Goal: Transaction & Acquisition: Purchase product/service

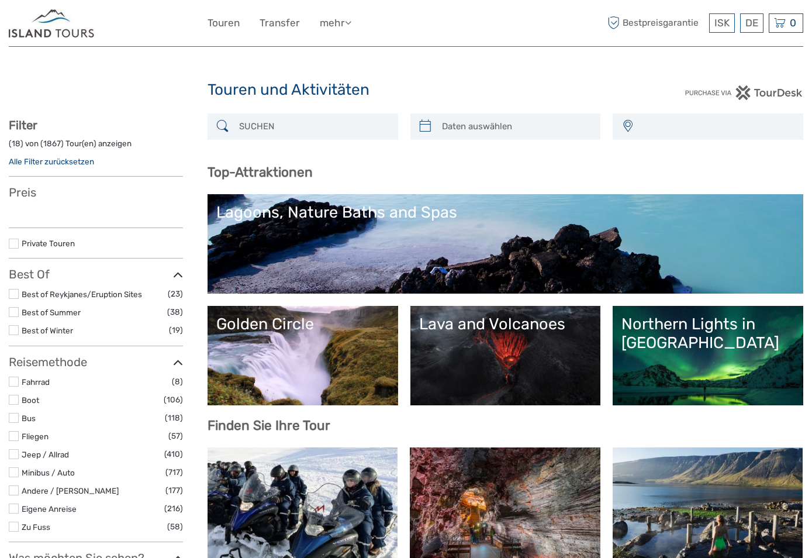
select select
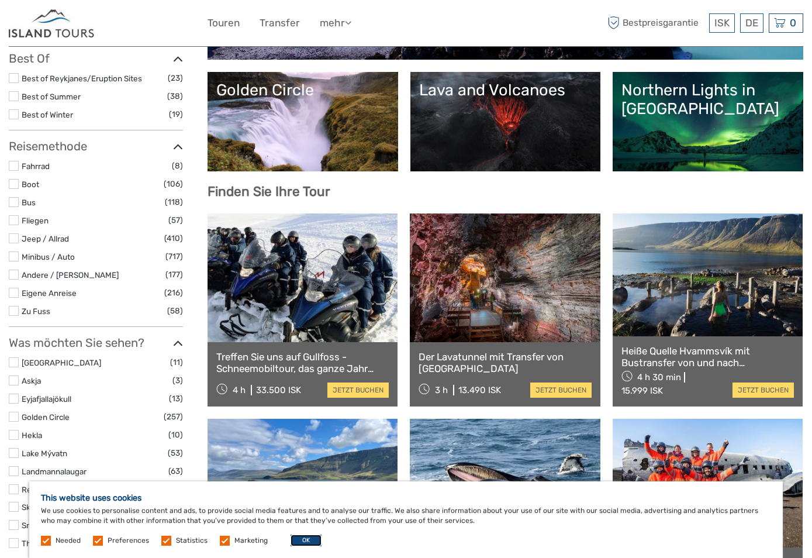
click at [316, 539] on button "OK" at bounding box center [306, 540] width 31 height 12
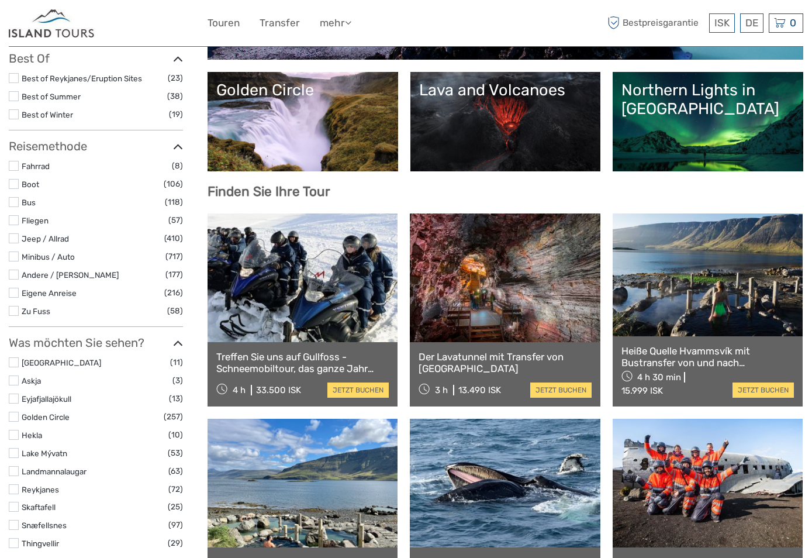
click at [306, 270] on link at bounding box center [303, 277] width 190 height 129
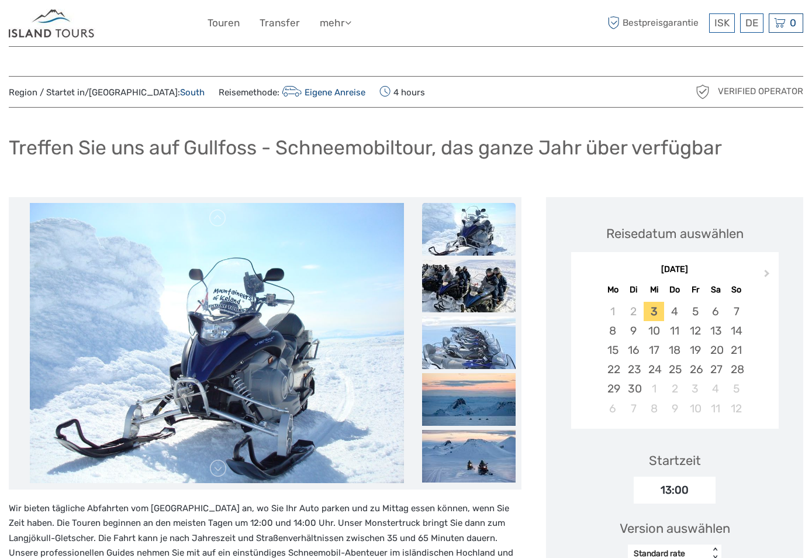
click at [456, 24] on div "ISK ISK € $ £ DE English Español Deutsch Touren Transfer mehr Essen & Trinken R…" at bounding box center [407, 23] width 398 height 29
click at [86, 34] on img at bounding box center [52, 23] width 87 height 29
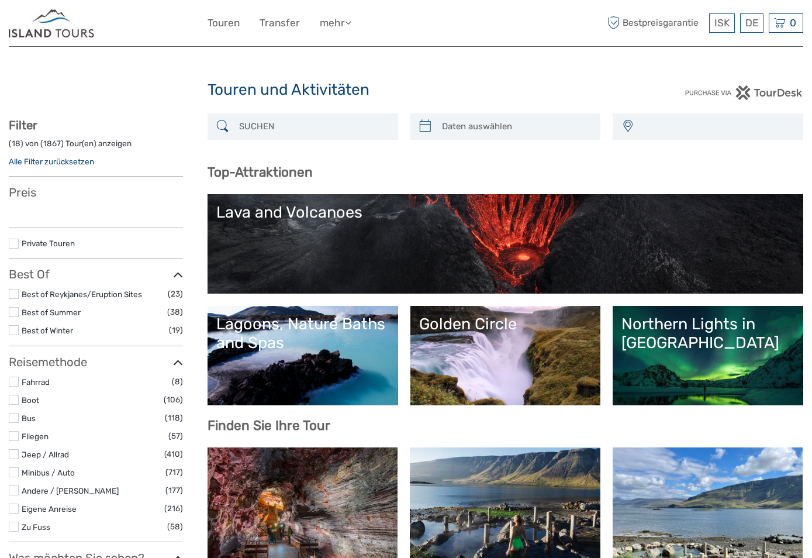
select select
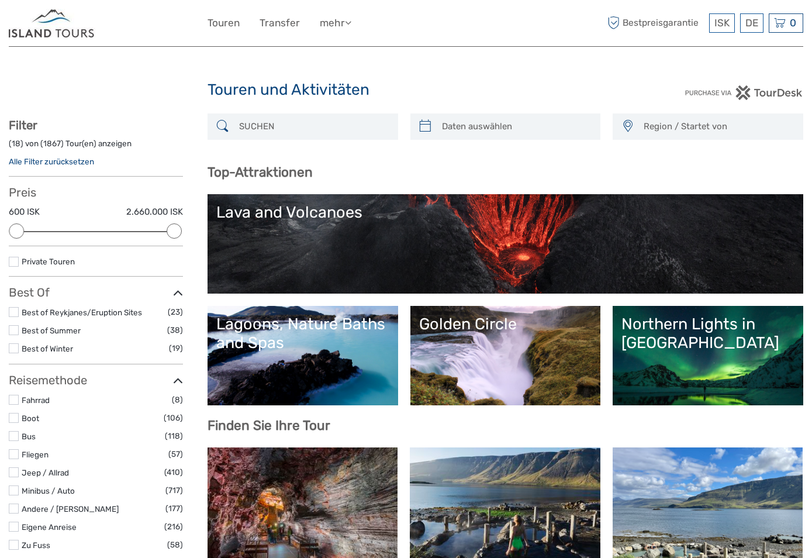
click at [271, 125] on input "search" at bounding box center [313, 126] width 158 height 20
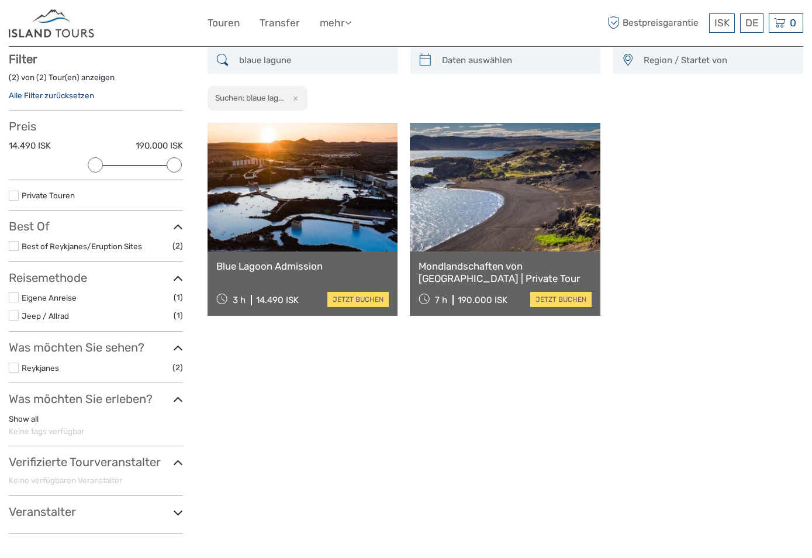
scroll to position [67, 0]
type input "blaue lagune"
click at [318, 199] on link at bounding box center [303, 186] width 190 height 129
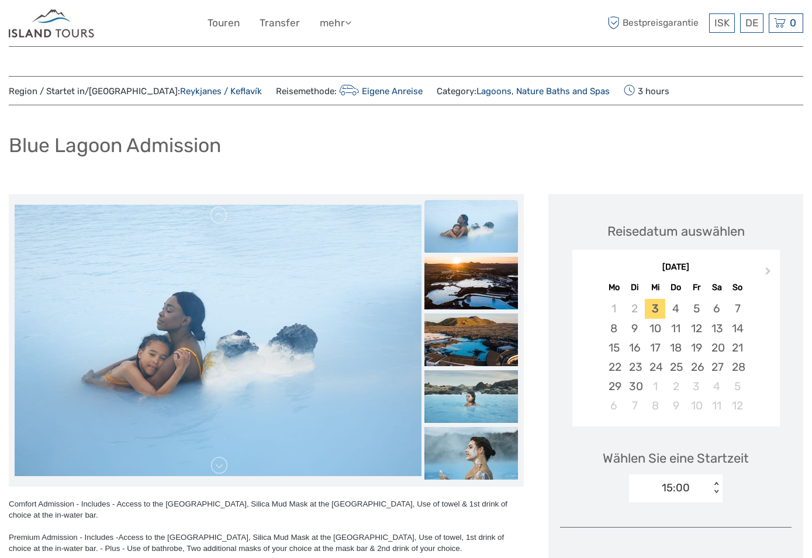
click at [52, 29] on img at bounding box center [52, 23] width 87 height 29
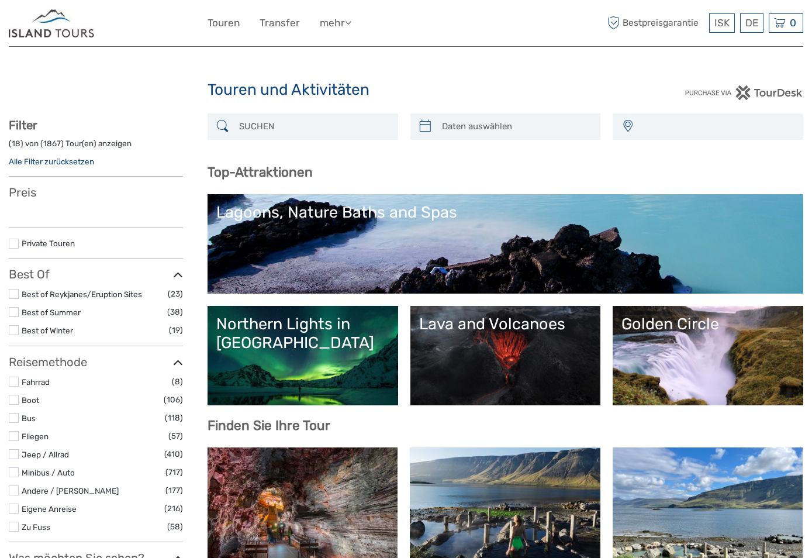
select select
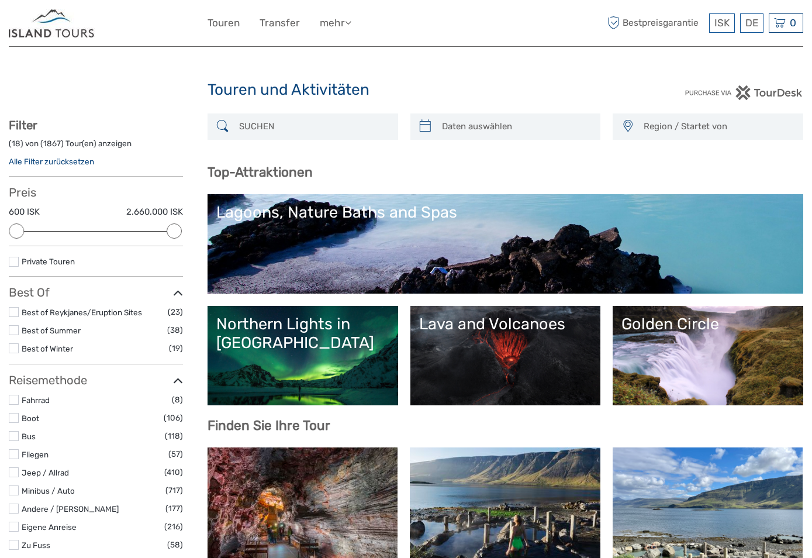
click at [328, 124] on input "search" at bounding box center [313, 126] width 158 height 20
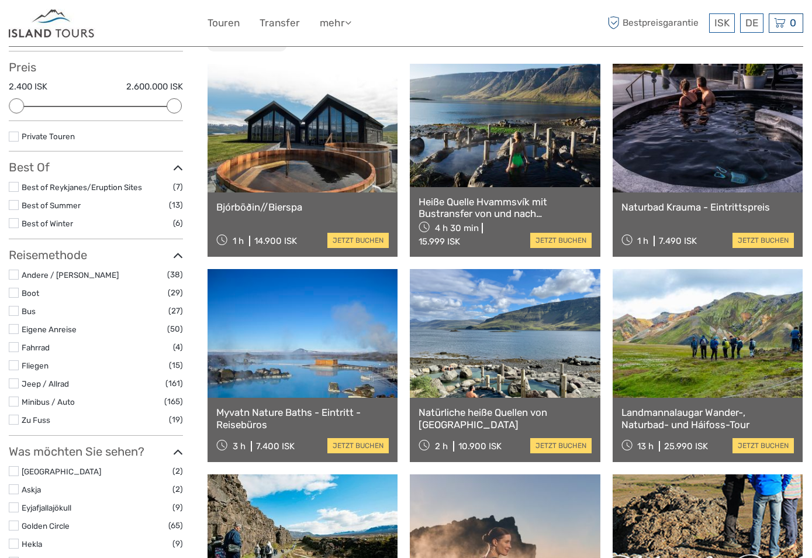
scroll to position [67, 0]
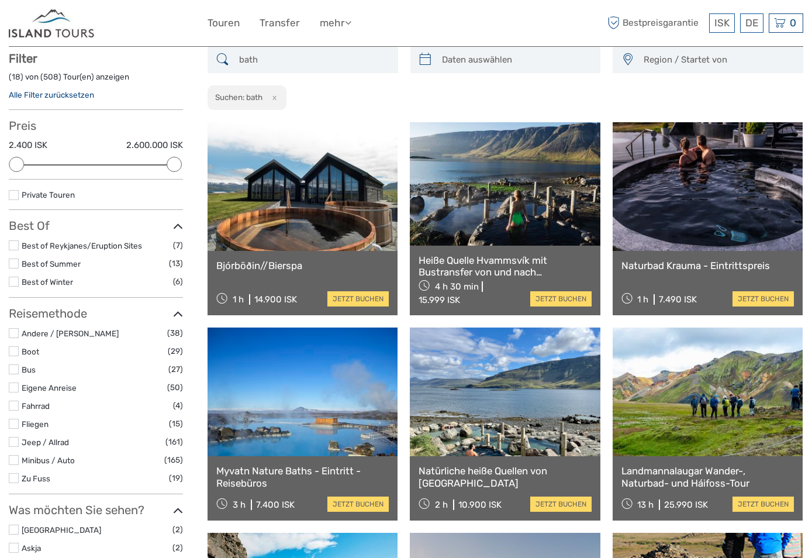
type input "bath"
drag, startPoint x: 173, startPoint y: 163, endPoint x: 127, endPoint y: 165, distance: 45.1
click at [127, 165] on div at bounding box center [126, 164] width 15 height 15
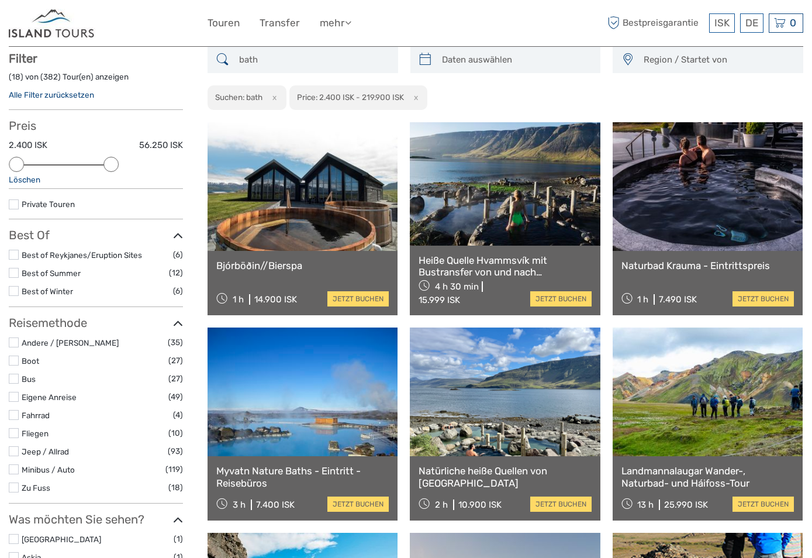
drag, startPoint x: 128, startPoint y: 160, endPoint x: 116, endPoint y: 163, distance: 12.5
click at [116, 163] on div at bounding box center [111, 164] width 15 height 15
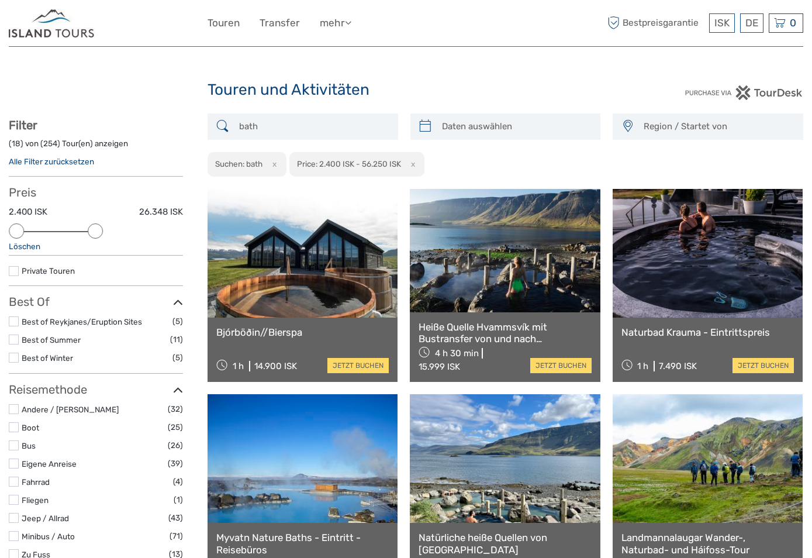
drag, startPoint x: 114, startPoint y: 230, endPoint x: 101, endPoint y: 230, distance: 13.5
click at [101, 230] on div at bounding box center [95, 230] width 15 height 15
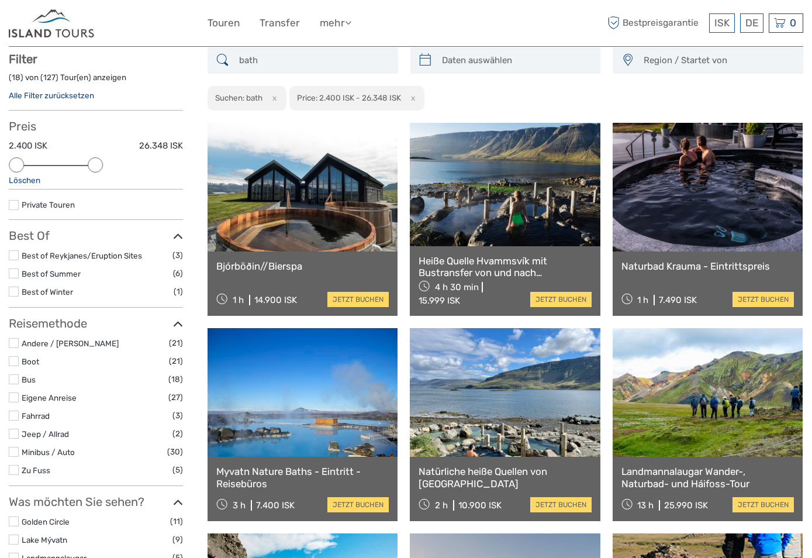
scroll to position [67, 0]
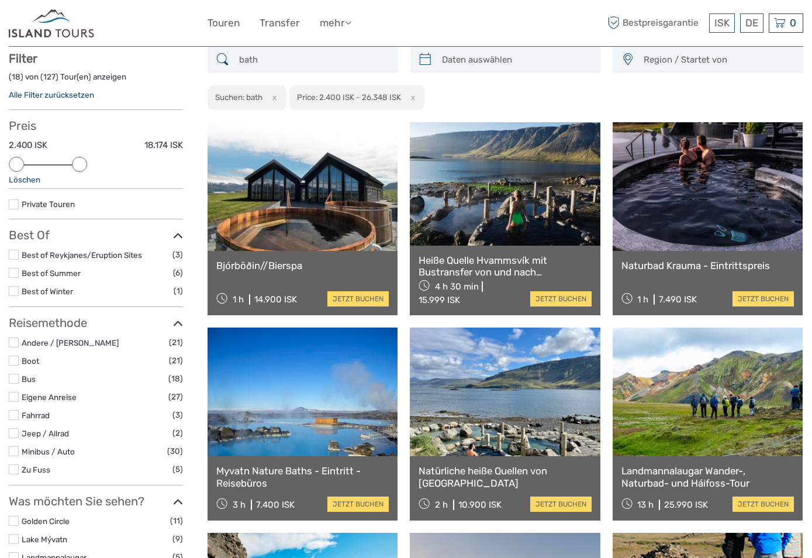
drag, startPoint x: 91, startPoint y: 168, endPoint x: 82, endPoint y: 170, distance: 8.9
click at [82, 170] on div at bounding box center [79, 164] width 15 height 15
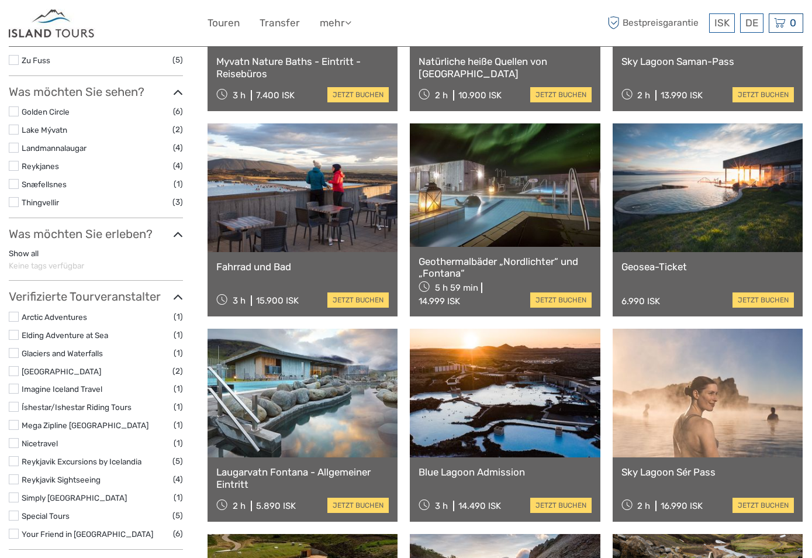
scroll to position [593, 0]
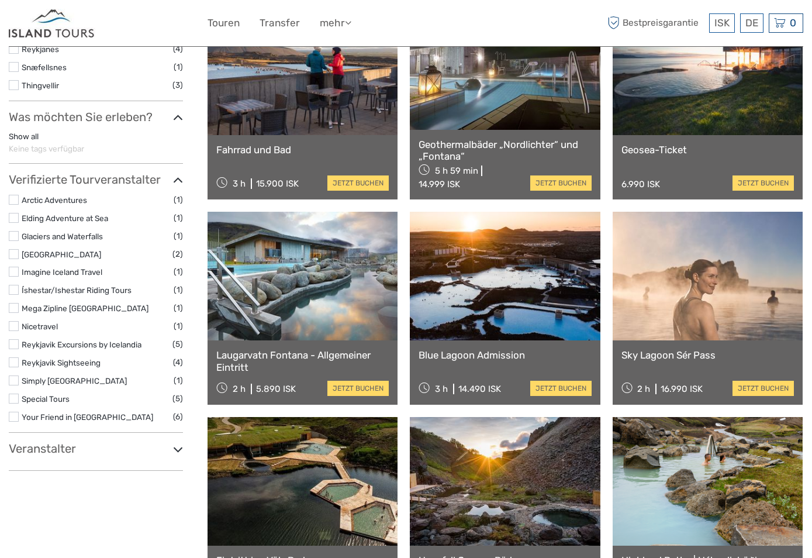
click at [178, 449] on icon at bounding box center [178, 449] width 10 height 16
click at [175, 447] on icon at bounding box center [178, 449] width 10 height 16
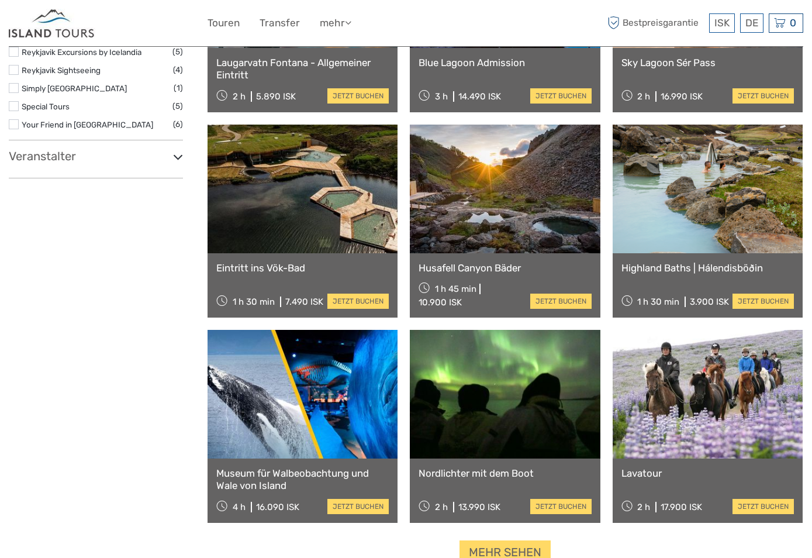
scroll to position [944, 0]
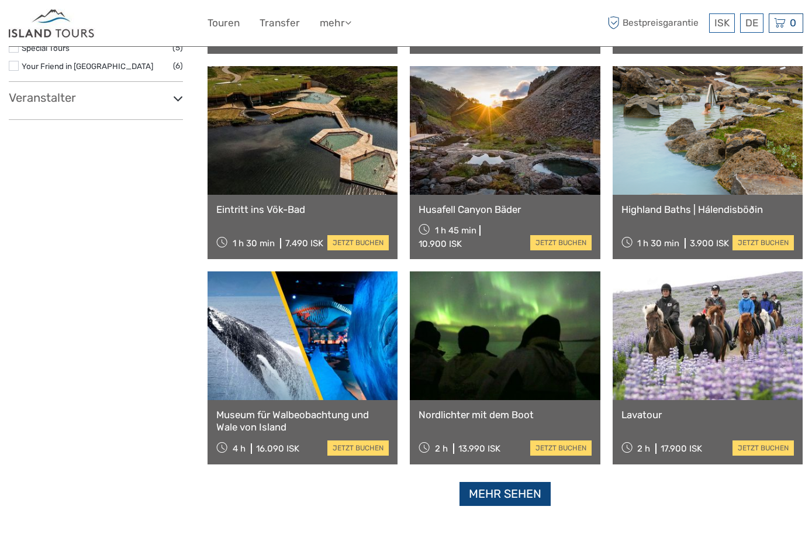
click at [513, 500] on link "Mehr sehen" at bounding box center [505, 494] width 91 height 24
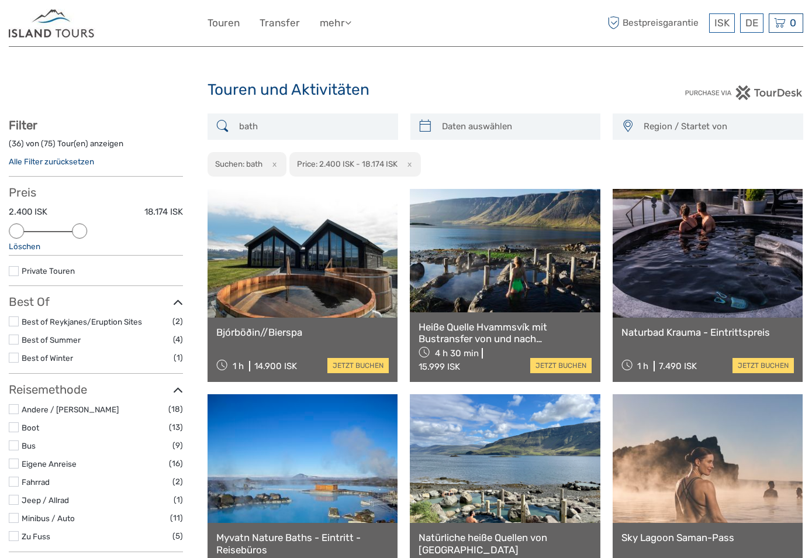
scroll to position [58, 0]
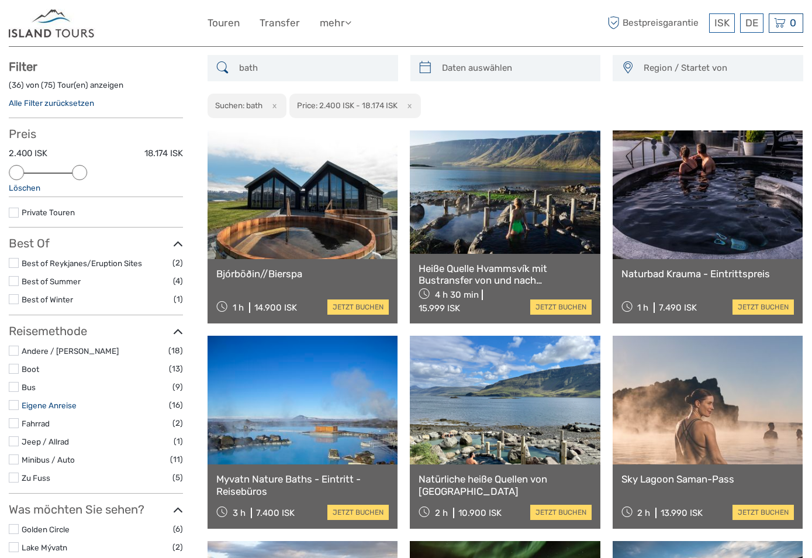
click at [51, 407] on link "Eigene Anreise" at bounding box center [49, 405] width 55 height 9
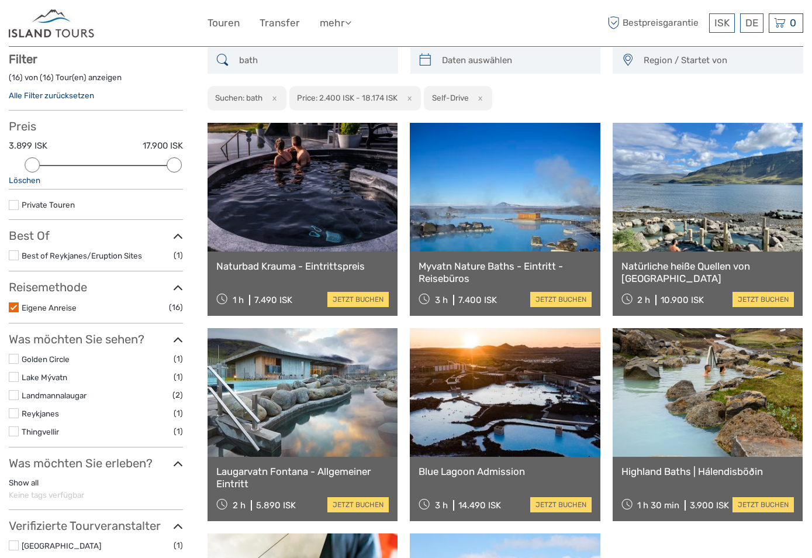
scroll to position [67, 0]
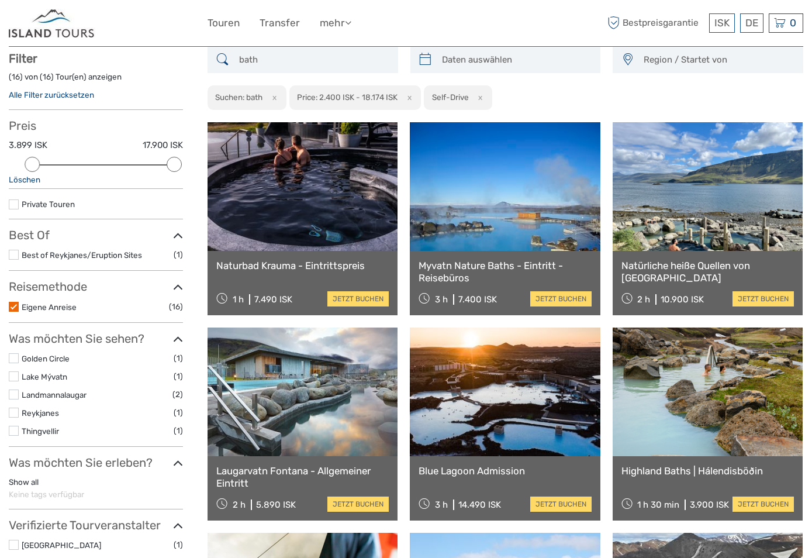
click at [180, 288] on icon at bounding box center [178, 288] width 10 height 16
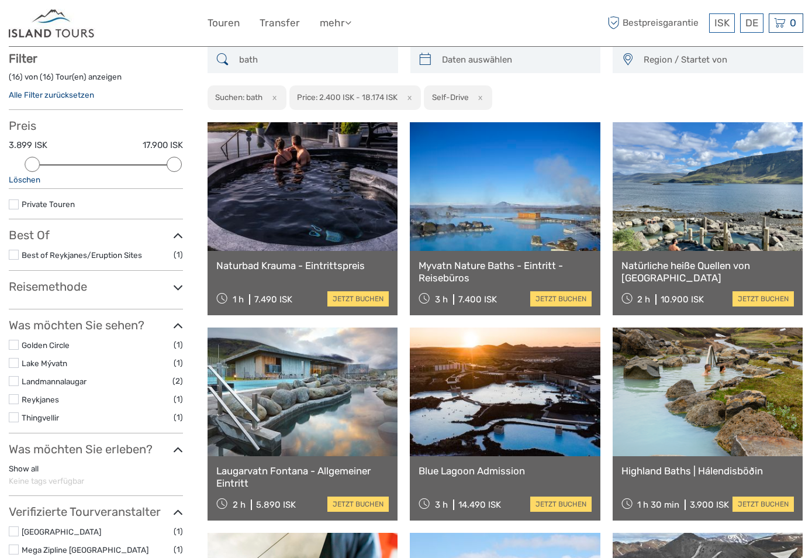
click at [178, 287] on icon at bounding box center [178, 288] width 10 height 16
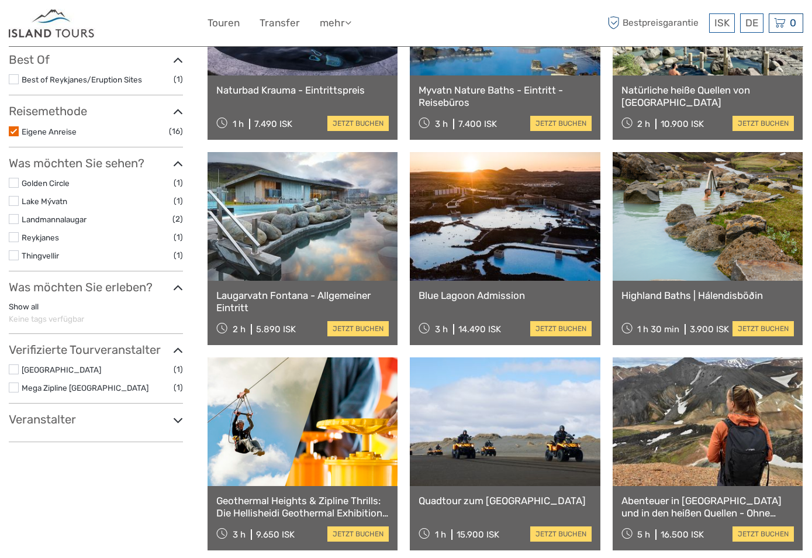
scroll to position [8, 0]
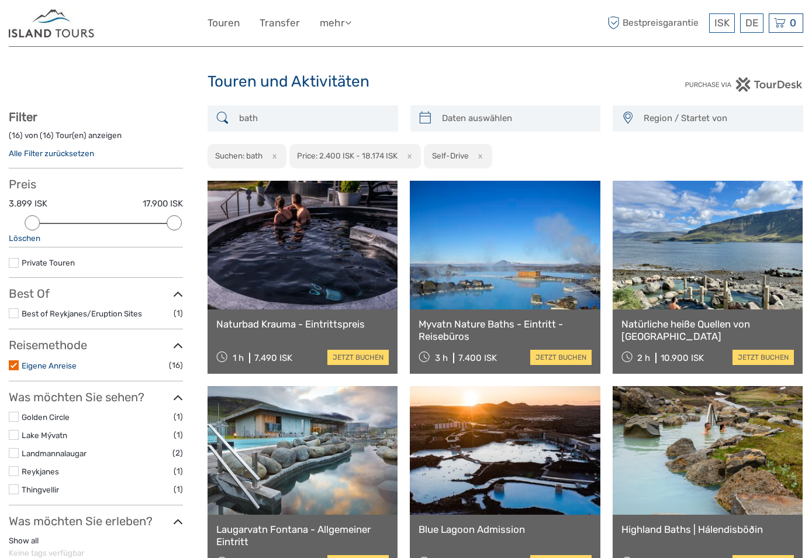
click at [46, 364] on link "Eigene Anreise" at bounding box center [49, 365] width 55 height 9
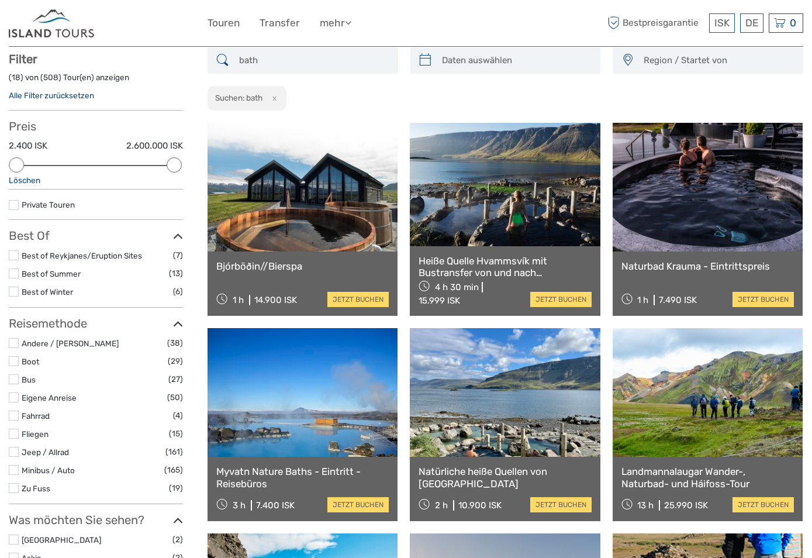
scroll to position [67, 0]
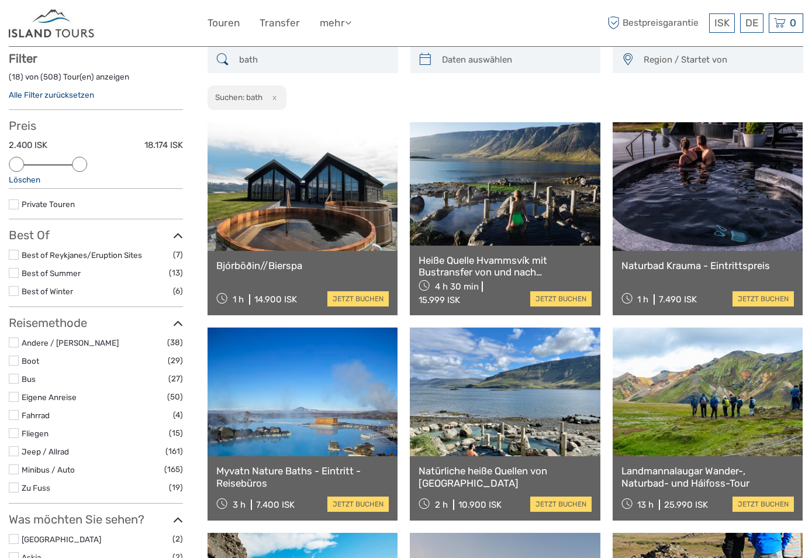
drag, startPoint x: 176, startPoint y: 165, endPoint x: 81, endPoint y: 169, distance: 95.4
click at [81, 169] on div at bounding box center [79, 164] width 15 height 15
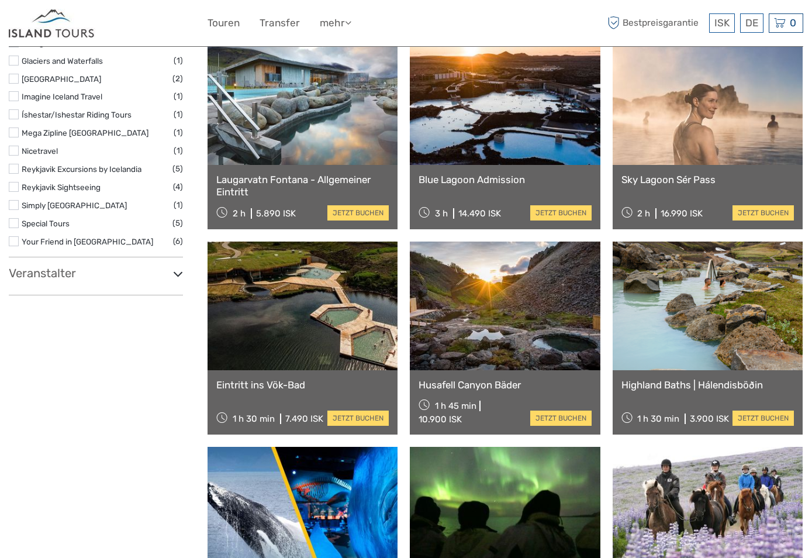
scroll to position [885, 0]
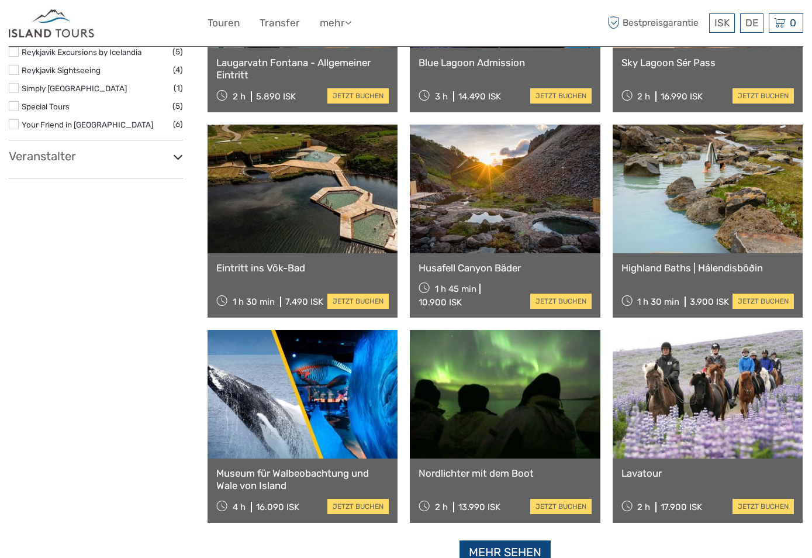
click at [523, 549] on link "Mehr sehen" at bounding box center [505, 552] width 91 height 24
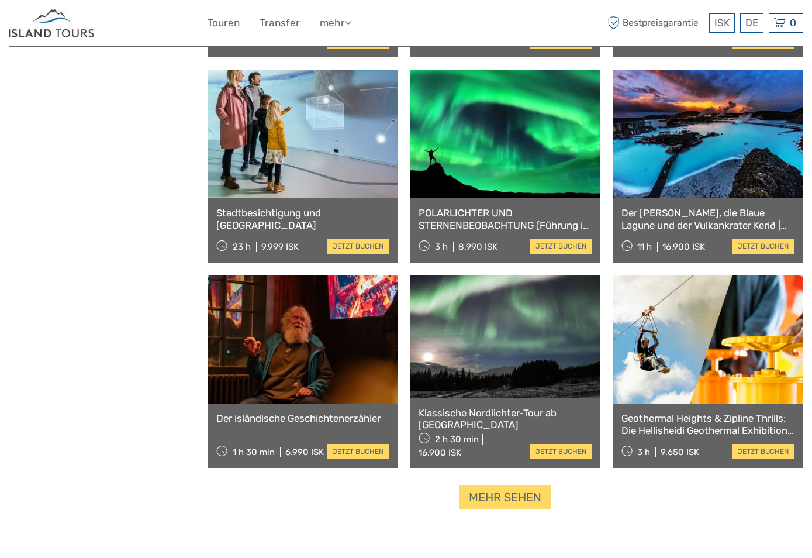
scroll to position [2347, 0]
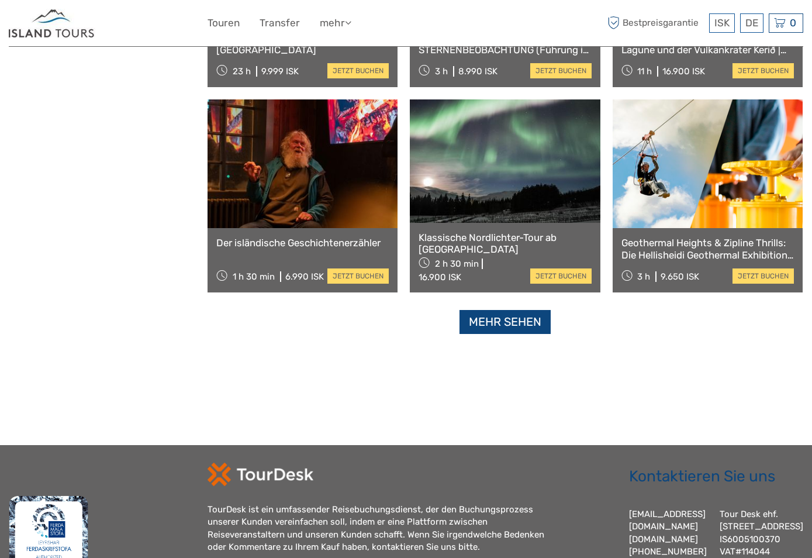
click at [506, 322] on link "Mehr sehen" at bounding box center [505, 322] width 91 height 24
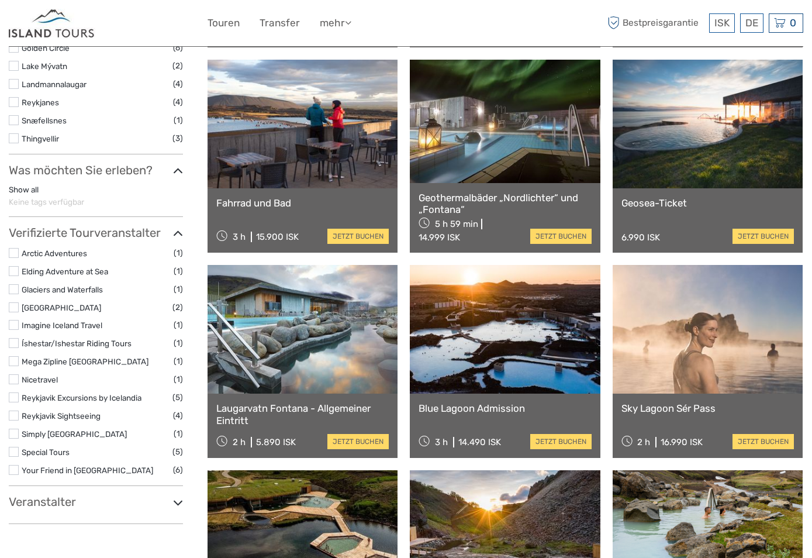
scroll to position [0, 0]
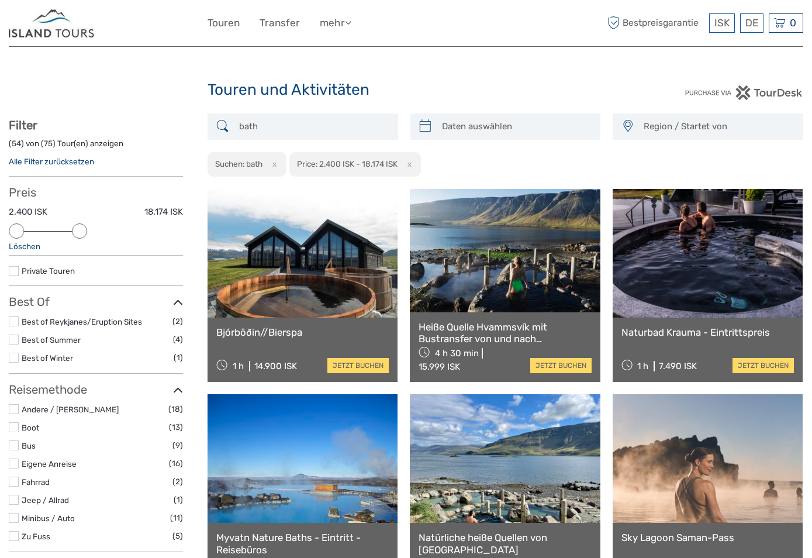
click at [86, 29] on img at bounding box center [52, 23] width 87 height 29
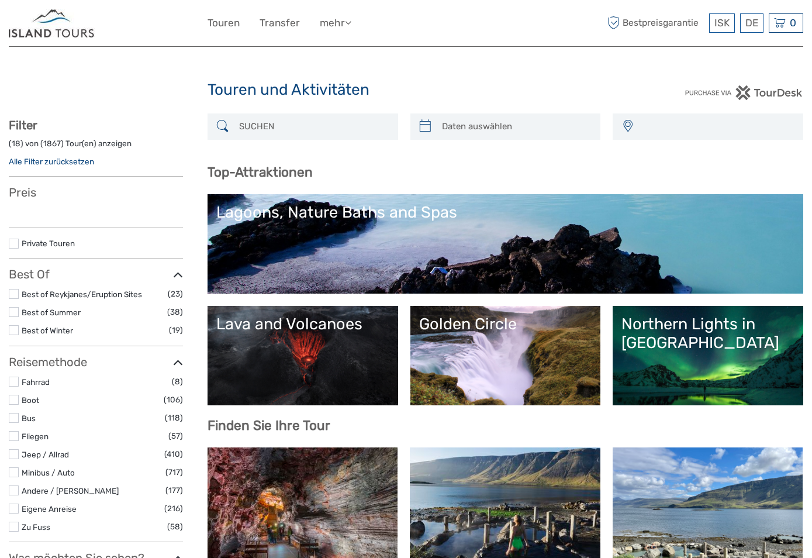
select select
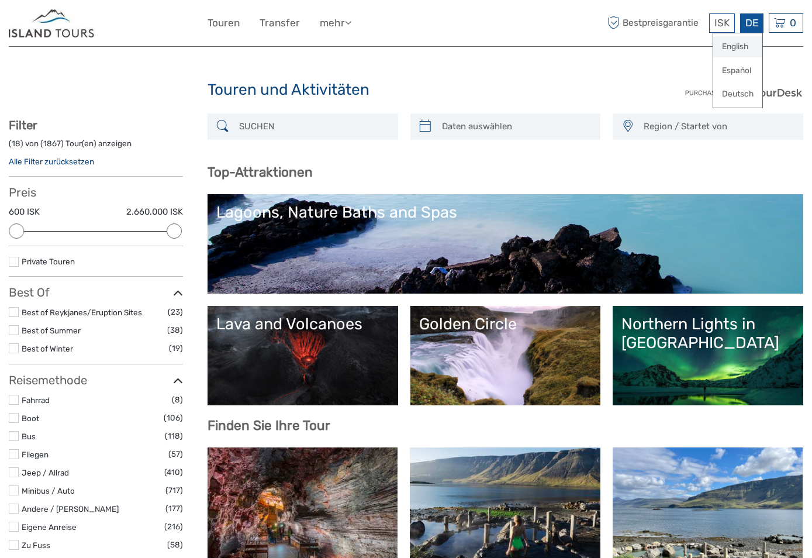
click at [744, 47] on link "English" at bounding box center [737, 46] width 49 height 21
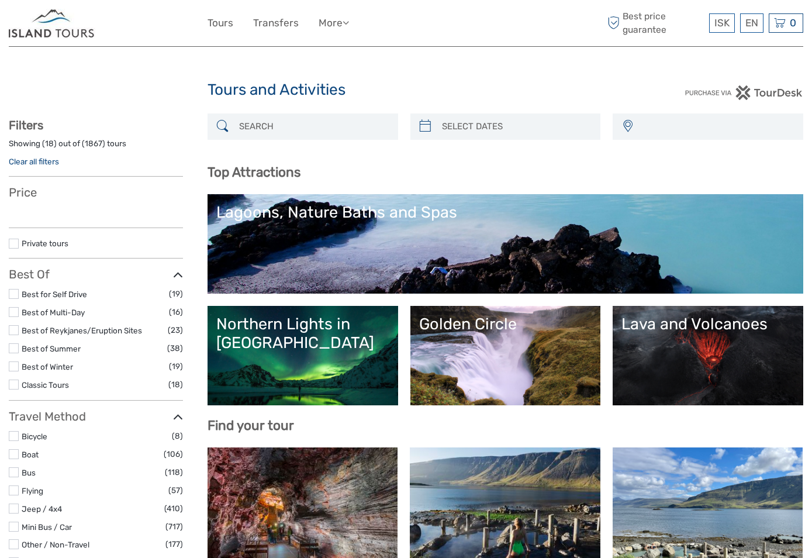
select select
click at [308, 135] on input "search" at bounding box center [313, 126] width 158 height 20
select select
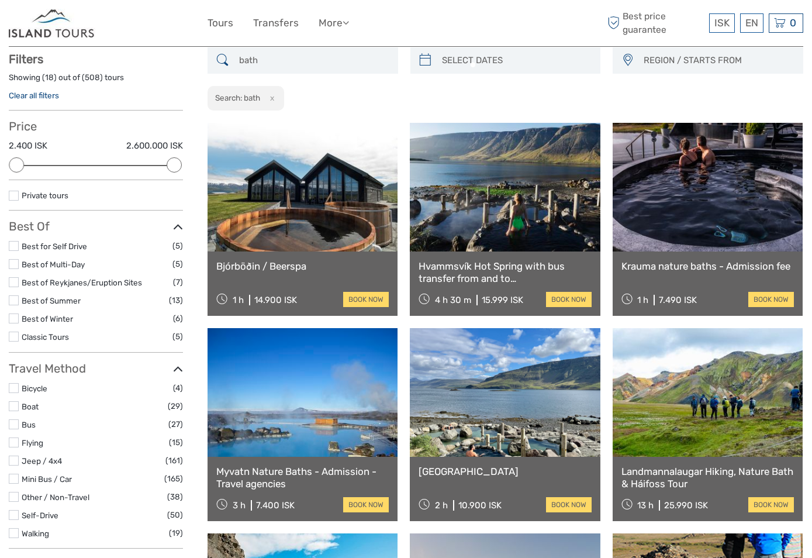
scroll to position [67, 0]
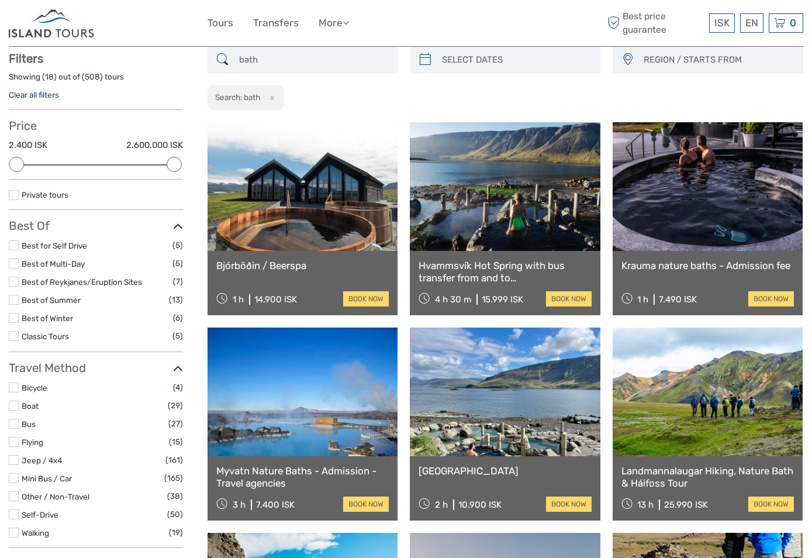
type input "bath"
drag, startPoint x: 176, startPoint y: 163, endPoint x: 88, endPoint y: 165, distance: 87.7
click at [88, 165] on div at bounding box center [96, 164] width 158 height 1
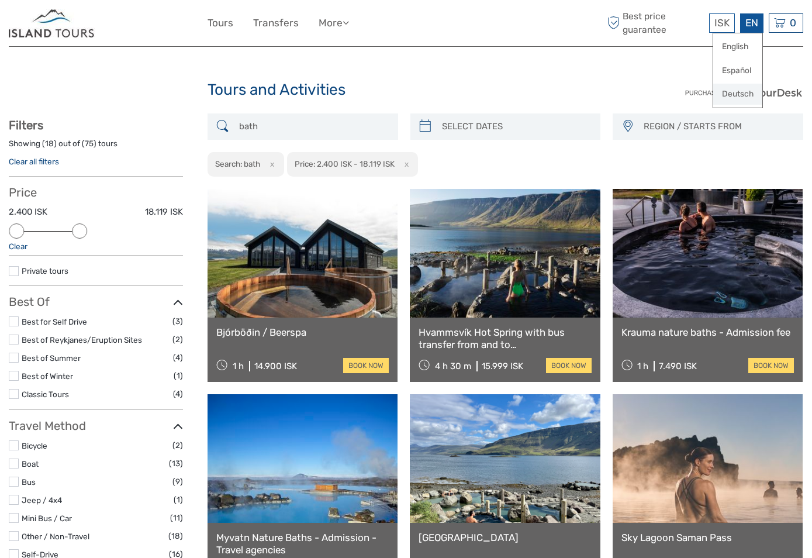
click at [740, 90] on link "Deutsch" at bounding box center [737, 94] width 49 height 21
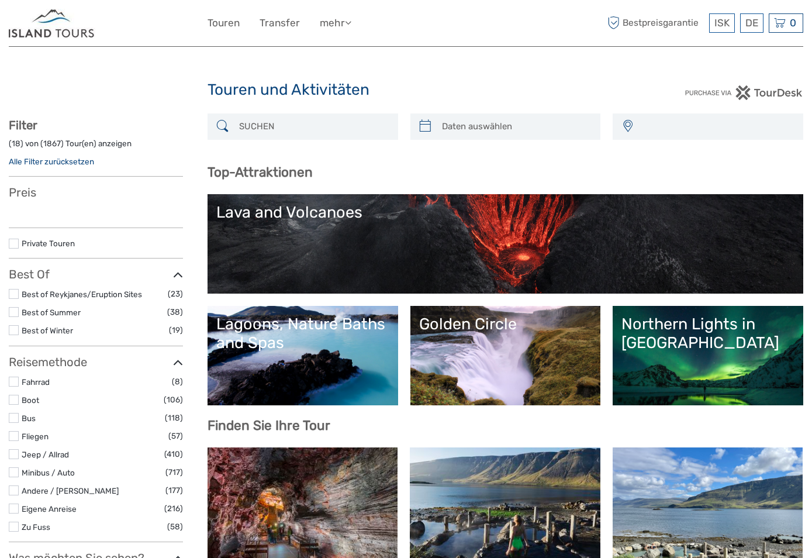
select select
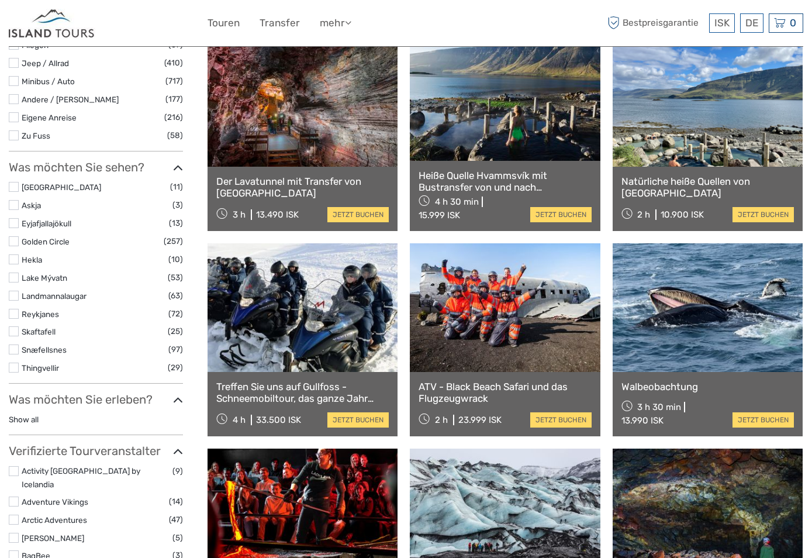
scroll to position [468, 0]
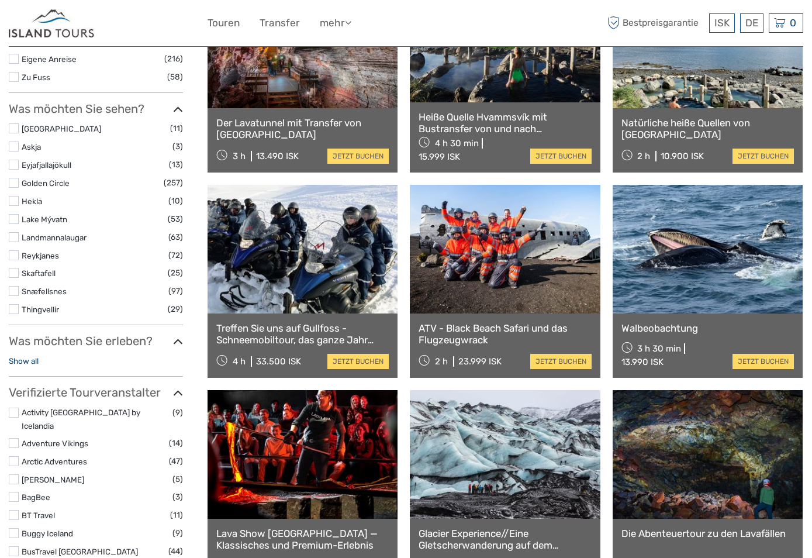
click at [29, 363] on link "Show all" at bounding box center [24, 360] width 30 height 9
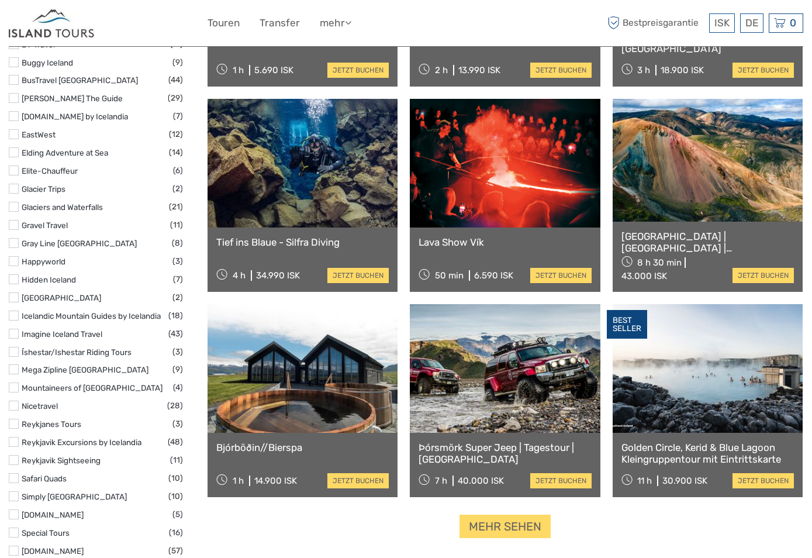
scroll to position [1403, 0]
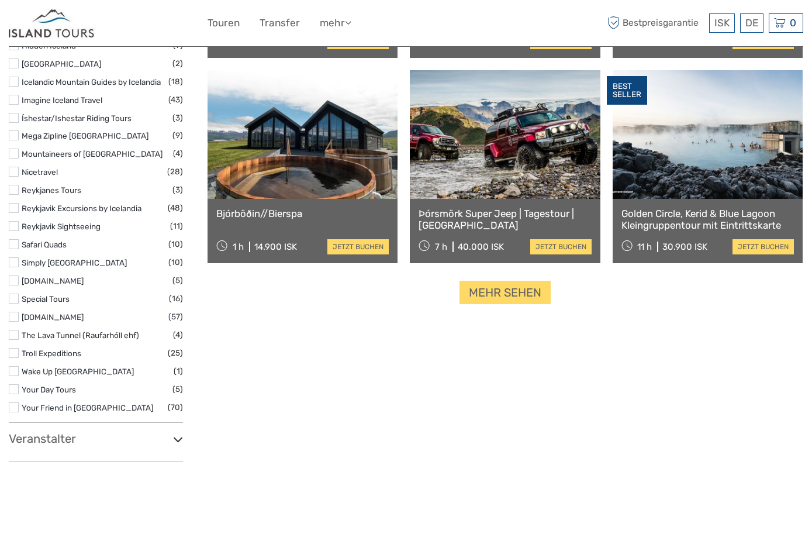
click at [120, 432] on h3 "Veranstalter" at bounding box center [96, 439] width 174 height 14
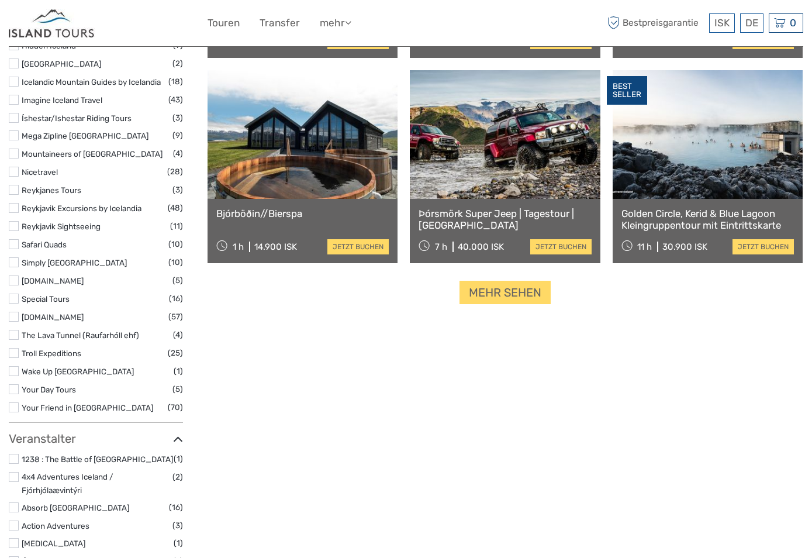
click at [122, 432] on h3 "Veranstalter" at bounding box center [96, 439] width 174 height 14
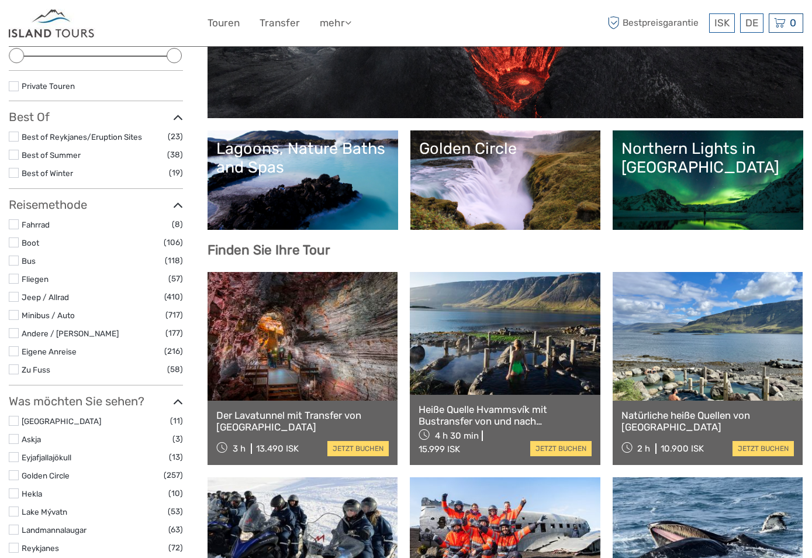
scroll to position [0, 0]
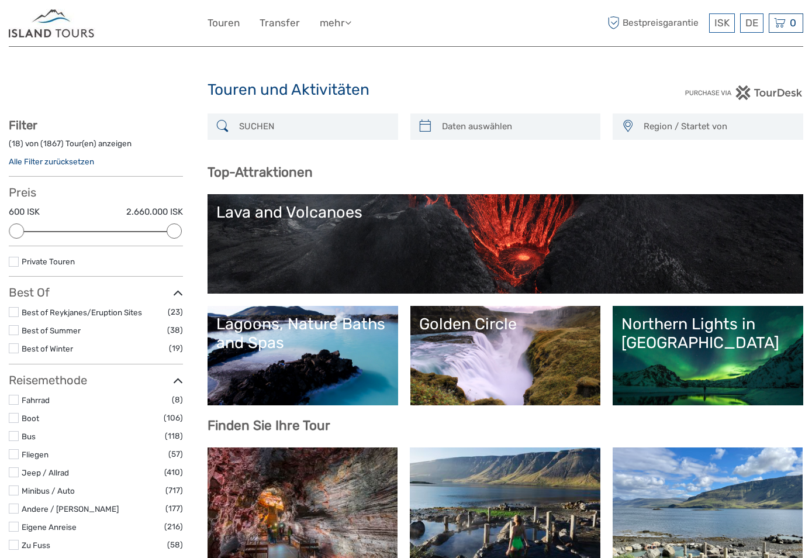
click at [300, 130] on input "search" at bounding box center [313, 126] width 158 height 20
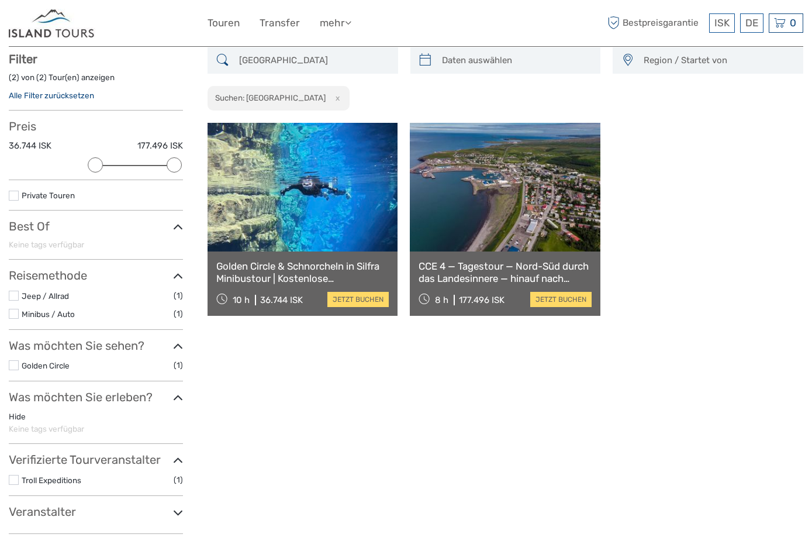
scroll to position [67, 0]
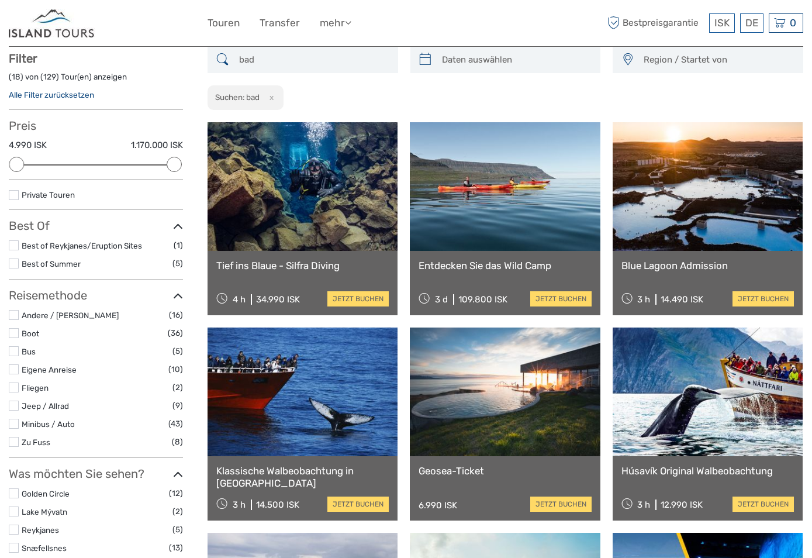
drag, startPoint x: 346, startPoint y: 63, endPoint x: 109, endPoint y: 59, distance: 236.9
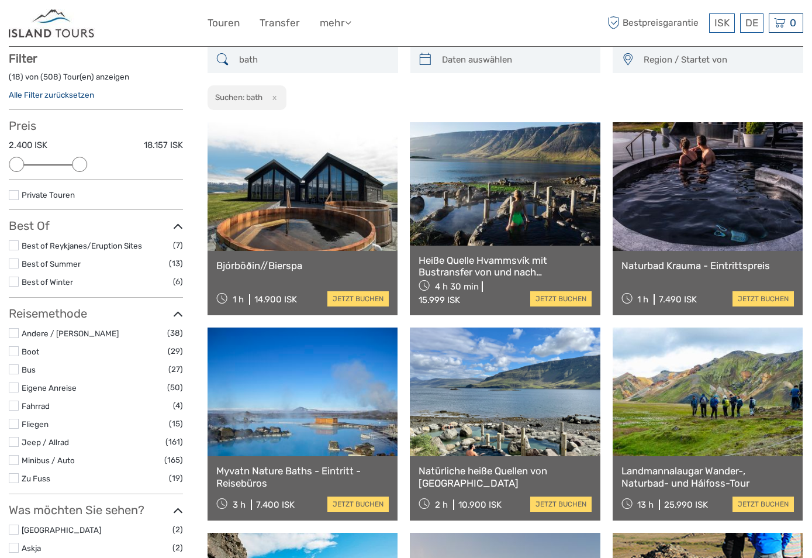
drag, startPoint x: 171, startPoint y: 166, endPoint x: 78, endPoint y: 168, distance: 92.4
click at [78, 168] on div at bounding box center [79, 164] width 15 height 15
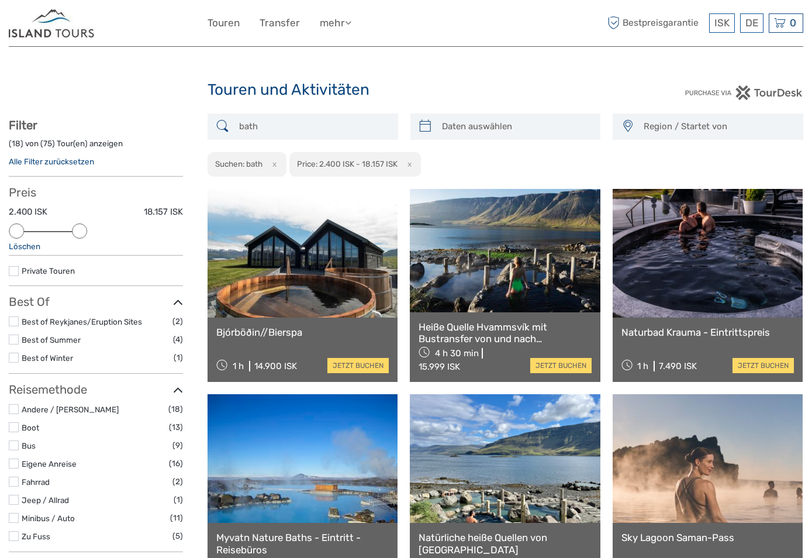
click at [442, 77] on div "Touren und Aktivitäten" at bounding box center [407, 94] width 398 height 37
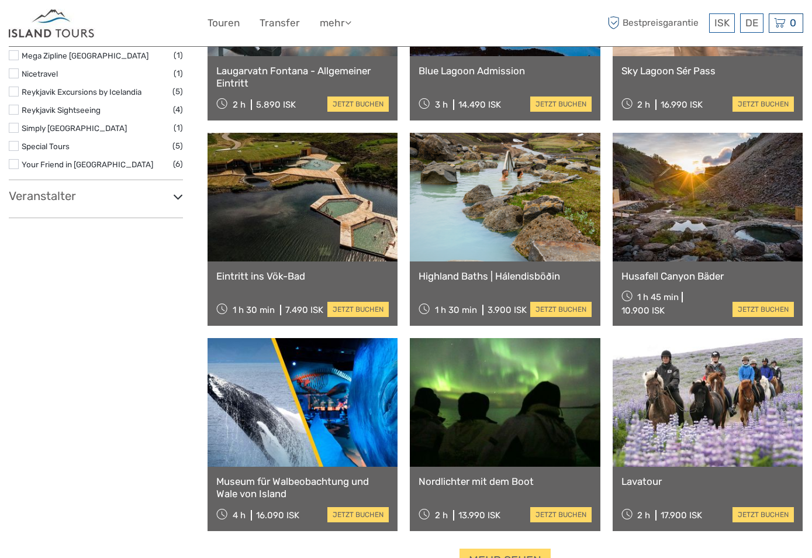
scroll to position [994, 0]
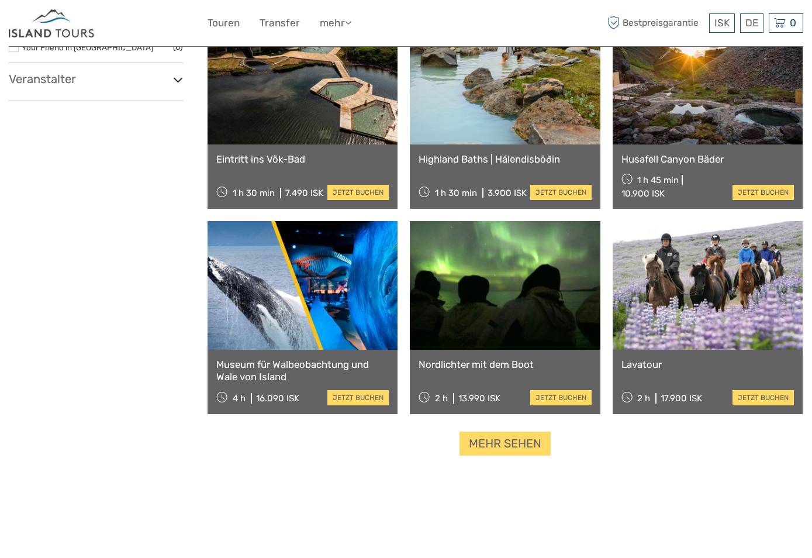
click at [512, 449] on link "Mehr sehen" at bounding box center [505, 444] width 91 height 24
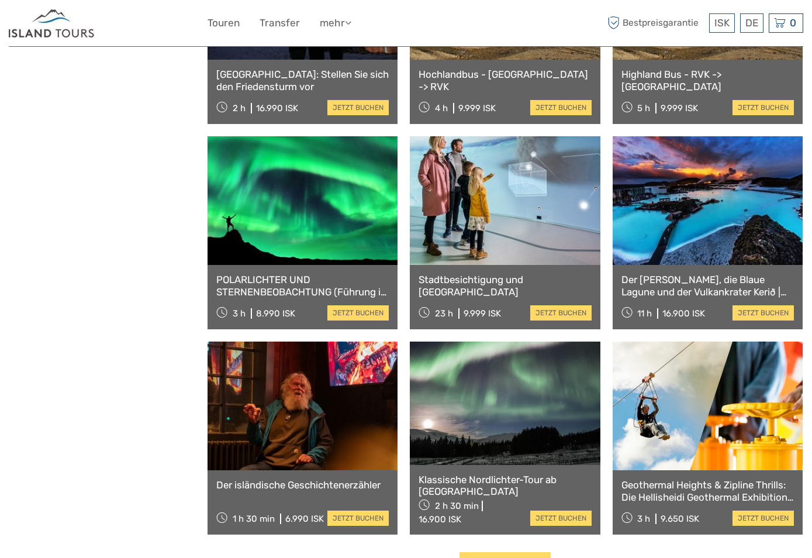
scroll to position [2222, 0]
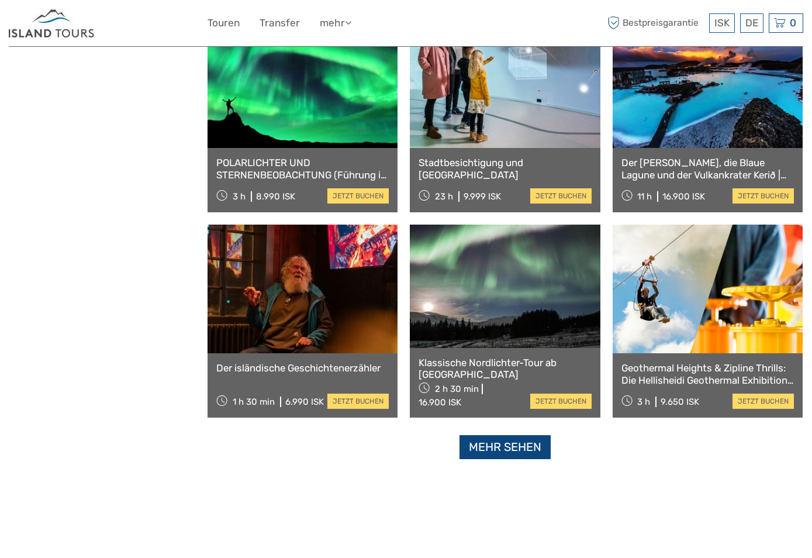
click at [489, 439] on link "Mehr sehen" at bounding box center [505, 447] width 91 height 24
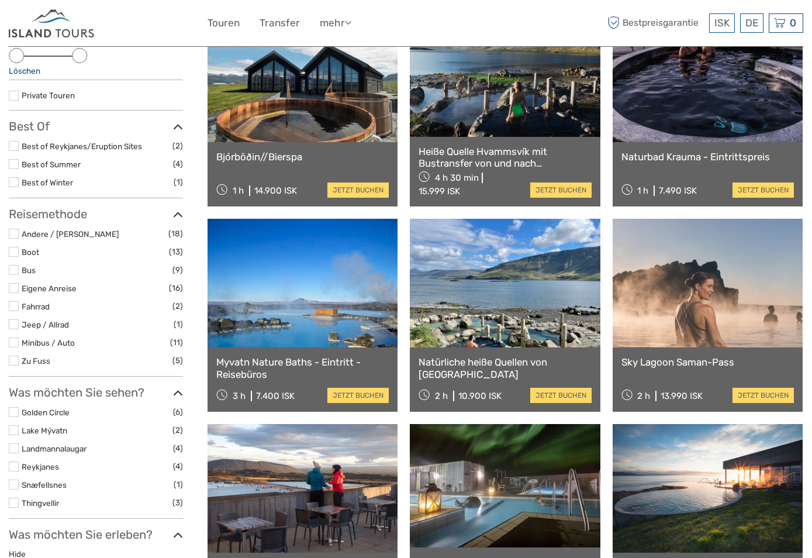
scroll to position [0, 0]
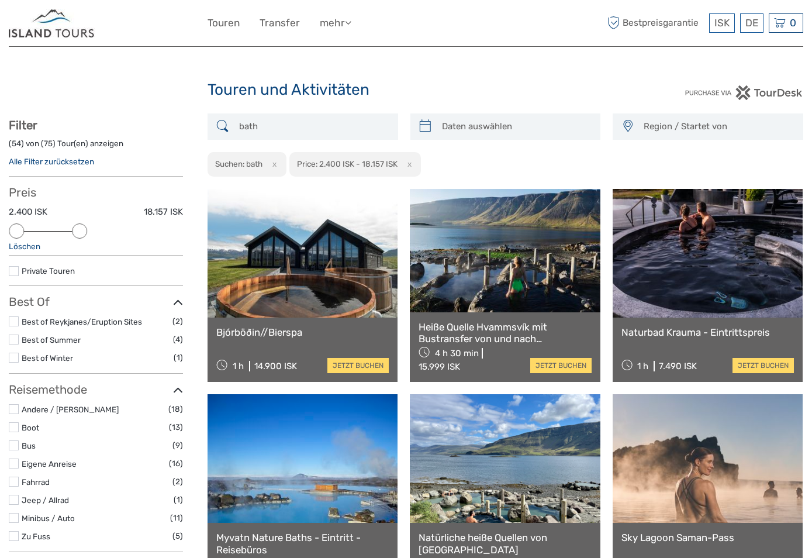
drag, startPoint x: 270, startPoint y: 126, endPoint x: 197, endPoint y: 112, distance: 74.4
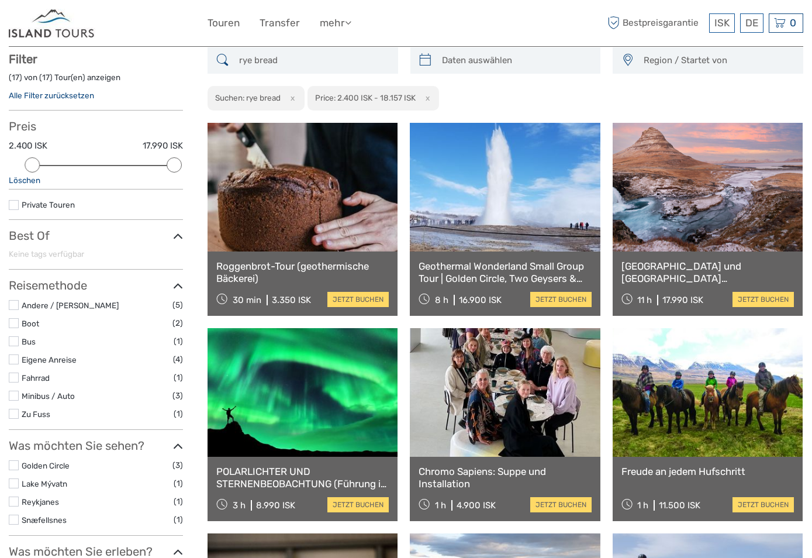
scroll to position [67, 0]
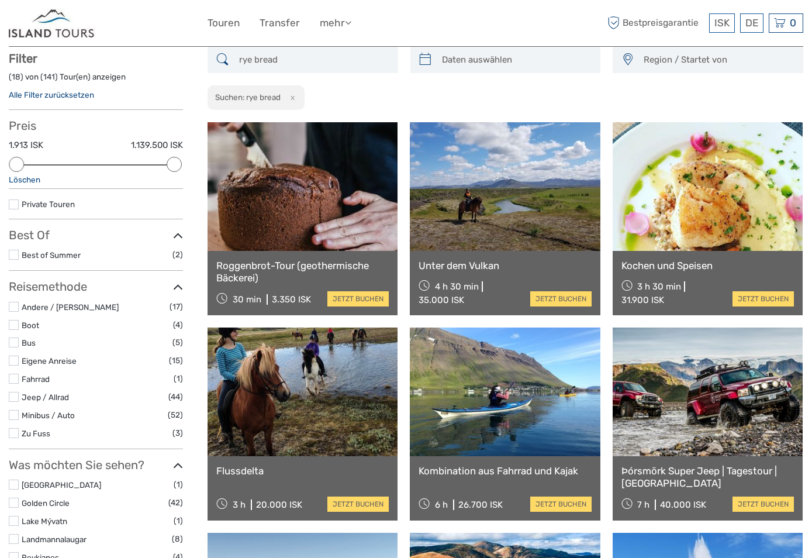
type input "rye bread"
click at [316, 189] on link at bounding box center [303, 186] width 190 height 129
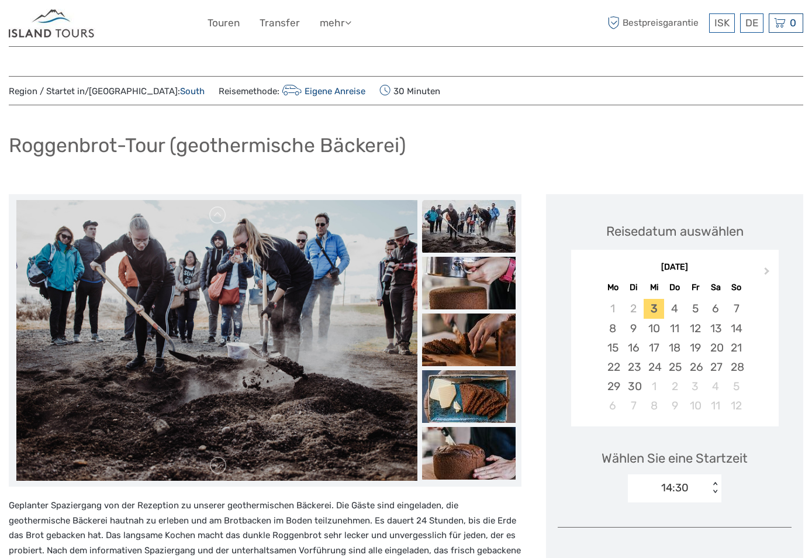
click at [406, 146] on h1 "Roggenbrot-Tour (geothermische Bäckerei)" at bounding box center [207, 145] width 397 height 24
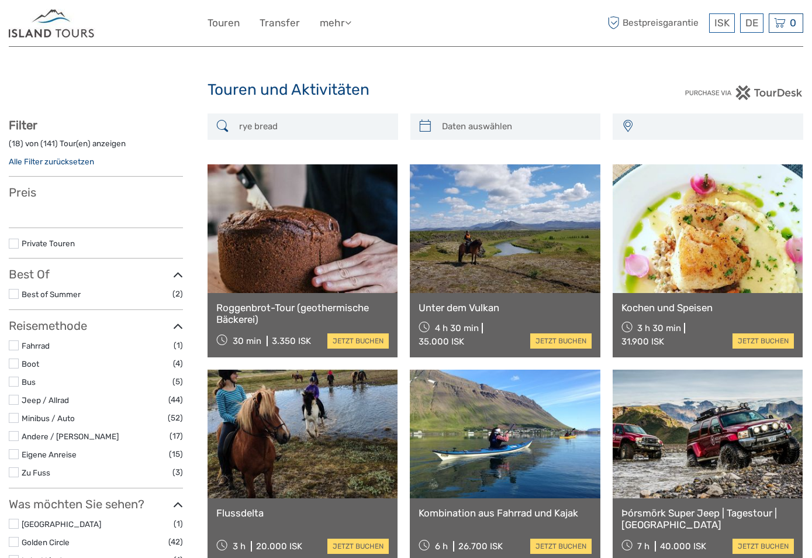
select select
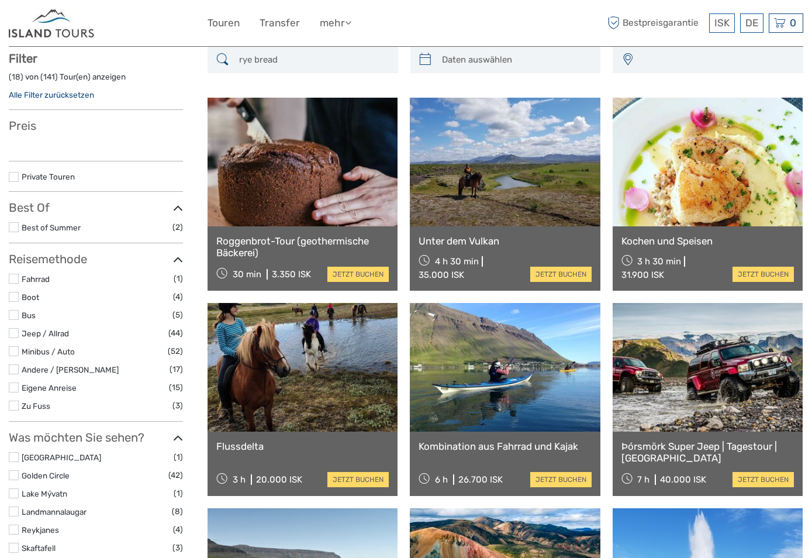
select select
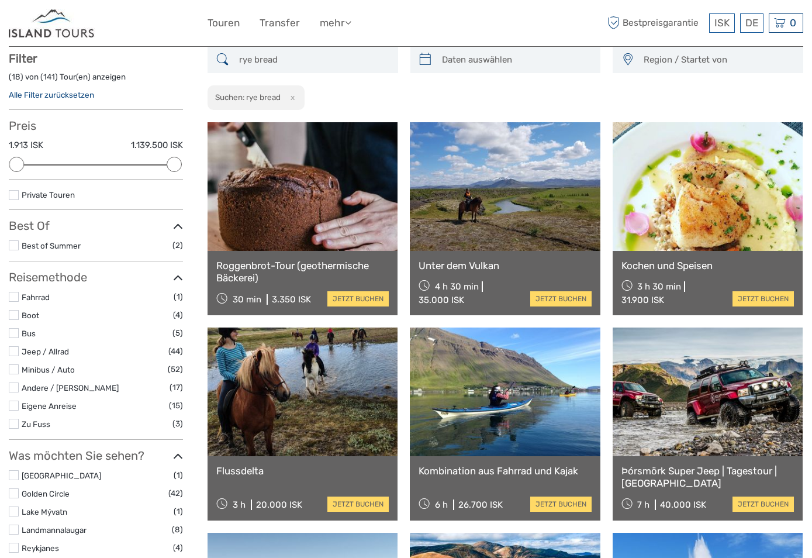
click at [278, 62] on input "rye bread" at bounding box center [313, 60] width 158 height 20
drag, startPoint x: 295, startPoint y: 60, endPoint x: 33, endPoint y: 37, distance: 263.5
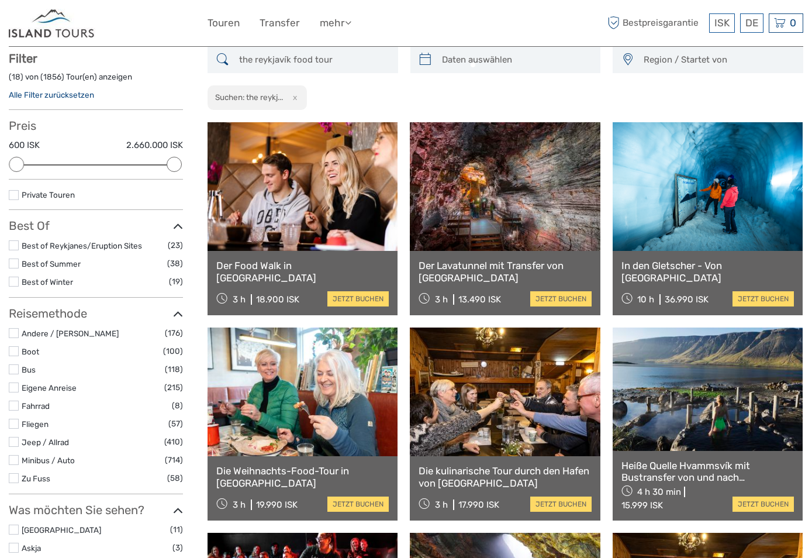
type input "the reykjavík food tour"
click at [278, 204] on link at bounding box center [303, 186] width 190 height 129
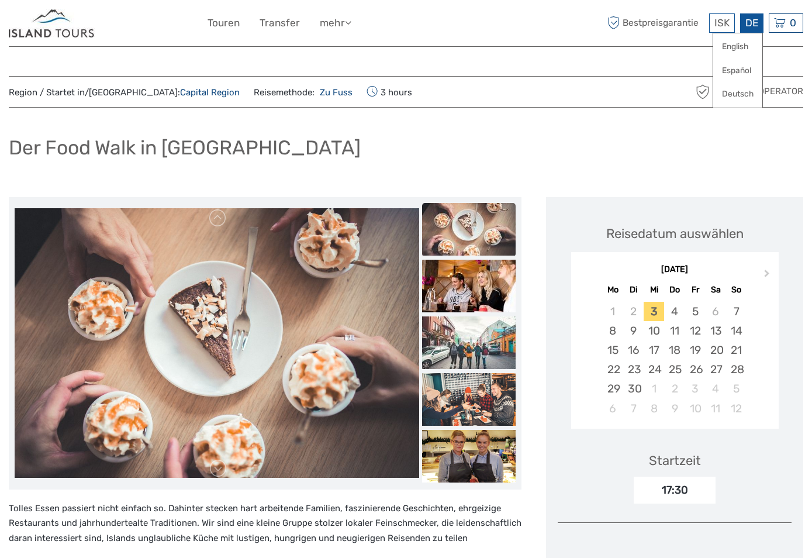
click at [757, 27] on div "DE English Español Deutsch" at bounding box center [751, 22] width 23 height 19
click at [741, 51] on link "English" at bounding box center [737, 46] width 49 height 21
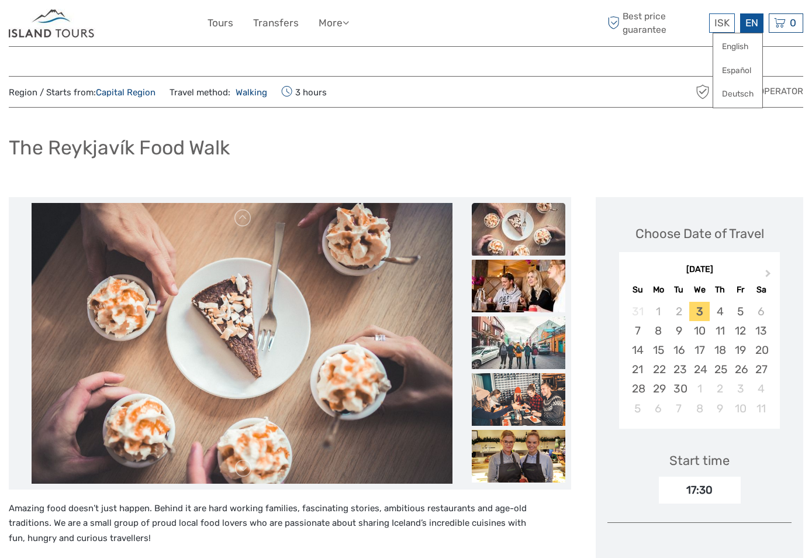
click at [758, 24] on div "EN English Español Deutsch" at bounding box center [751, 22] width 23 height 19
click at [735, 92] on link "Deutsch" at bounding box center [737, 94] width 49 height 21
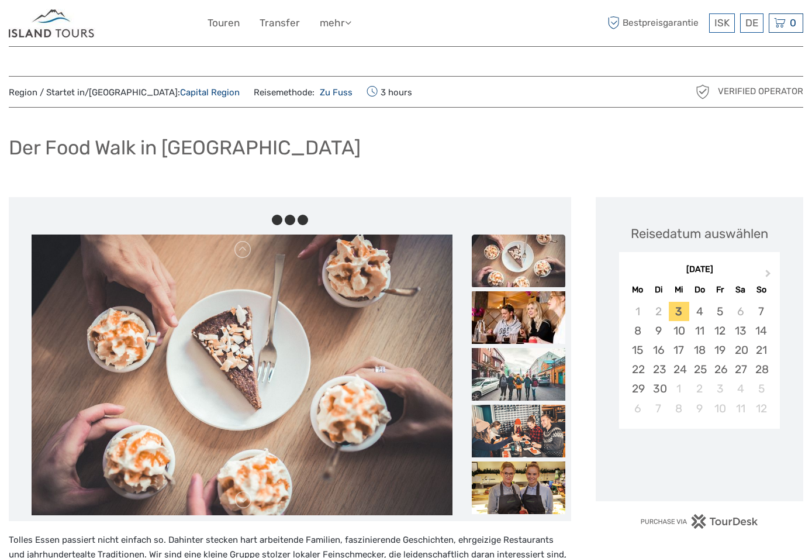
click at [303, 158] on div "Der Food Walk in [GEOGRAPHIC_DATA]" at bounding box center [406, 152] width 795 height 43
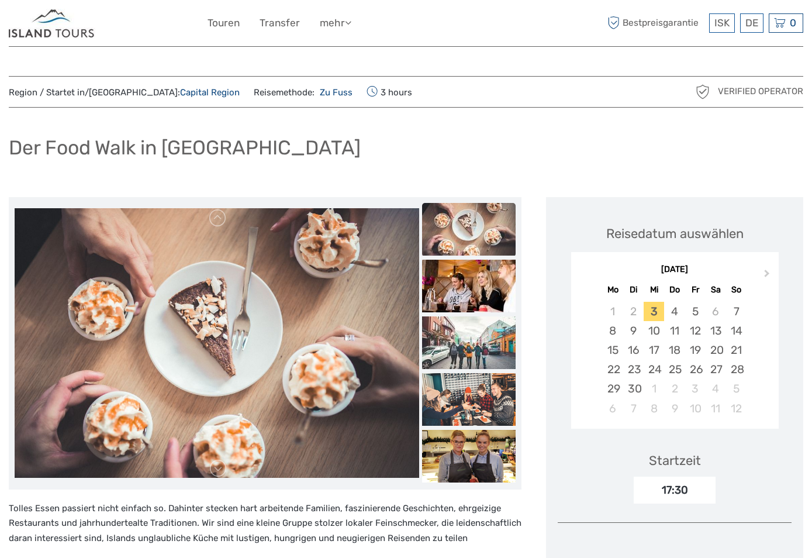
click at [58, 33] on img at bounding box center [52, 23] width 87 height 29
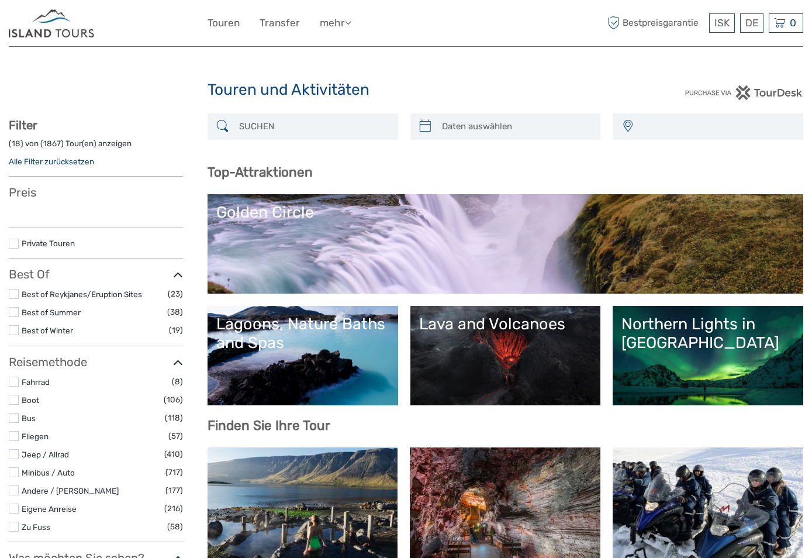
select select
click at [273, 133] on input "search" at bounding box center [313, 126] width 158 height 20
select select
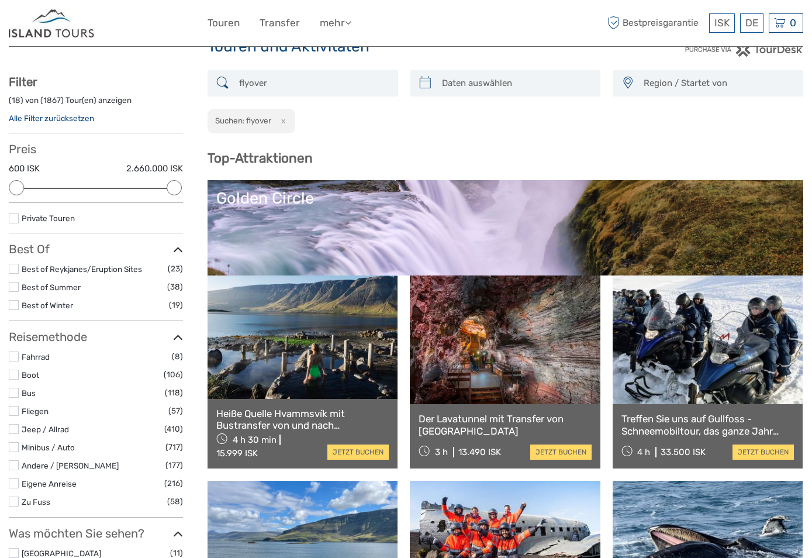
scroll to position [58, 0]
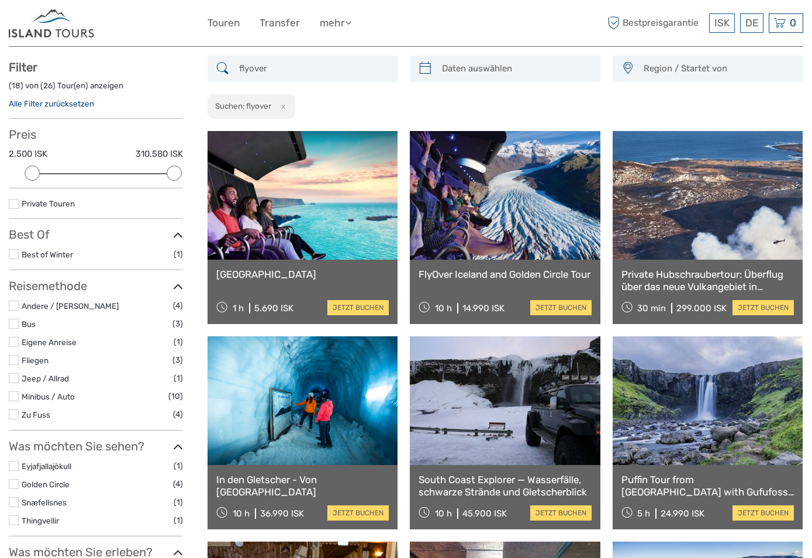
scroll to position [67, 0]
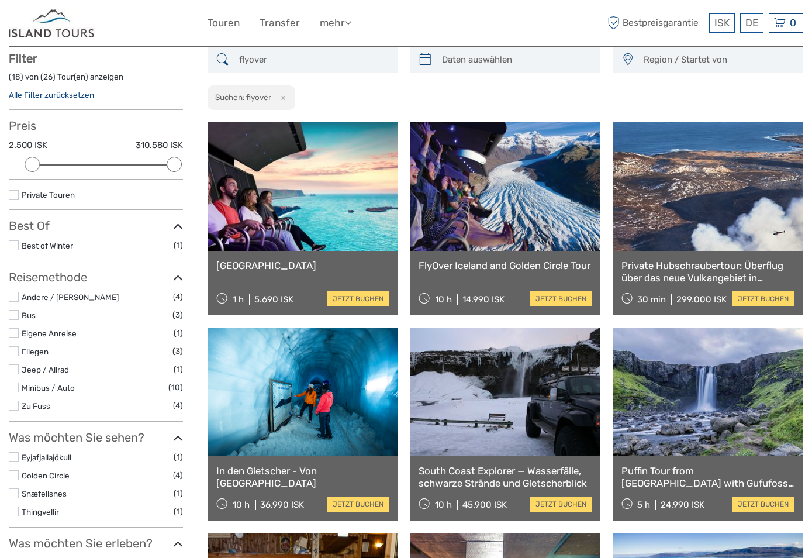
type input "flyover"
click at [333, 209] on link at bounding box center [303, 186] width 190 height 129
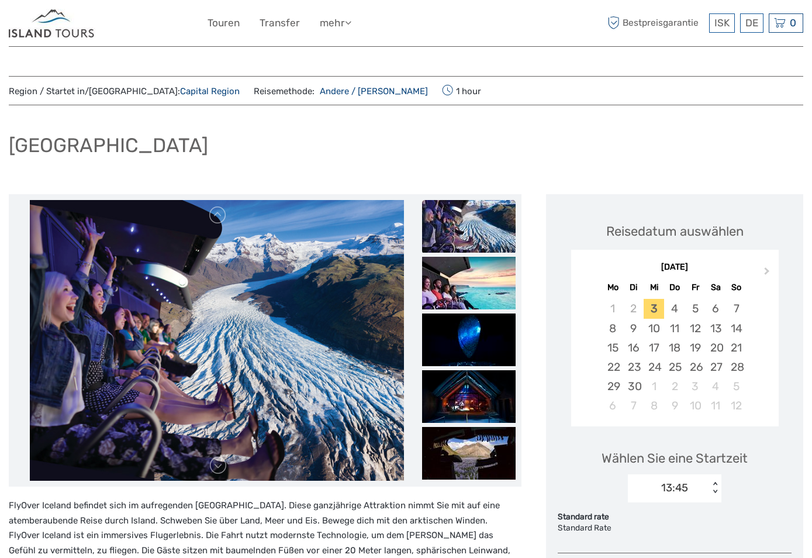
scroll to position [58, 0]
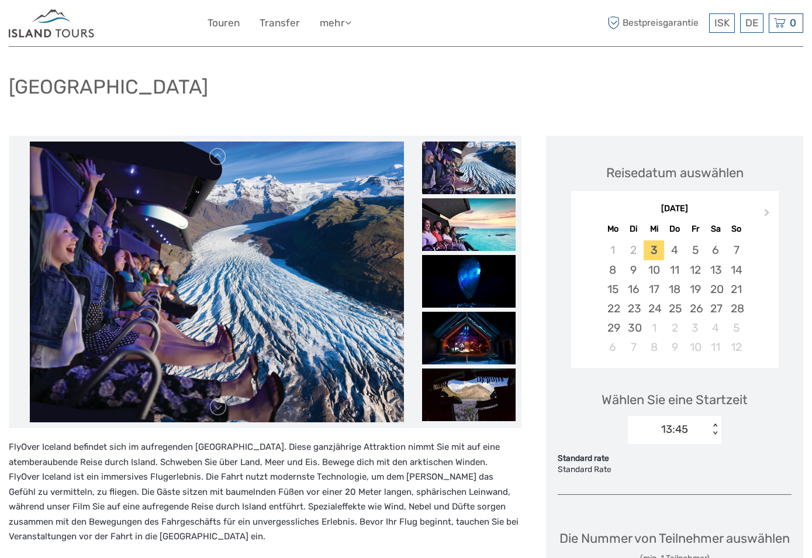
click at [371, 93] on div "[GEOGRAPHIC_DATA]" at bounding box center [406, 91] width 795 height 43
click at [42, 18] on img at bounding box center [52, 23] width 87 height 29
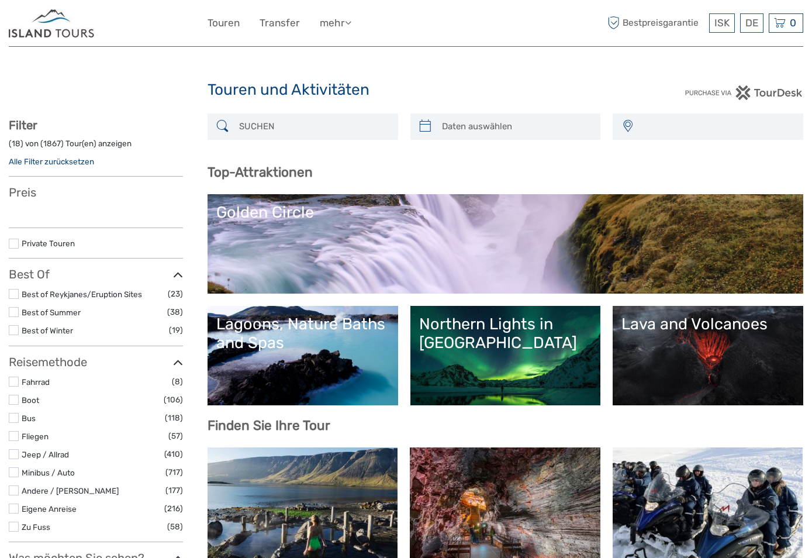
select select
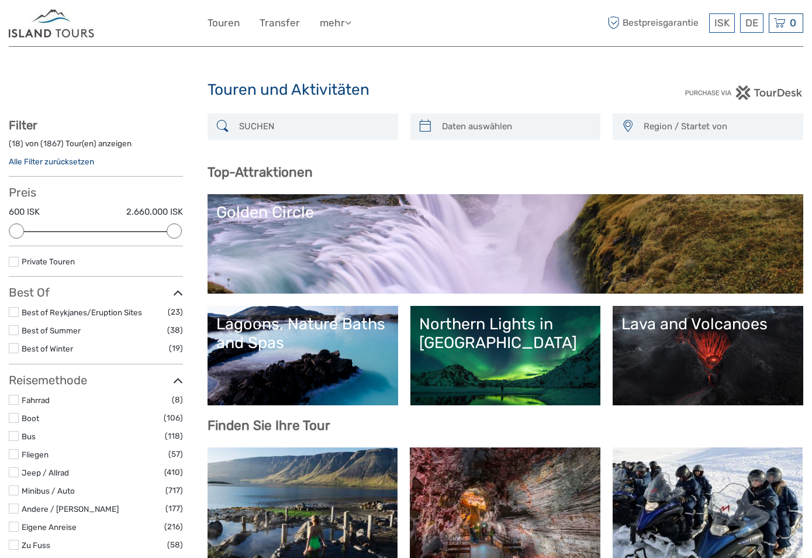
click at [239, 123] on input "search" at bounding box center [313, 126] width 158 height 20
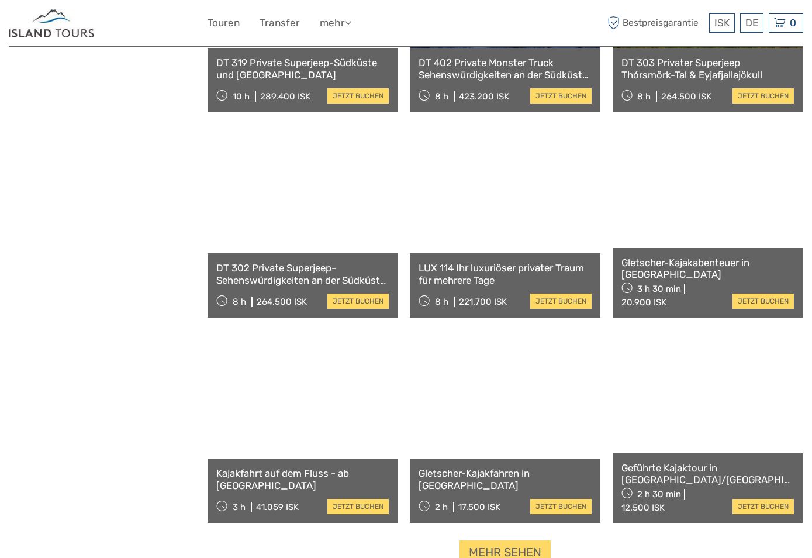
scroll to position [944, 0]
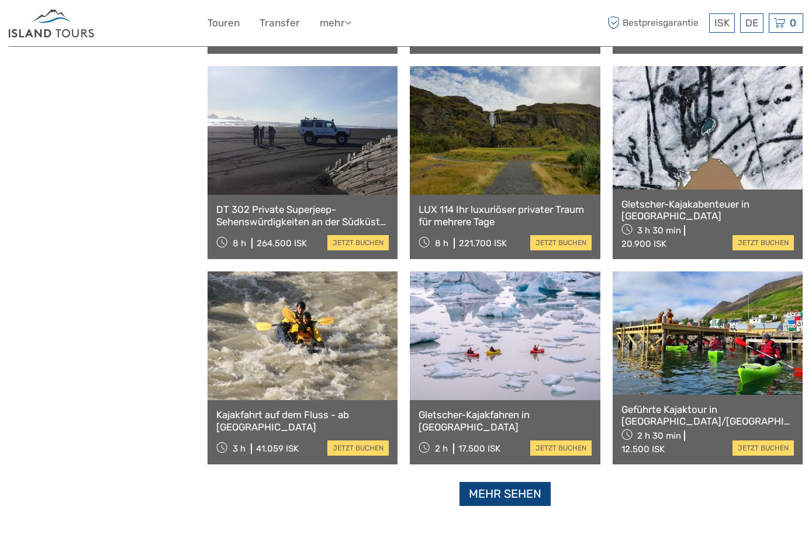
type input "kajak"
click at [502, 494] on link "Mehr sehen" at bounding box center [505, 494] width 91 height 24
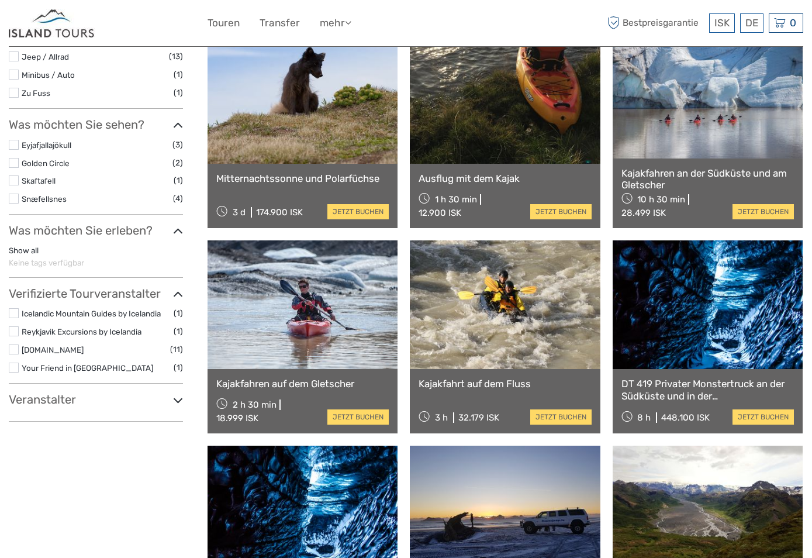
scroll to position [476, 0]
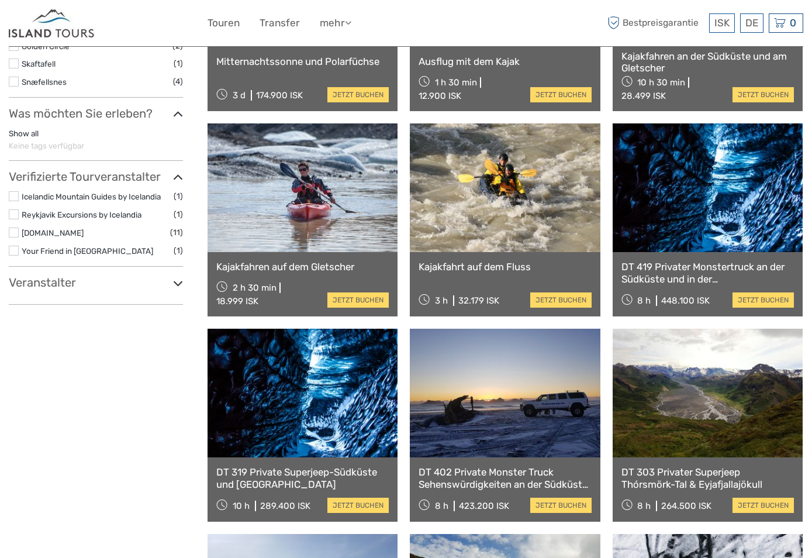
click at [70, 281] on h3 "Veranstalter" at bounding box center [96, 282] width 174 height 14
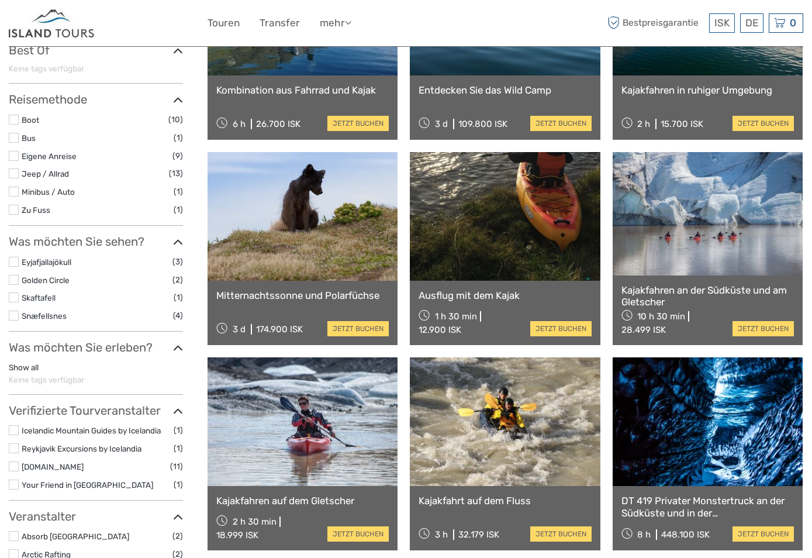
scroll to position [0, 0]
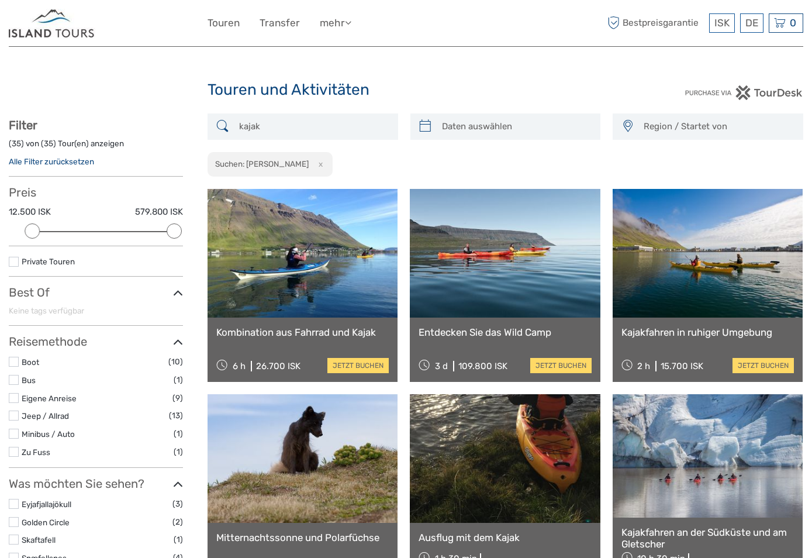
click at [716, 132] on span "Region / Startet von" at bounding box center [718, 126] width 159 height 19
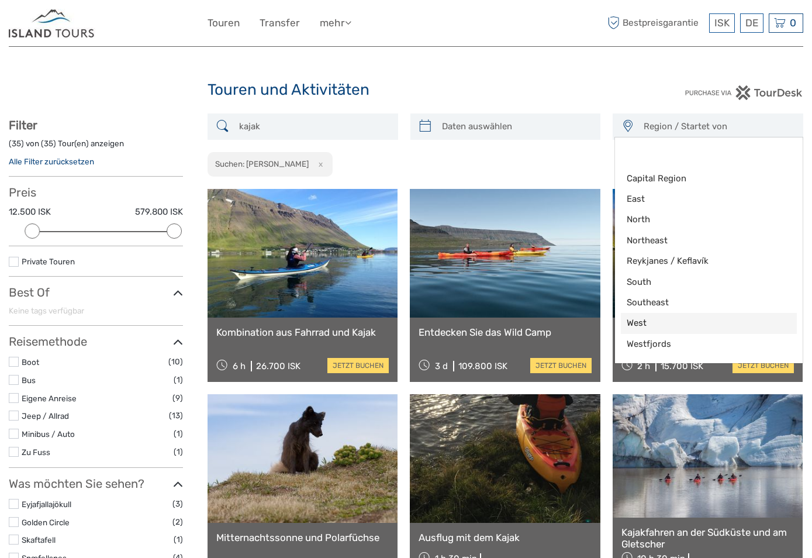
click at [651, 320] on span "West" at bounding box center [699, 323] width 144 height 12
select select "West"
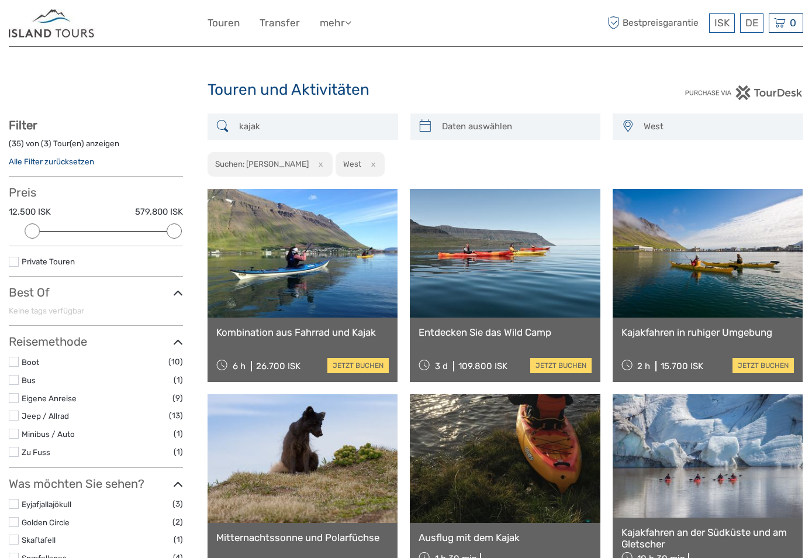
drag, startPoint x: 337, startPoint y: 123, endPoint x: 149, endPoint y: 110, distance: 188.7
paste input "Sea Kayaking"
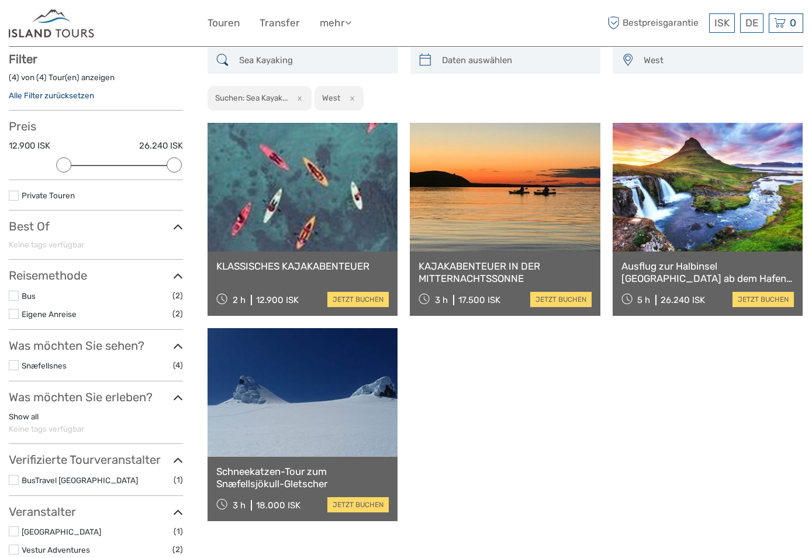
scroll to position [67, 0]
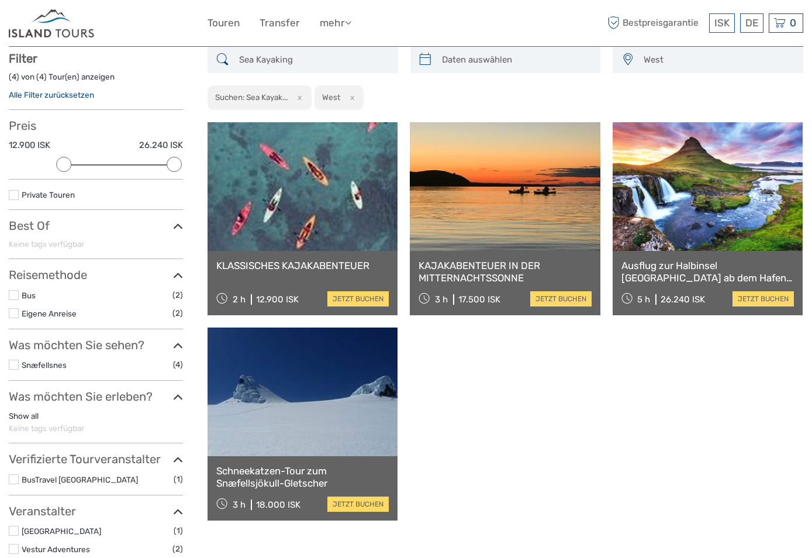
type input "Sea Kayaking"
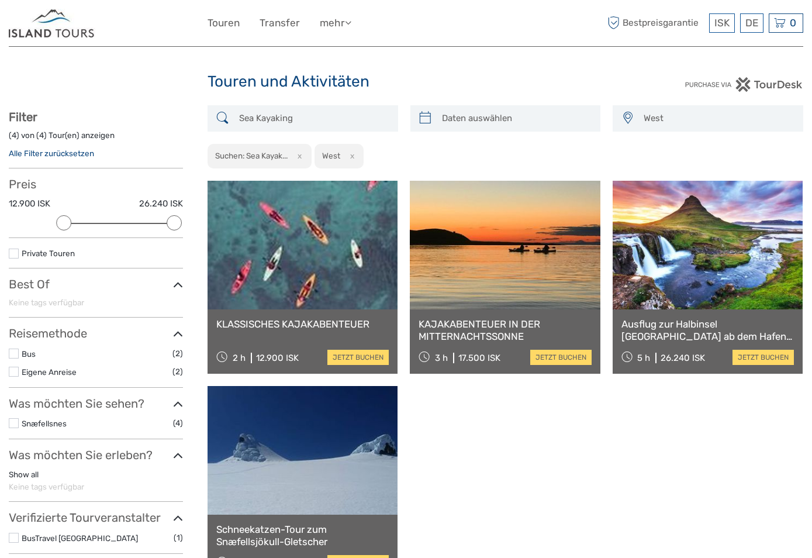
scroll to position [0, 0]
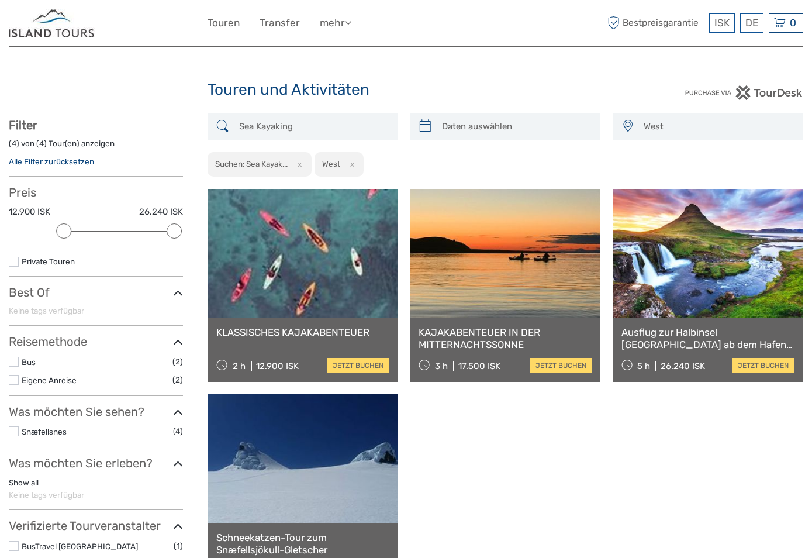
click at [68, 26] on img at bounding box center [52, 23] width 87 height 29
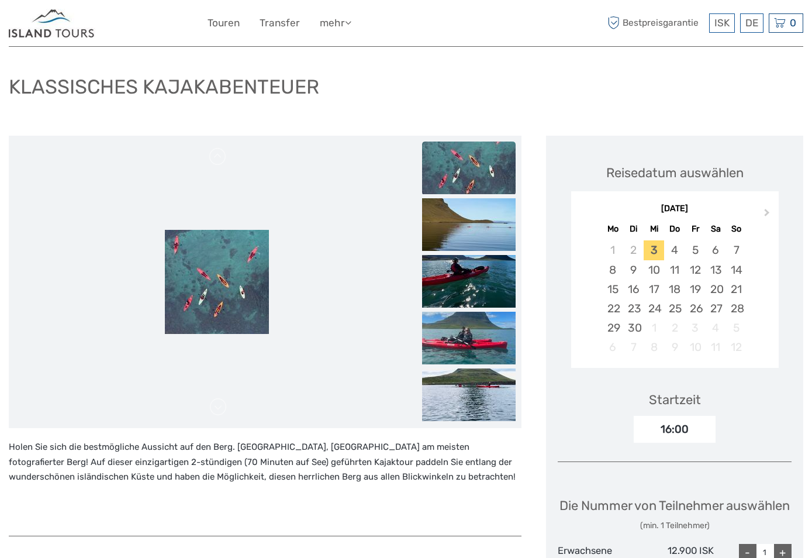
scroll to position [117, 0]
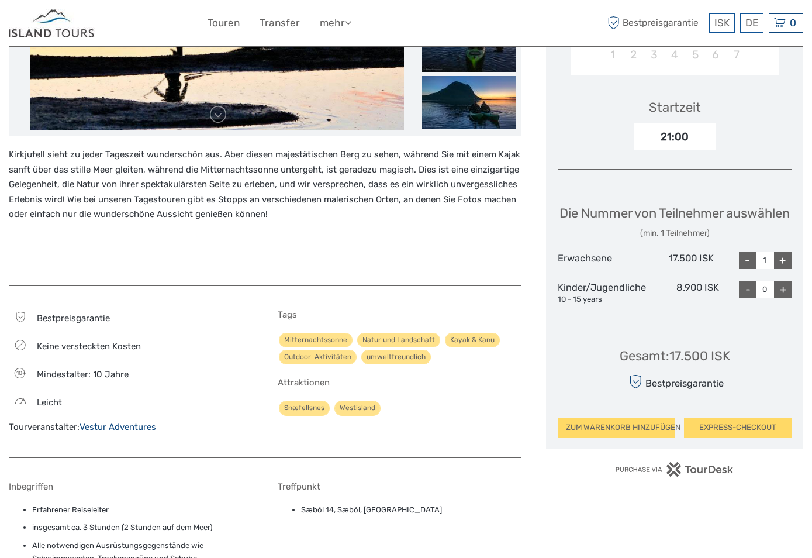
scroll to position [409, 0]
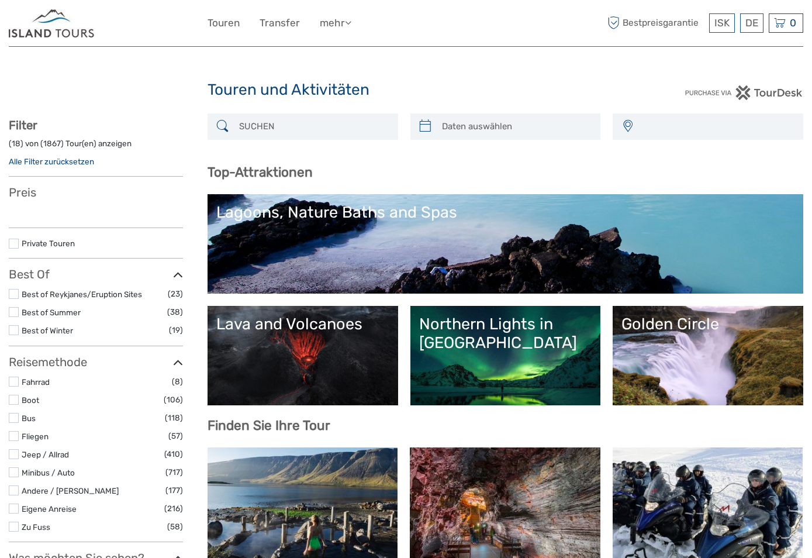
select select
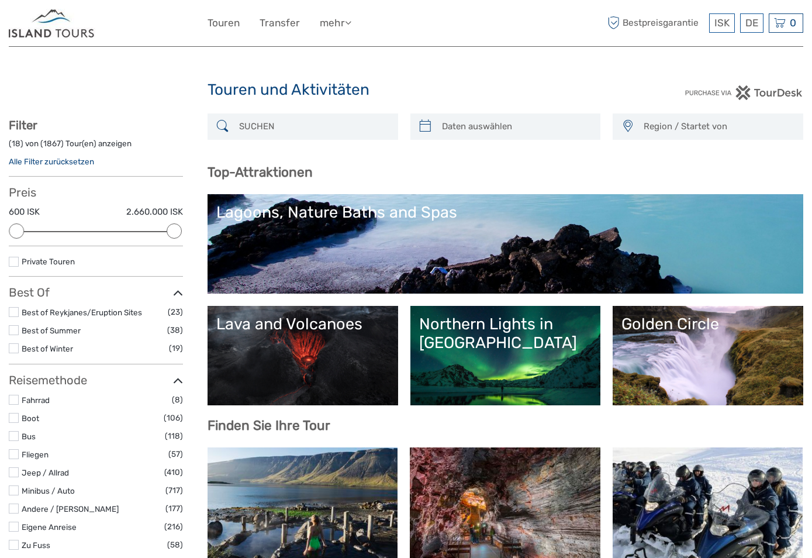
click at [291, 136] on input "search" at bounding box center [313, 126] width 158 height 20
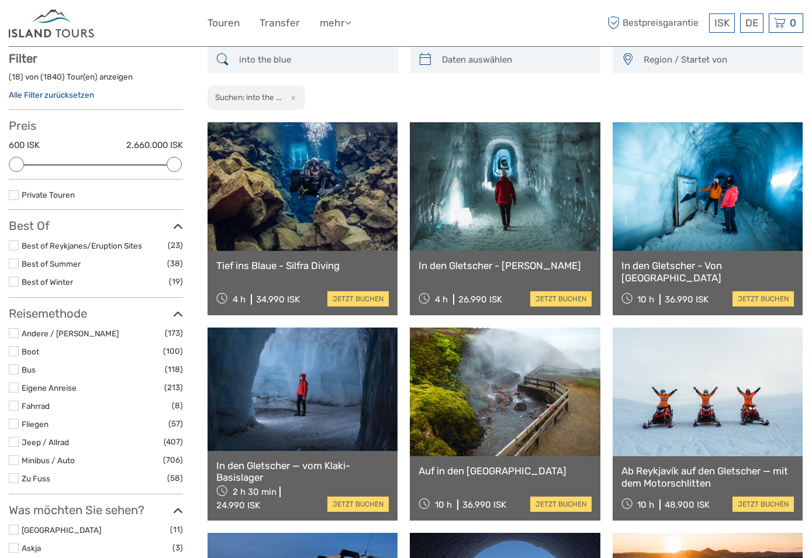
scroll to position [184, 0]
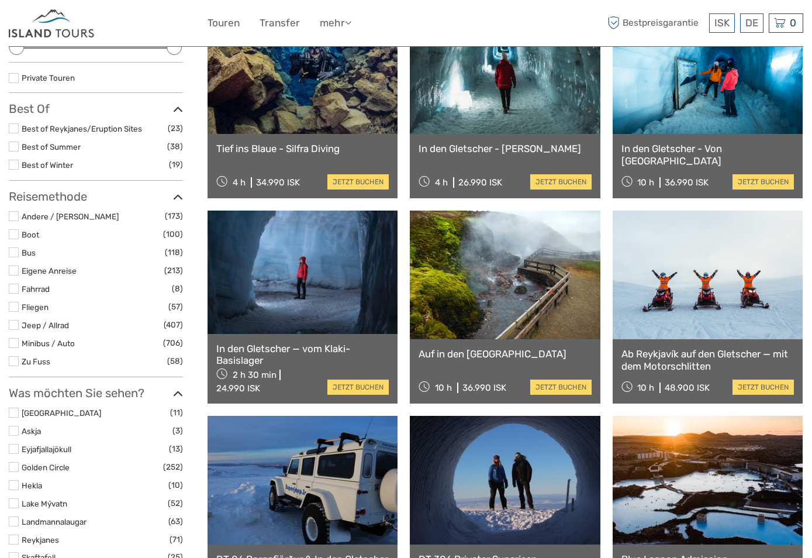
type input "into the blue"
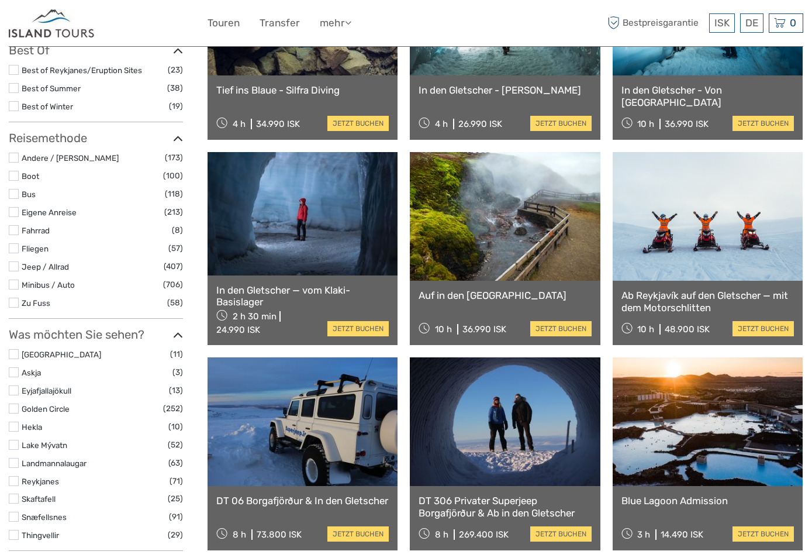
scroll to position [301, 0]
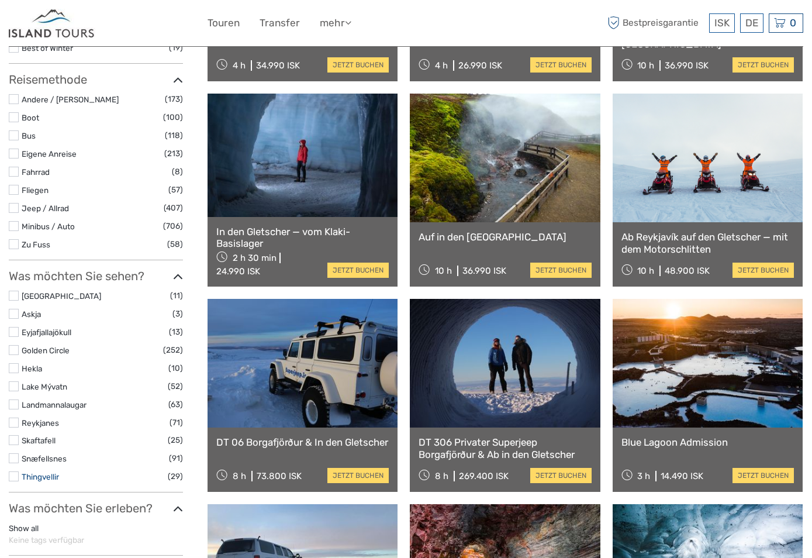
click at [35, 475] on link "Thingvellir" at bounding box center [40, 476] width 37 height 9
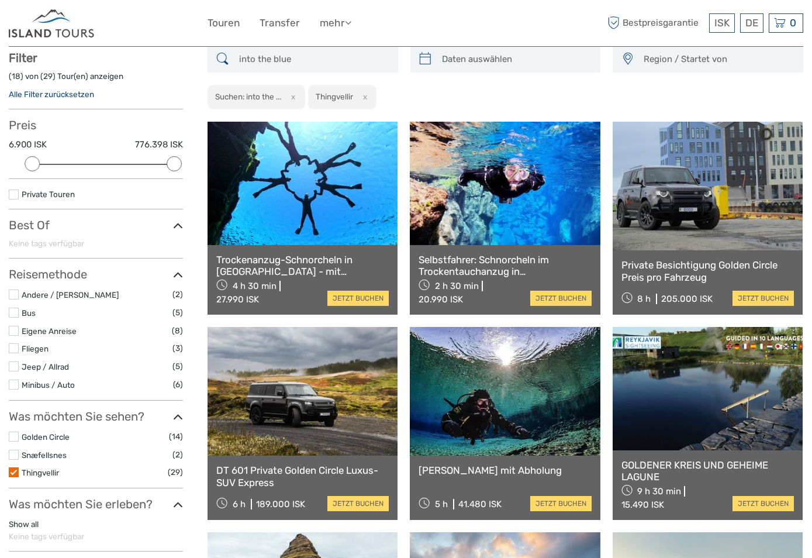
scroll to position [67, 0]
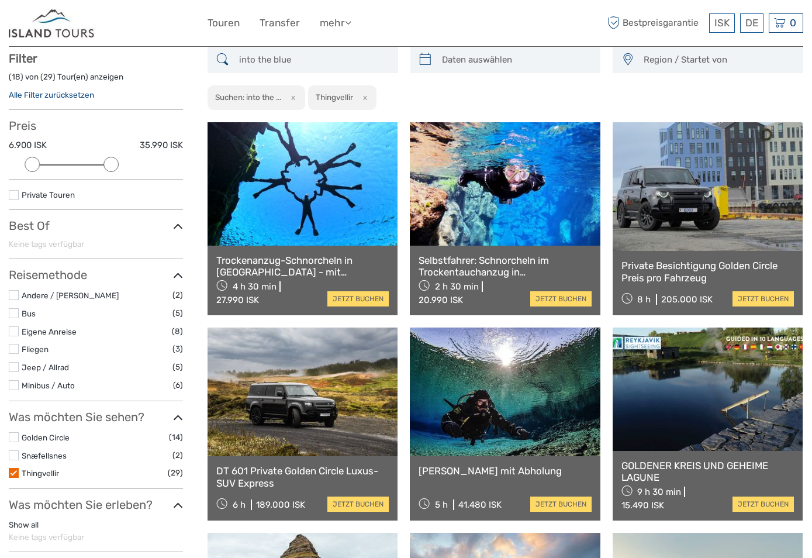
drag, startPoint x: 177, startPoint y: 163, endPoint x: 120, endPoint y: 162, distance: 56.7
click at [120, 162] on div "Preis 6.900 ISK 35.990 ISK Löschen" at bounding box center [96, 149] width 174 height 61
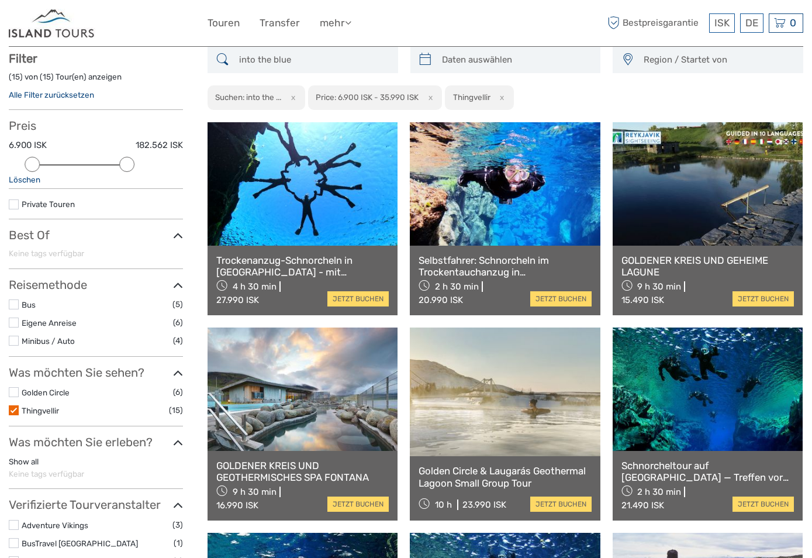
drag, startPoint x: 111, startPoint y: 165, endPoint x: 127, endPoint y: 165, distance: 16.4
click at [127, 165] on div at bounding box center [126, 164] width 15 height 15
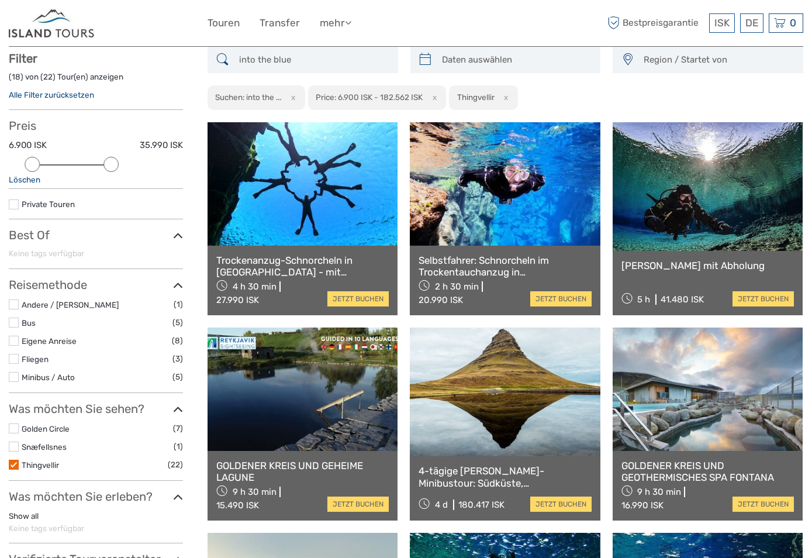
drag, startPoint x: 130, startPoint y: 162, endPoint x: 120, endPoint y: 165, distance: 10.4
click at [120, 165] on div at bounding box center [96, 164] width 158 height 1
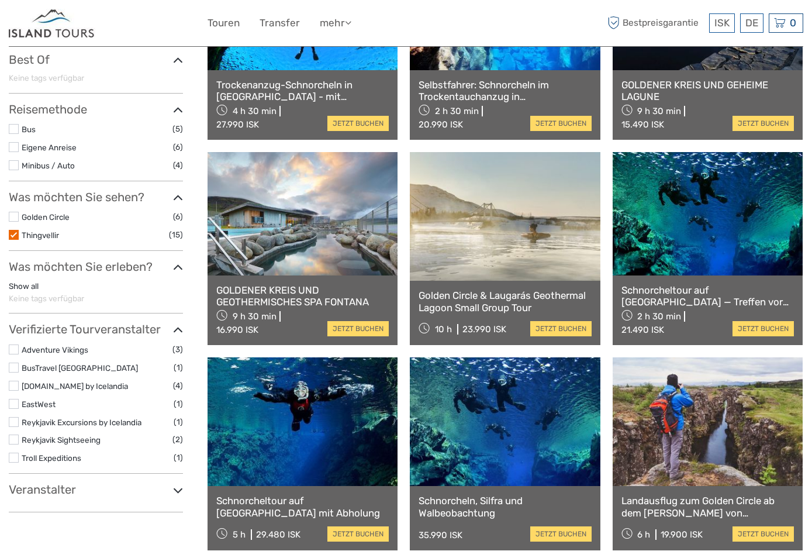
scroll to position [301, 0]
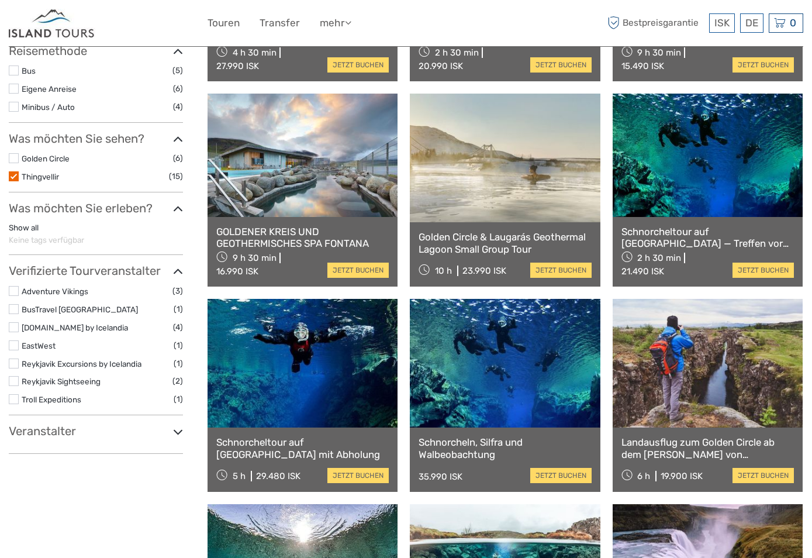
click at [15, 327] on label at bounding box center [14, 327] width 10 height 10
click at [0, 0] on input "checkbox" at bounding box center [0, 0] width 0 height 0
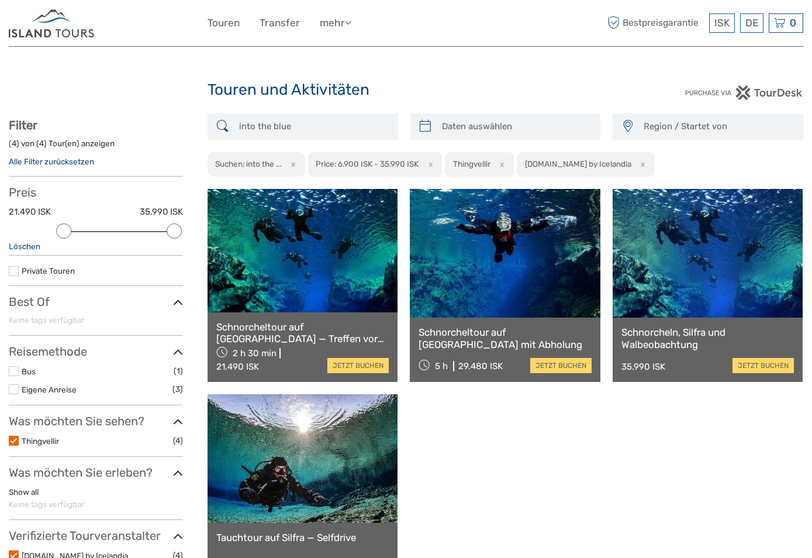
click at [330, 123] on input "into the blue" at bounding box center [313, 126] width 158 height 20
drag, startPoint x: 337, startPoint y: 133, endPoint x: 107, endPoint y: 122, distance: 230.7
click at [107, 122] on div "Region / Startet von Capital Region East North Northeast Reykjanes / Keflavík S…" at bounding box center [406, 371] width 795 height 516
click at [40, 30] on img at bounding box center [52, 23] width 87 height 29
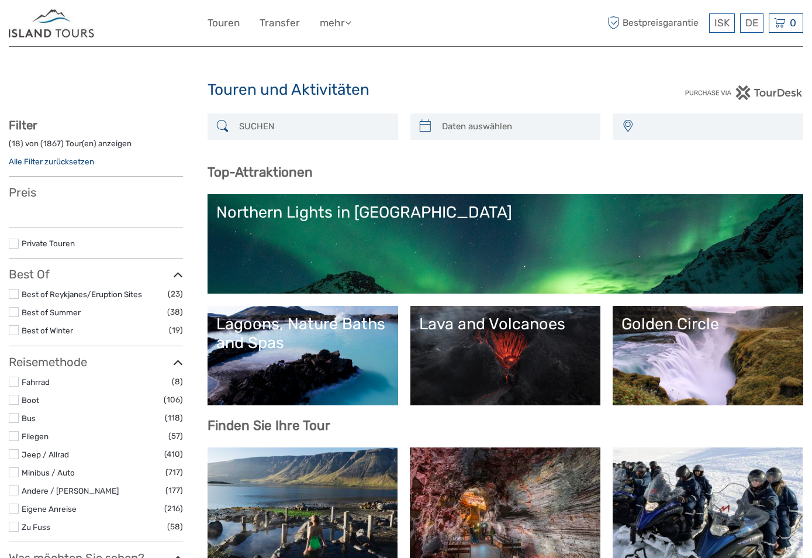
select select
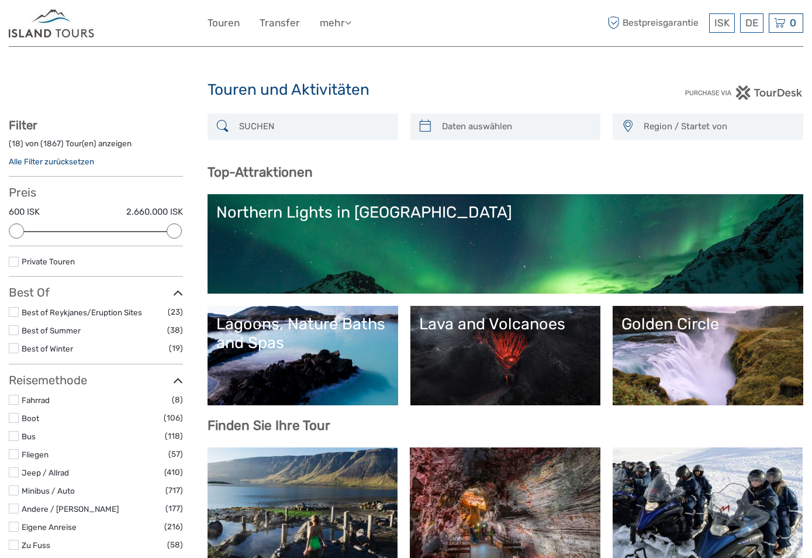
click at [34, 163] on link "Alle Filter zurücksetzen" at bounding box center [51, 161] width 85 height 9
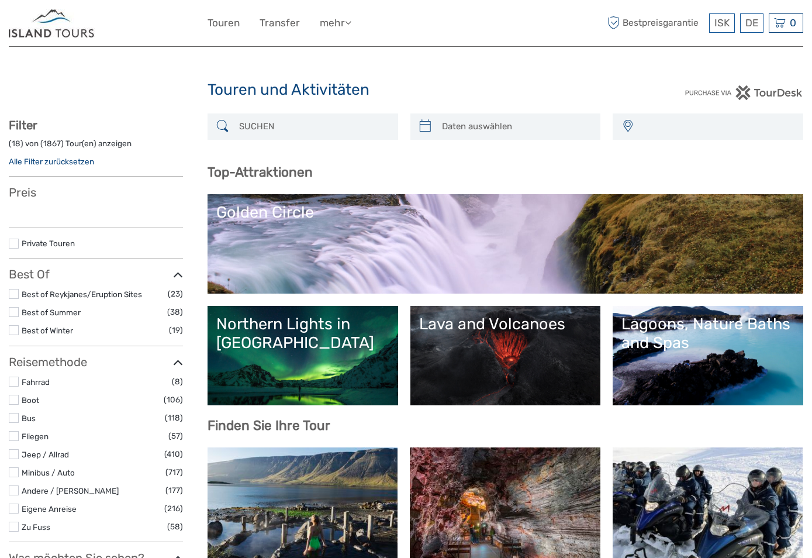
select select
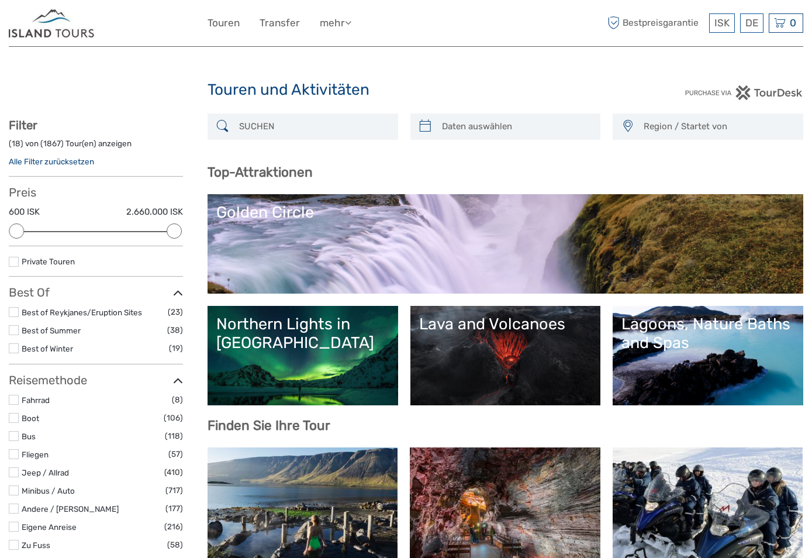
click at [270, 127] on input "search" at bounding box center [313, 126] width 158 height 20
type input "T"
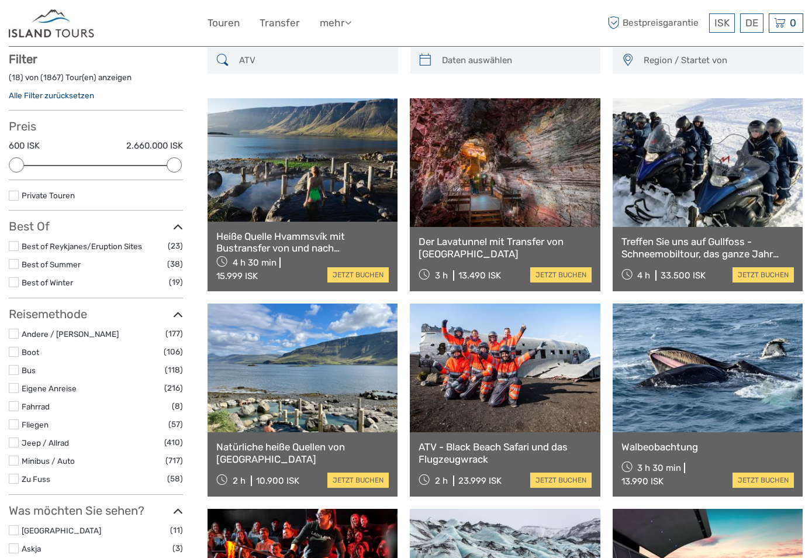
scroll to position [67, 0]
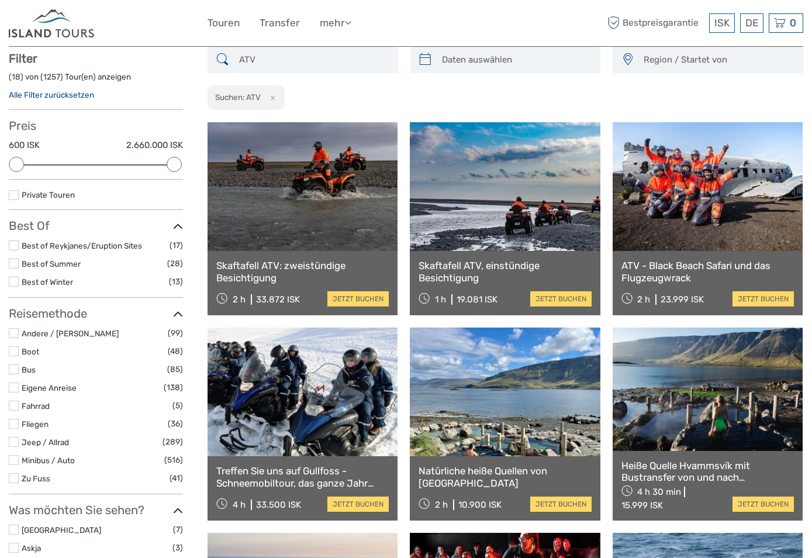
type input "ATV"
click at [754, 208] on link at bounding box center [708, 186] width 190 height 129
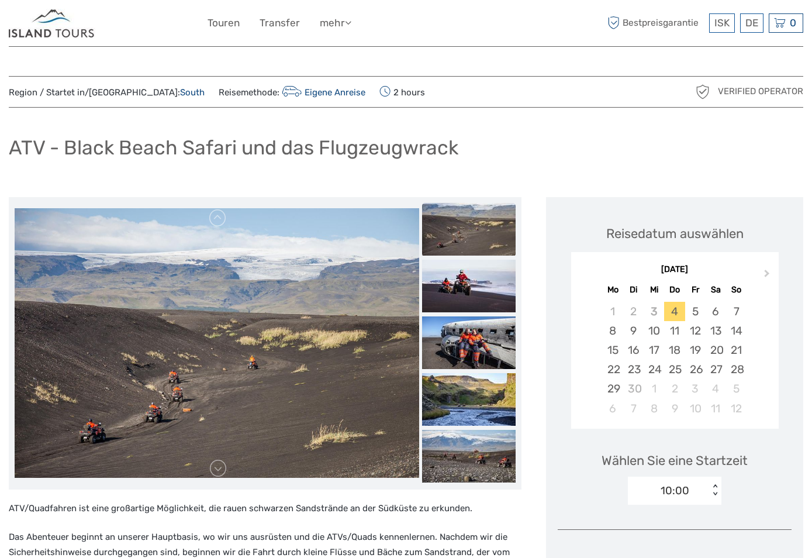
click at [40, 35] on img at bounding box center [52, 23] width 87 height 29
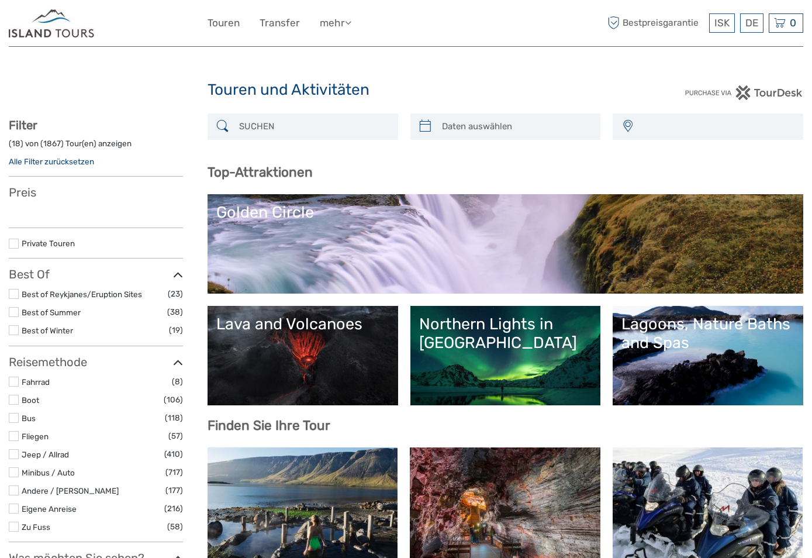
select select
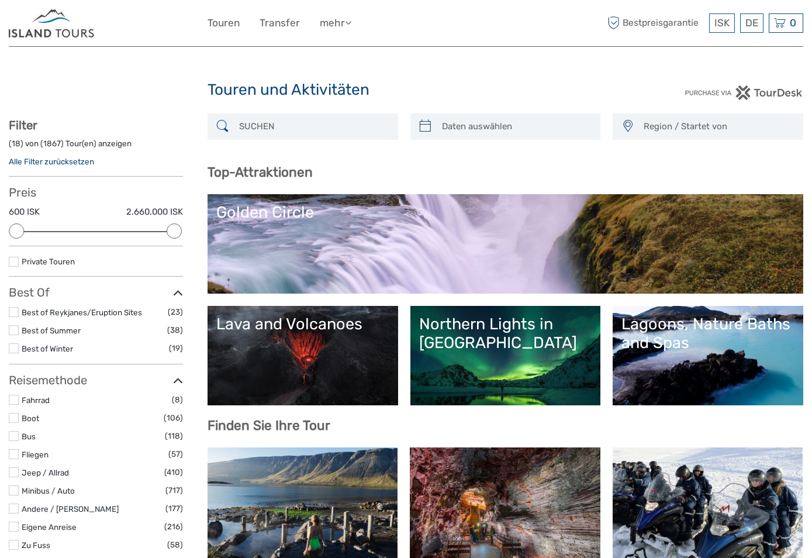
click at [285, 131] on input "search" at bounding box center [313, 126] width 158 height 20
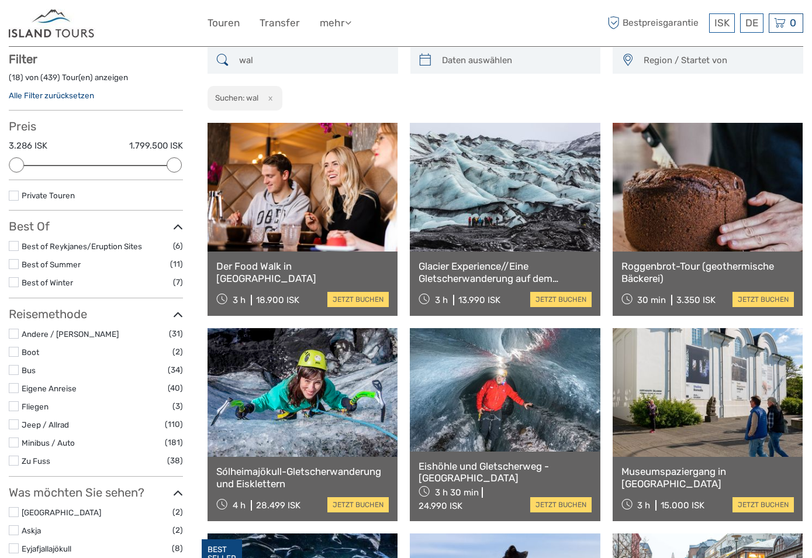
scroll to position [67, 0]
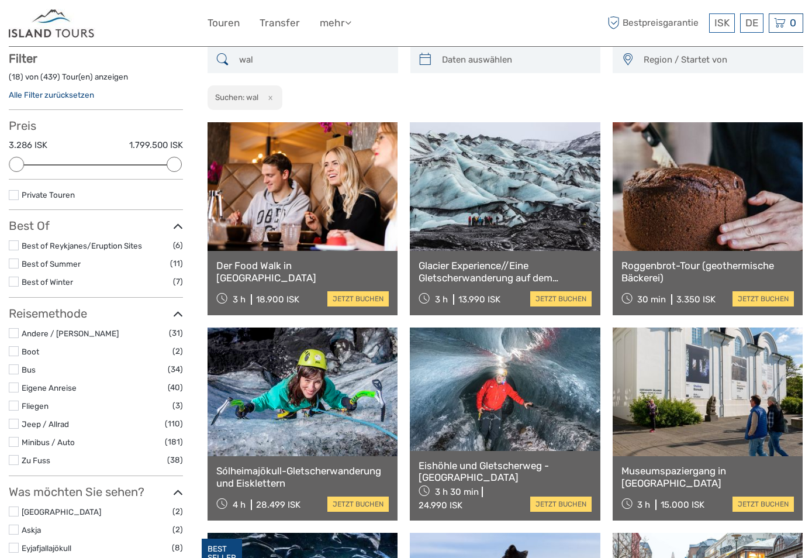
click at [287, 58] on input "wal" at bounding box center [313, 60] width 158 height 20
drag, startPoint x: 280, startPoint y: 61, endPoint x: 153, endPoint y: 67, distance: 126.4
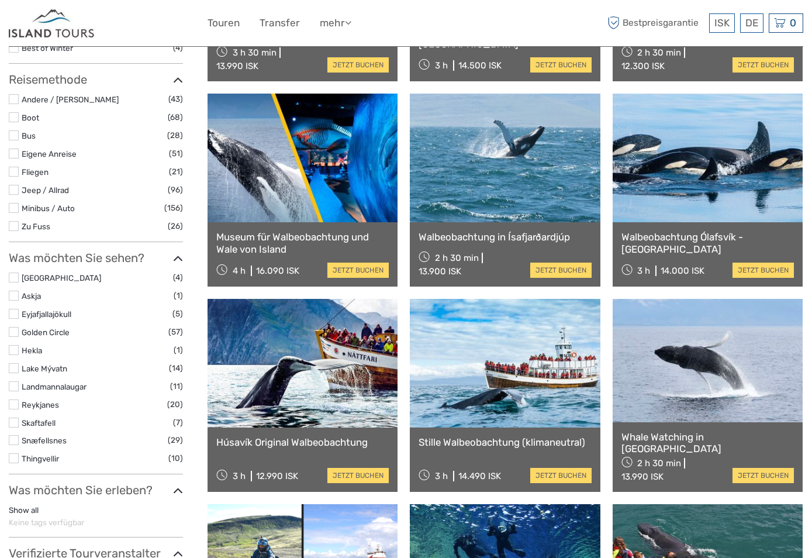
scroll to position [67, 0]
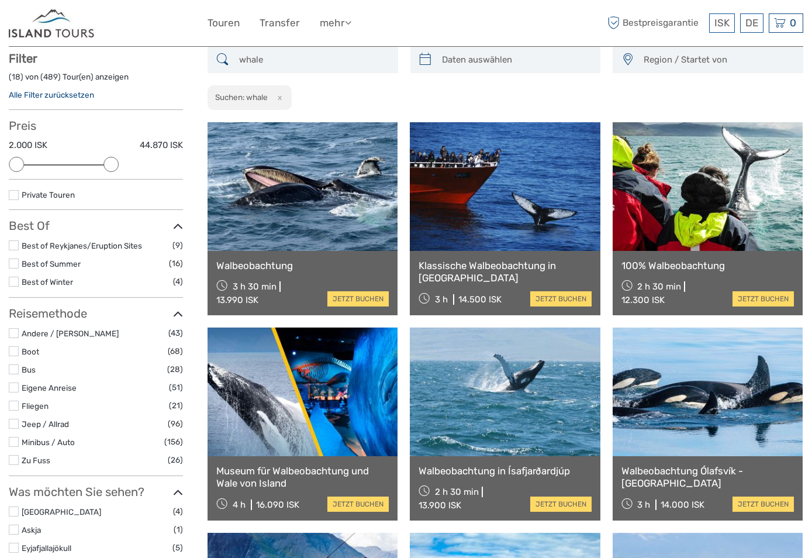
drag, startPoint x: 170, startPoint y: 162, endPoint x: 111, endPoint y: 164, distance: 59.7
click at [111, 164] on div at bounding box center [111, 164] width 15 height 15
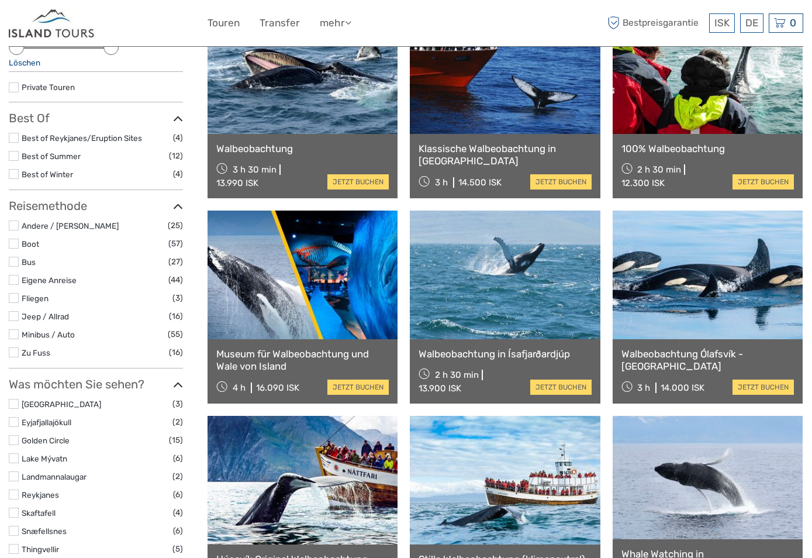
scroll to position [125, 0]
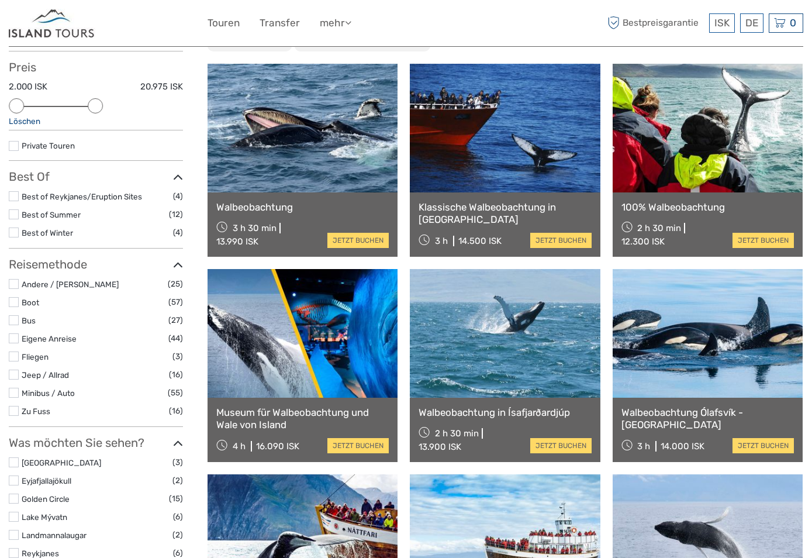
drag, startPoint x: 111, startPoint y: 103, endPoint x: 100, endPoint y: 105, distance: 10.7
click at [100, 105] on div at bounding box center [95, 105] width 15 height 15
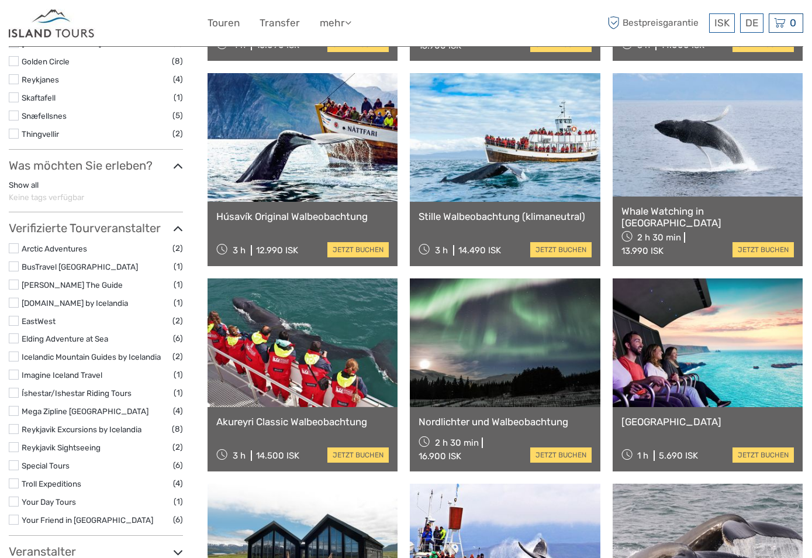
scroll to position [585, 0]
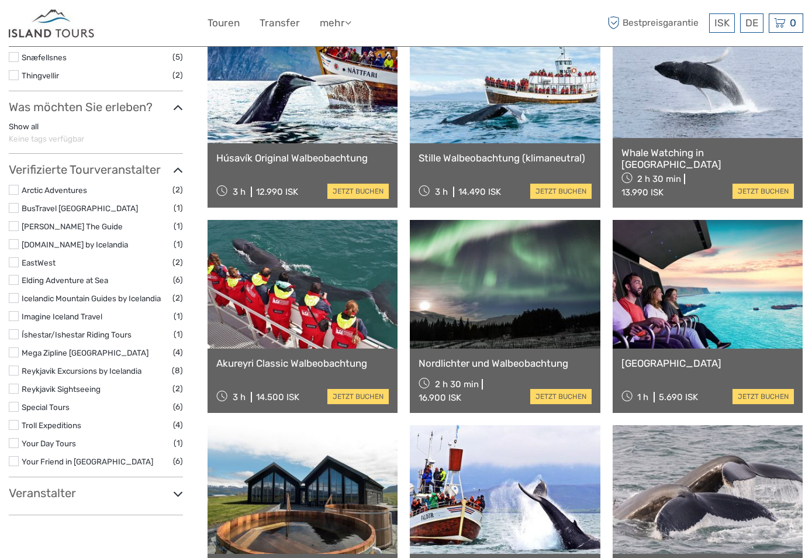
click at [14, 408] on label at bounding box center [14, 407] width 10 height 10
click at [0, 0] on input "checkbox" at bounding box center [0, 0] width 0 height 0
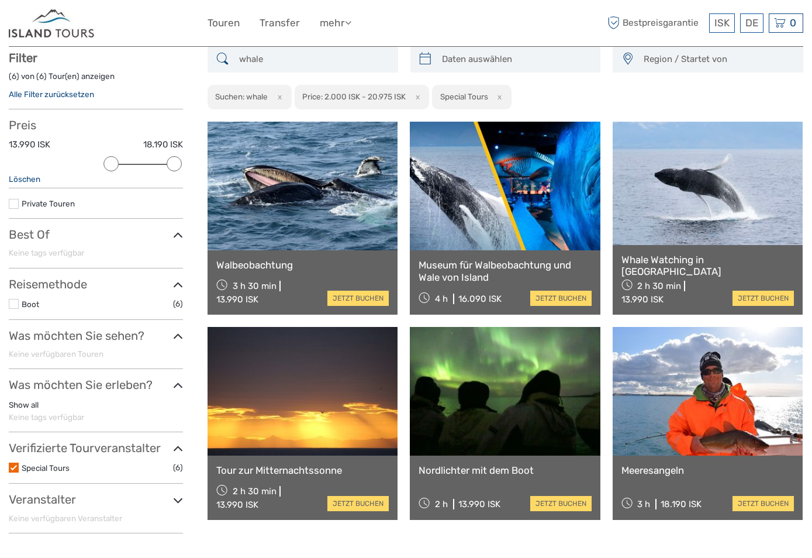
scroll to position [67, 0]
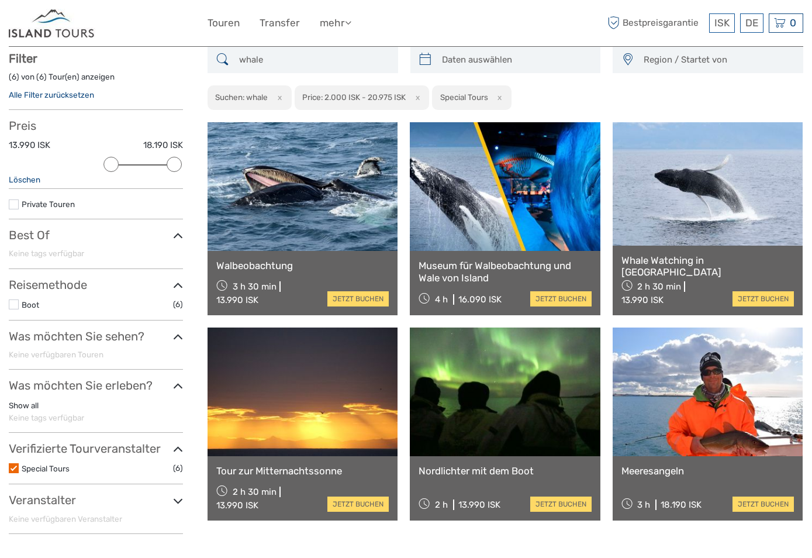
click at [178, 502] on icon at bounding box center [178, 501] width 10 height 16
click at [181, 450] on icon at bounding box center [178, 449] width 10 height 16
click at [175, 498] on icon at bounding box center [178, 501] width 10 height 16
click at [18, 469] on label at bounding box center [14, 468] width 10 height 10
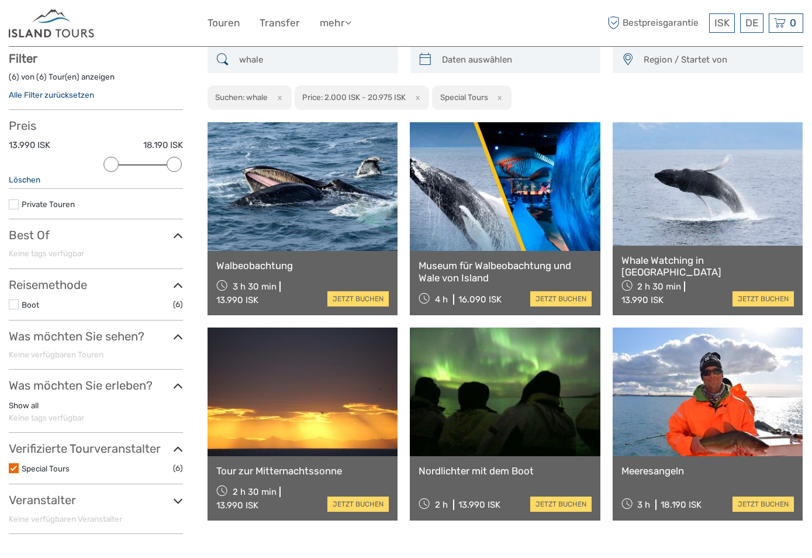
click at [0, 0] on input "checkbox" at bounding box center [0, 0] width 0 height 0
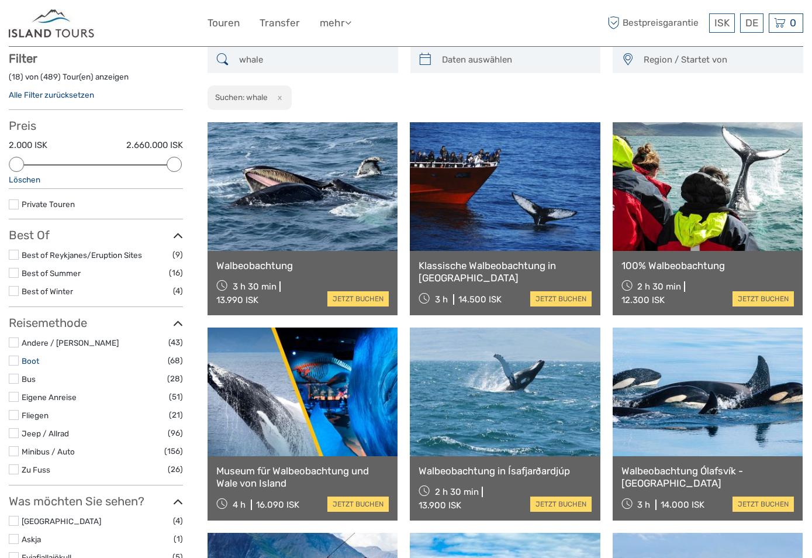
click at [25, 362] on link "Boot" at bounding box center [31, 360] width 18 height 9
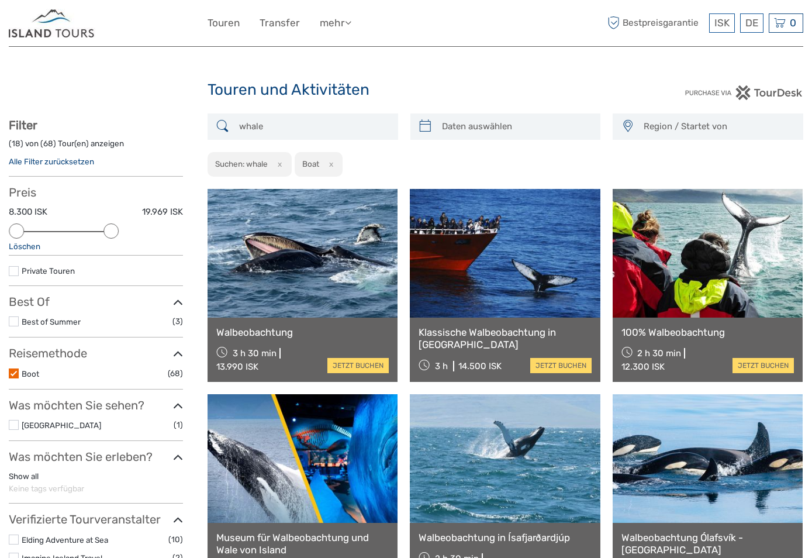
drag, startPoint x: 170, startPoint y: 234, endPoint x: 111, endPoint y: 233, distance: 59.1
click at [111, 233] on div at bounding box center [111, 230] width 15 height 15
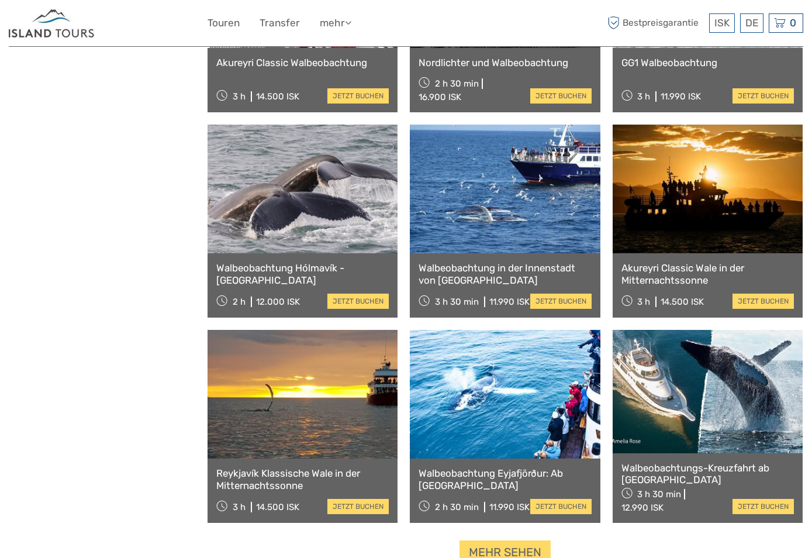
scroll to position [944, 0]
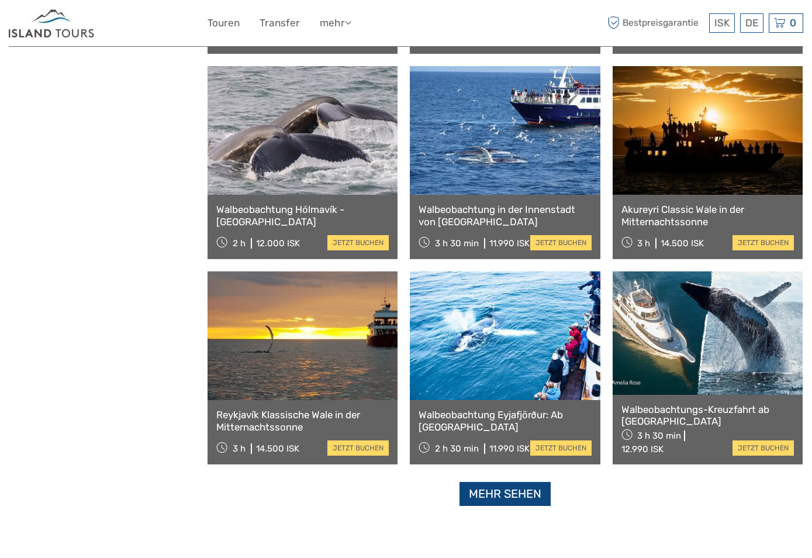
click at [497, 497] on link "Mehr sehen" at bounding box center [505, 494] width 91 height 24
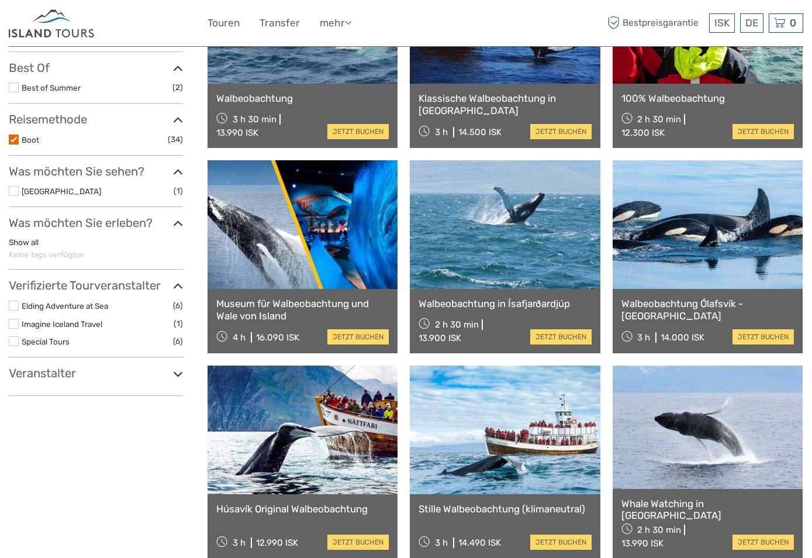
scroll to position [292, 0]
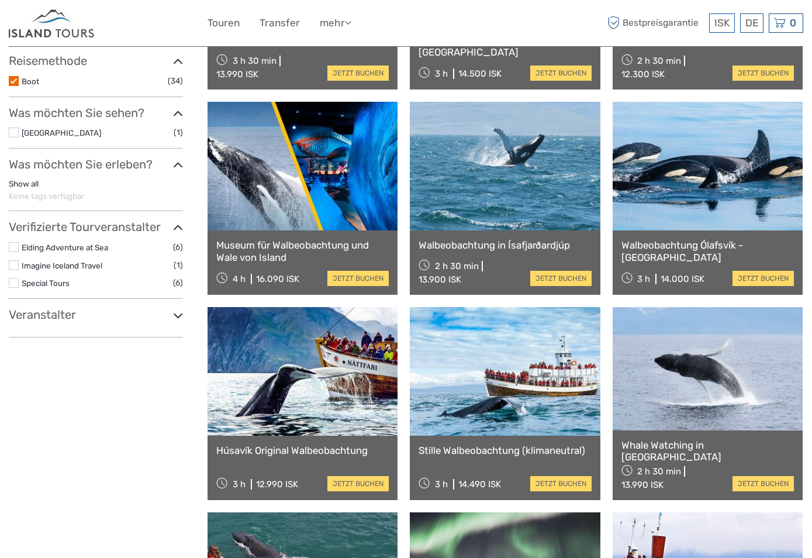
click at [164, 313] on h3 "Veranstalter" at bounding box center [96, 315] width 174 height 14
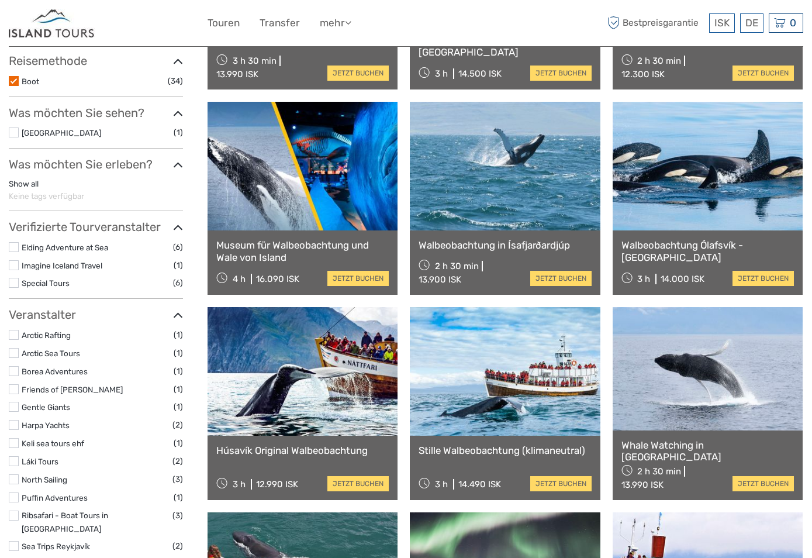
click at [164, 313] on h3 "Veranstalter" at bounding box center [96, 315] width 174 height 14
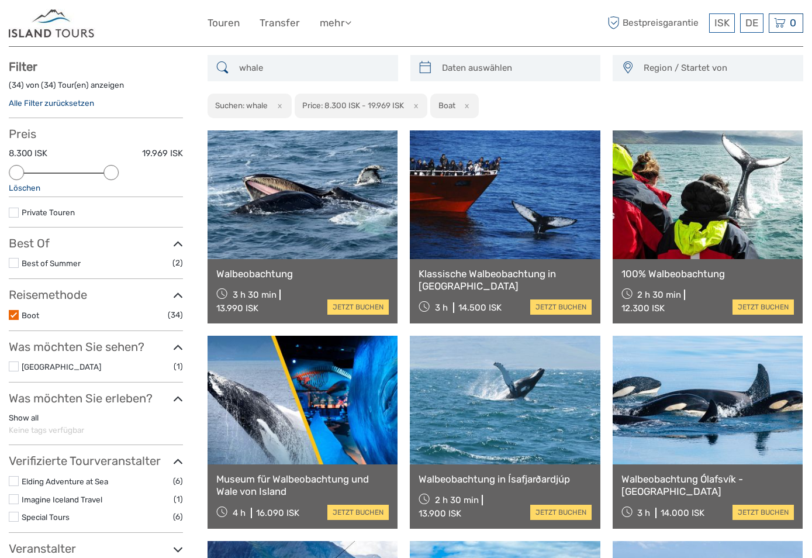
scroll to position [0, 0]
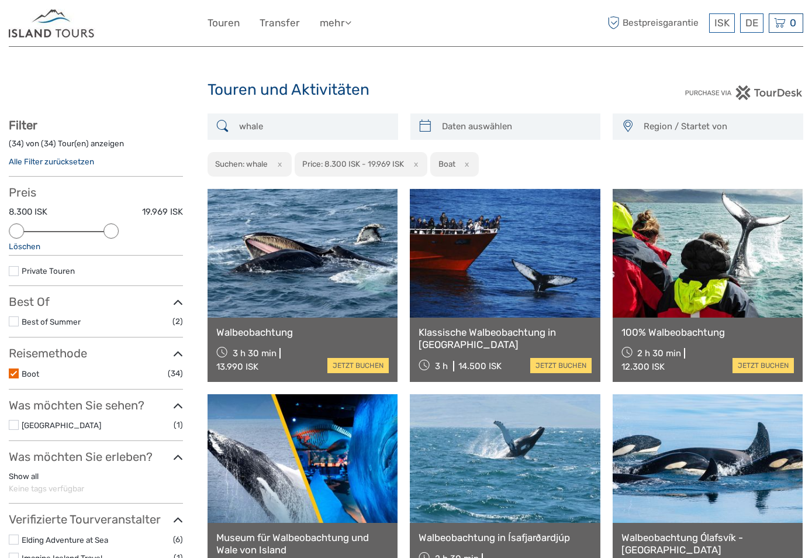
click at [296, 135] on input "whale" at bounding box center [313, 126] width 158 height 20
drag, startPoint x: 303, startPoint y: 125, endPoint x: 105, endPoint y: 108, distance: 198.4
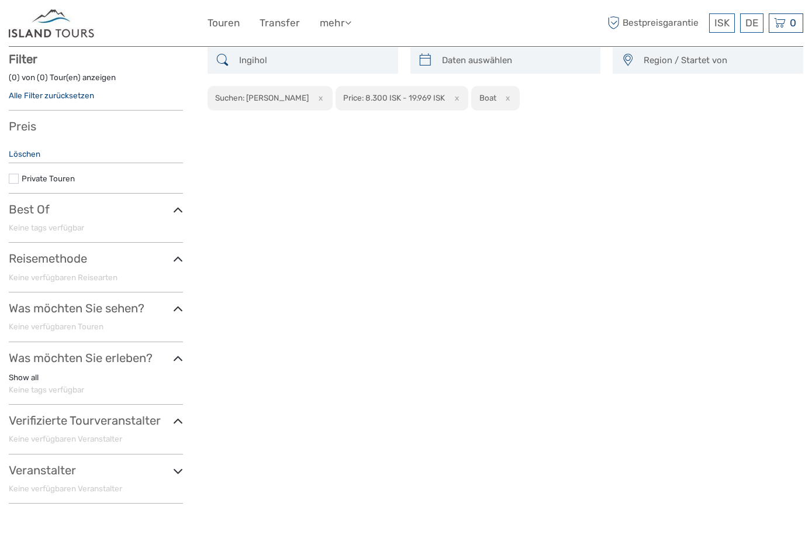
scroll to position [67, 0]
type input "I"
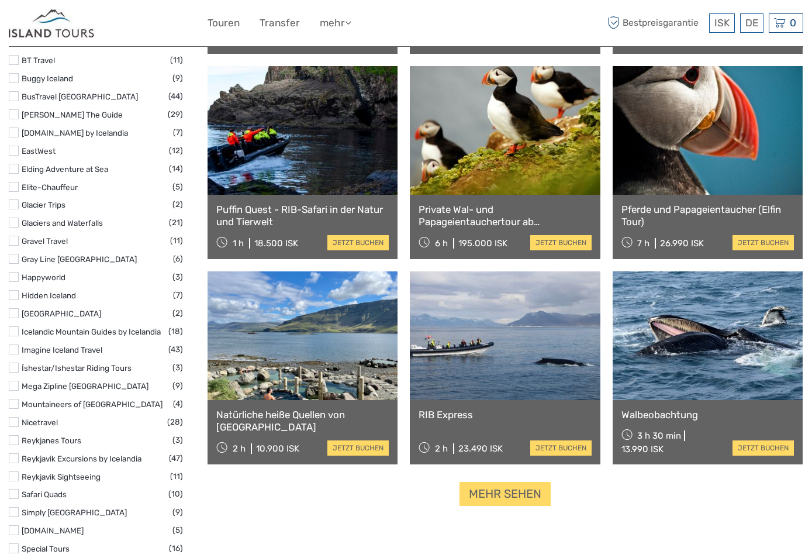
scroll to position [1002, 0]
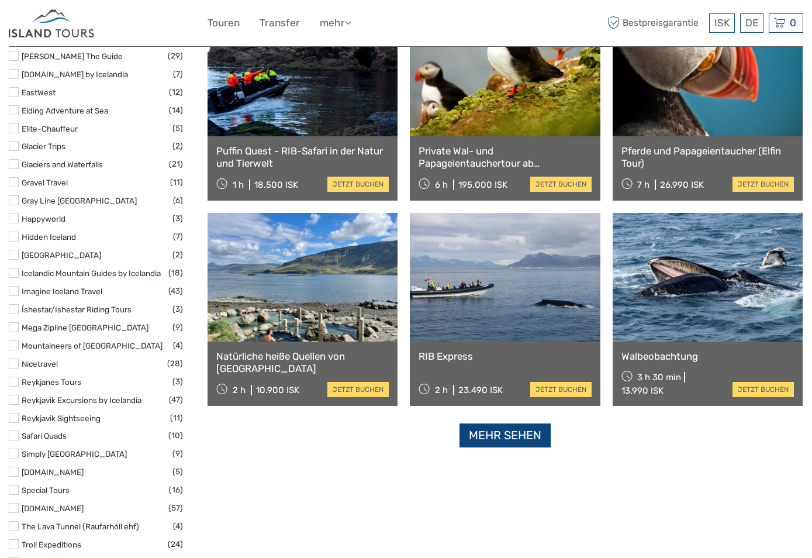
click at [519, 437] on link "Mehr sehen" at bounding box center [505, 435] width 91 height 24
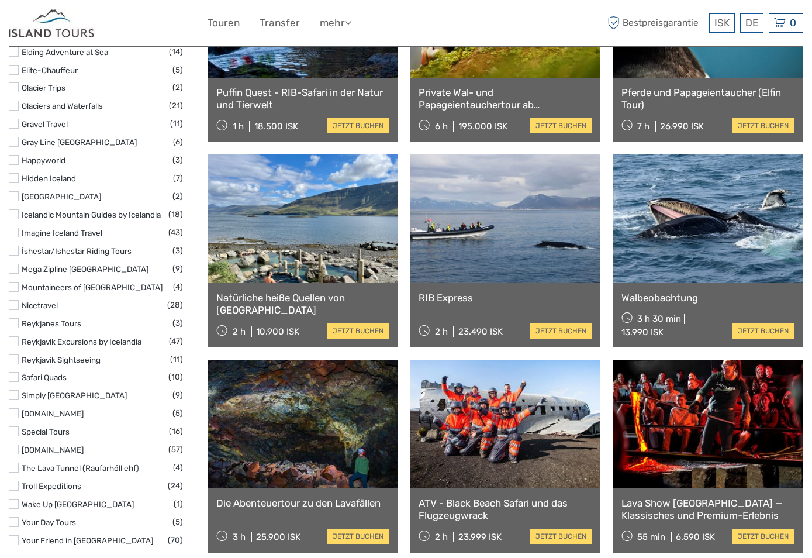
scroll to position [1119, 0]
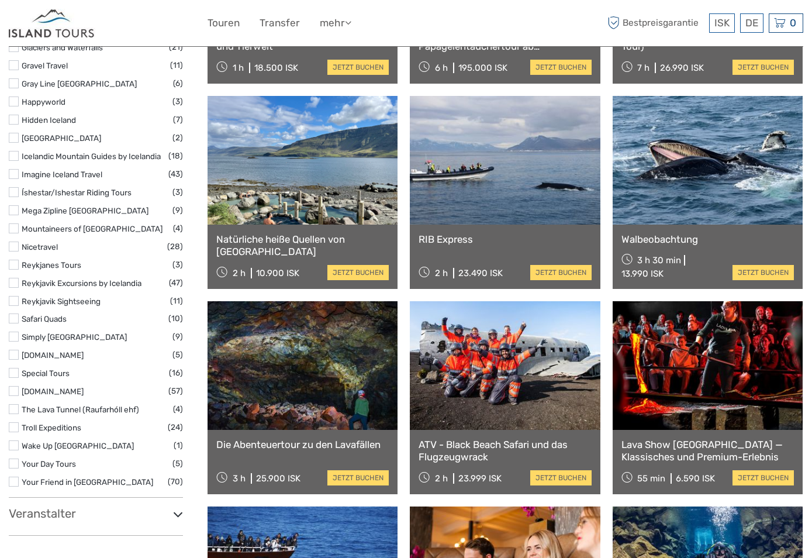
click at [102, 506] on h3 "Veranstalter" at bounding box center [96, 513] width 174 height 14
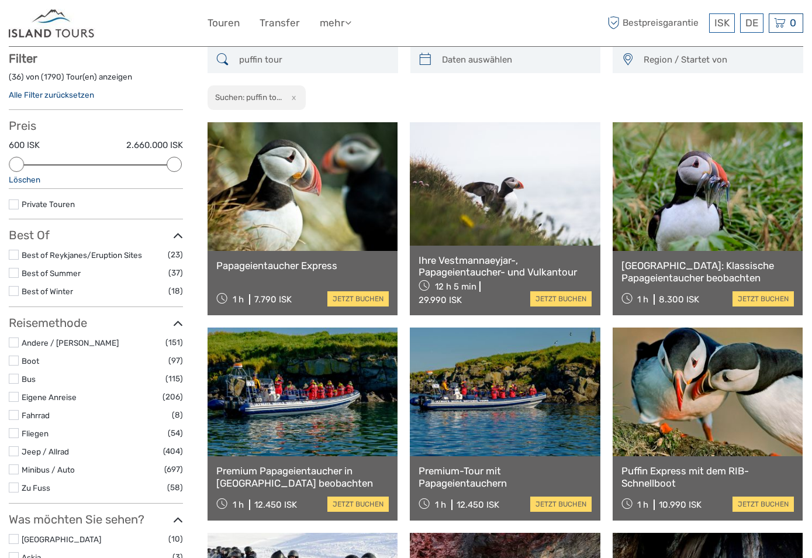
scroll to position [0, 0]
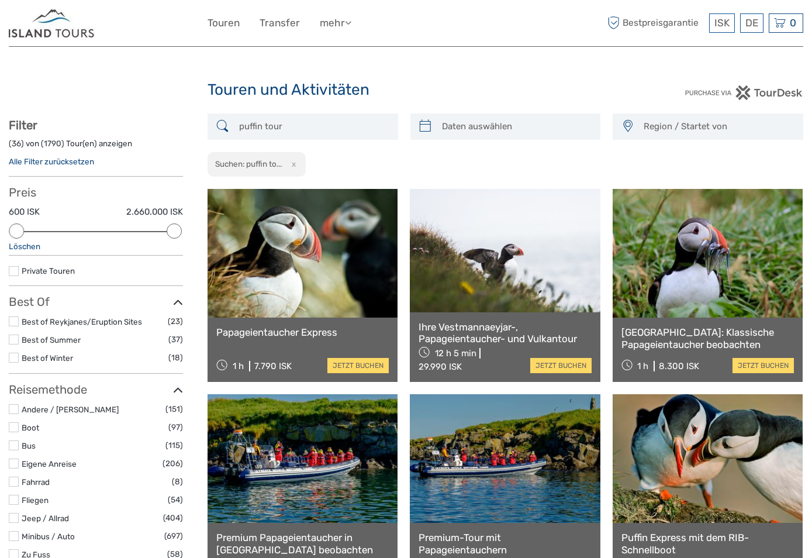
drag, startPoint x: 308, startPoint y: 131, endPoint x: 207, endPoint y: 127, distance: 100.7
click at [208, 127] on div "puffin tour" at bounding box center [303, 126] width 191 height 26
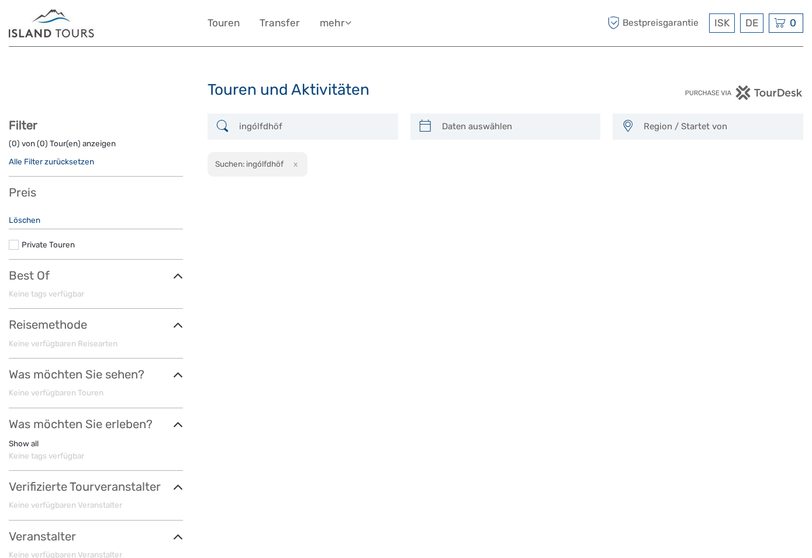
click at [282, 130] on input "ingólfdhöf" at bounding box center [313, 126] width 158 height 20
type input "ingólfdhöf"
click at [70, 160] on link "Alle Filter zurücksetzen" at bounding box center [51, 161] width 85 height 9
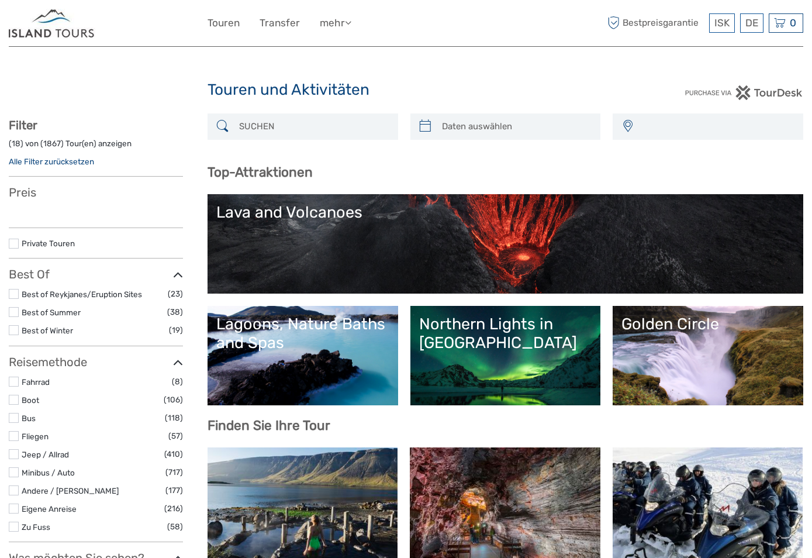
select select
click at [292, 123] on input "search" at bounding box center [313, 126] width 158 height 20
select select
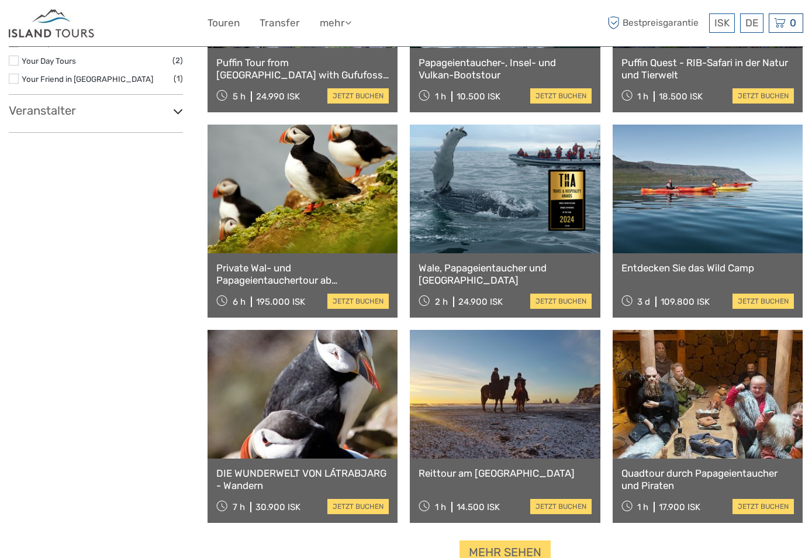
scroll to position [1002, 0]
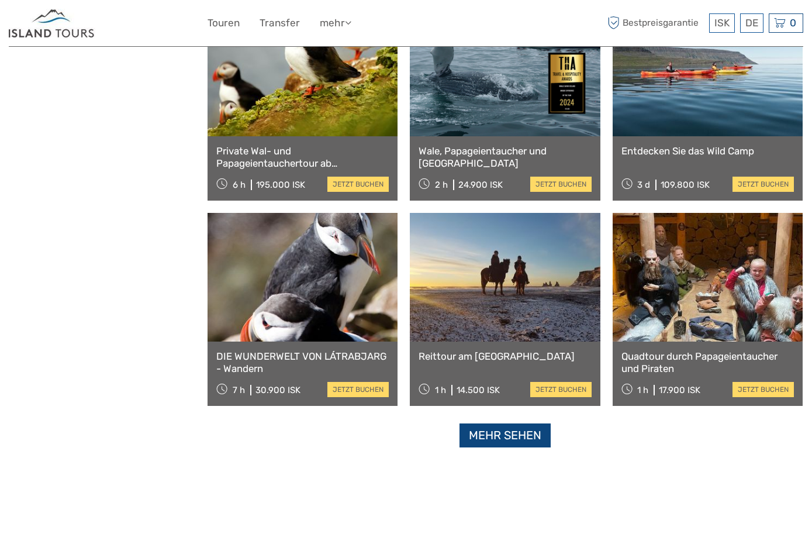
type input "puffin"
click at [481, 441] on link "Mehr sehen" at bounding box center [505, 435] width 91 height 24
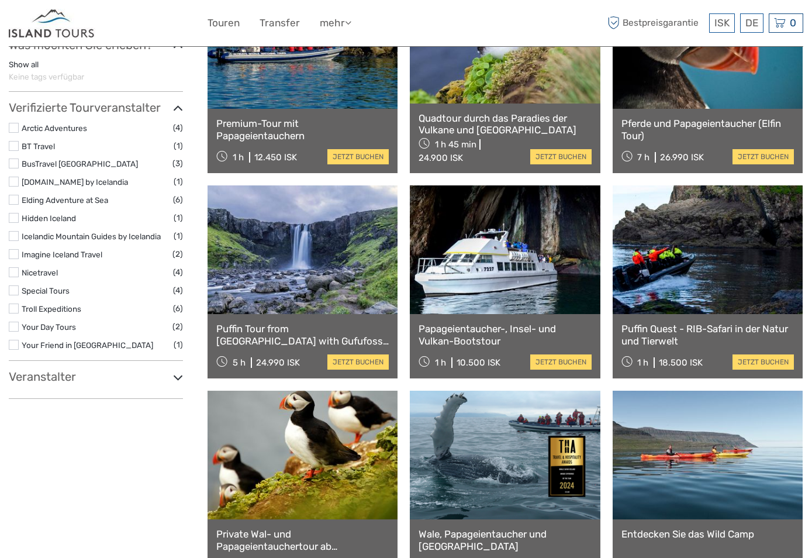
scroll to position [0, 0]
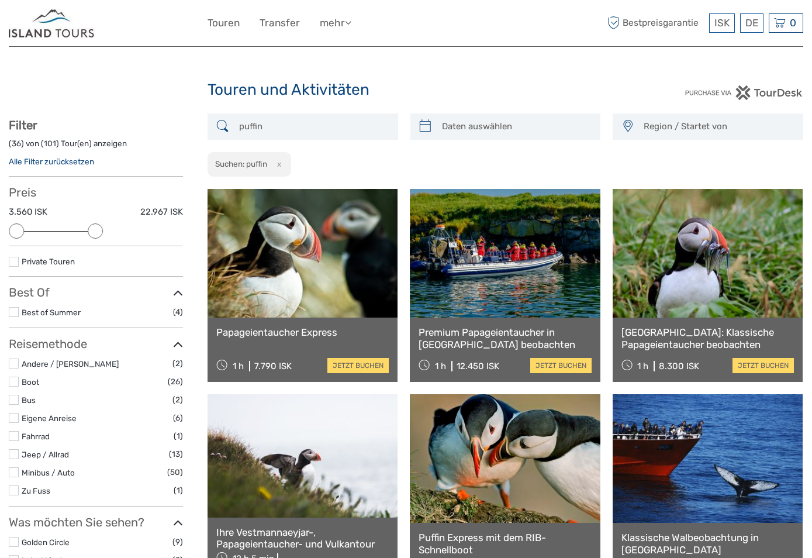
drag, startPoint x: 172, startPoint y: 229, endPoint x: 94, endPoint y: 230, distance: 77.8
click at [94, 230] on div at bounding box center [95, 230] width 15 height 15
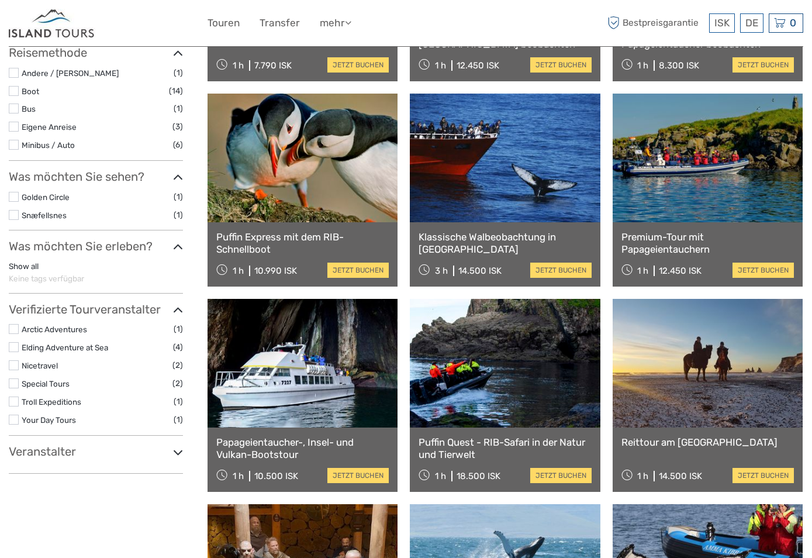
scroll to position [359, 0]
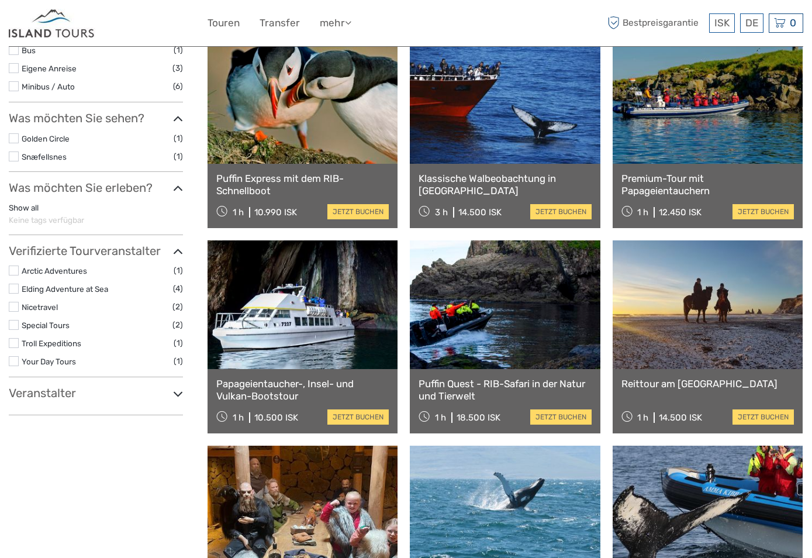
click at [63, 400] on h3 "Veranstalter" at bounding box center [96, 393] width 174 height 14
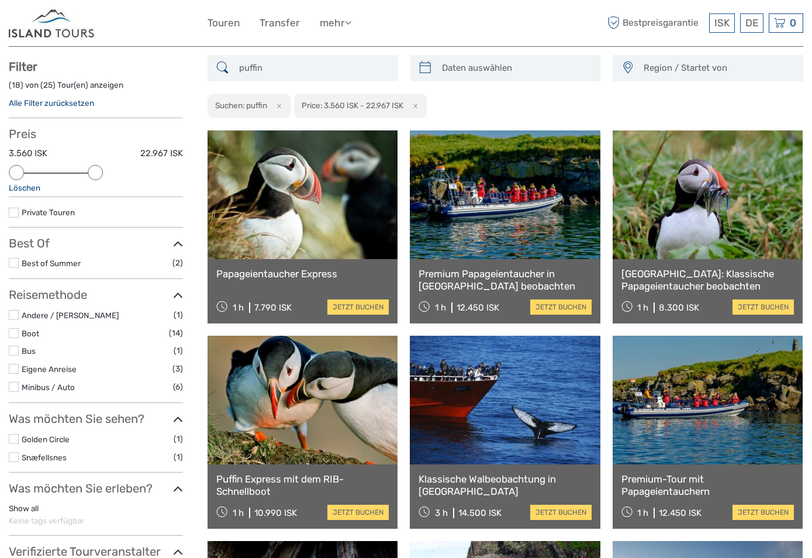
scroll to position [0, 0]
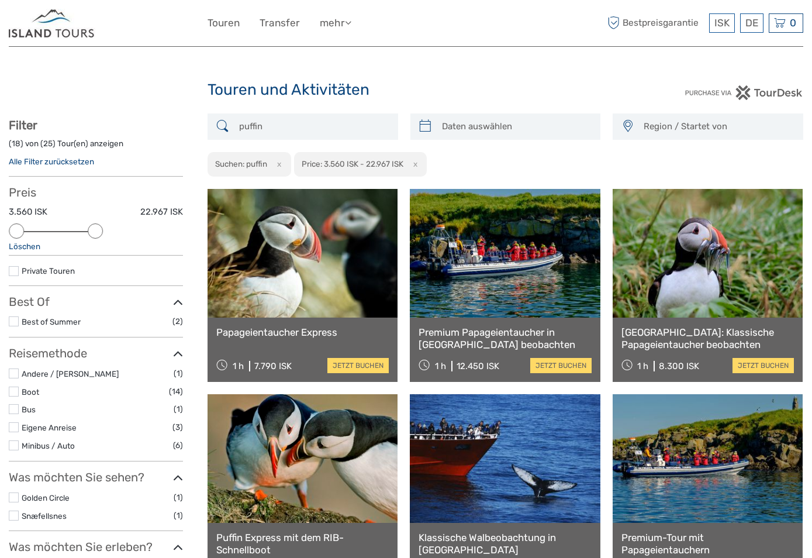
click at [70, 24] on img at bounding box center [52, 23] width 87 height 29
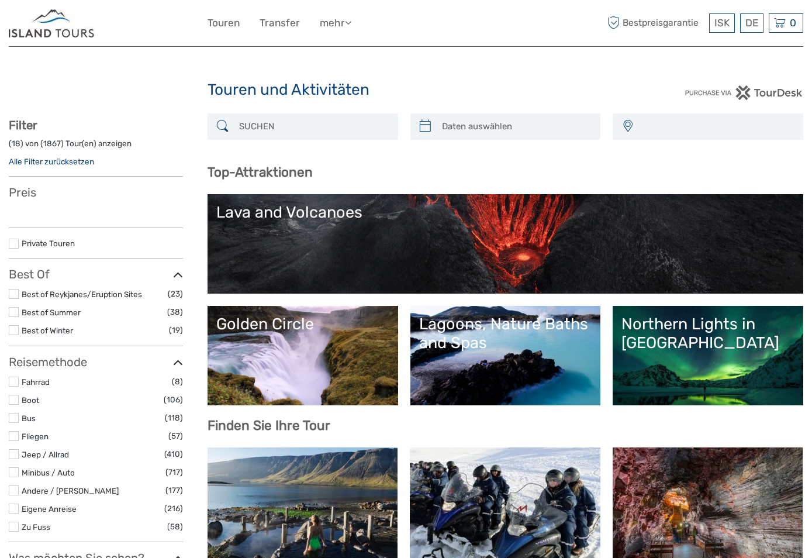
select select
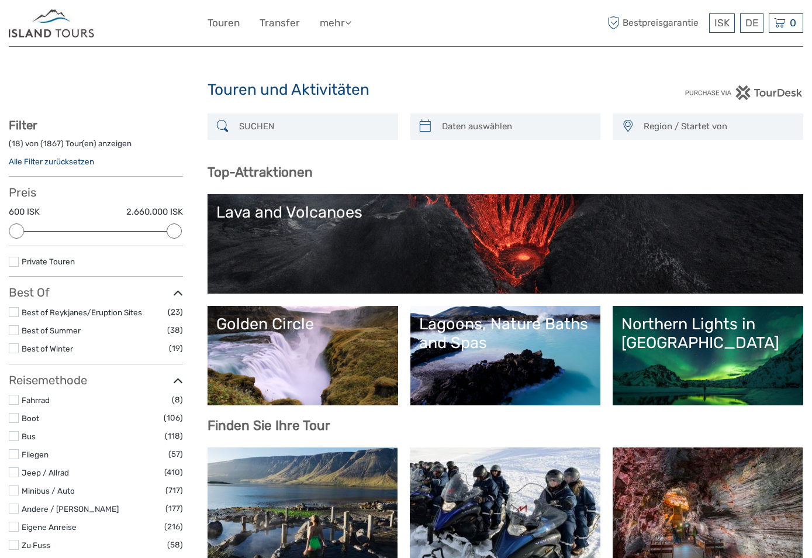
click at [282, 125] on input "search" at bounding box center [313, 126] width 158 height 20
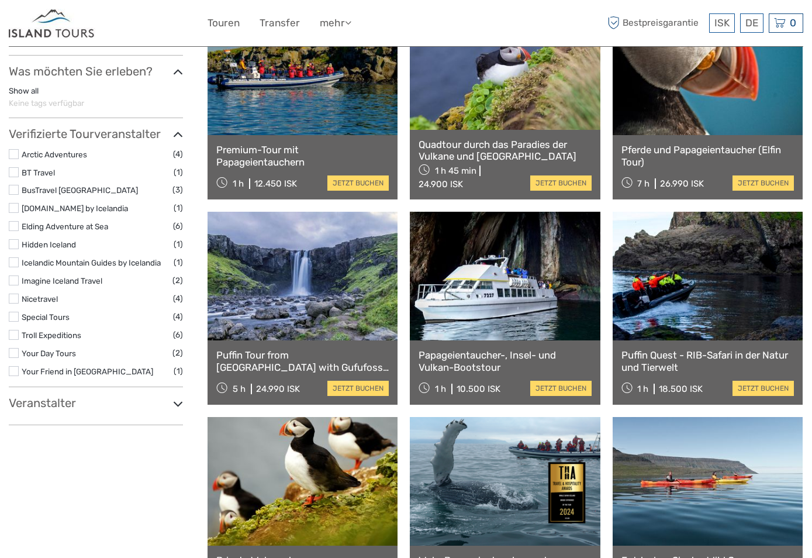
scroll to position [651, 0]
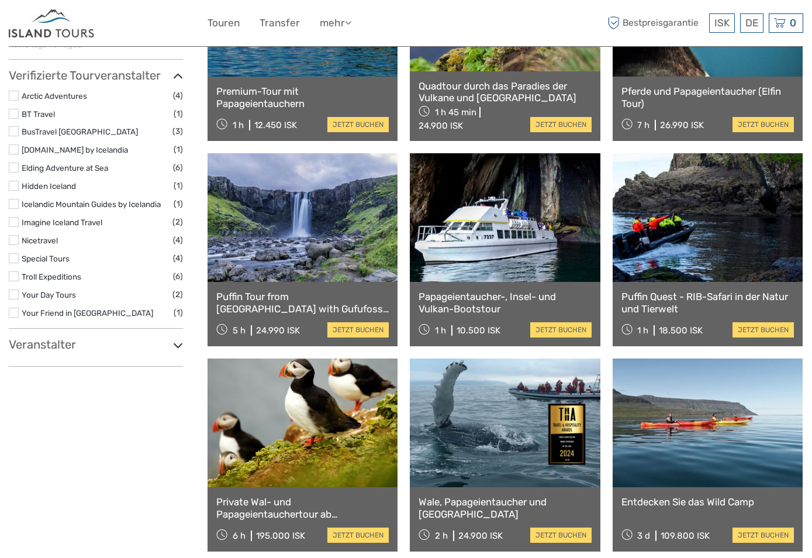
click at [134, 345] on h3 "Veranstalter" at bounding box center [96, 344] width 174 height 14
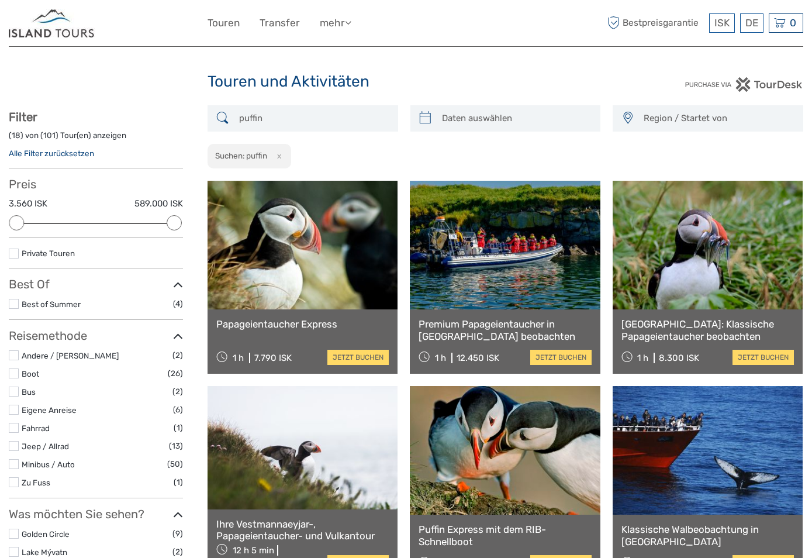
scroll to position [0, 0]
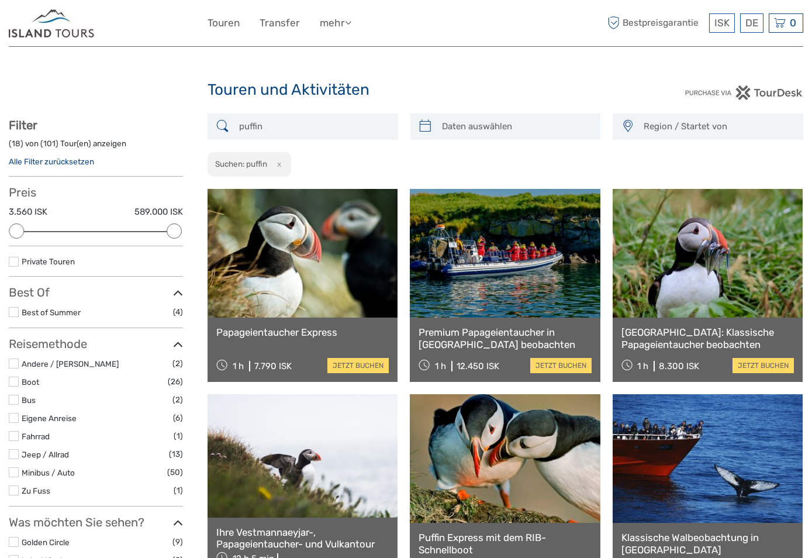
drag, startPoint x: 286, startPoint y: 127, endPoint x: 71, endPoint y: 97, distance: 216.8
paste input "ÖRÆFAFERÐIR"
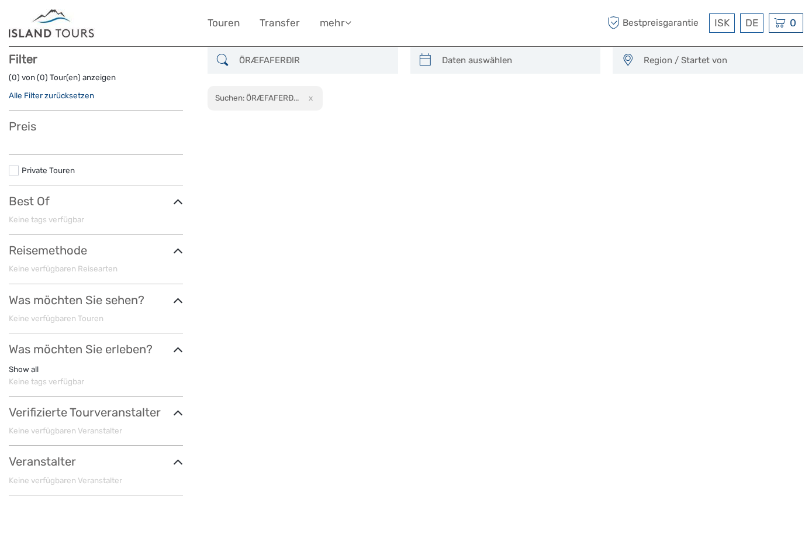
scroll to position [67, 0]
drag, startPoint x: 335, startPoint y: 62, endPoint x: 136, endPoint y: 39, distance: 200.7
click at [136, 39] on body "ISK ISK € $ £ DE English Español Deutsch Touren Transfer mehr Essen & Trinken R…" at bounding box center [406, 380] width 812 height 894
drag, startPoint x: 318, startPoint y: 59, endPoint x: 99, endPoint y: 35, distance: 219.5
click at [99, 35] on body "ISK ISK € $ £ DE English Español Deutsch Touren Transfer mehr Essen & Trinken R…" at bounding box center [406, 380] width 812 height 894
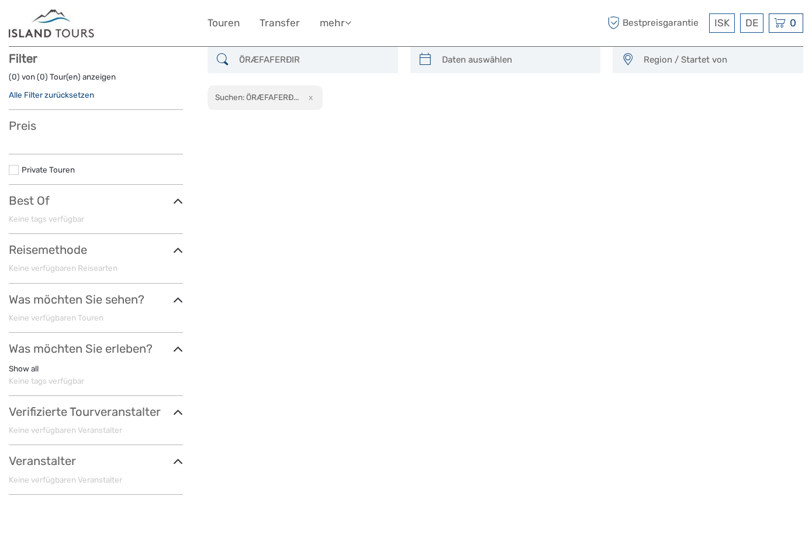
drag, startPoint x: 326, startPoint y: 66, endPoint x: 8, endPoint y: 46, distance: 318.8
click at [9, 46] on body "ISK ISK € $ £ DE English Español Deutsch Touren Transfer mehr Essen & Trinken R…" at bounding box center [406, 380] width 812 height 894
paste input "FromCoastToMountains"
type input "FromCoastToMountains"
click at [61, 33] on img at bounding box center [52, 23] width 87 height 29
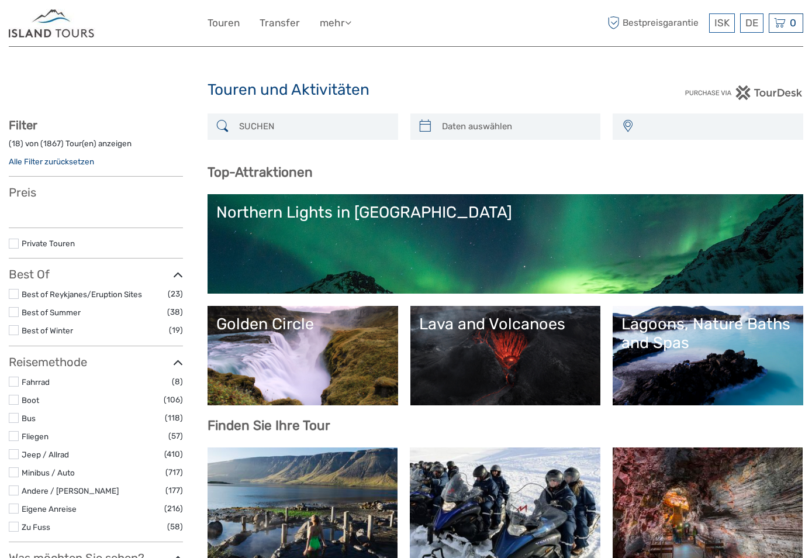
select select
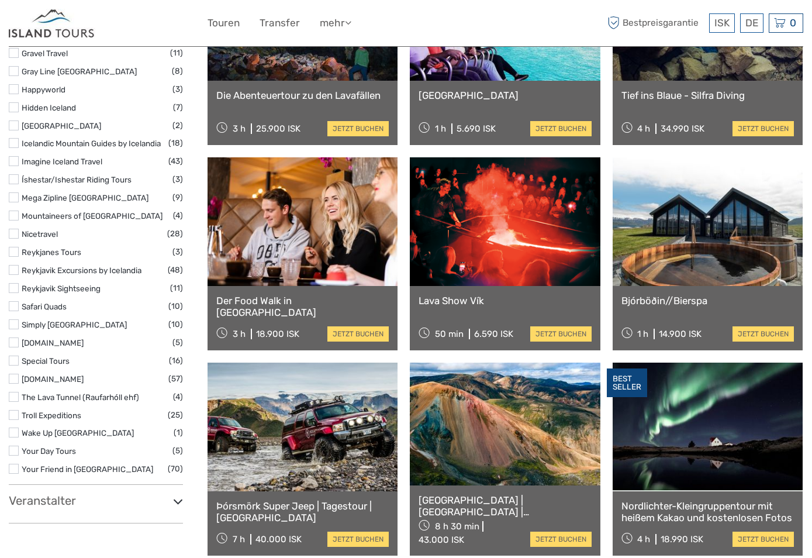
scroll to position [1228, 0]
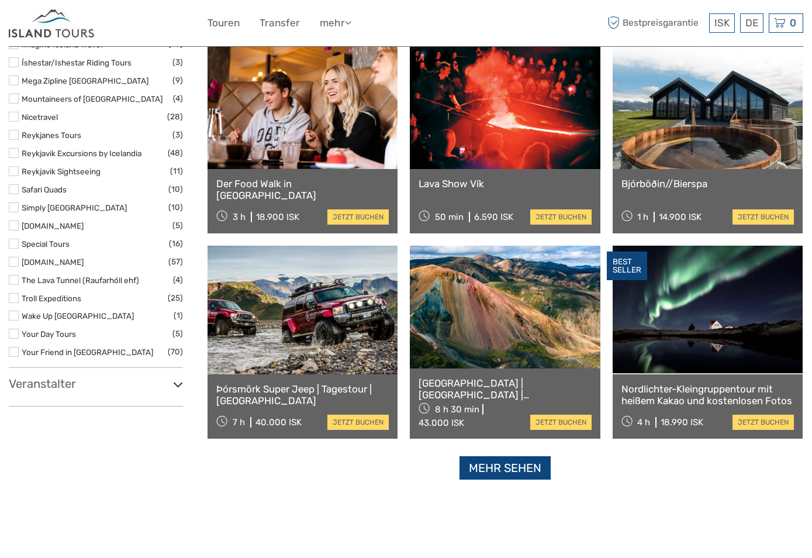
click at [499, 468] on link "Mehr sehen" at bounding box center [505, 468] width 91 height 24
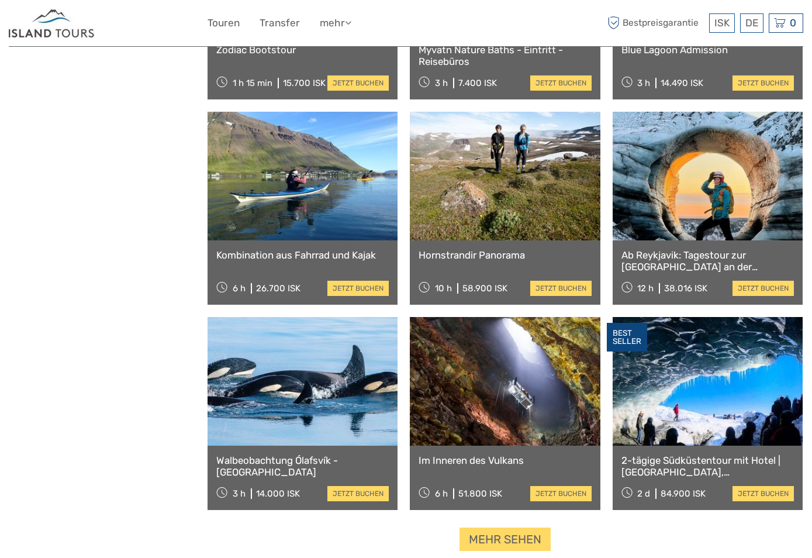
scroll to position [2222, 0]
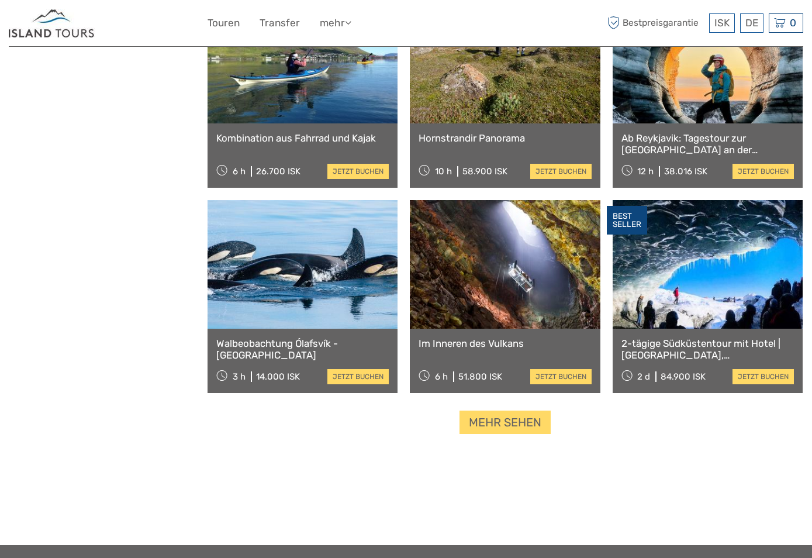
click at [529, 411] on link "Mehr sehen" at bounding box center [505, 423] width 91 height 24
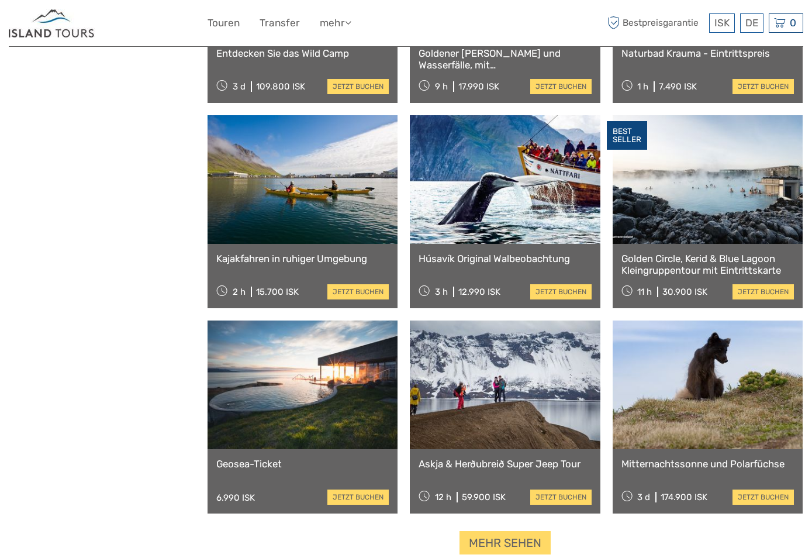
scroll to position [3392, 0]
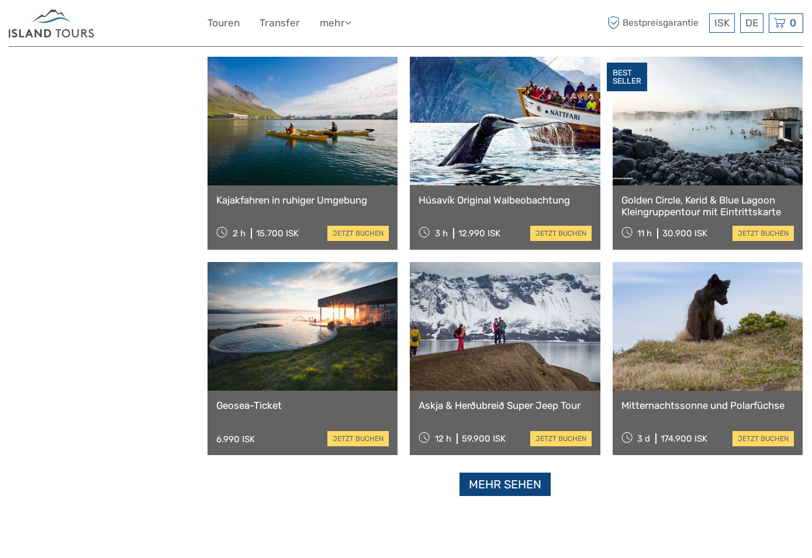
click at [487, 484] on link "Mehr sehen" at bounding box center [505, 484] width 91 height 24
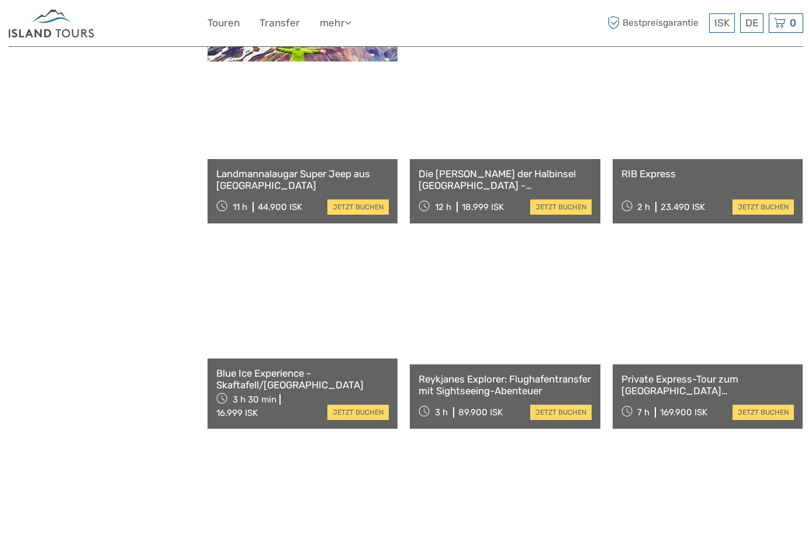
scroll to position [4620, 0]
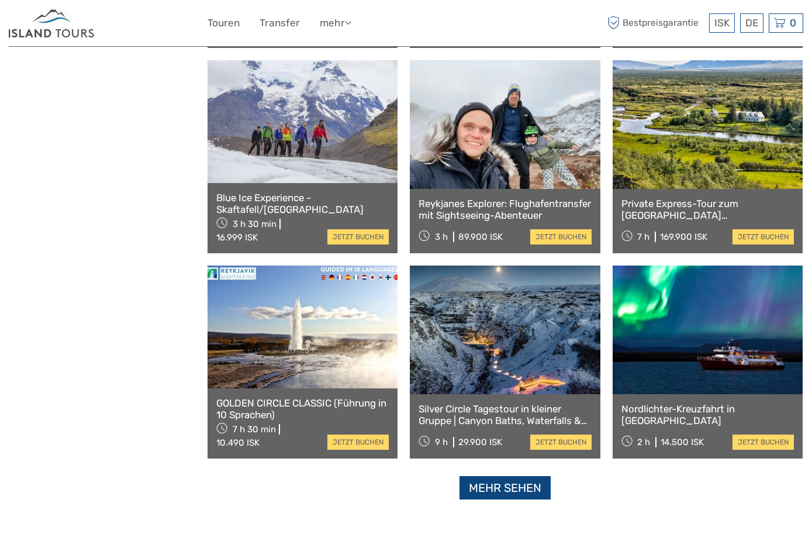
click at [496, 487] on link "Mehr sehen" at bounding box center [505, 488] width 91 height 24
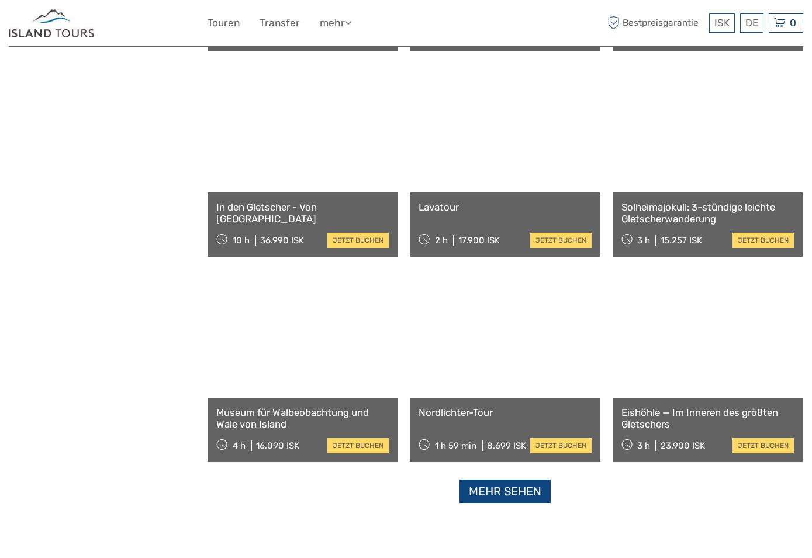
scroll to position [5906, 0]
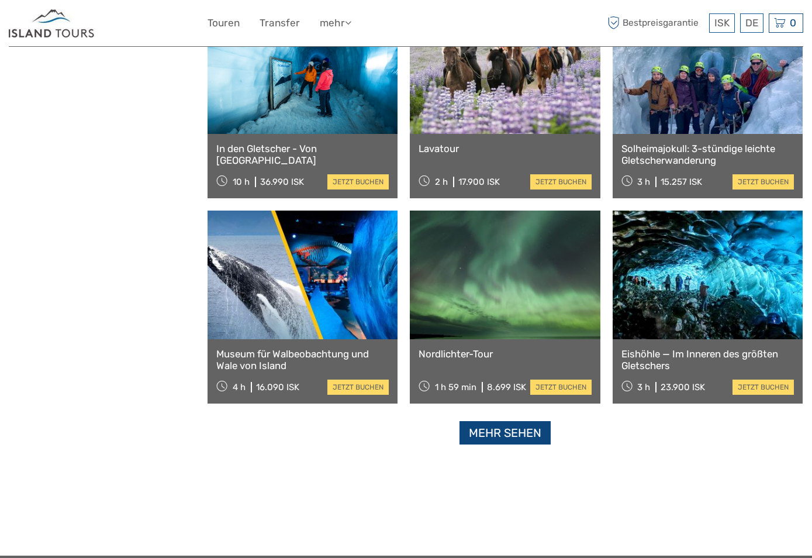
click at [513, 437] on link "Mehr sehen" at bounding box center [505, 433] width 91 height 24
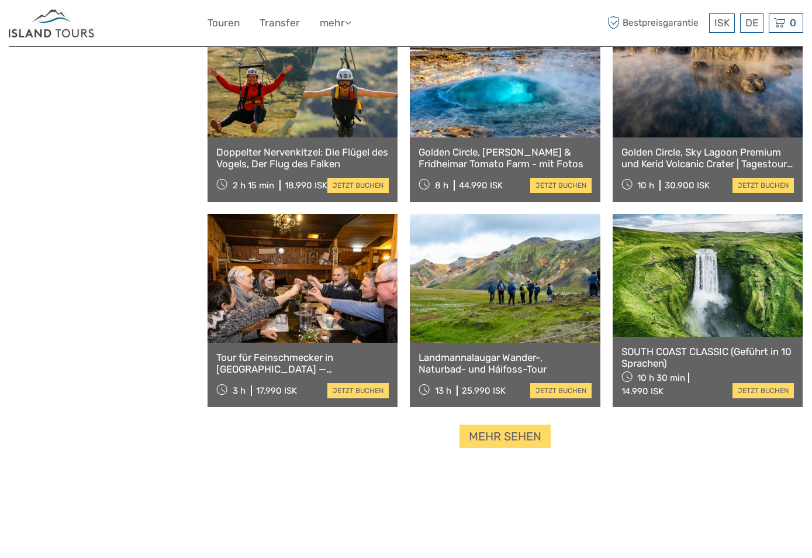
scroll to position [7368, 0]
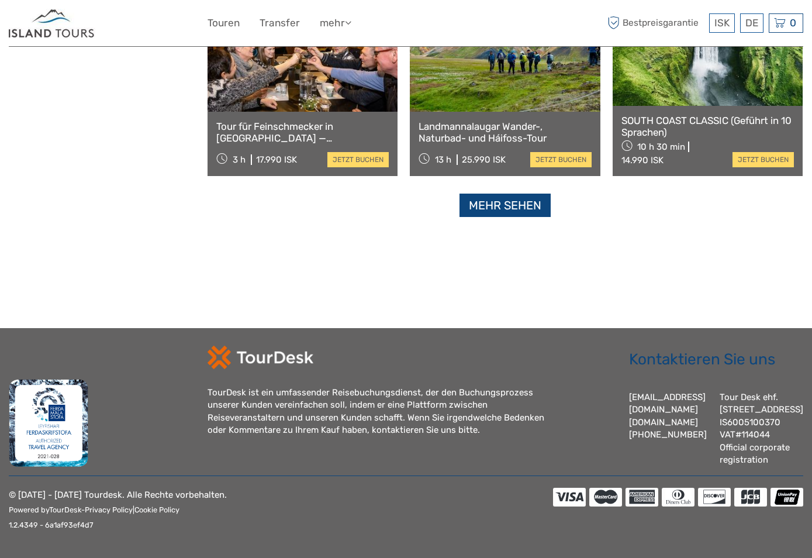
click at [486, 196] on link "Mehr sehen" at bounding box center [505, 206] width 91 height 24
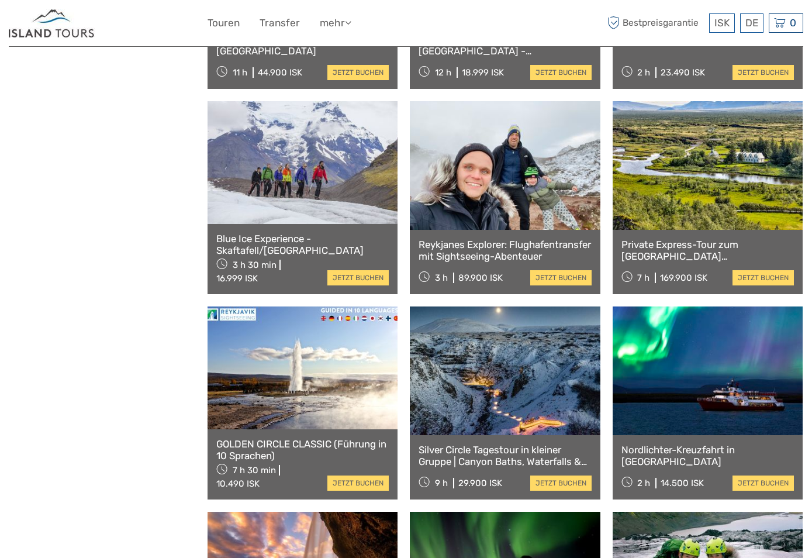
scroll to position [0, 0]
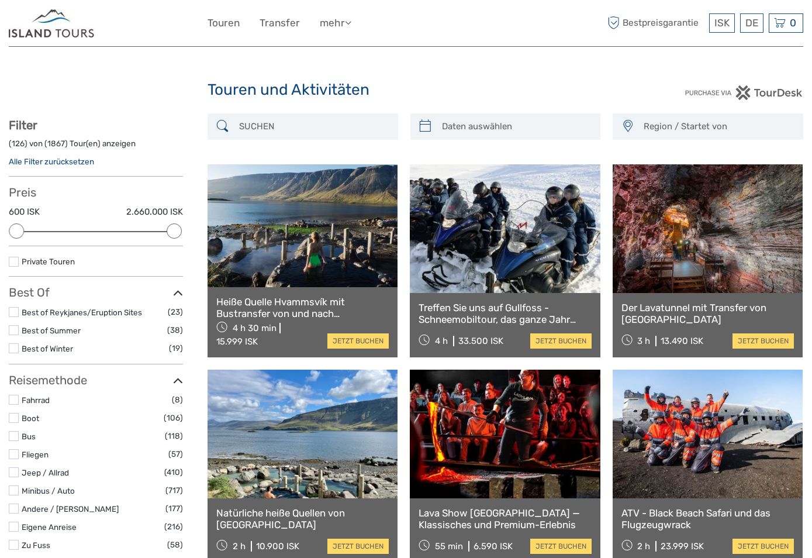
click at [356, 119] on input "search" at bounding box center [313, 126] width 158 height 20
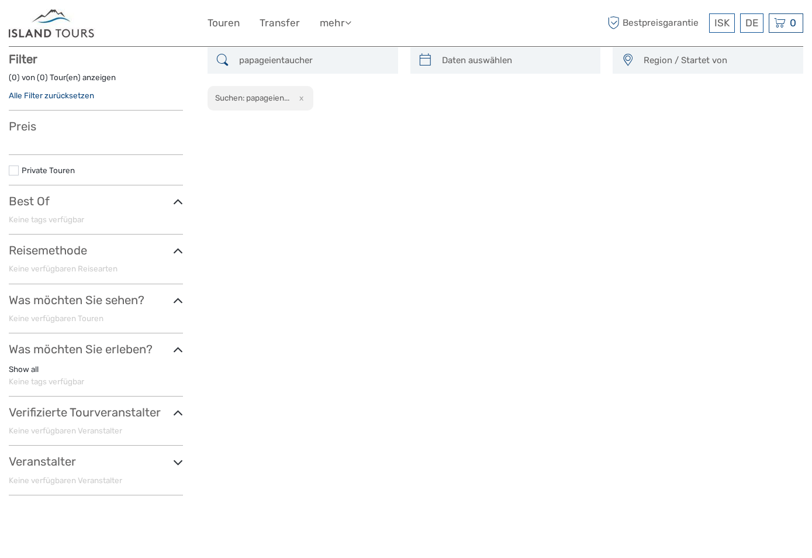
scroll to position [67, 0]
type input "papageientaucher"
click at [45, 33] on img at bounding box center [52, 23] width 87 height 29
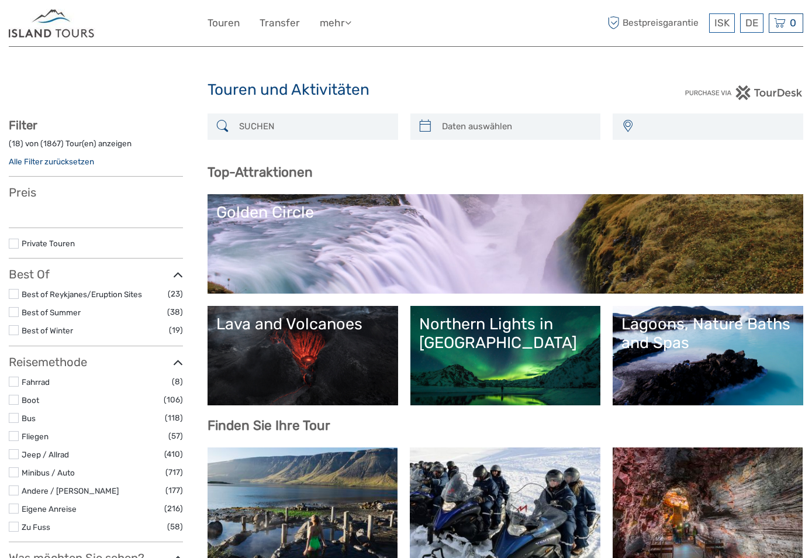
select select
click at [748, 49] on link "English" at bounding box center [737, 46] width 49 height 21
select select
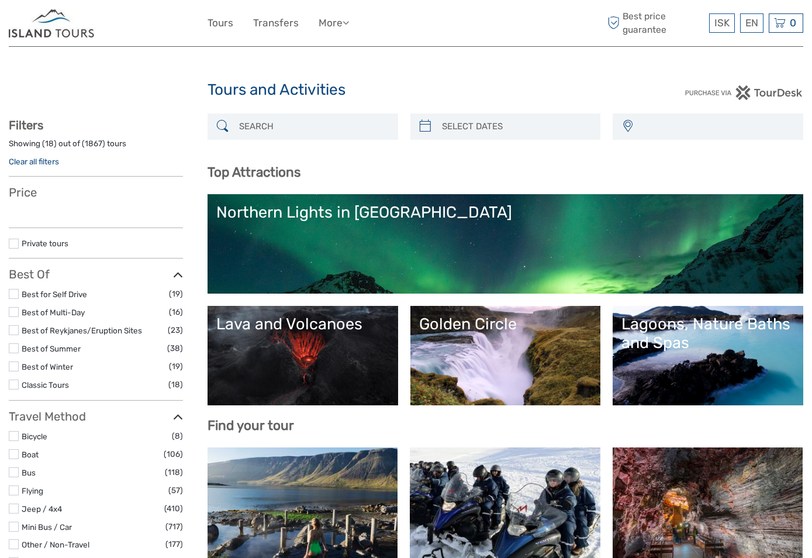
select select
click at [278, 133] on input "search" at bounding box center [313, 126] width 158 height 20
select select
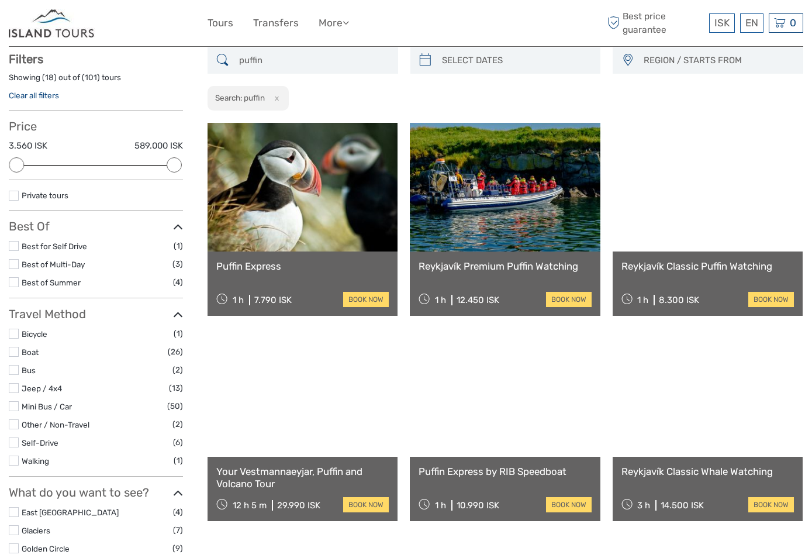
scroll to position [67, 0]
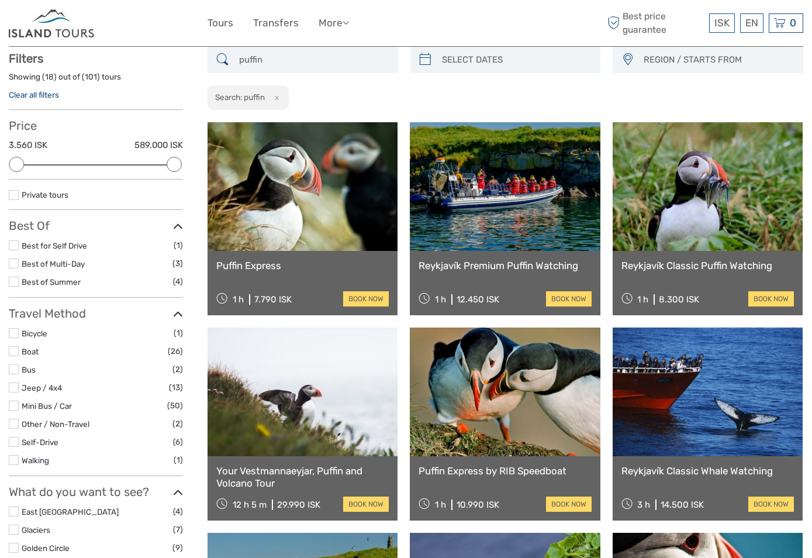
type input "puffin"
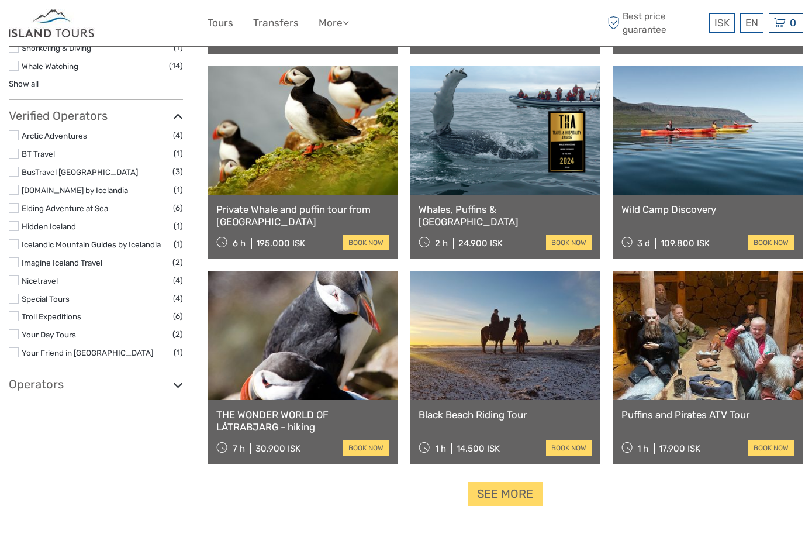
scroll to position [1002, 0]
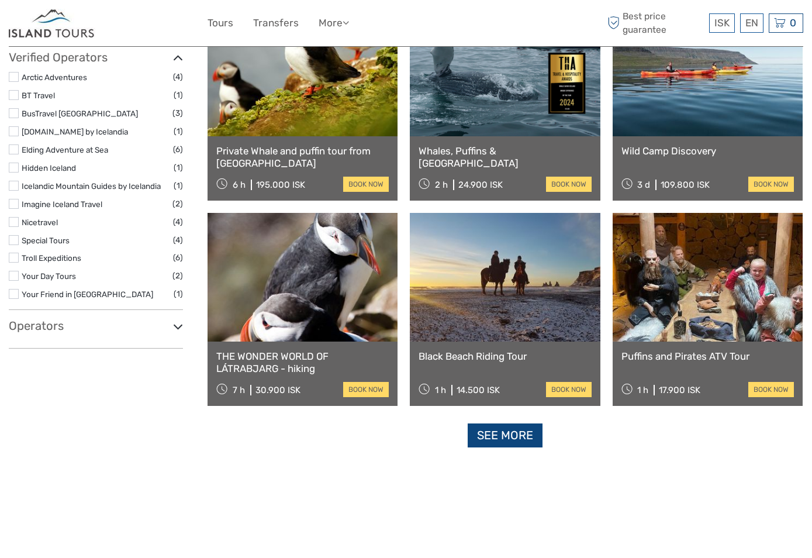
click at [515, 441] on link "See more" at bounding box center [505, 435] width 75 height 24
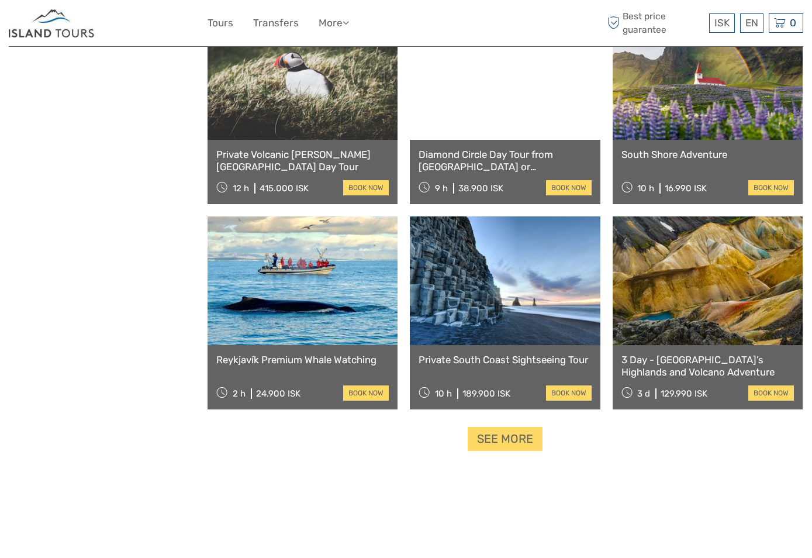
scroll to position [2289, 0]
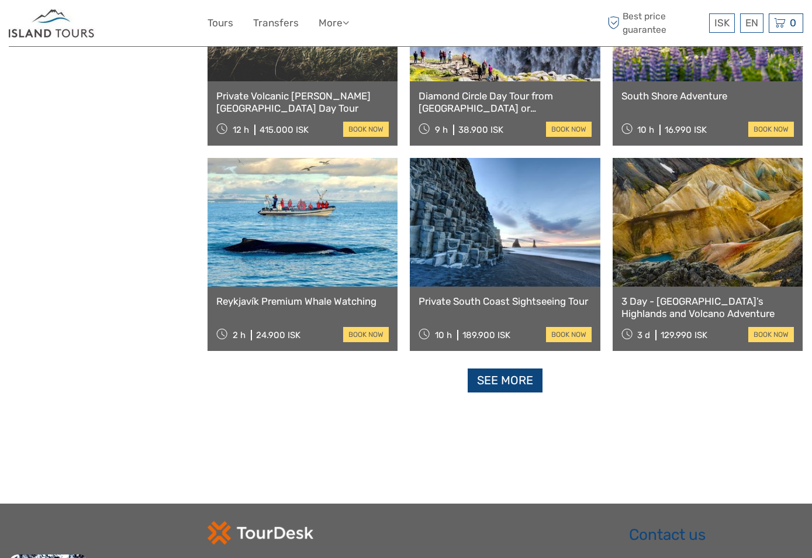
click at [493, 385] on link "See more" at bounding box center [505, 380] width 75 height 24
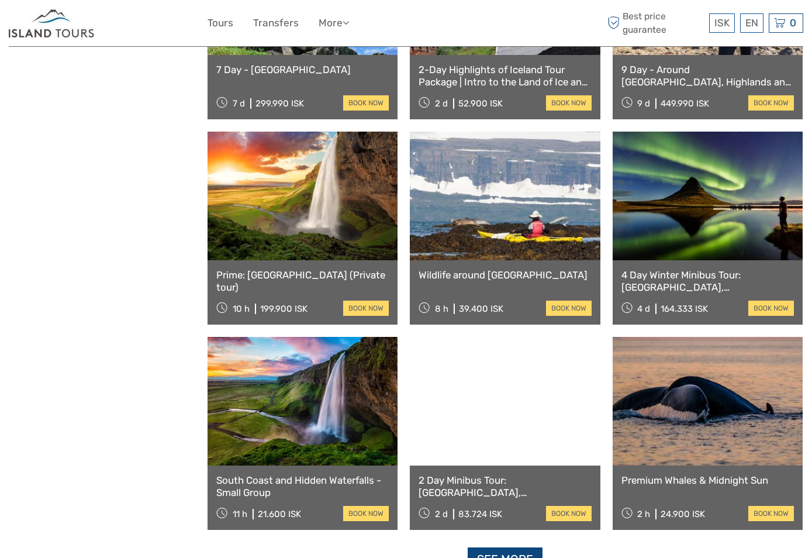
scroll to position [3458, 0]
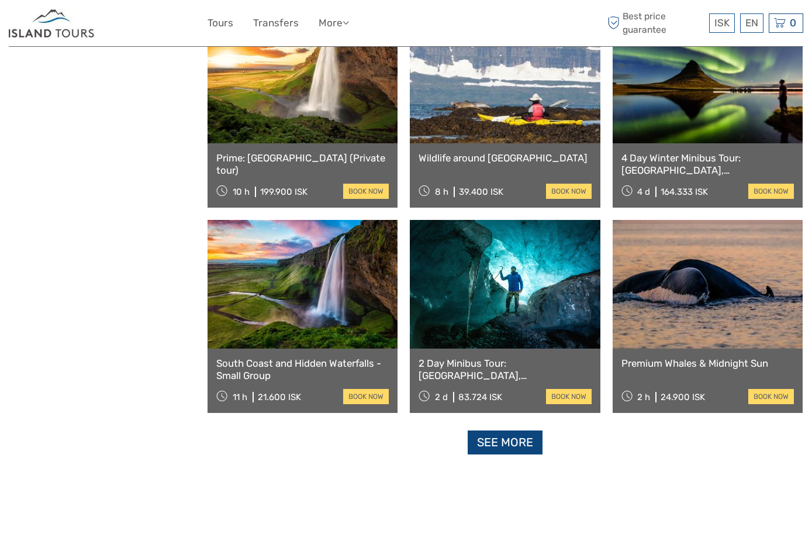
click at [512, 437] on link "See more" at bounding box center [505, 442] width 75 height 24
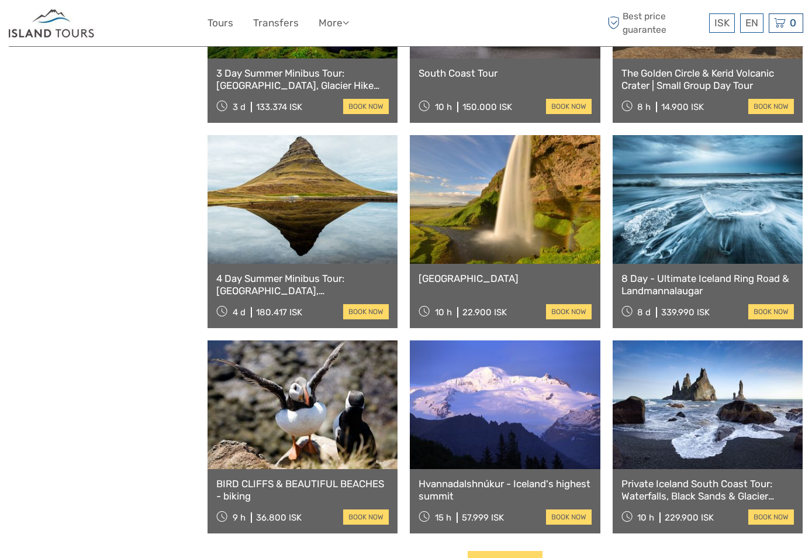
scroll to position [4803, 0]
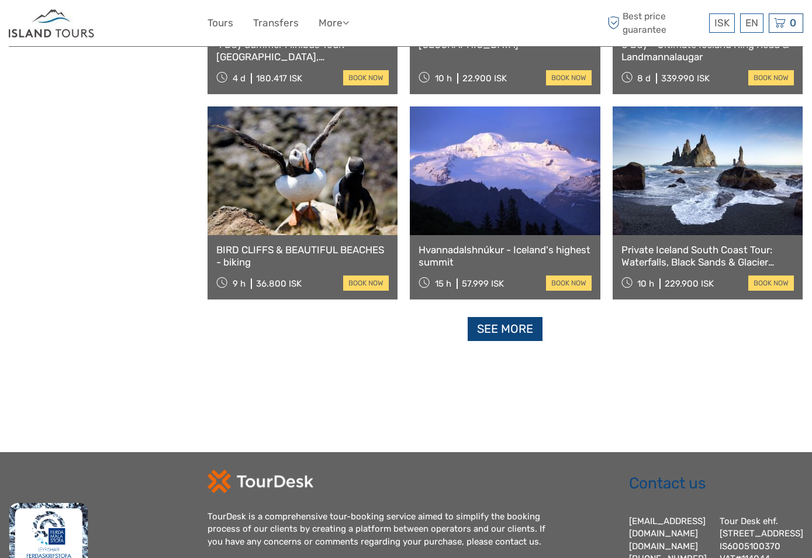
click at [484, 329] on link "See more" at bounding box center [505, 329] width 75 height 24
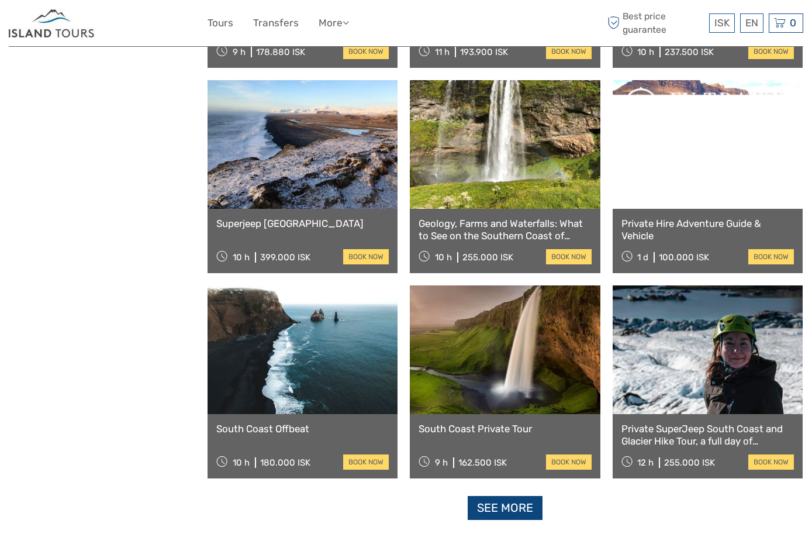
scroll to position [5973, 0]
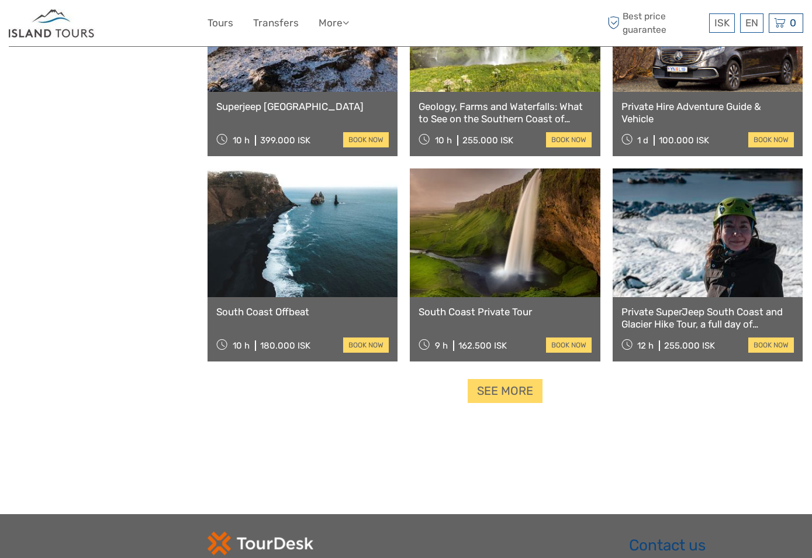
click at [73, 32] on img at bounding box center [52, 23] width 87 height 29
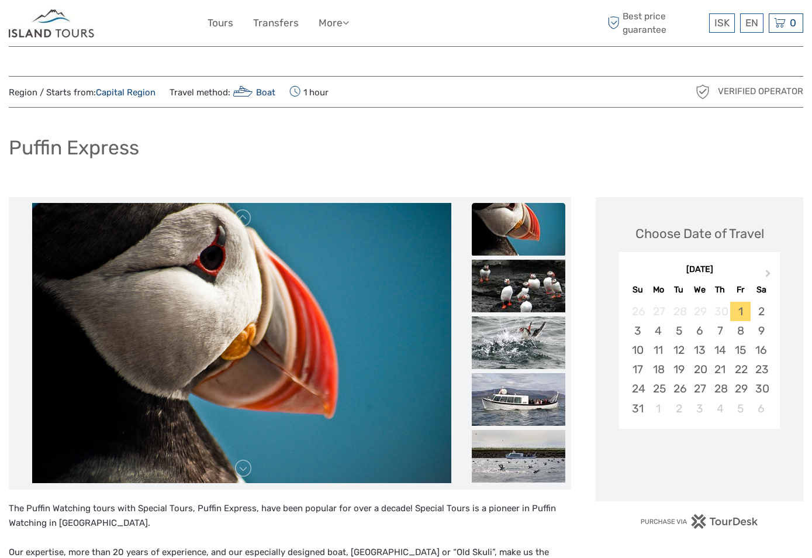
scroll to position [234, 0]
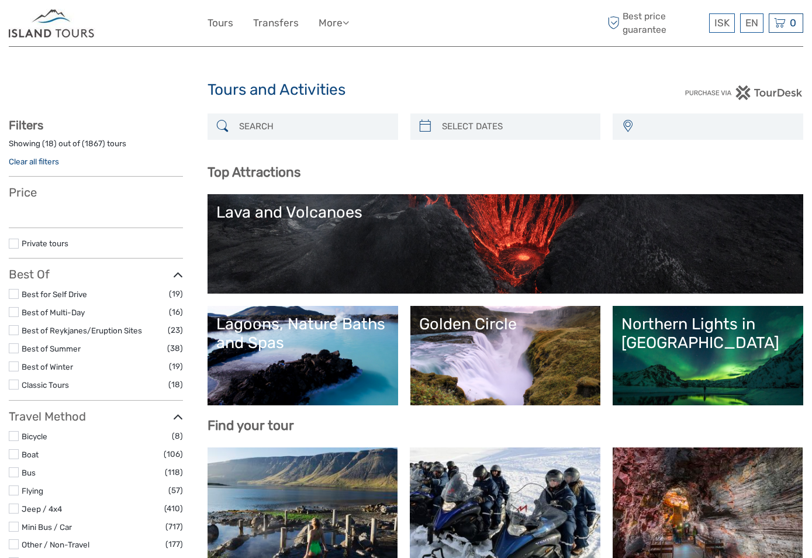
select select
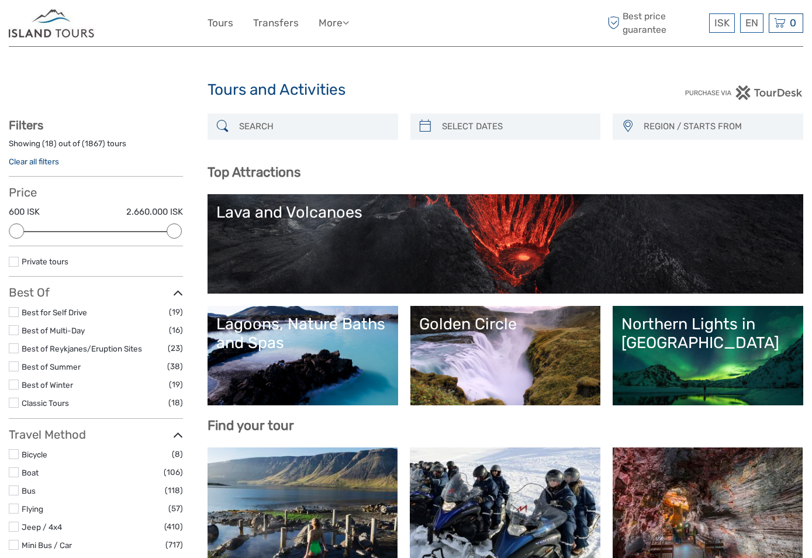
click at [302, 125] on input "search" at bounding box center [313, 126] width 158 height 20
type input "W"
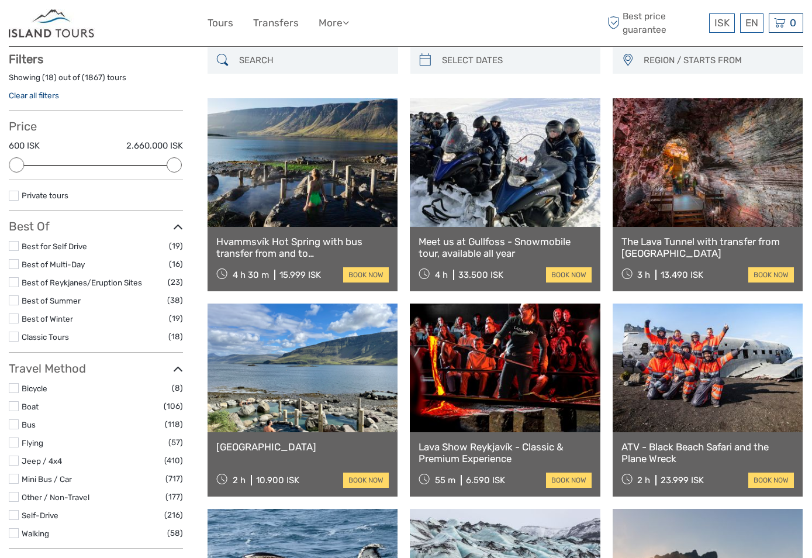
scroll to position [67, 0]
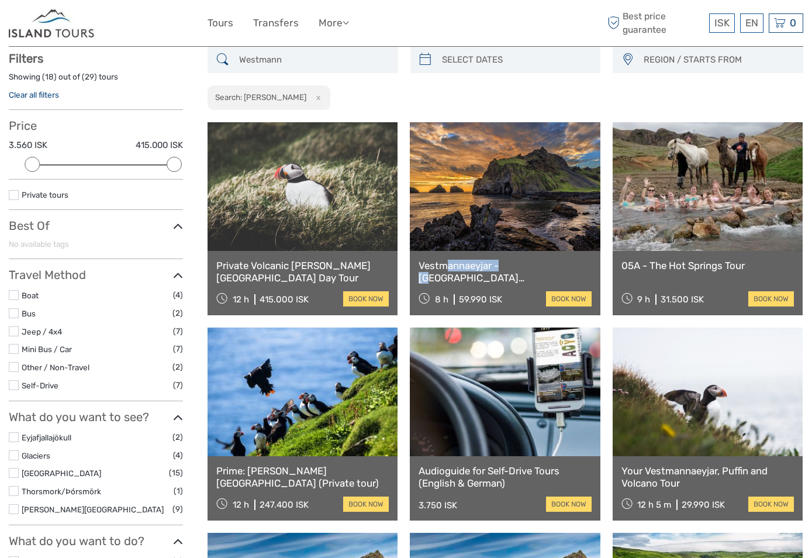
drag, startPoint x: 416, startPoint y: 264, endPoint x: 493, endPoint y: 266, distance: 76.6
click at [493, 266] on div "Vestmannaeyjar - [GEOGRAPHIC_DATA][PERSON_NAME] 8 h 59.990 ISK book now" at bounding box center [505, 283] width 190 height 64
drag, startPoint x: 493, startPoint y: 266, endPoint x: 484, endPoint y: 265, distance: 9.4
drag, startPoint x: 484, startPoint y: 265, endPoint x: 295, endPoint y: 62, distance: 277.2
click at [296, 66] on input "Westmann" at bounding box center [313, 60] width 158 height 20
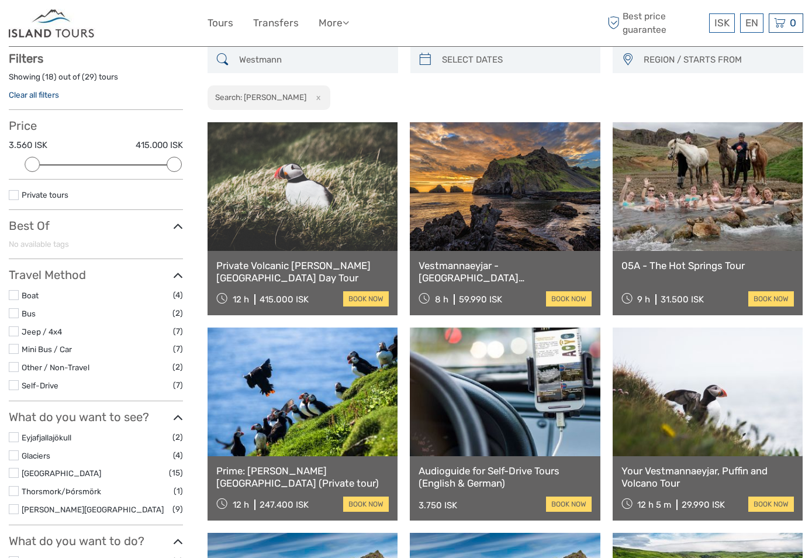
drag, startPoint x: 295, startPoint y: 62, endPoint x: 39, endPoint y: 51, distance: 256.3
paste input "FromCoastToMountains"
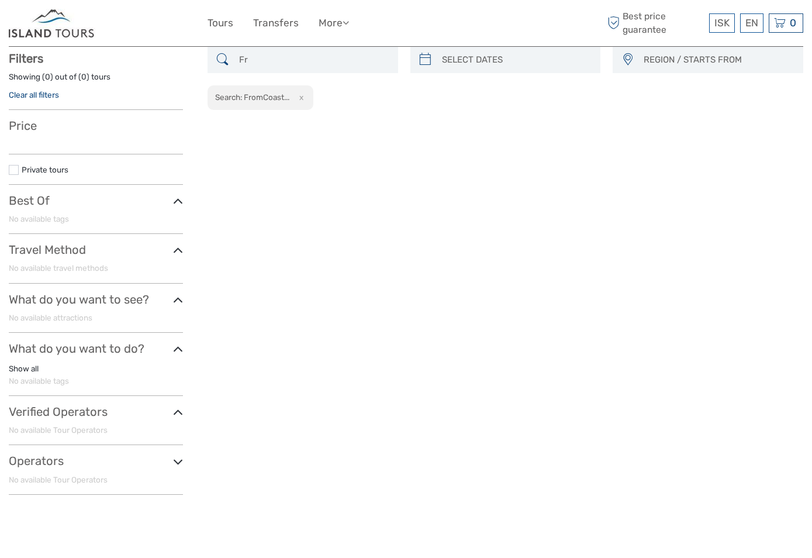
type input "F"
type input "Vestmanna"
click at [733, 95] on link "Deutsch" at bounding box center [737, 94] width 49 height 21
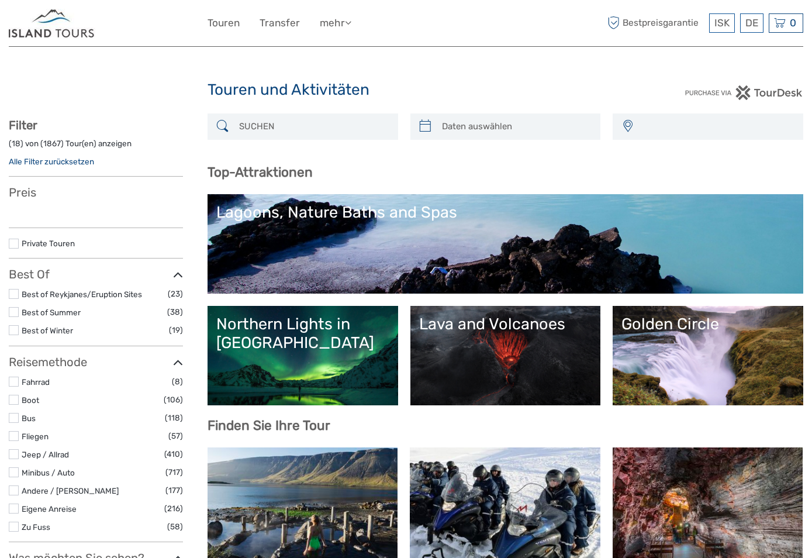
select select
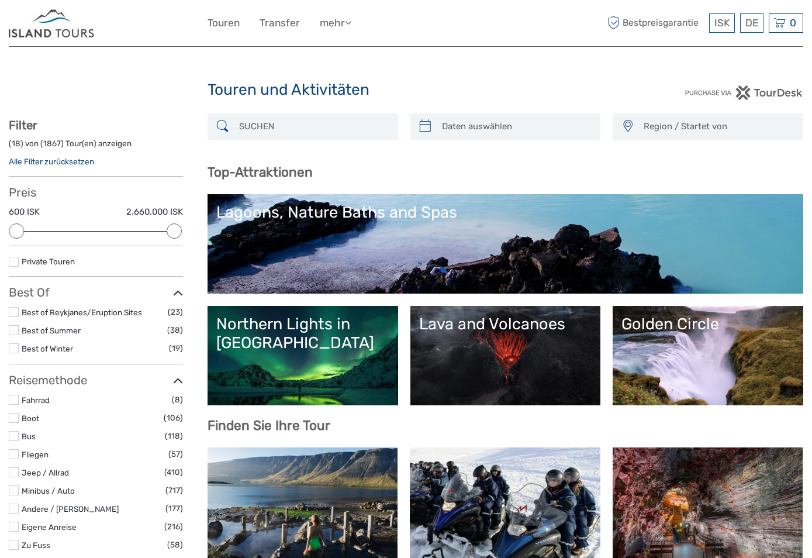
click at [301, 129] on input "search" at bounding box center [313, 126] width 158 height 20
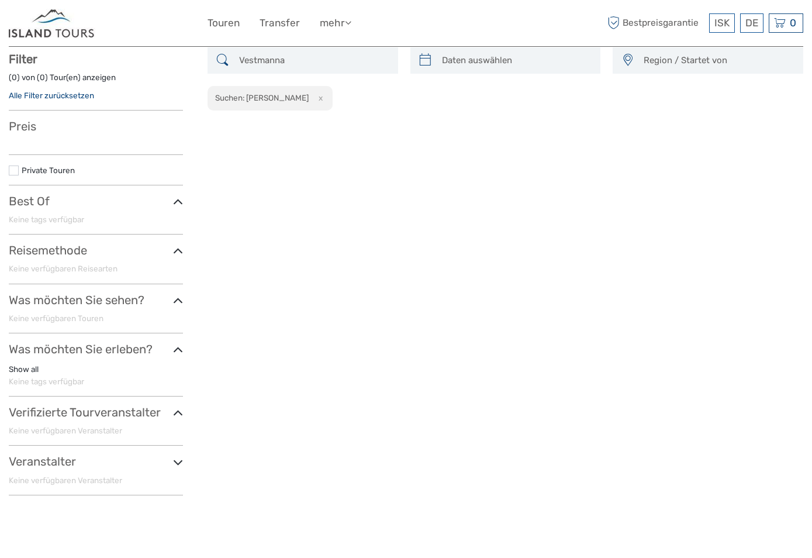
scroll to position [67, 0]
click at [296, 61] on input "Vestmanna" at bounding box center [313, 60] width 158 height 20
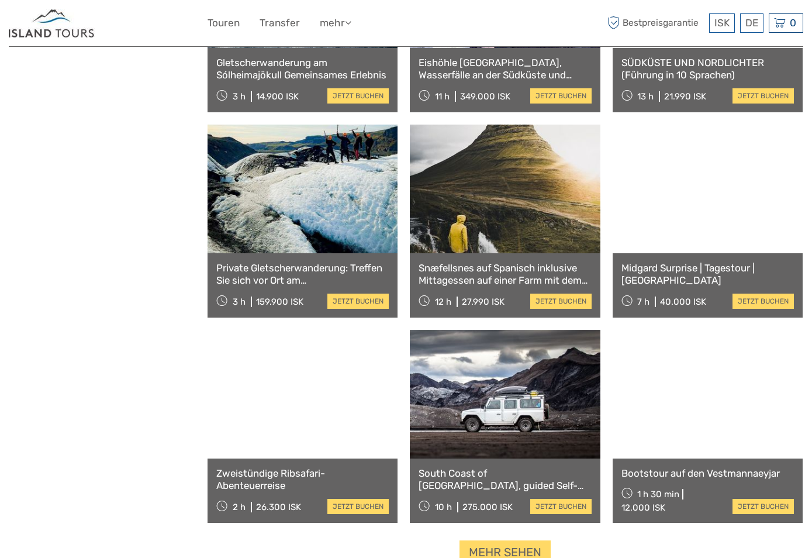
scroll to position [944, 0]
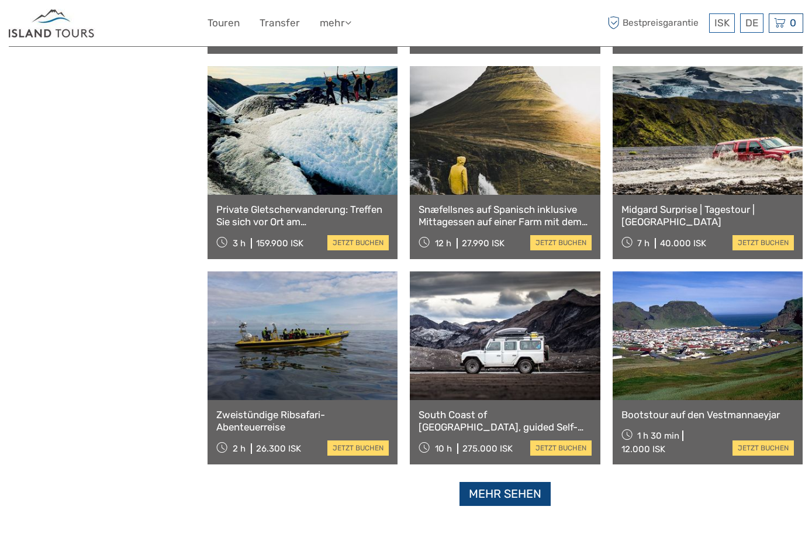
type input "Vestman"
click at [510, 498] on link "Mehr sehen" at bounding box center [505, 494] width 91 height 24
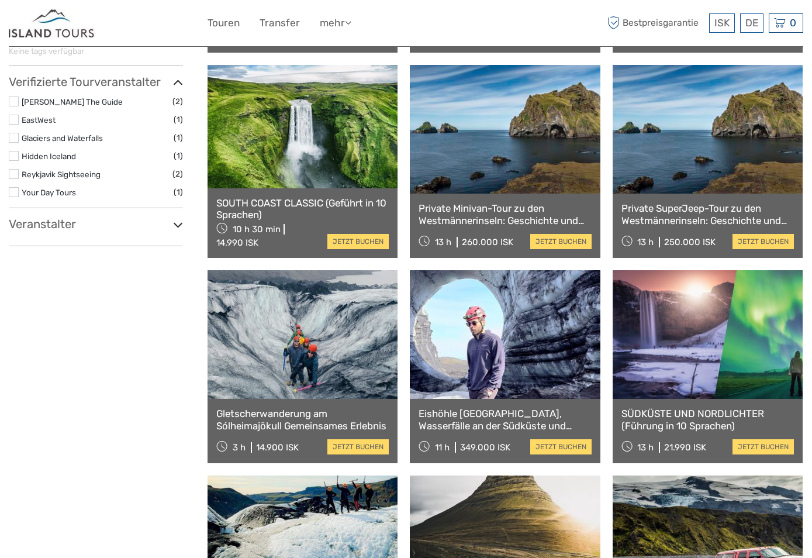
scroll to position [242, 0]
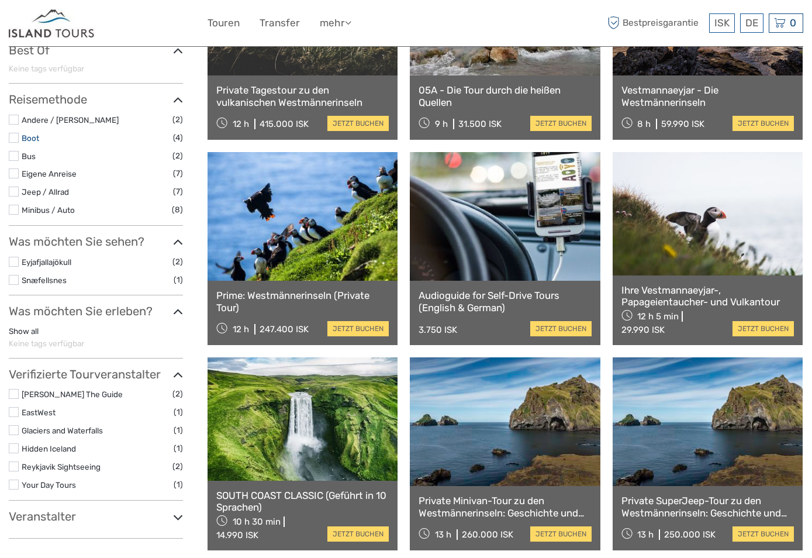
click at [35, 140] on link "Boot" at bounding box center [31, 137] width 18 height 9
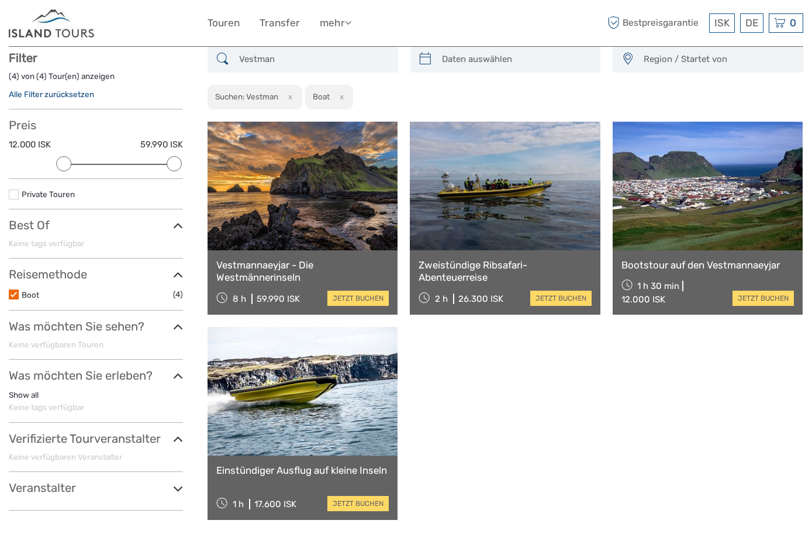
scroll to position [67, 0]
click at [54, 19] on img at bounding box center [52, 23] width 87 height 29
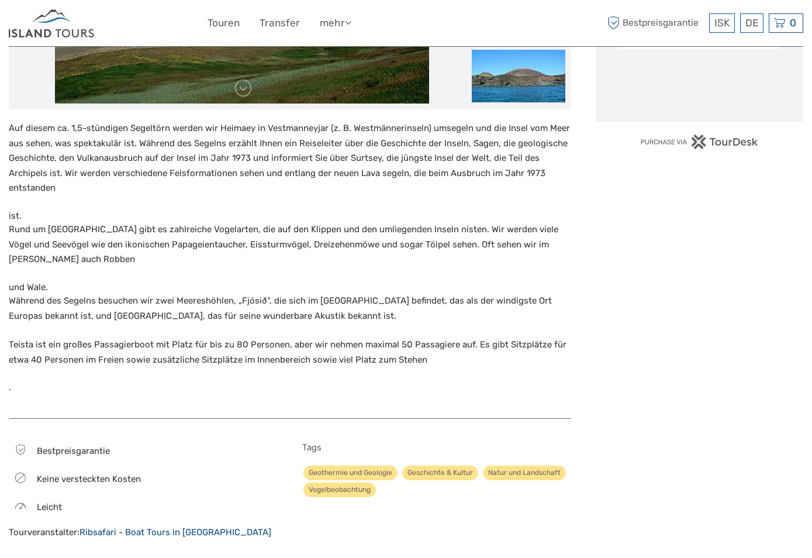
scroll to position [436, 0]
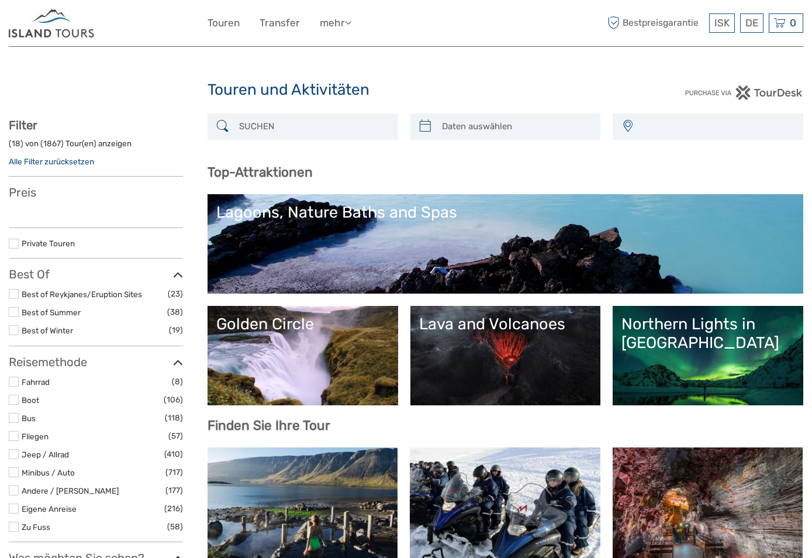
select select
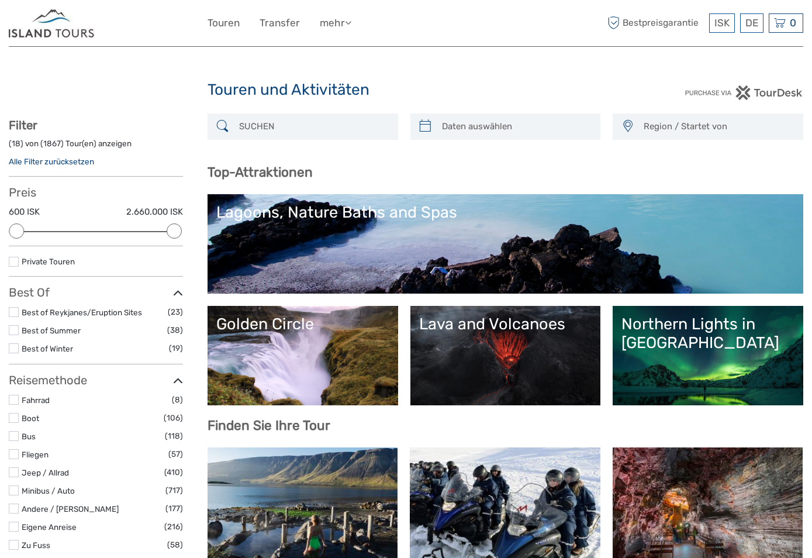
click at [278, 123] on input "search" at bounding box center [313, 126] width 158 height 20
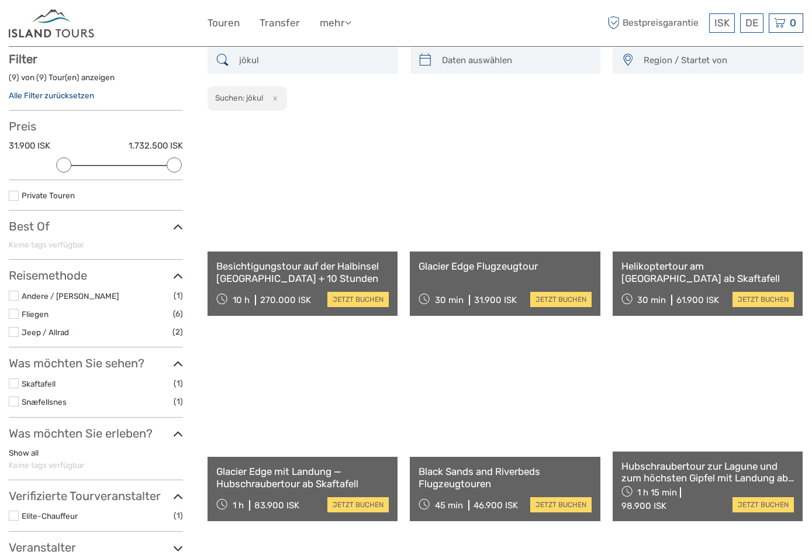
scroll to position [67, 0]
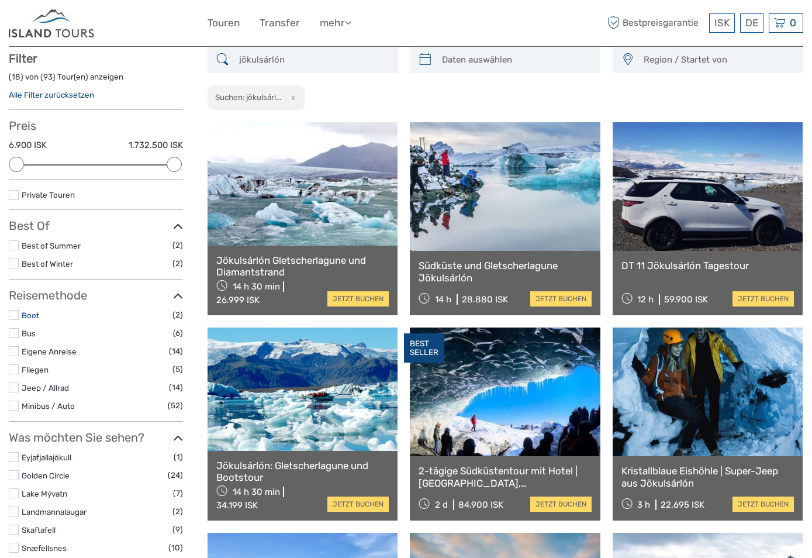
type input "jökulsárlón"
click at [37, 312] on link "Boot" at bounding box center [31, 315] width 18 height 9
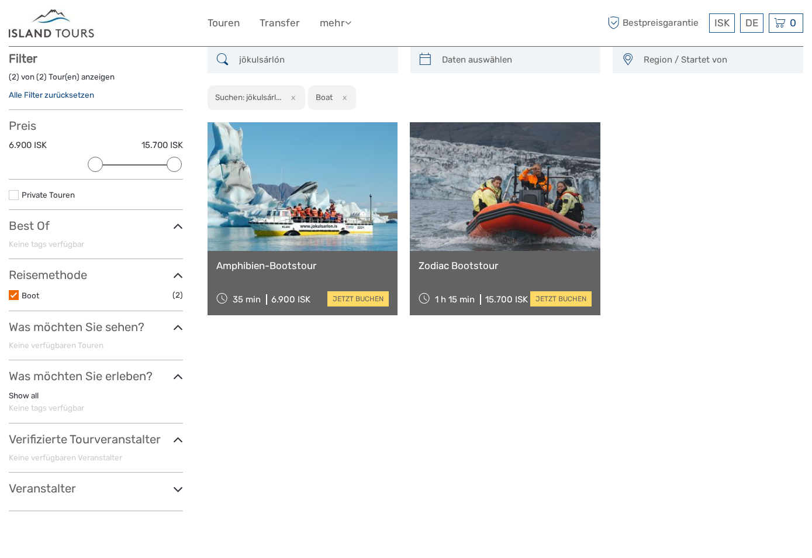
click at [725, 315] on div "Amphibien-Bootstour 35 min 6.900 ISK jetzt buchen Zodiac Bootstour 1 h 15 min 1…" at bounding box center [506, 218] width 596 height 193
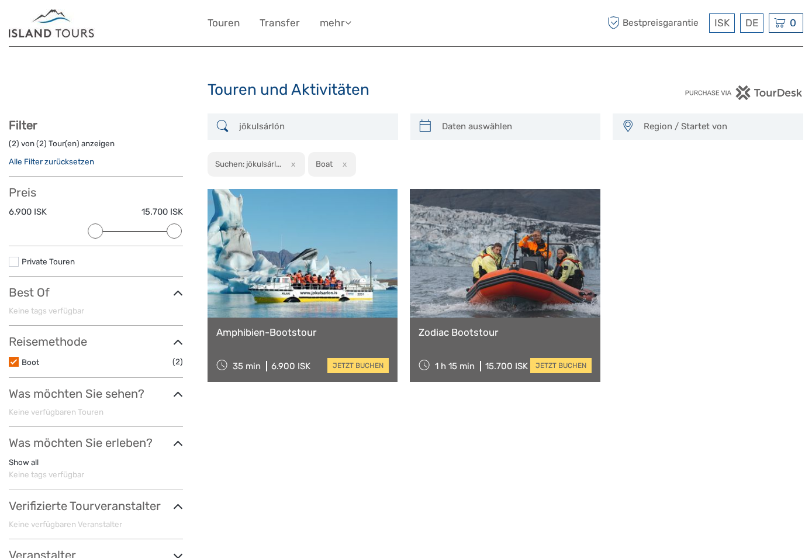
click at [306, 120] on input "jökulsárlón" at bounding box center [313, 126] width 158 height 20
click at [84, 37] on img at bounding box center [52, 23] width 87 height 29
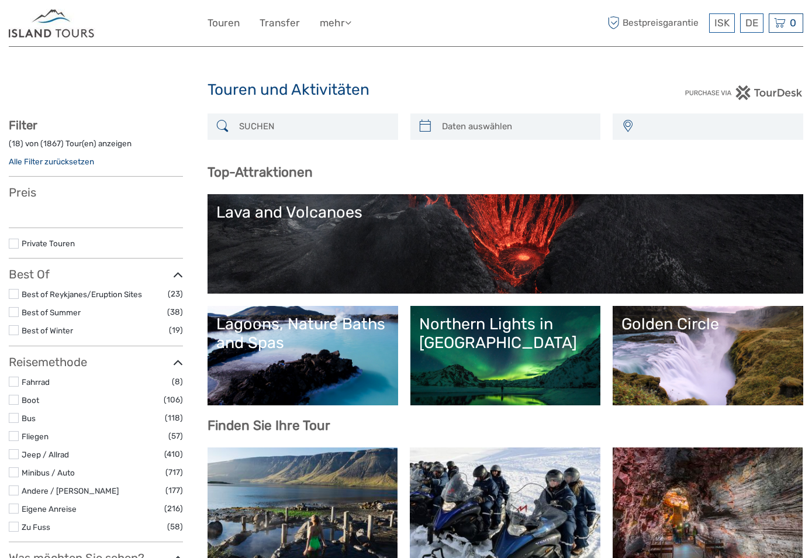
select select
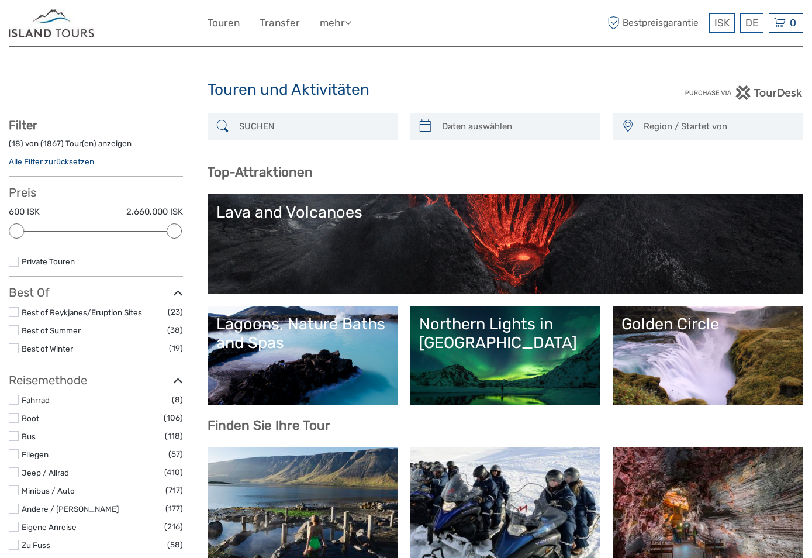
click at [249, 119] on input "search" at bounding box center [313, 126] width 158 height 20
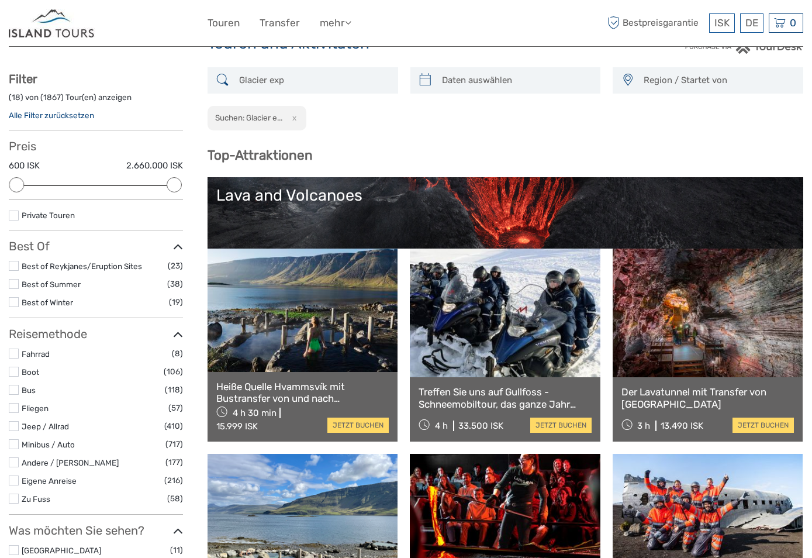
scroll to position [60, 0]
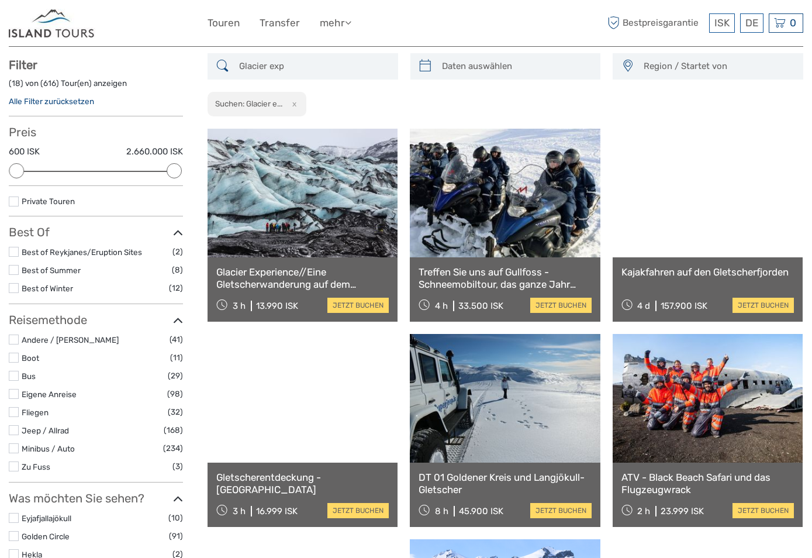
scroll to position [67, 0]
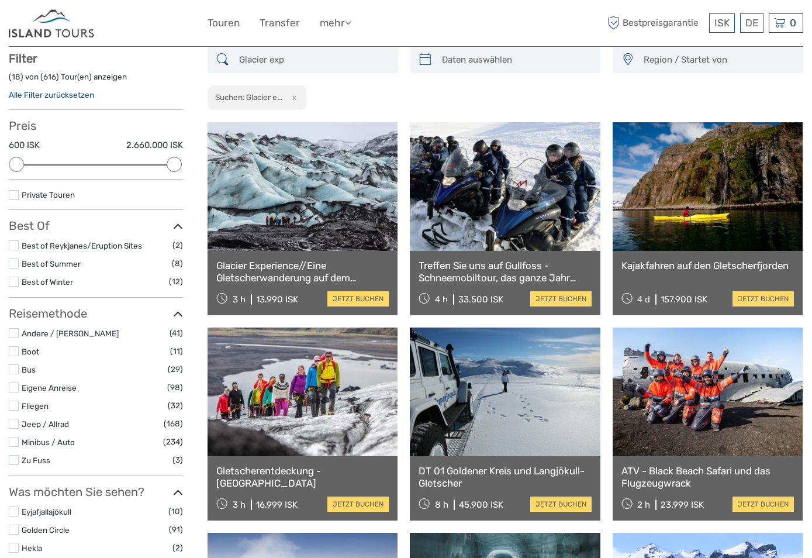
type input "Glacier exp"
click at [270, 265] on link "Glacier Experience//Eine Gletscherwanderung auf dem [GEOGRAPHIC_DATA]-Gletscher" at bounding box center [302, 272] width 173 height 24
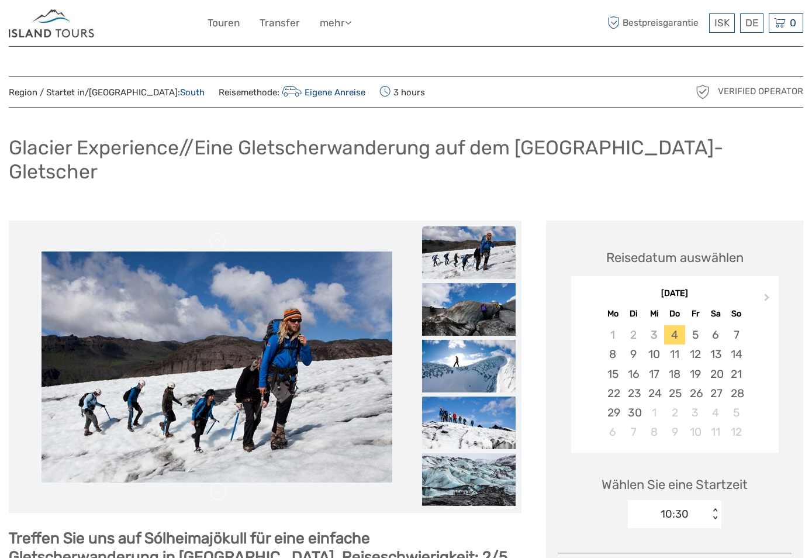
click at [794, 167] on div "Glacier Experience//Eine Gletscherwanderung auf dem Sólheimajökull-Gletscher" at bounding box center [406, 164] width 795 height 66
click at [65, 29] on img at bounding box center [52, 23] width 87 height 29
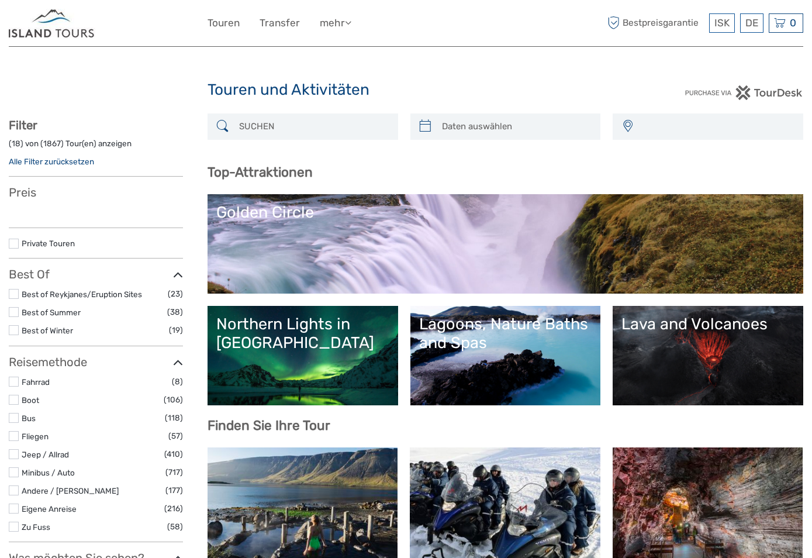
select select
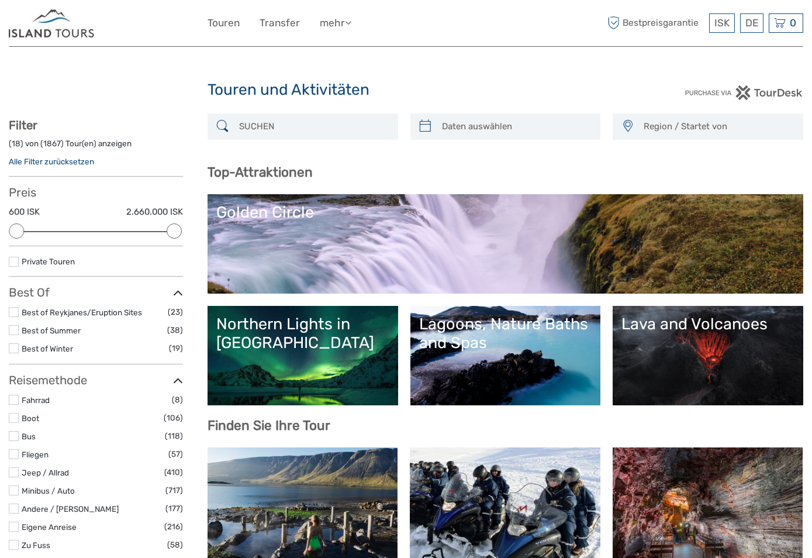
click at [300, 126] on input "search" at bounding box center [313, 126] width 158 height 20
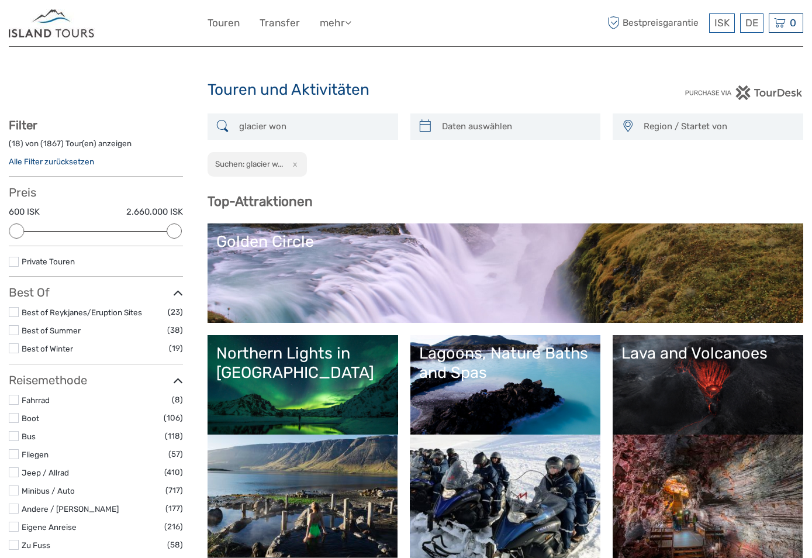
scroll to position [58, 0]
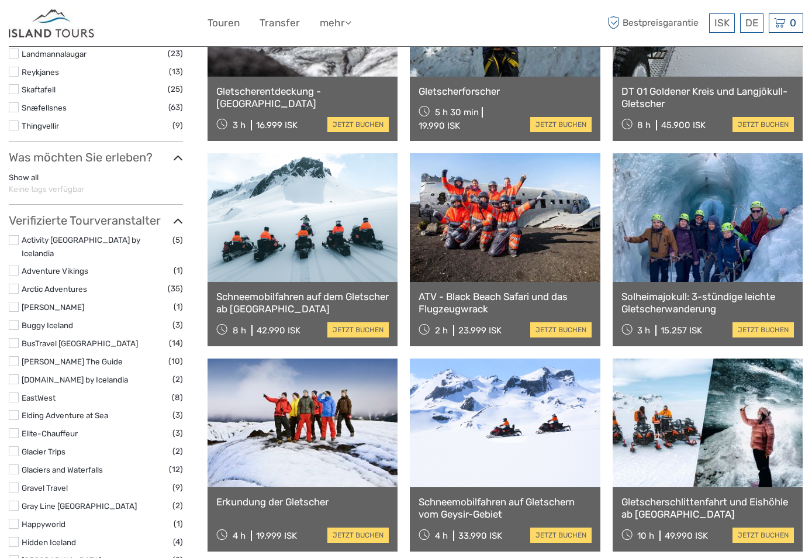
scroll to position [476, 0]
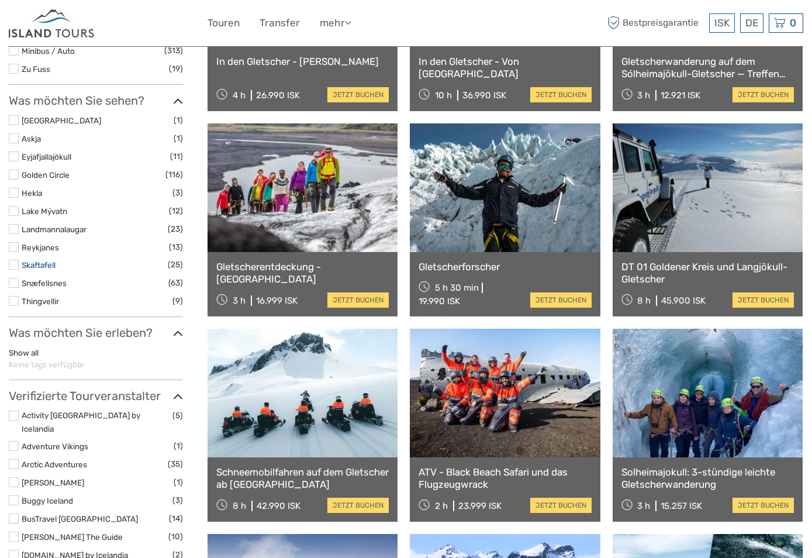
click at [36, 267] on link "Skaftafell" at bounding box center [39, 264] width 34 height 9
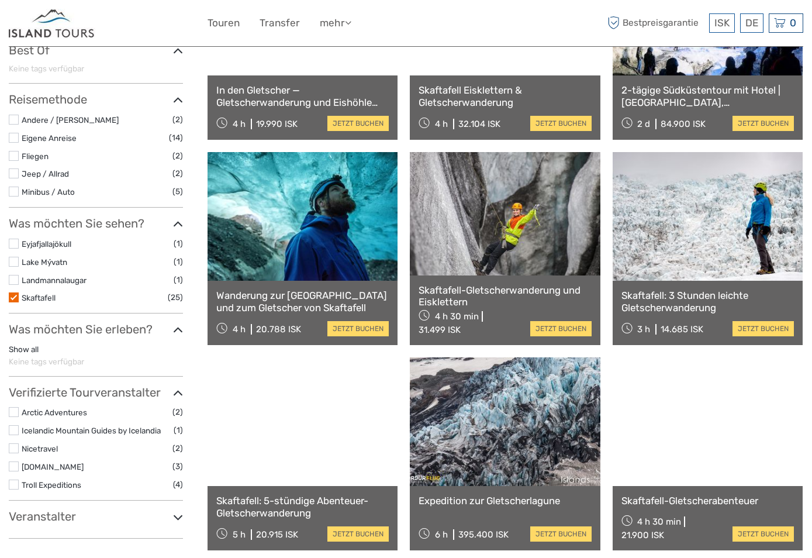
scroll to position [301, 0]
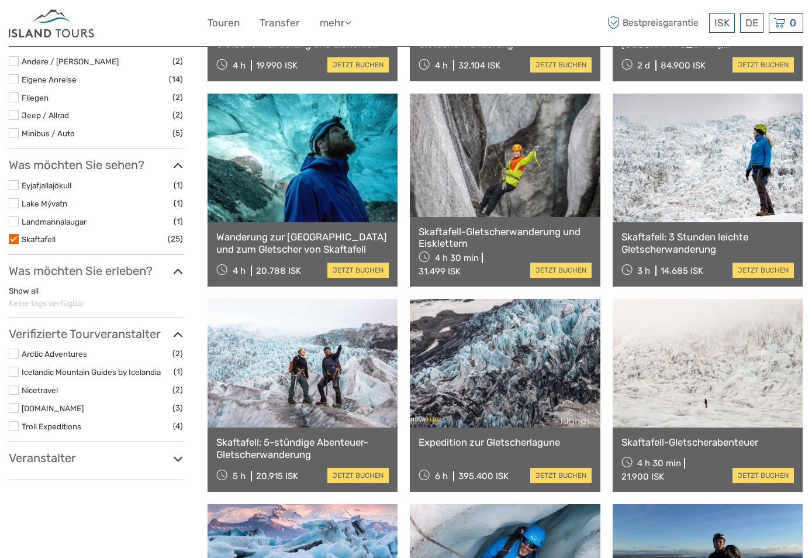
click at [167, 462] on h3 "Veranstalter" at bounding box center [96, 458] width 174 height 14
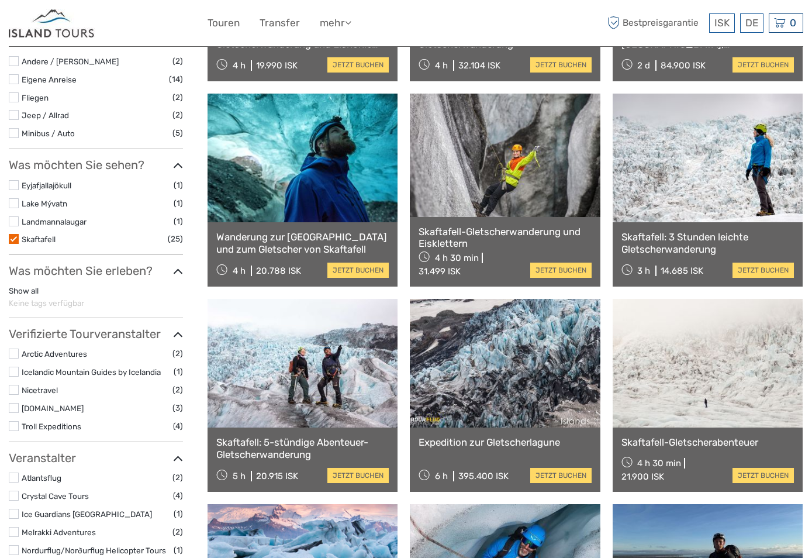
click at [173, 459] on icon at bounding box center [178, 459] width 10 height 16
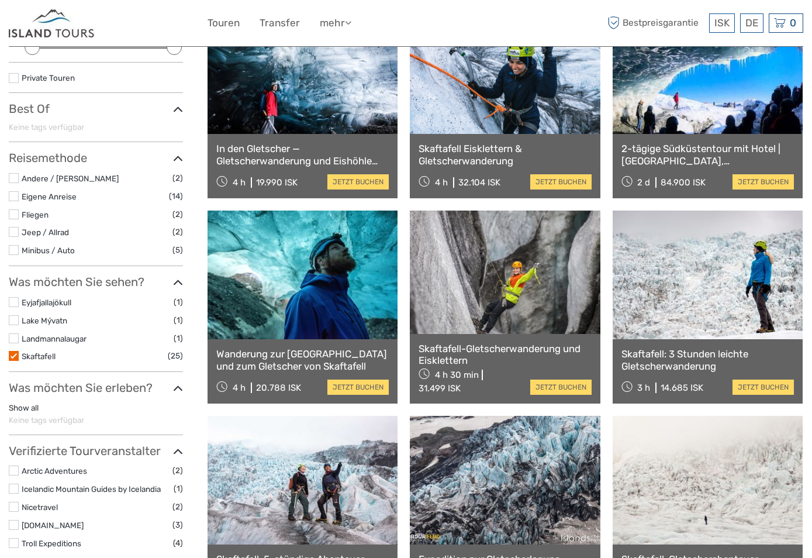
scroll to position [0, 0]
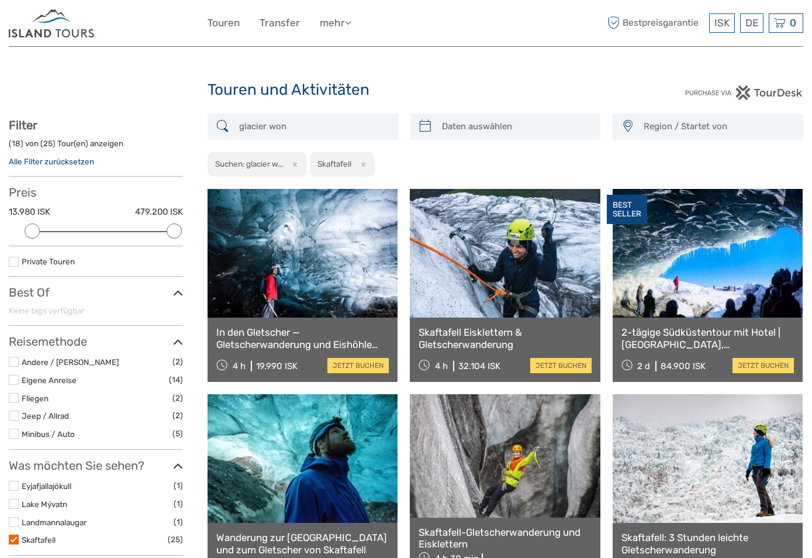
click at [300, 126] on input "glacier won" at bounding box center [313, 126] width 158 height 20
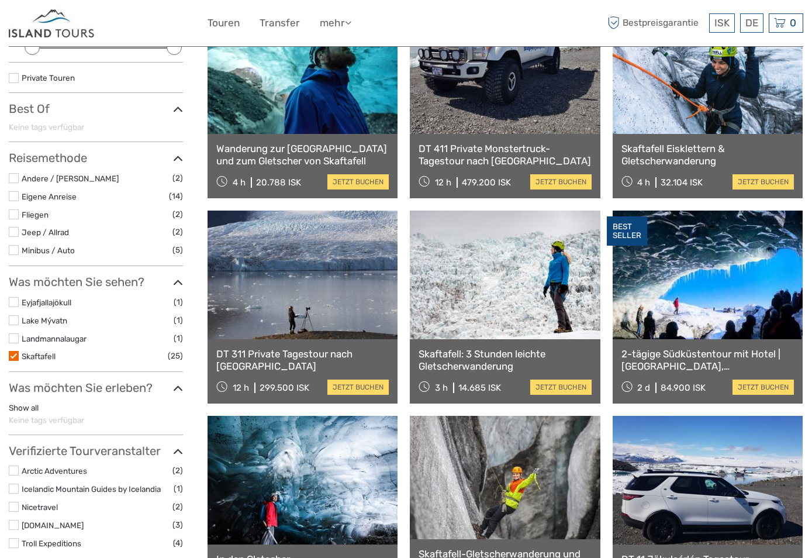
scroll to position [418, 0]
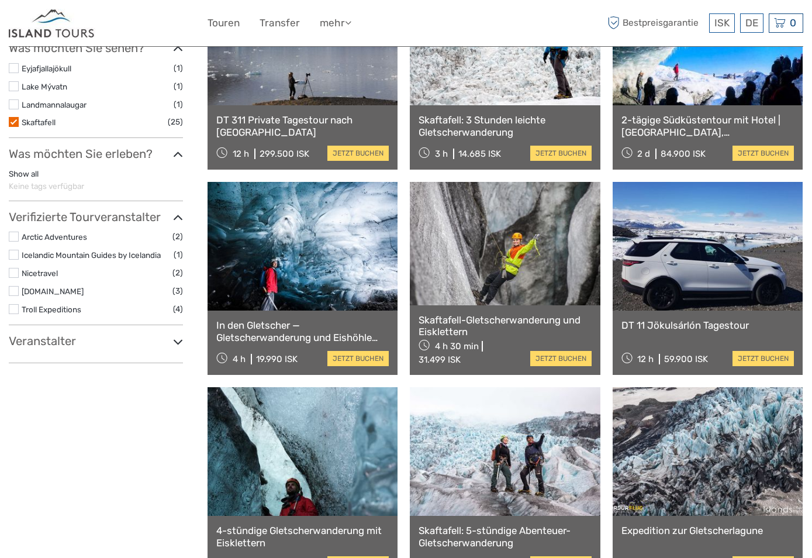
type input "glacier"
click at [78, 336] on h3 "Veranstalter" at bounding box center [96, 341] width 174 height 14
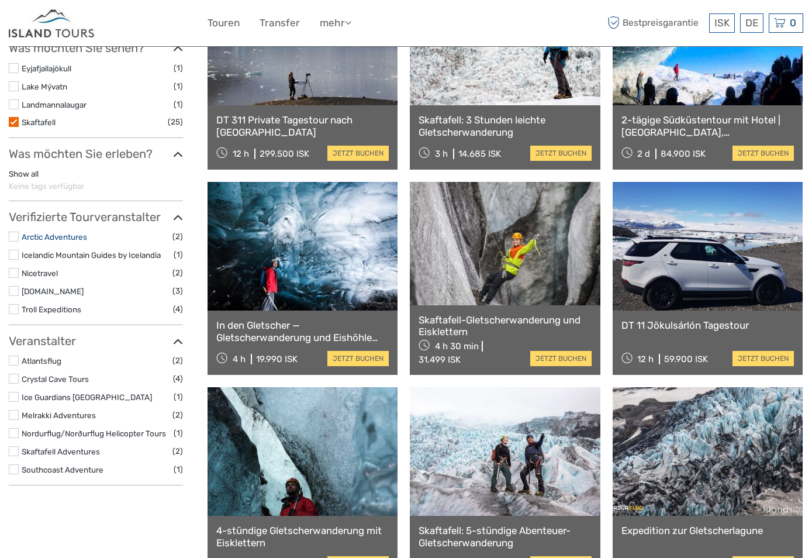
click at [71, 236] on link "Arctic Adventures" at bounding box center [54, 236] width 65 height 9
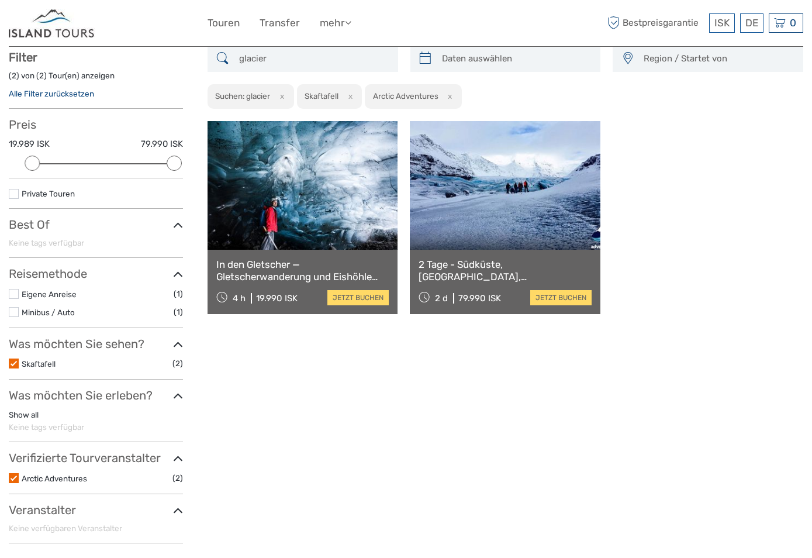
scroll to position [67, 0]
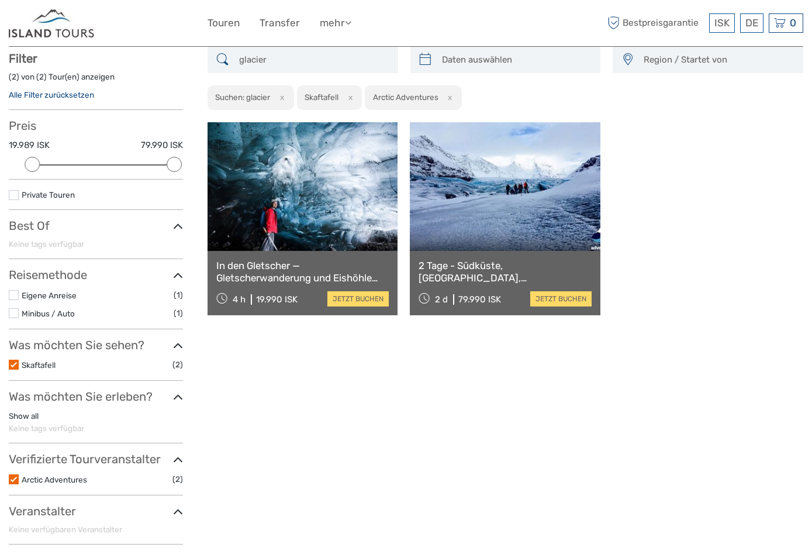
click at [436, 380] on div "glacier Region / Startet von [GEOGRAPHIC_DATA] East North Northeast [GEOGRAPHIC…" at bounding box center [506, 300] width 596 height 507
click at [327, 222] on link at bounding box center [303, 186] width 190 height 129
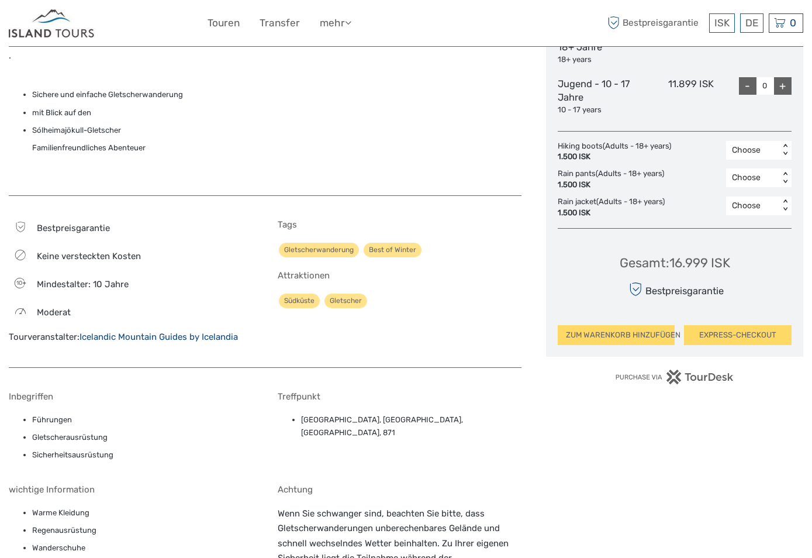
scroll to position [819, 0]
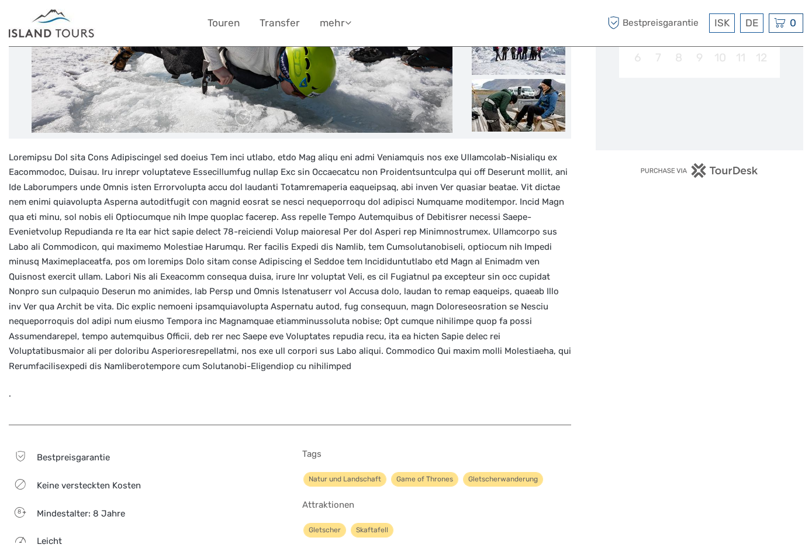
scroll to position [526, 0]
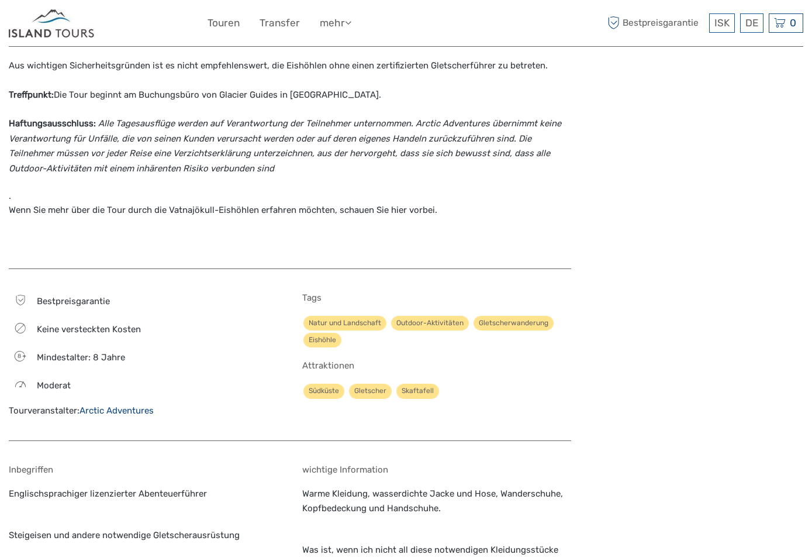
scroll to position [994, 0]
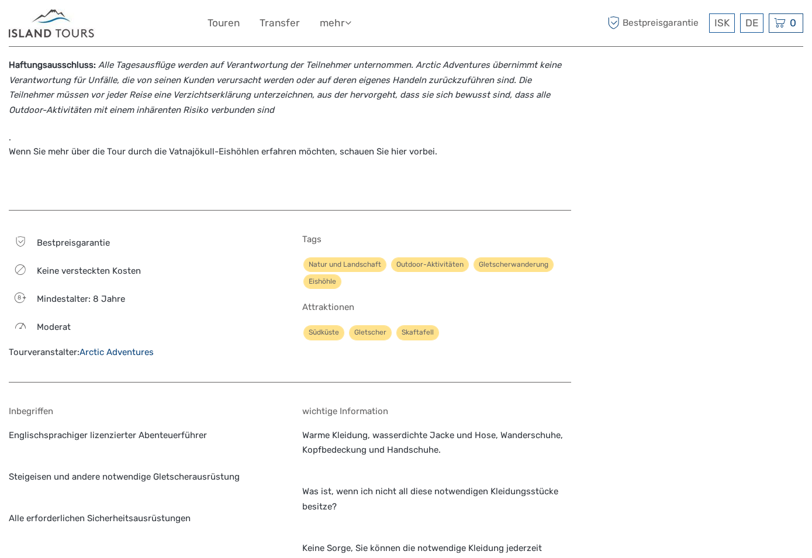
click at [119, 347] on link "Arctic Adventures" at bounding box center [117, 352] width 74 height 11
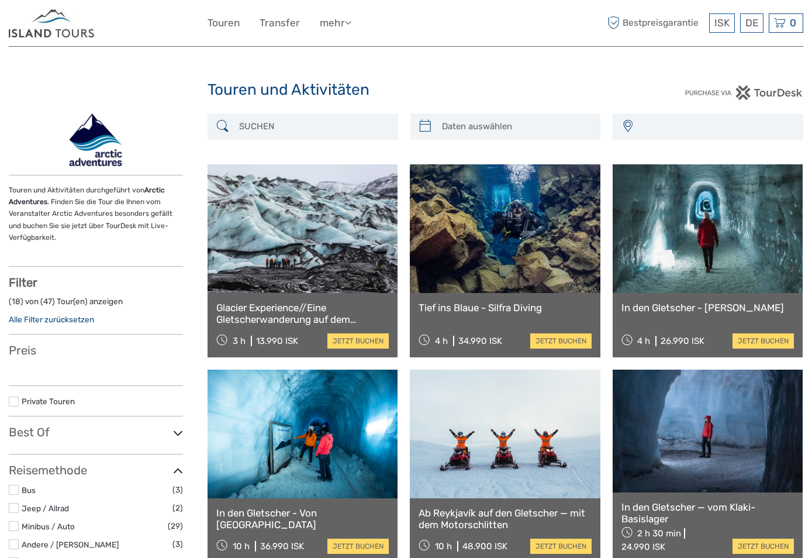
select select
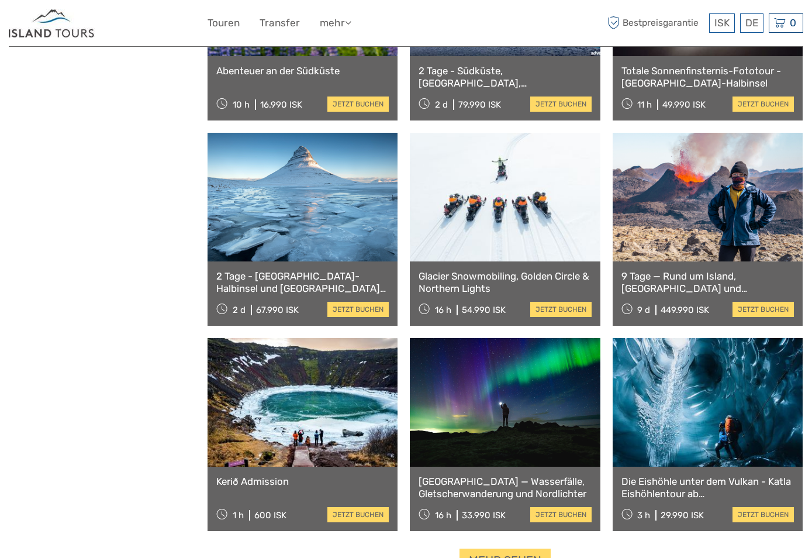
scroll to position [936, 0]
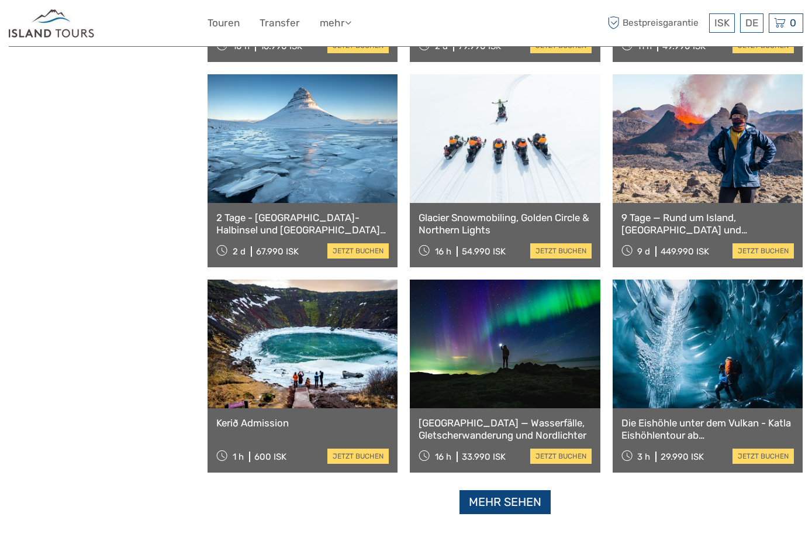
click at [510, 503] on link "Mehr sehen" at bounding box center [505, 502] width 91 height 24
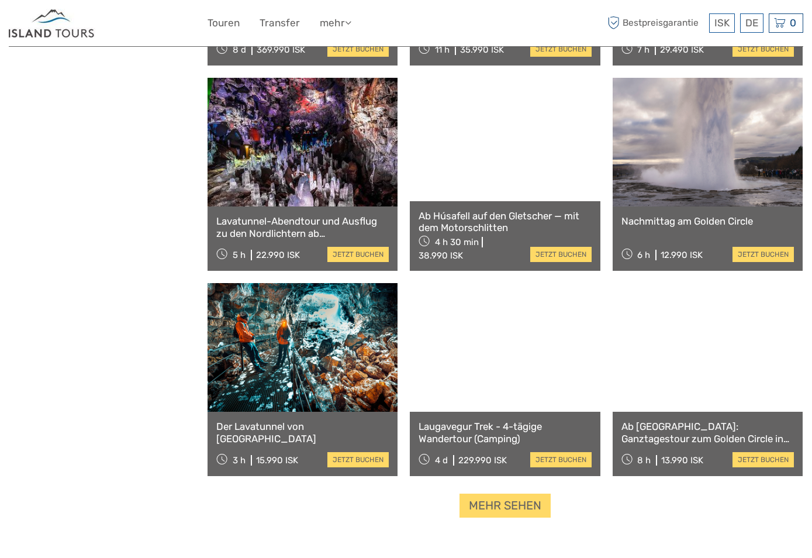
scroll to position [2281, 0]
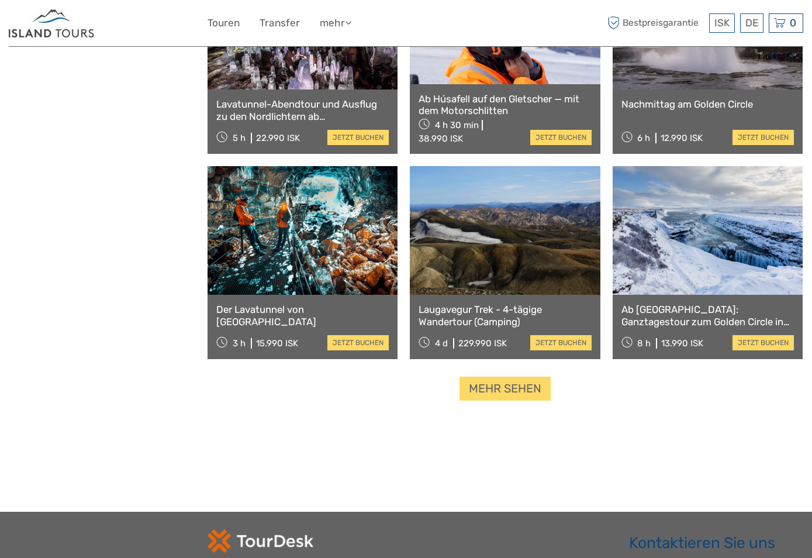
click at [500, 395] on link "Mehr sehen" at bounding box center [505, 389] width 91 height 24
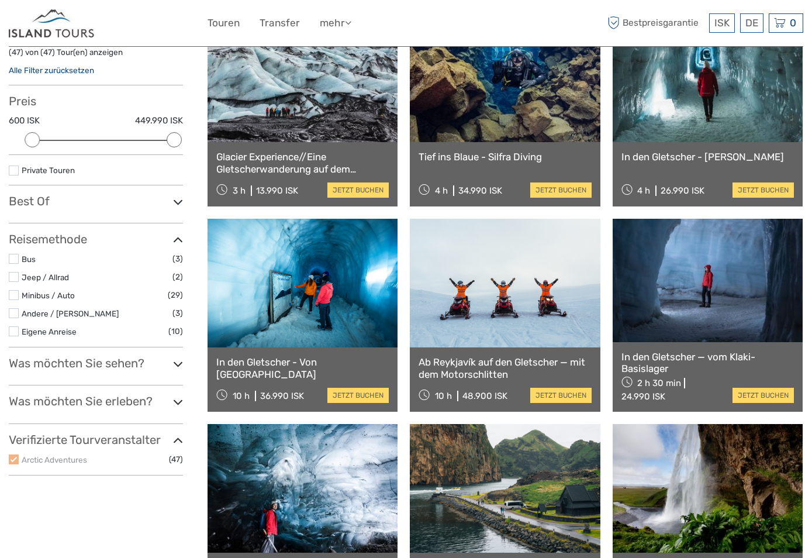
scroll to position [234, 0]
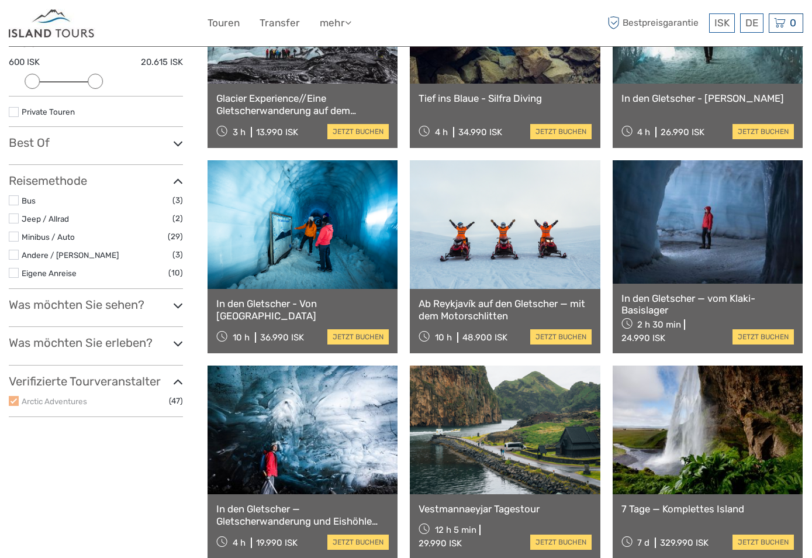
drag, startPoint x: 177, startPoint y: 80, endPoint x: 105, endPoint y: 83, distance: 72.6
click at [105, 83] on div "Preis 600 ISK 20.615 ISK Löschen" at bounding box center [96, 66] width 174 height 61
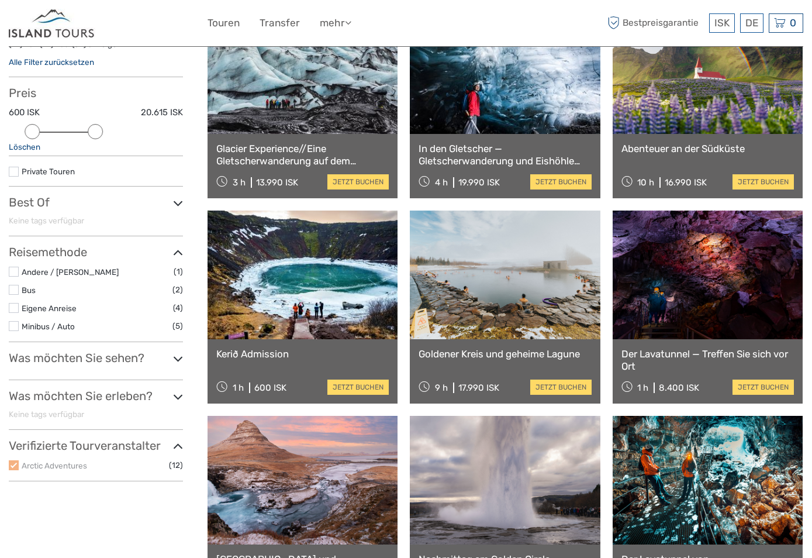
scroll to position [242, 0]
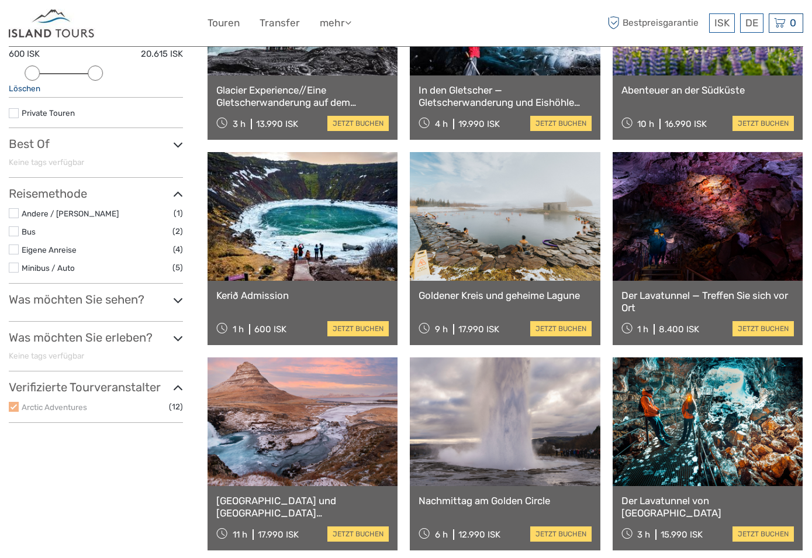
click at [177, 304] on icon at bounding box center [178, 300] width 10 height 16
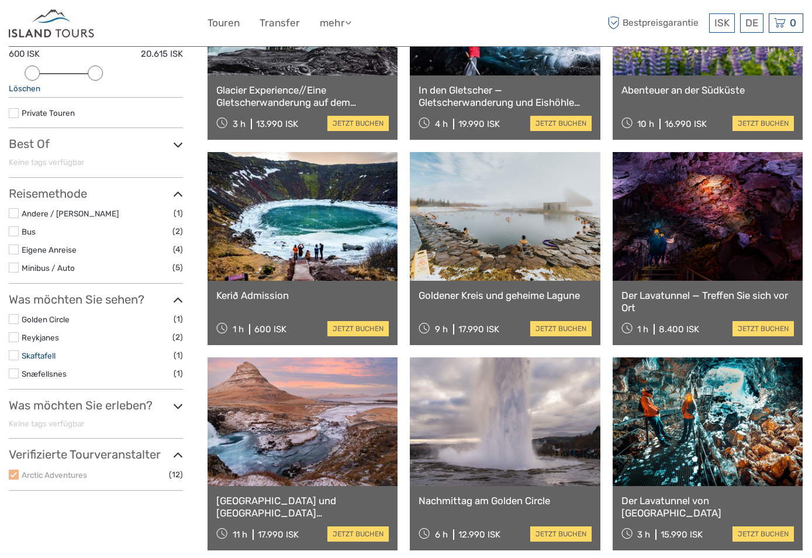
click at [49, 358] on link "Skaftafell" at bounding box center [39, 355] width 34 height 9
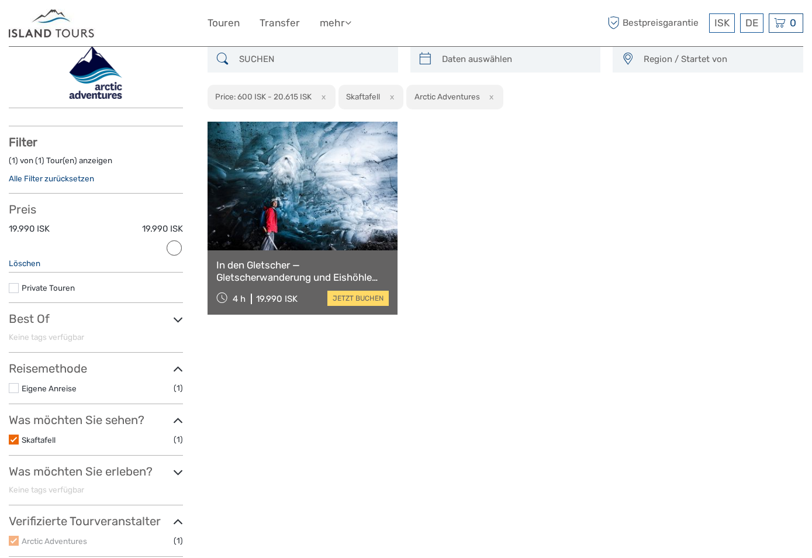
scroll to position [67, 0]
click at [94, 72] on img at bounding box center [95, 73] width 79 height 53
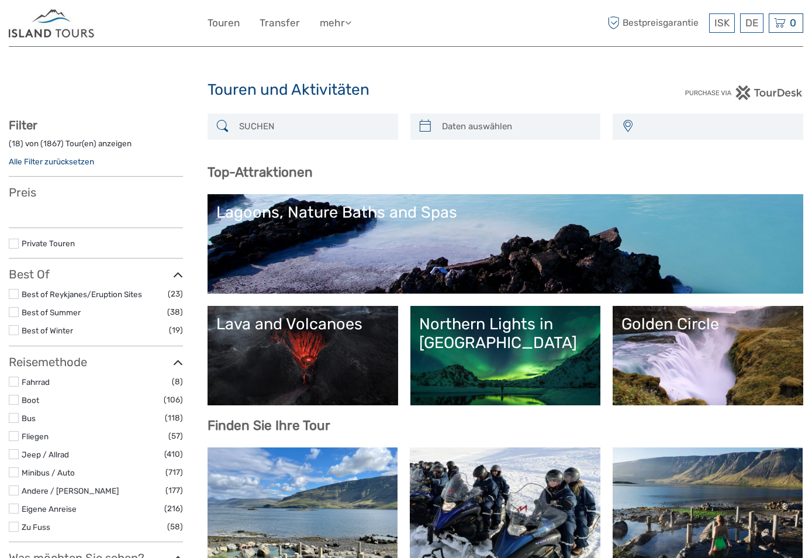
select select
click at [250, 127] on input "search" at bounding box center [313, 126] width 158 height 20
select select
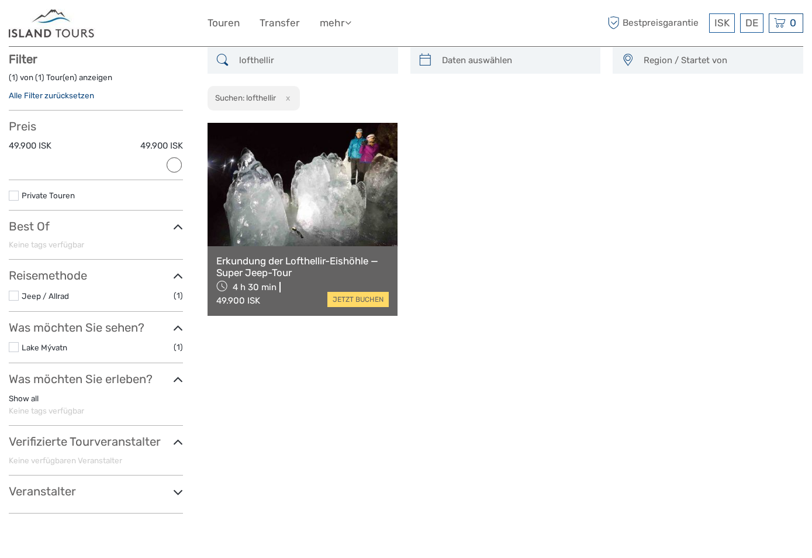
scroll to position [67, 0]
type input "lofthellir"
click at [301, 205] on link at bounding box center [303, 183] width 190 height 123
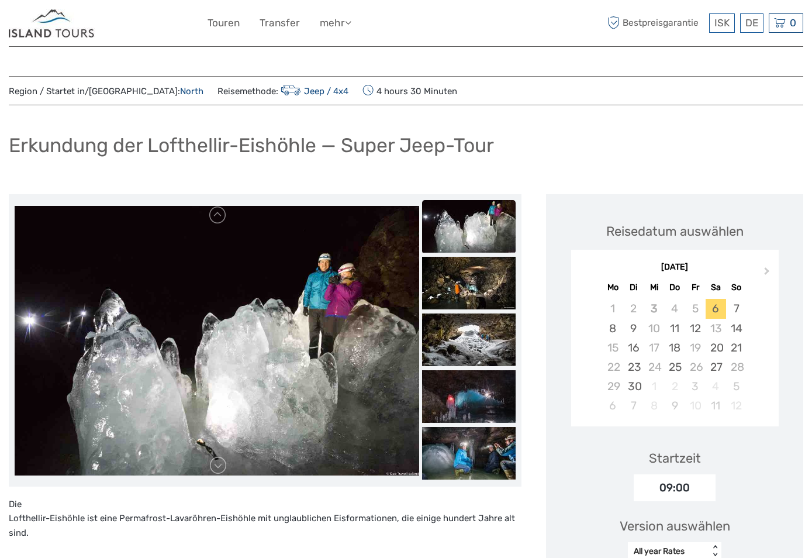
click at [57, 37] on div "ISK ISK € $ £ DE English Español Deutsch Touren Transfer mehr Essen & Trinken R…" at bounding box center [406, 23] width 795 height 46
click at [57, 11] on img at bounding box center [52, 23] width 87 height 29
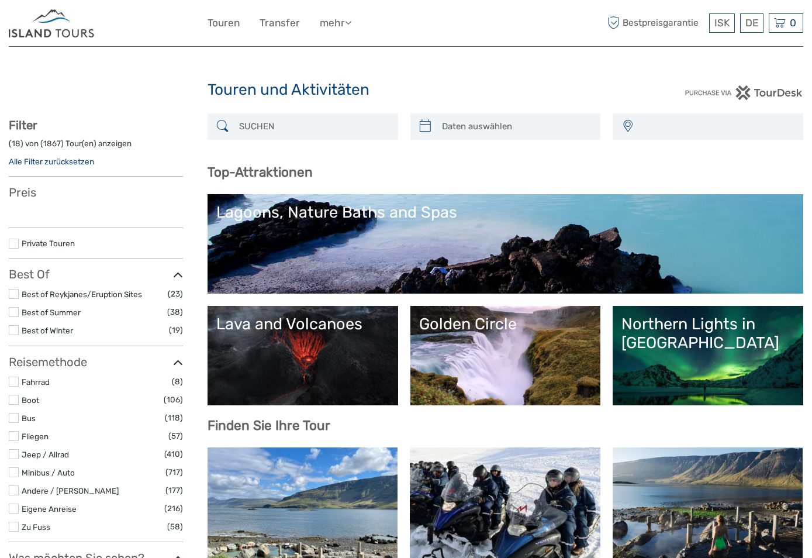
select select
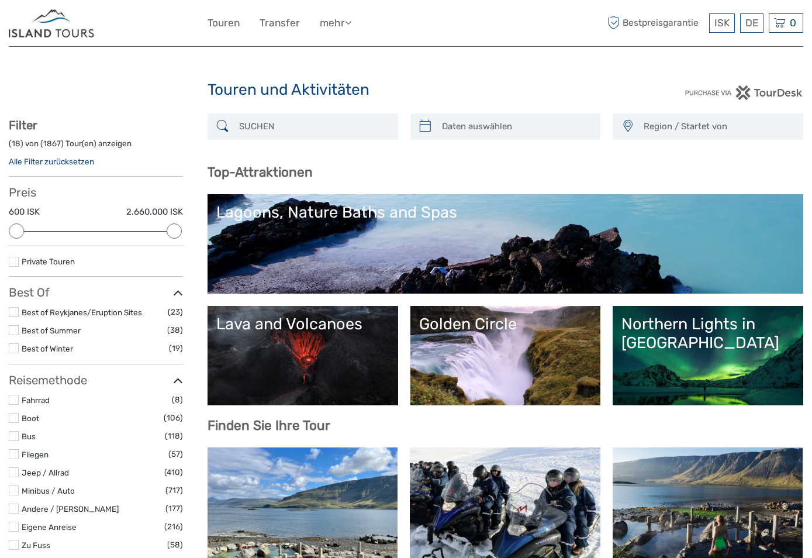
click at [250, 113] on div at bounding box center [303, 126] width 191 height 26
click at [257, 133] on input "search" at bounding box center [313, 126] width 158 height 20
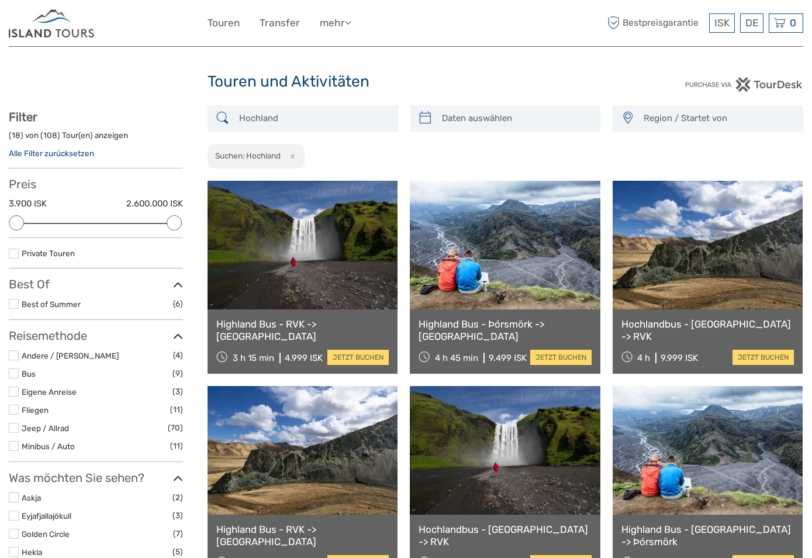
scroll to position [67, 0]
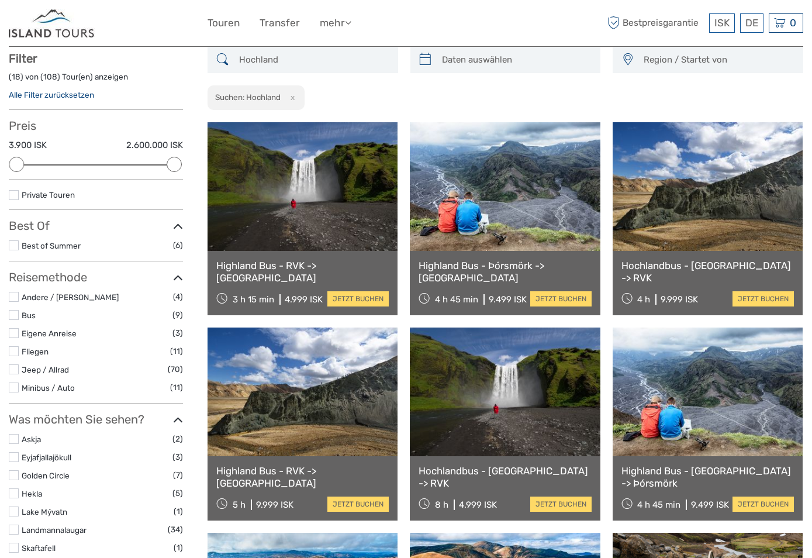
type input "Hochland"
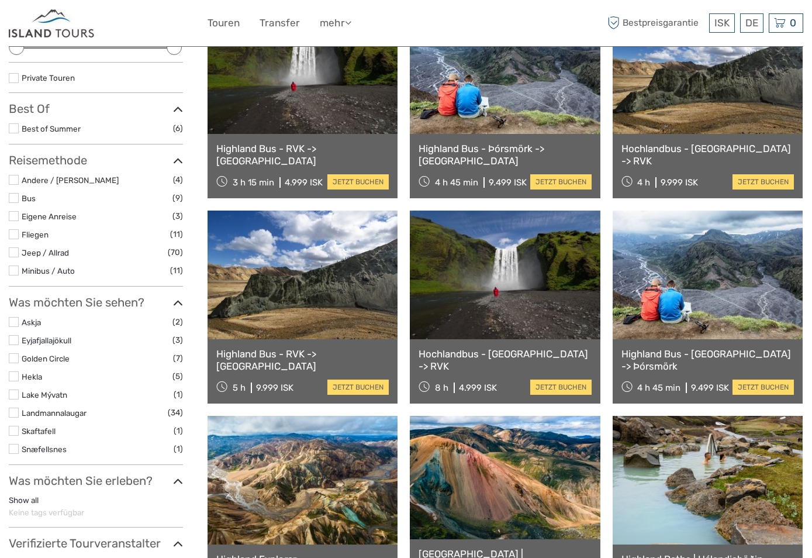
scroll to position [0, 0]
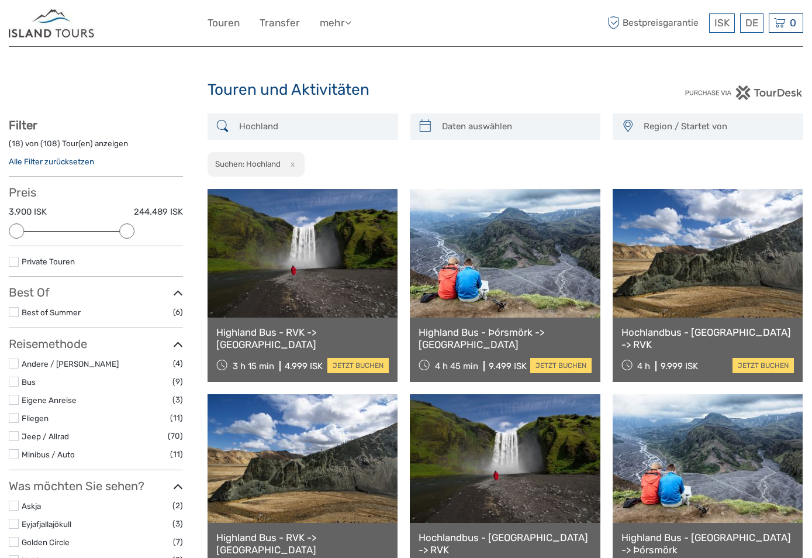
drag, startPoint x: 176, startPoint y: 227, endPoint x: 136, endPoint y: 229, distance: 40.4
click at [136, 229] on div "Preis 3.900 ISK 244.489 ISK Löschen" at bounding box center [96, 215] width 174 height 61
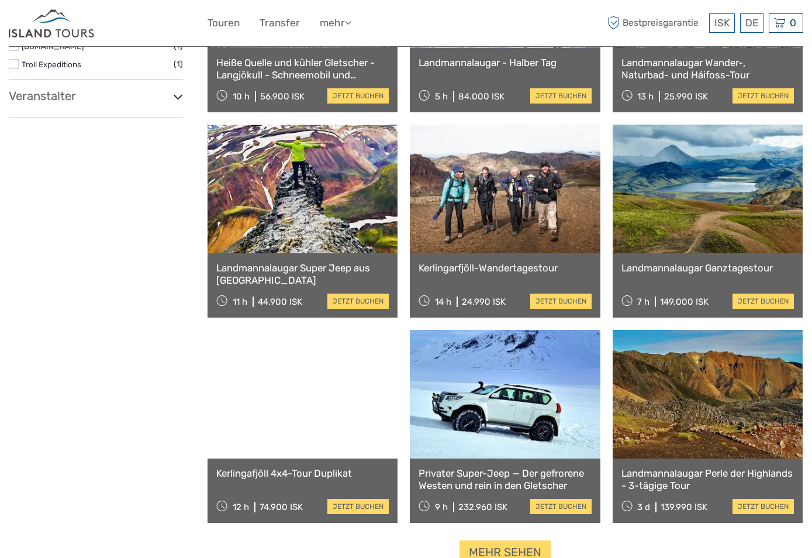
scroll to position [944, 0]
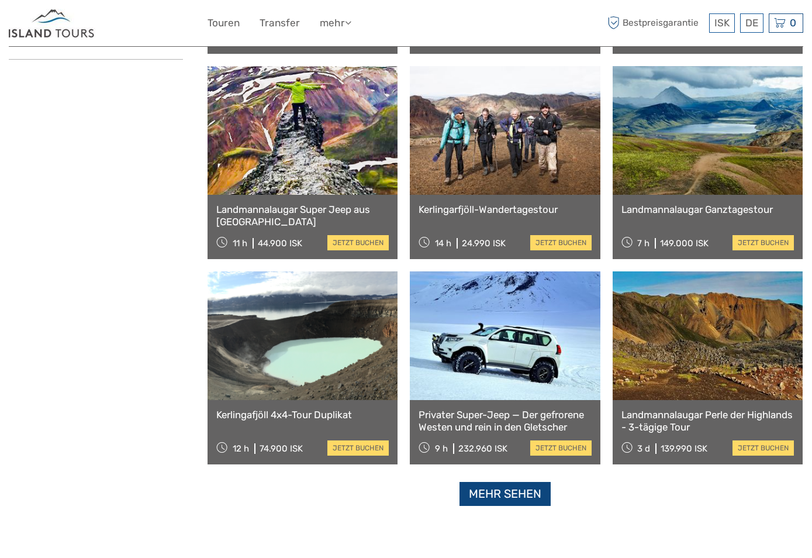
click at [534, 482] on link "Mehr sehen" at bounding box center [505, 494] width 91 height 24
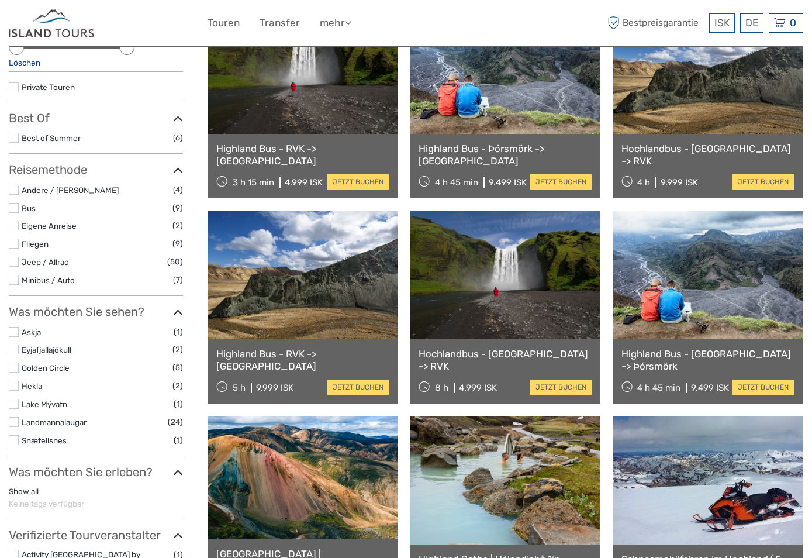
scroll to position [0, 0]
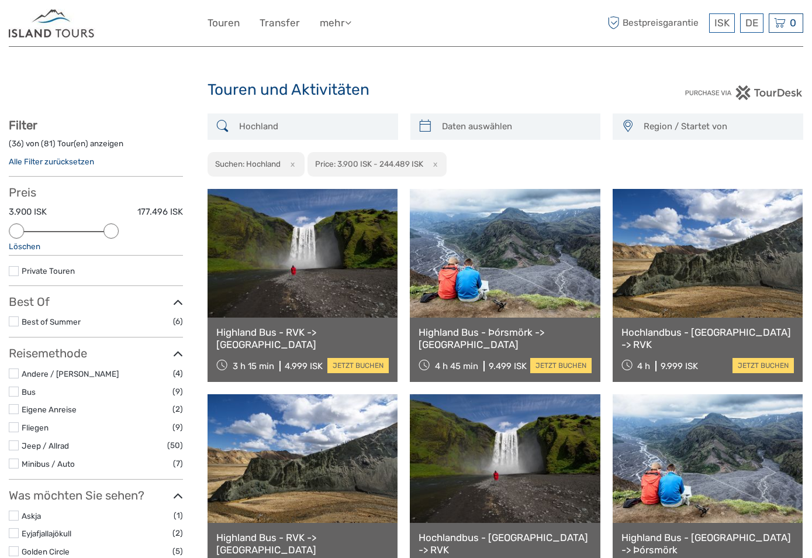
drag, startPoint x: 127, startPoint y: 232, endPoint x: 117, endPoint y: 232, distance: 10.5
click at [117, 232] on div at bounding box center [111, 230] width 15 height 15
drag, startPoint x: 111, startPoint y: 233, endPoint x: 100, endPoint y: 233, distance: 11.1
click at [100, 233] on div at bounding box center [95, 230] width 15 height 15
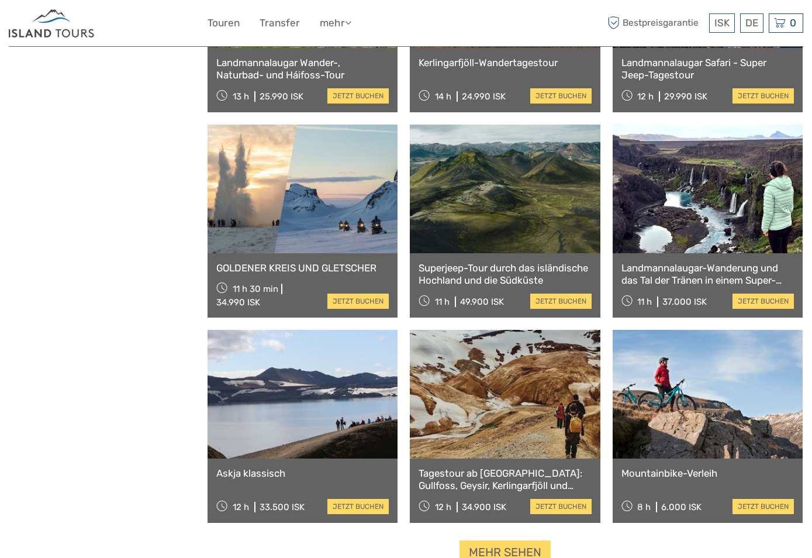
scroll to position [1002, 0]
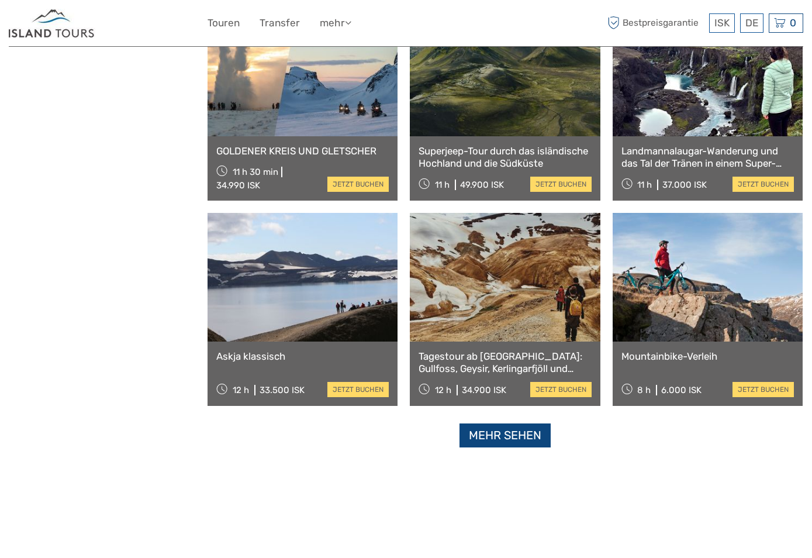
click at [530, 435] on link "Mehr sehen" at bounding box center [505, 435] width 91 height 24
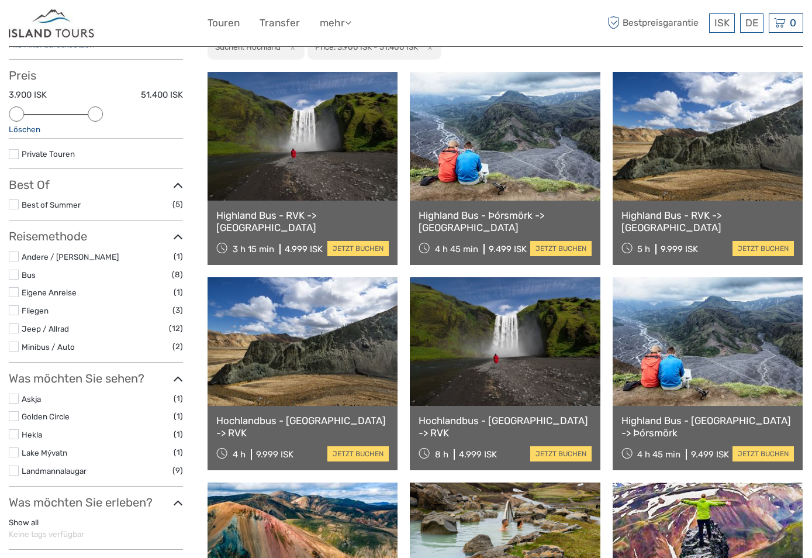
scroll to position [0, 0]
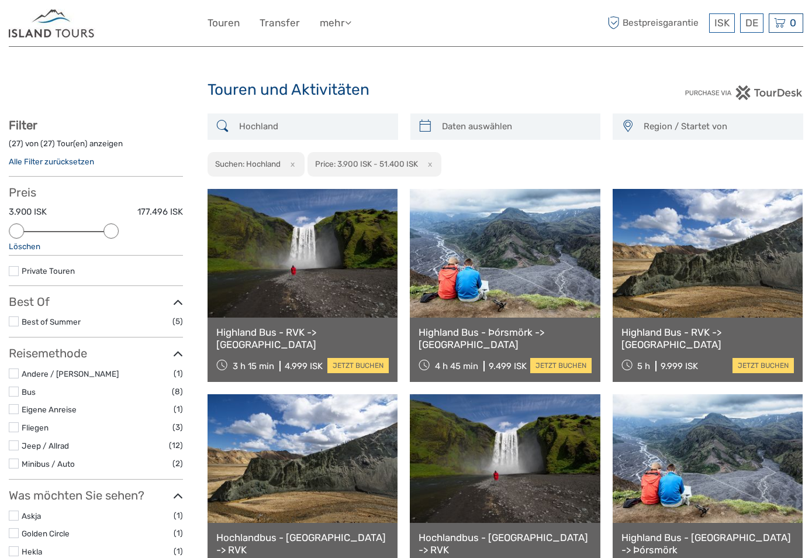
drag, startPoint x: 92, startPoint y: 232, endPoint x: 105, endPoint y: 231, distance: 12.3
click at [105, 231] on div at bounding box center [111, 230] width 15 height 15
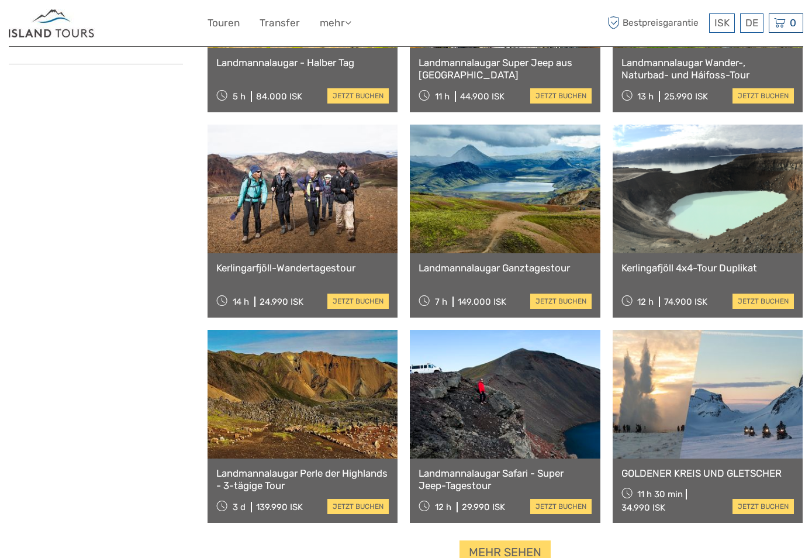
scroll to position [1002, 0]
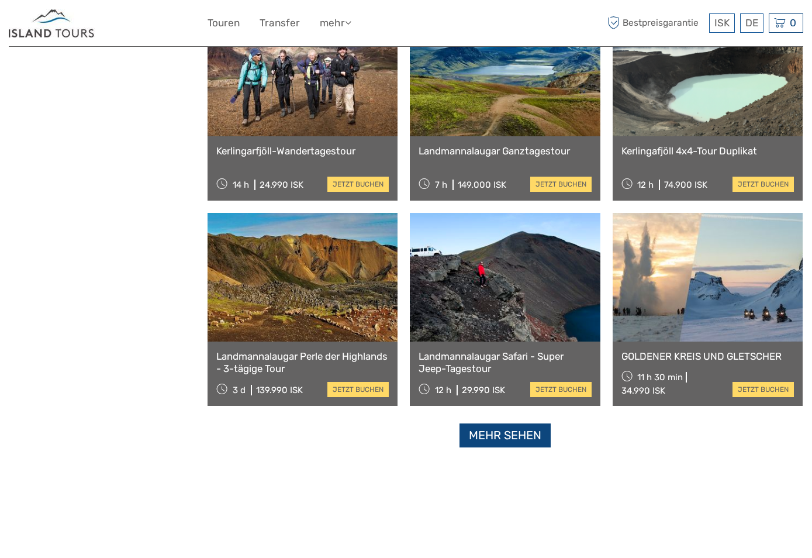
click at [494, 440] on link "Mehr sehen" at bounding box center [505, 435] width 91 height 24
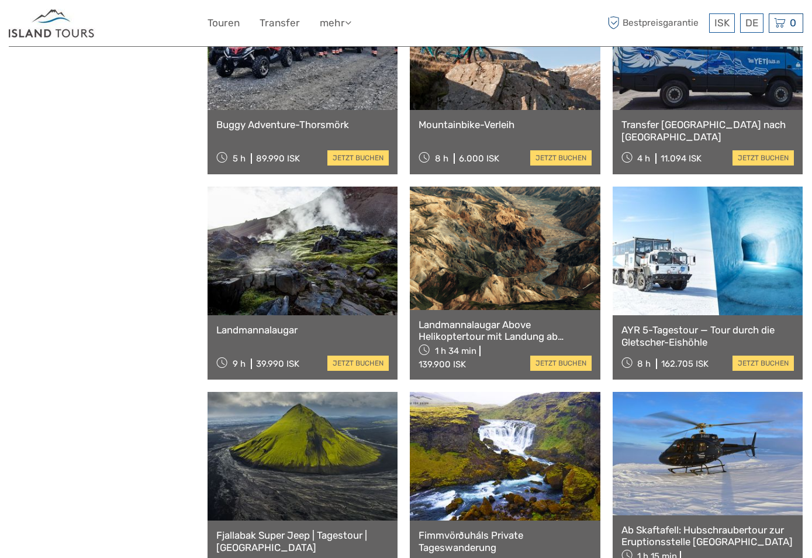
scroll to position [2172, 0]
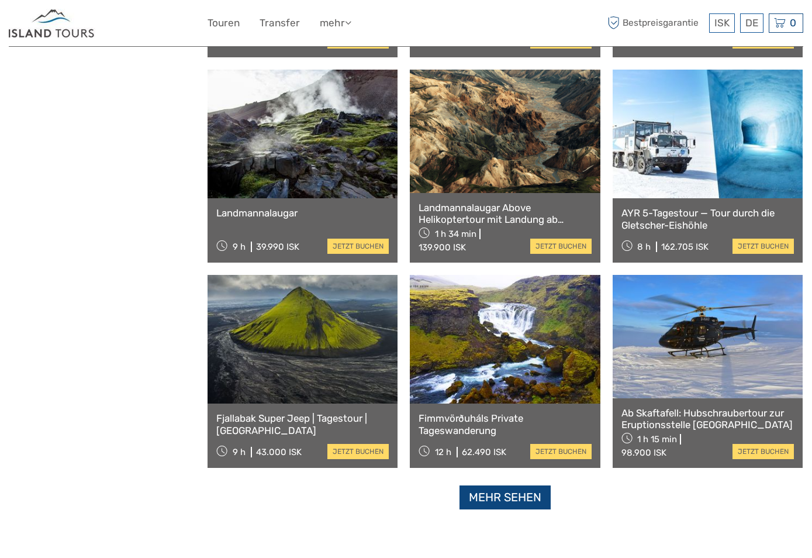
click at [489, 495] on link "Mehr sehen" at bounding box center [505, 497] width 91 height 24
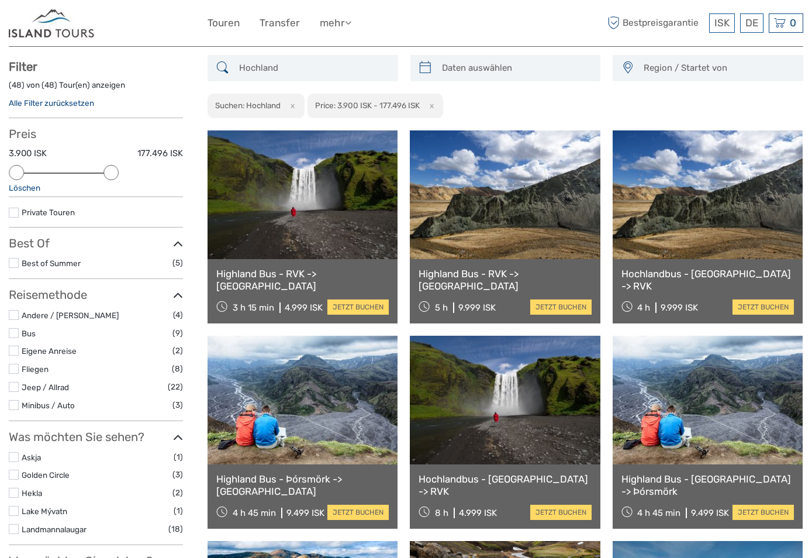
scroll to position [0, 0]
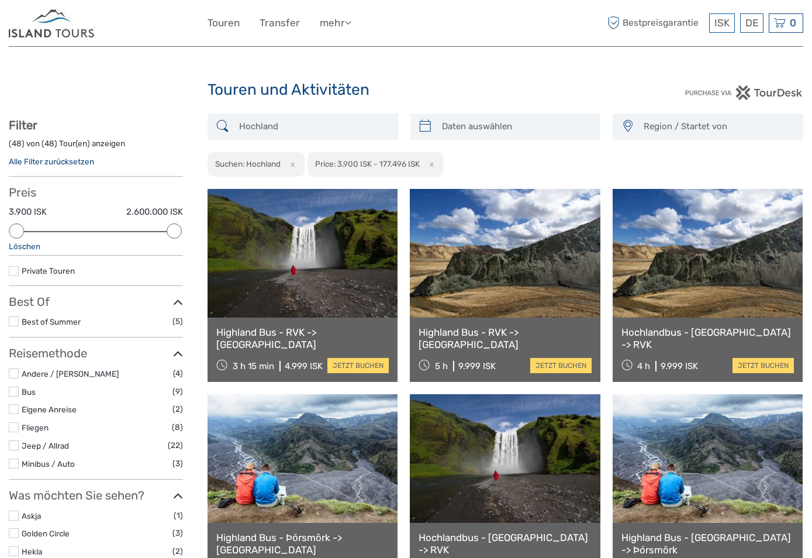
drag, startPoint x: 107, startPoint y: 234, endPoint x: 194, endPoint y: 230, distance: 87.2
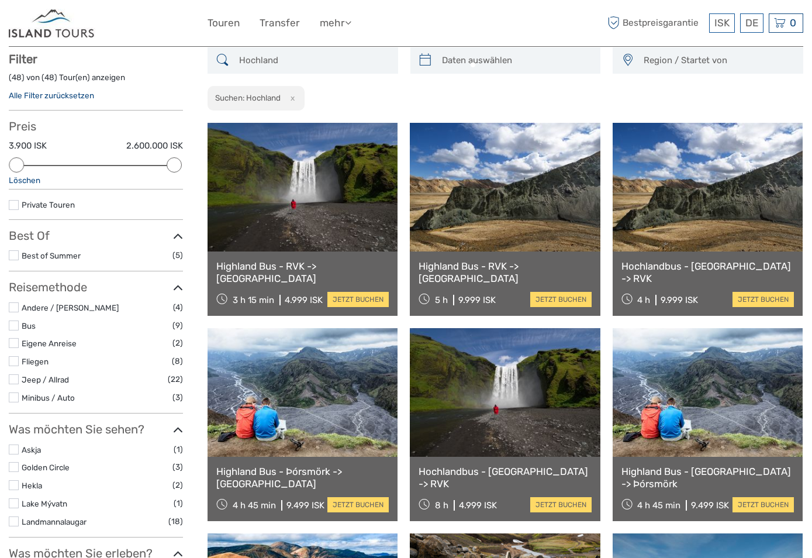
scroll to position [67, 0]
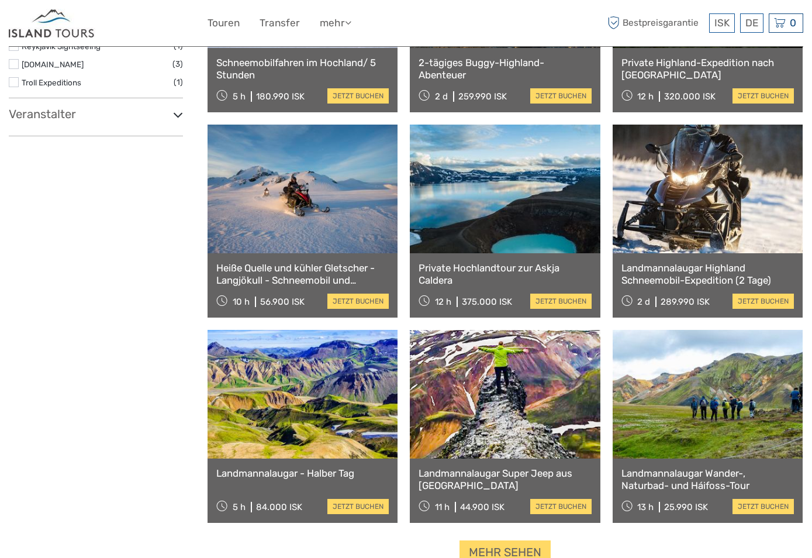
scroll to position [651, 0]
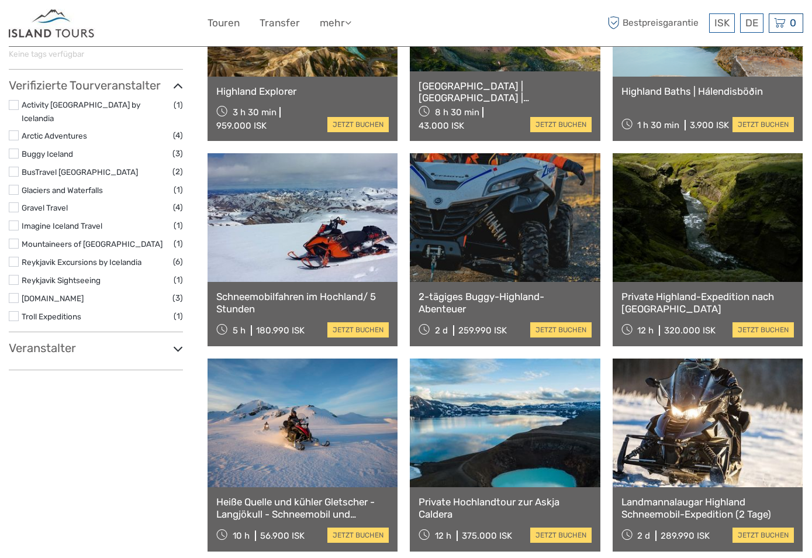
click at [153, 342] on h3 "Veranstalter" at bounding box center [96, 348] width 174 height 14
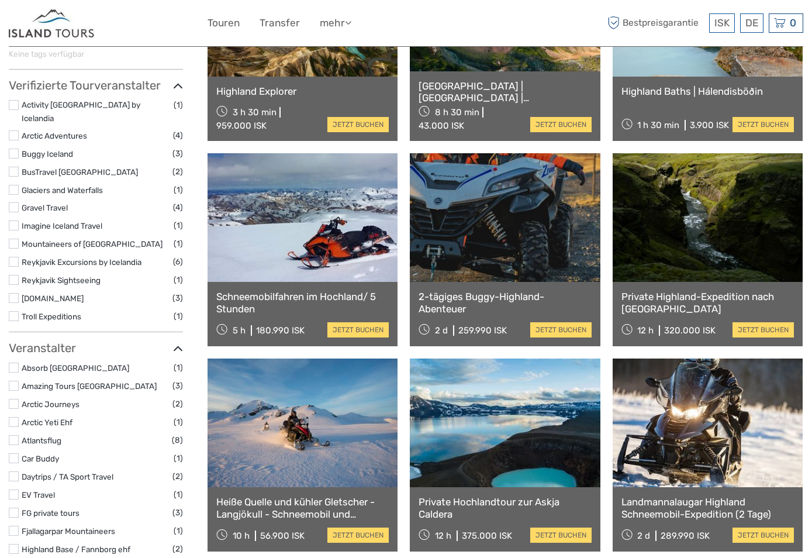
click at [156, 342] on h3 "Veranstalter" at bounding box center [96, 348] width 174 height 14
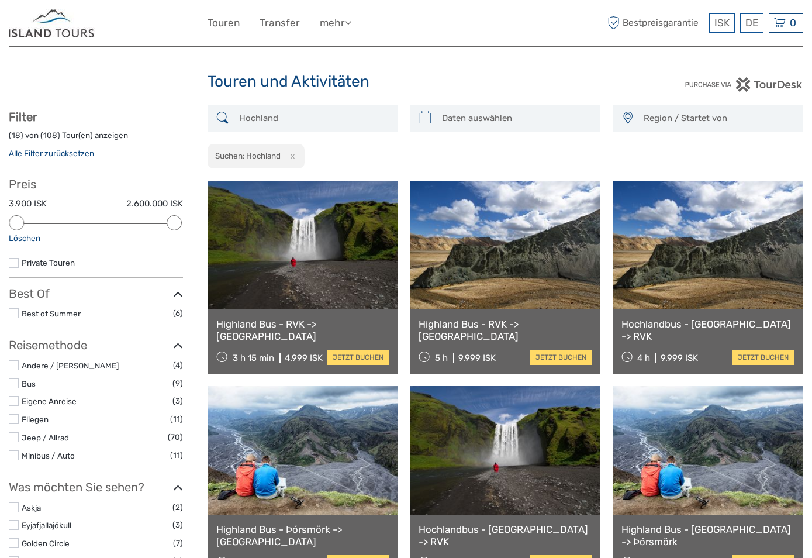
scroll to position [0, 0]
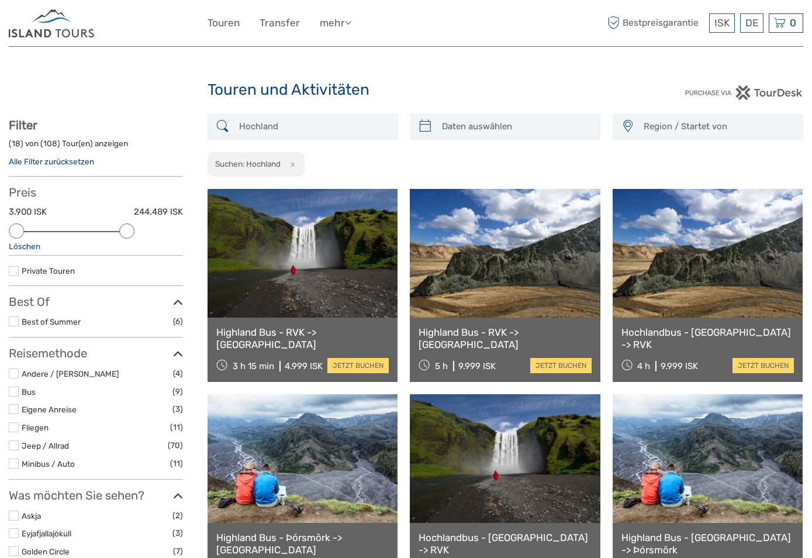
drag, startPoint x: 171, startPoint y: 226, endPoint x: 128, endPoint y: 227, distance: 43.3
click at [128, 227] on div at bounding box center [126, 230] width 15 height 15
drag, startPoint x: 124, startPoint y: 231, endPoint x: 111, endPoint y: 231, distance: 13.4
click at [111, 231] on div at bounding box center [111, 230] width 15 height 15
drag, startPoint x: 105, startPoint y: 230, endPoint x: 95, endPoint y: 230, distance: 10.0
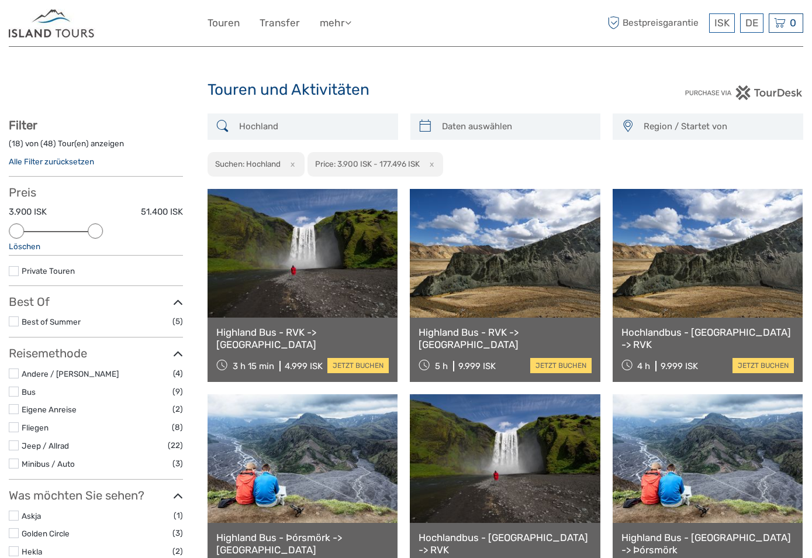
click at [95, 230] on div at bounding box center [95, 230] width 15 height 15
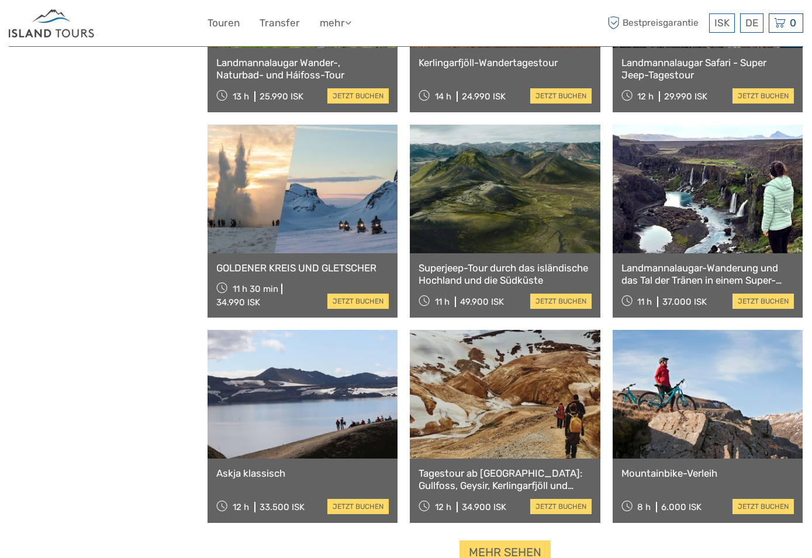
scroll to position [1002, 0]
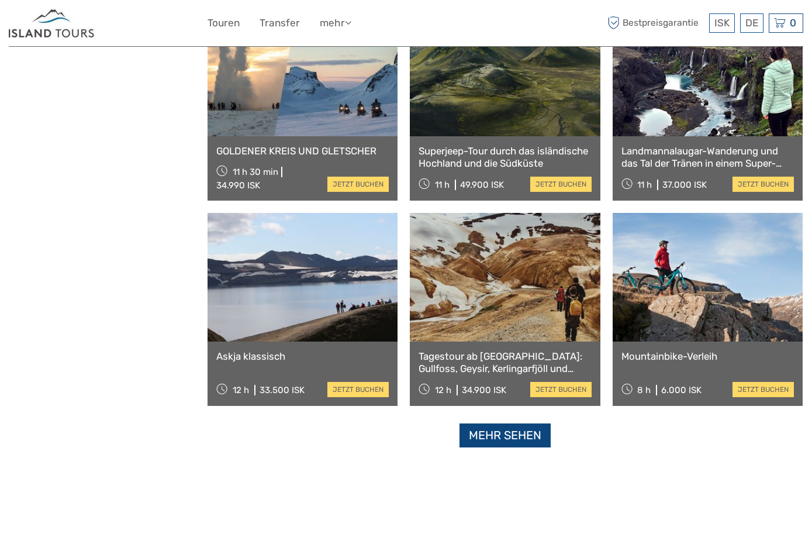
click at [549, 440] on link "Mehr sehen" at bounding box center [505, 435] width 91 height 24
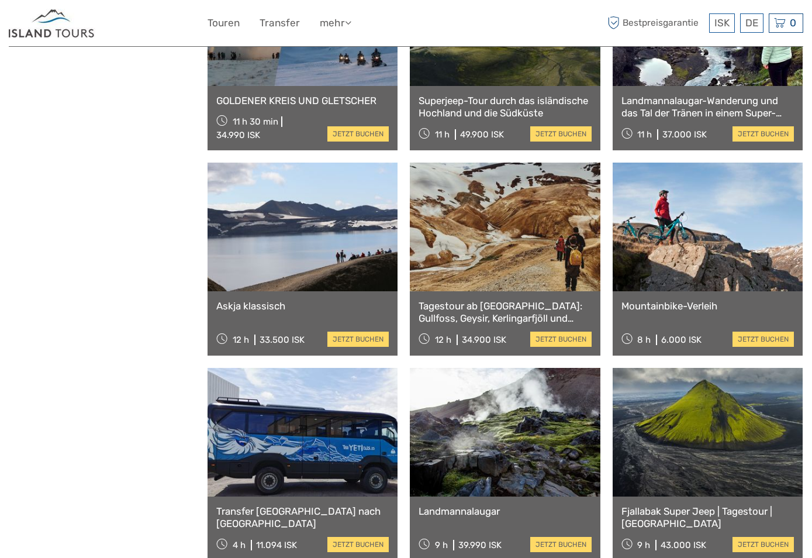
scroll to position [1111, 0]
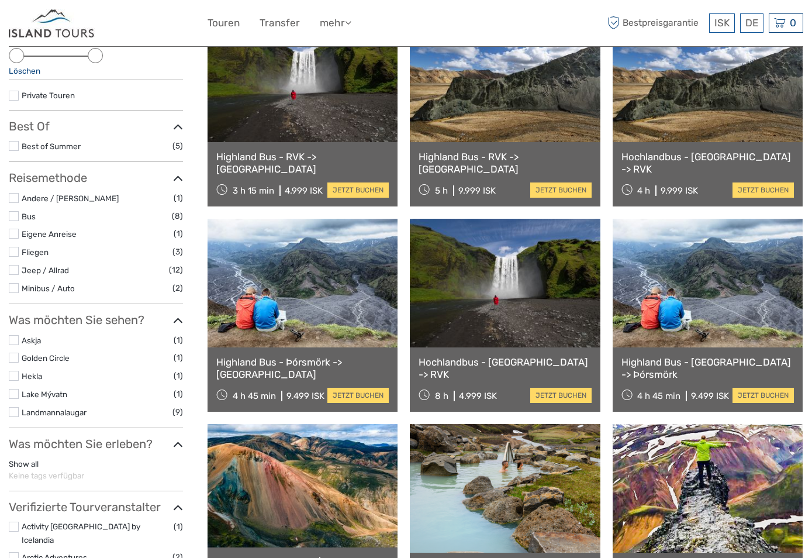
scroll to position [0, 0]
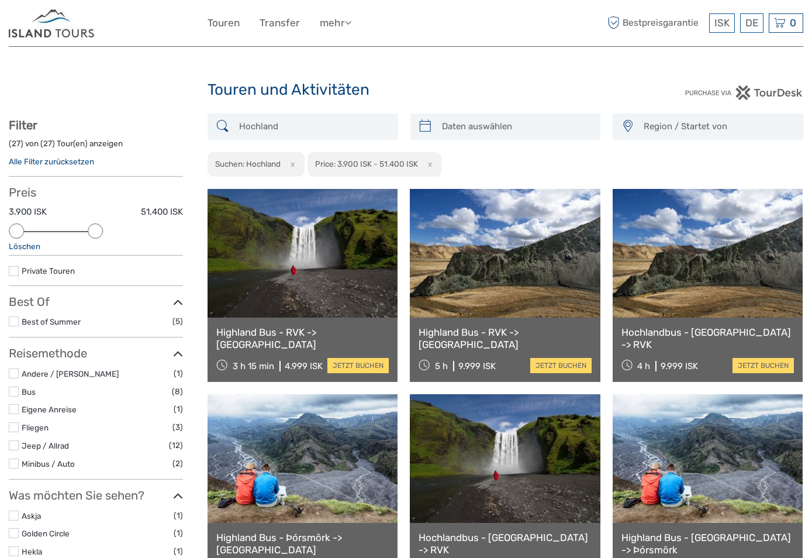
click at [140, 215] on div "3.900 ISK 51.400 ISK" at bounding box center [96, 215] width 174 height 19
click at [165, 210] on label "51.400 ISK" at bounding box center [162, 212] width 42 height 12
drag, startPoint x: 95, startPoint y: 229, endPoint x: 104, endPoint y: 229, distance: 8.8
click at [104, 229] on div at bounding box center [111, 230] width 15 height 15
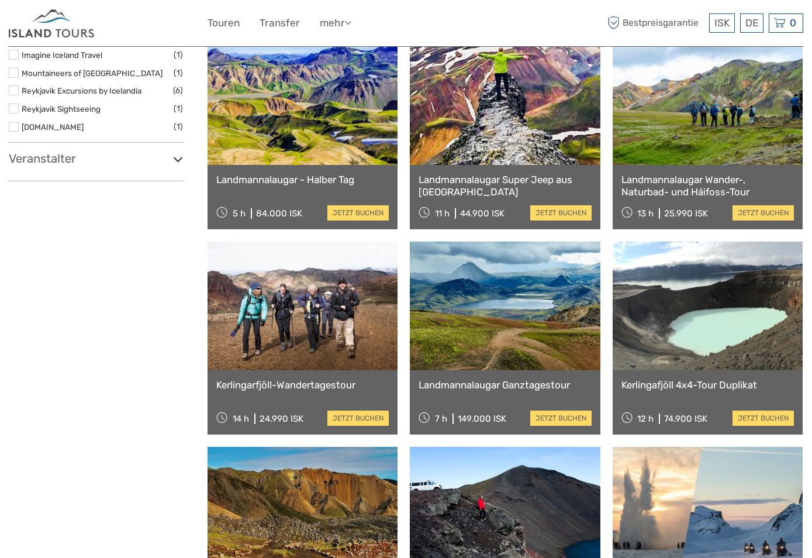
scroll to position [944, 0]
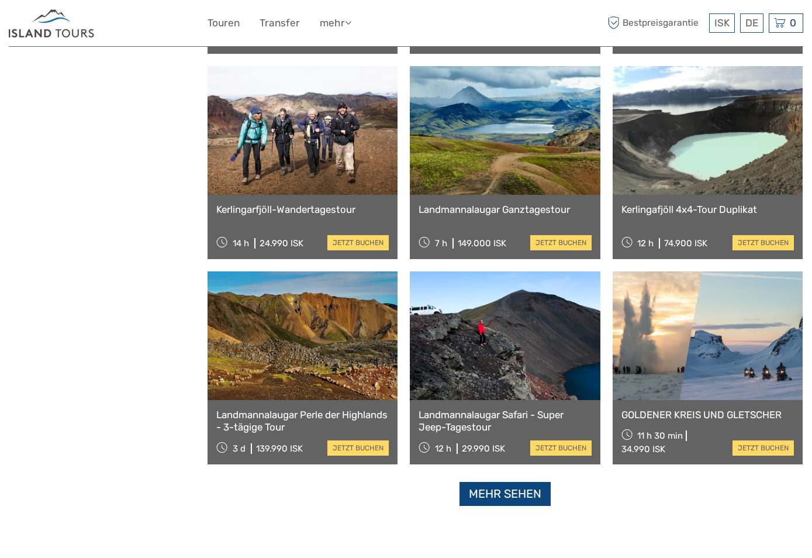
click at [496, 492] on link "Mehr sehen" at bounding box center [505, 494] width 91 height 24
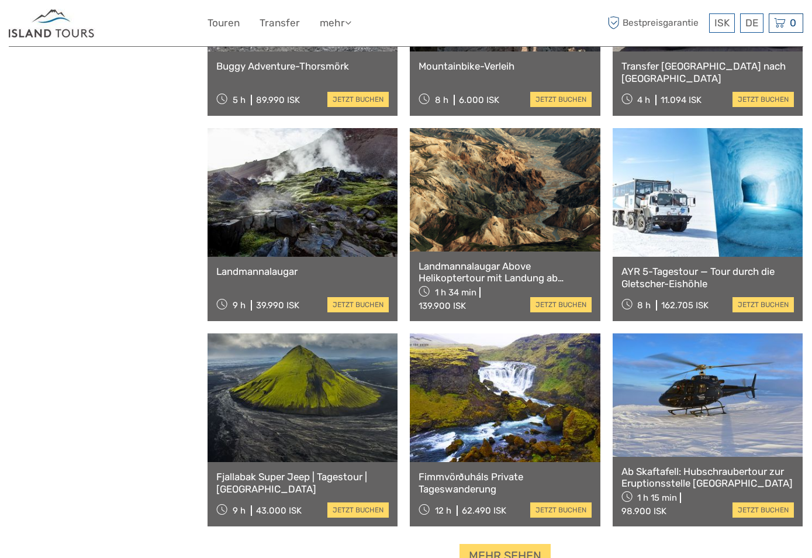
scroll to position [2172, 0]
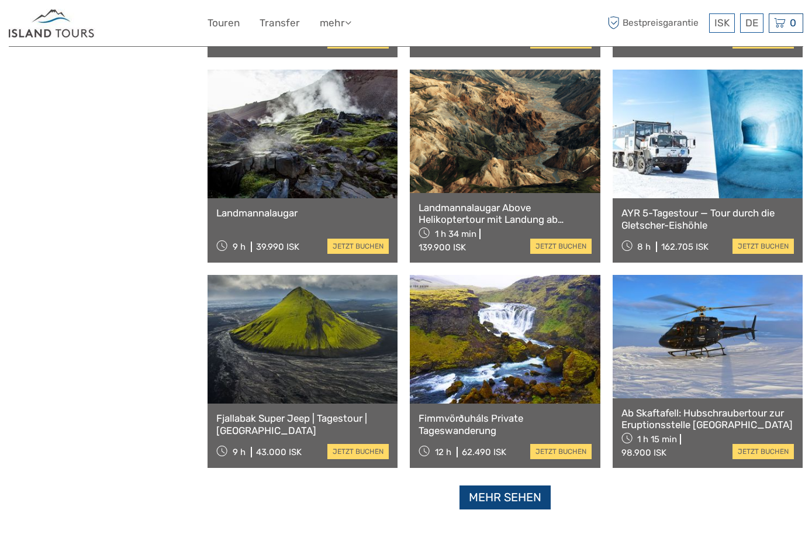
click at [520, 499] on link "Mehr sehen" at bounding box center [505, 497] width 91 height 24
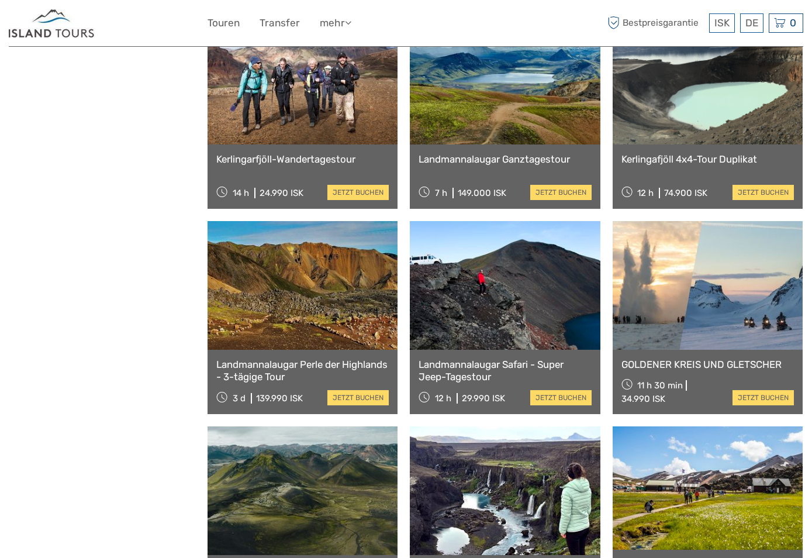
scroll to position [1053, 0]
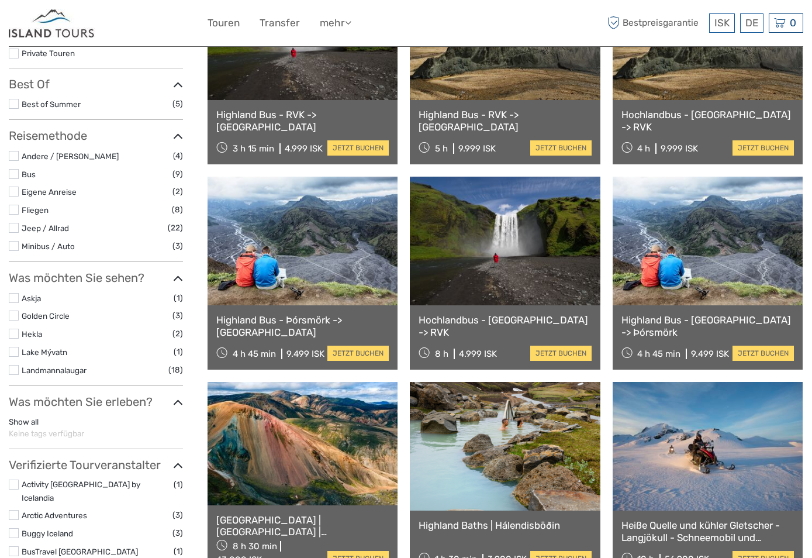
scroll to position [0, 0]
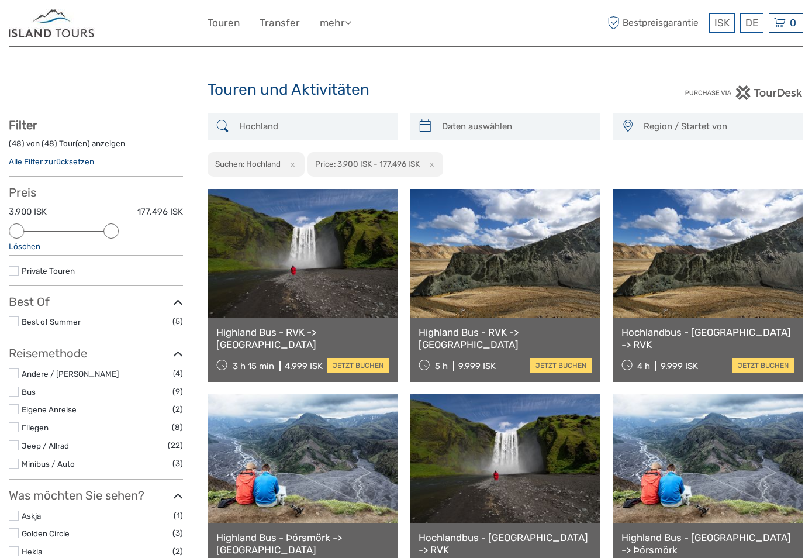
click at [388, 46] on div "ISK ISK € $ £ DE English Español Deutsch Touren Transfer mehr Essen & Trinken R…" at bounding box center [406, 23] width 795 height 46
click at [58, 30] on img at bounding box center [52, 23] width 87 height 29
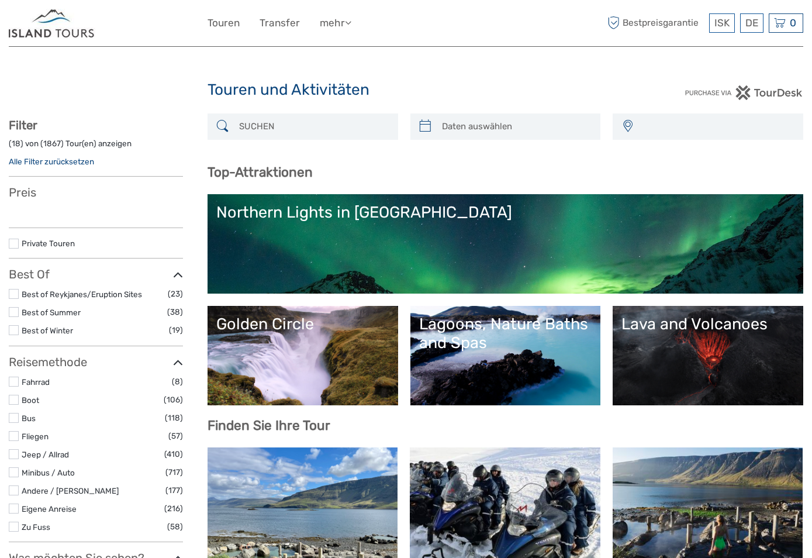
select select
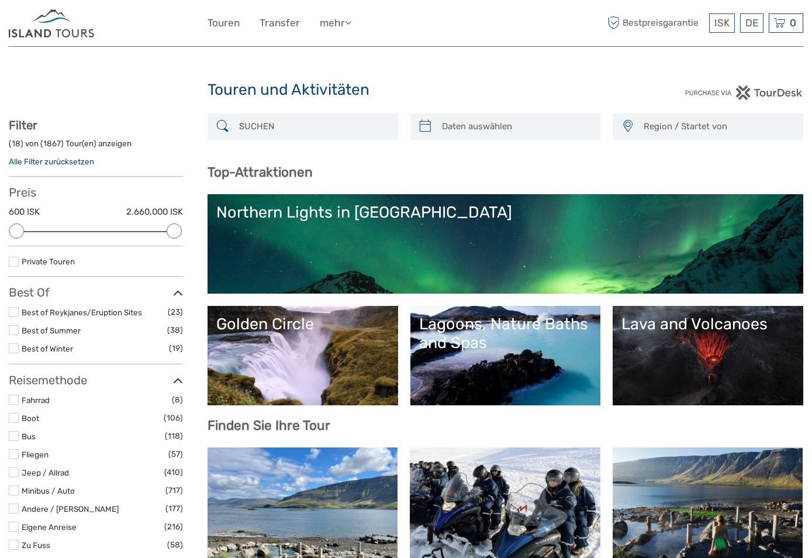
click at [328, 124] on input "search" at bounding box center [313, 126] width 158 height 20
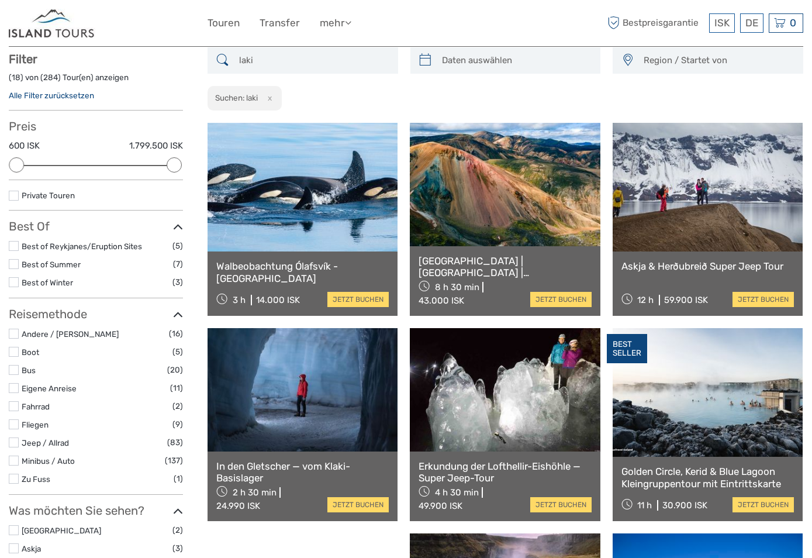
scroll to position [67, 0]
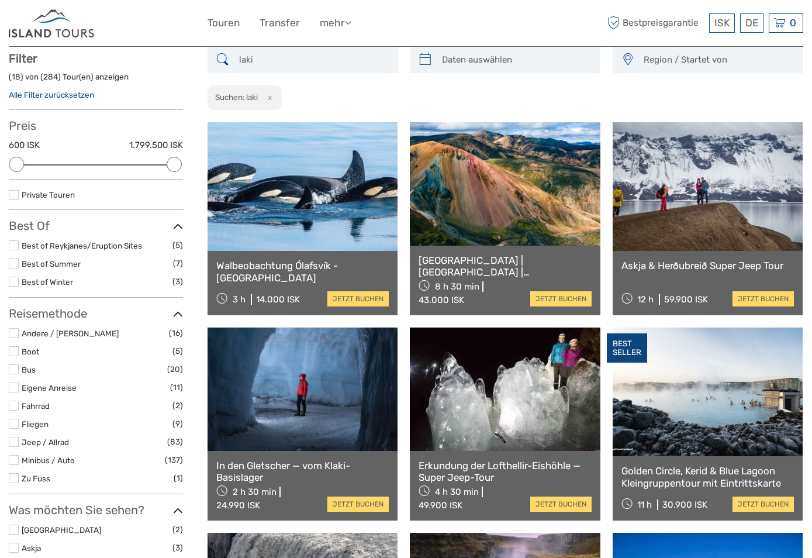
type input "laki"
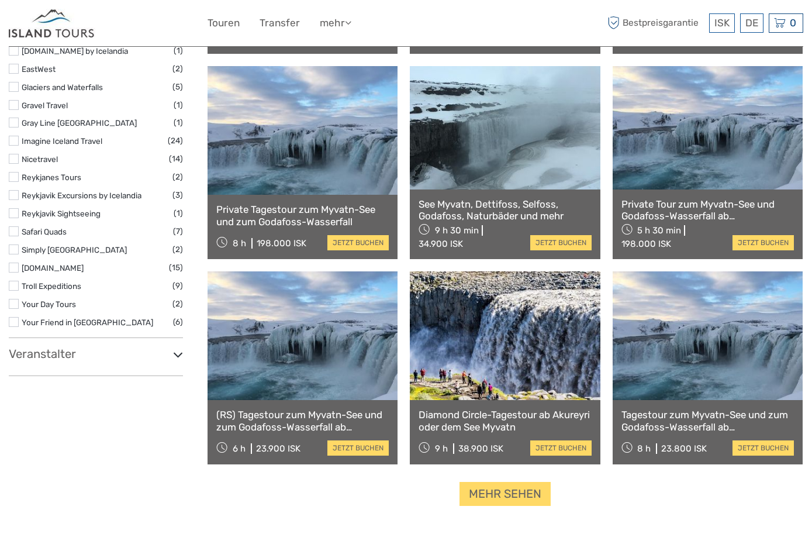
scroll to position [1002, 0]
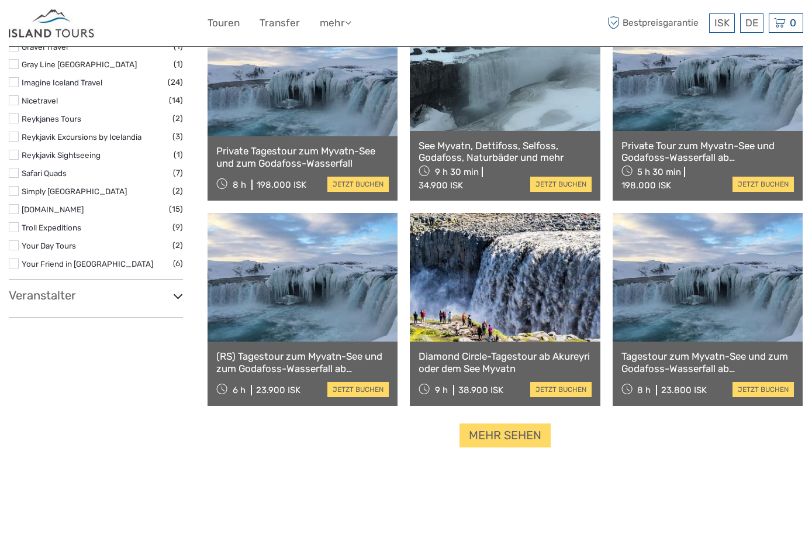
click at [520, 434] on link "Mehr sehen" at bounding box center [505, 435] width 91 height 24
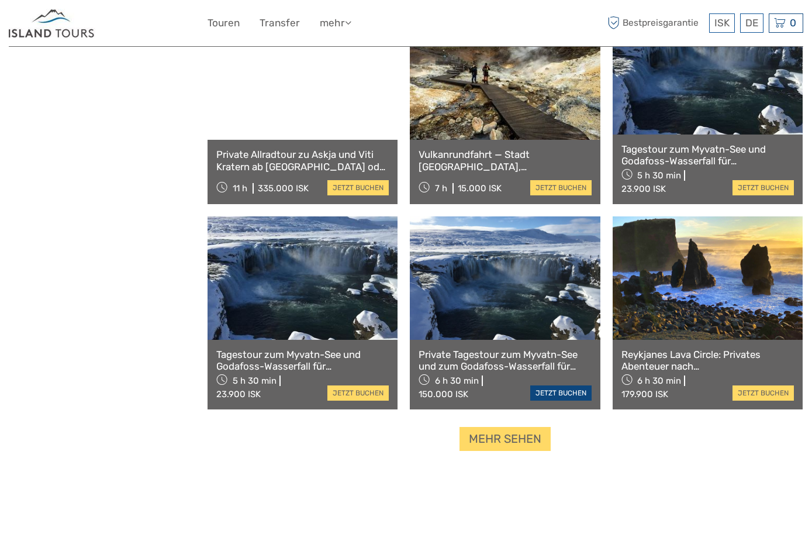
scroll to position [2406, 0]
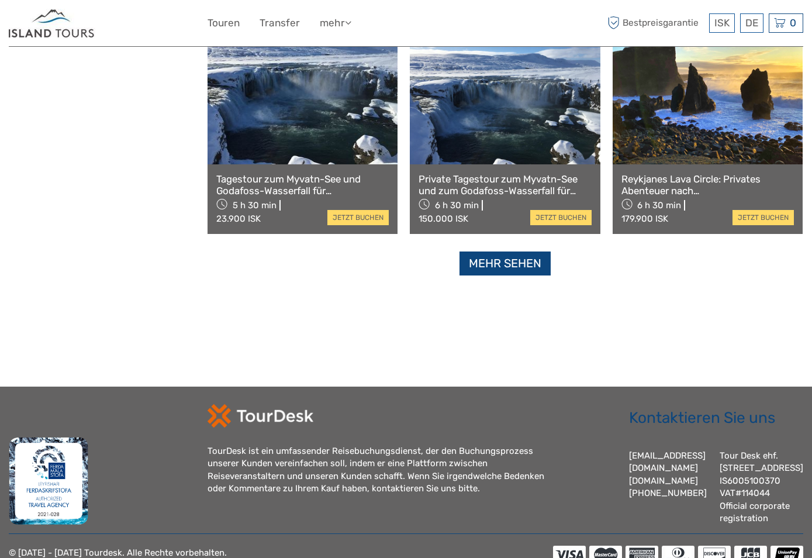
click at [499, 274] on link "Mehr sehen" at bounding box center [505, 263] width 91 height 24
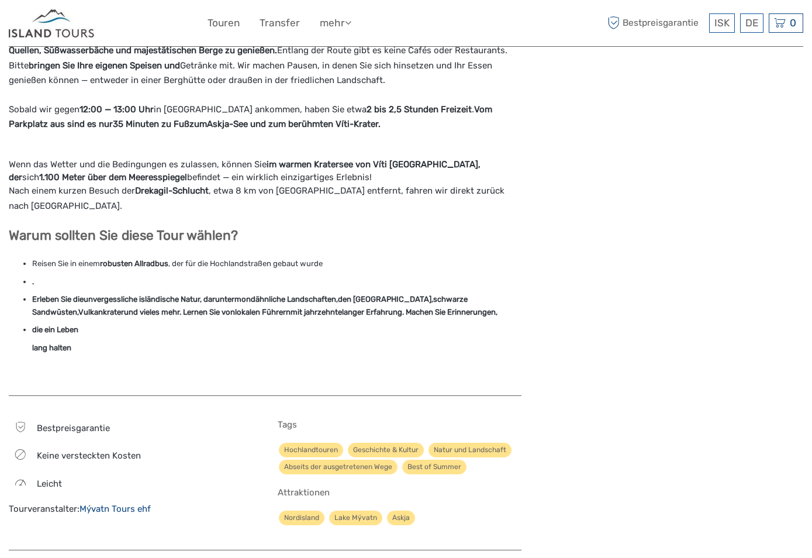
scroll to position [936, 0]
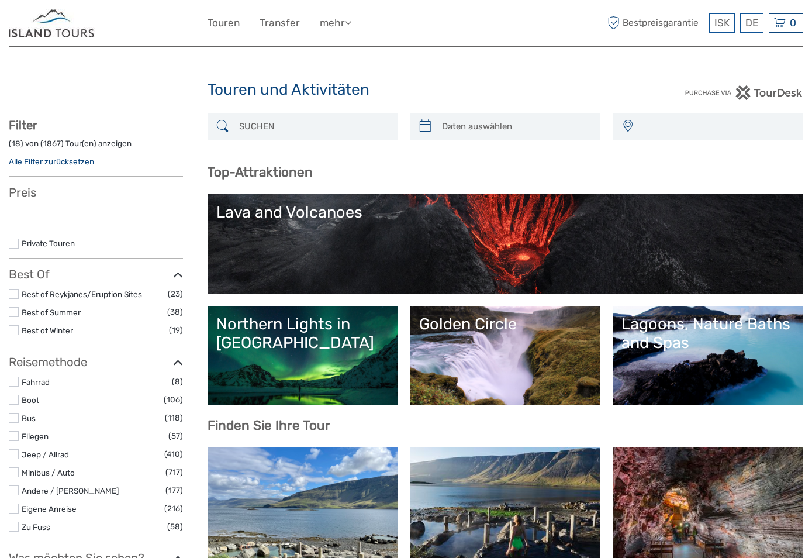
select select
click at [294, 132] on input "search" at bounding box center [313, 126] width 158 height 20
select select
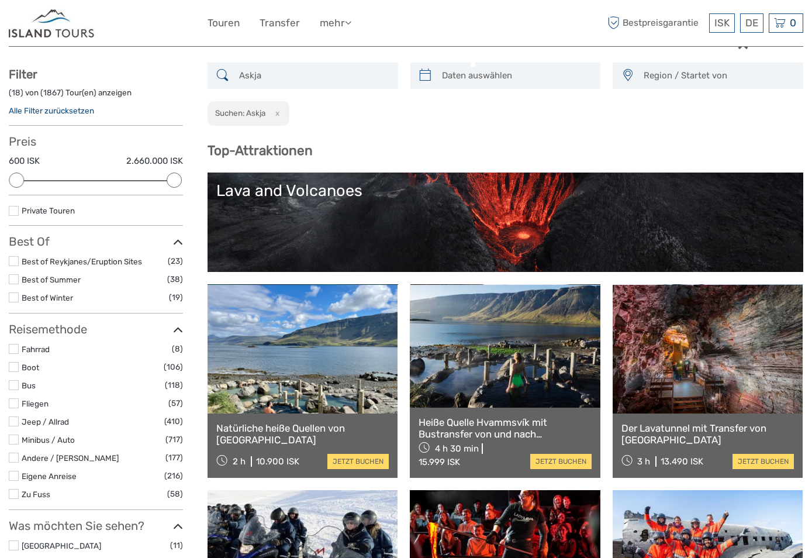
scroll to position [67, 0]
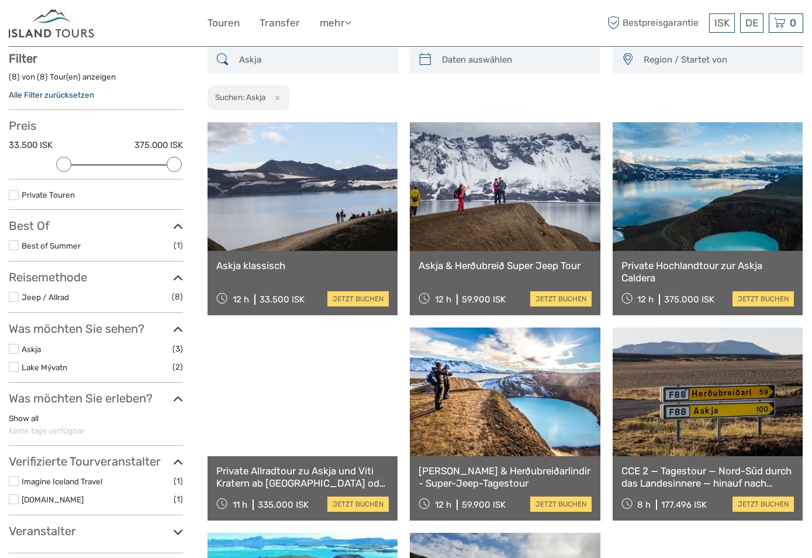
type input "Askja"
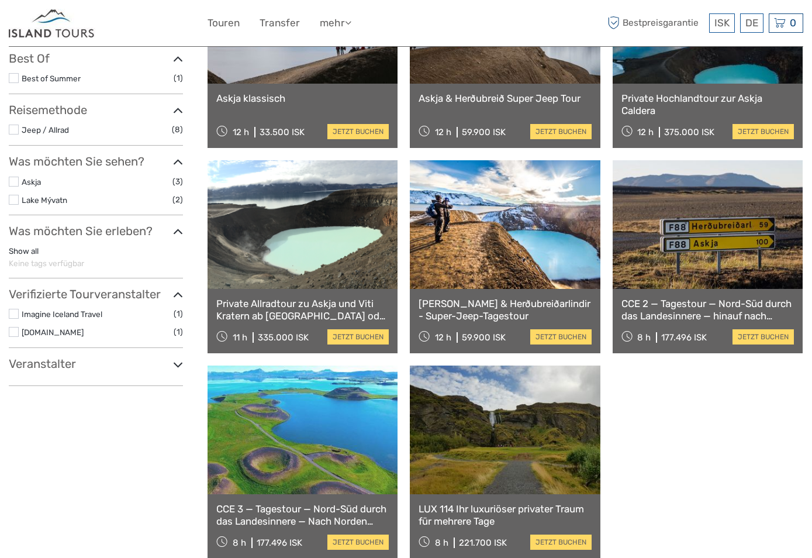
scroll to position [292, 0]
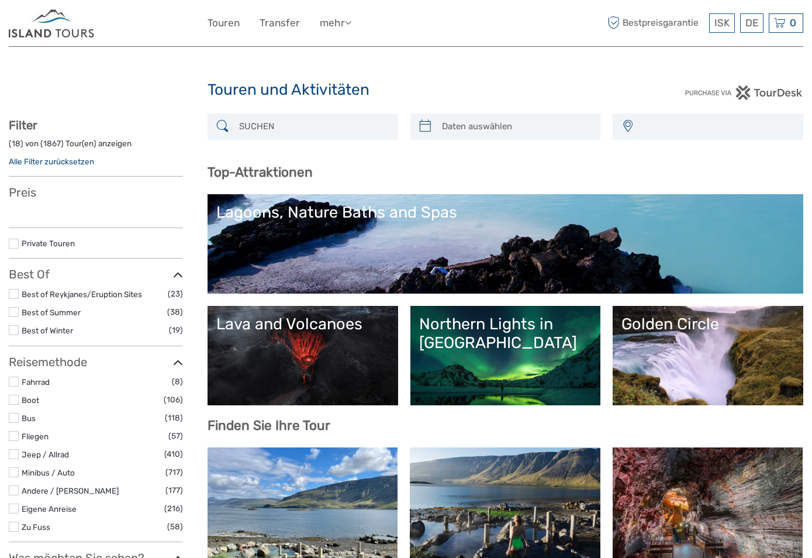
select select
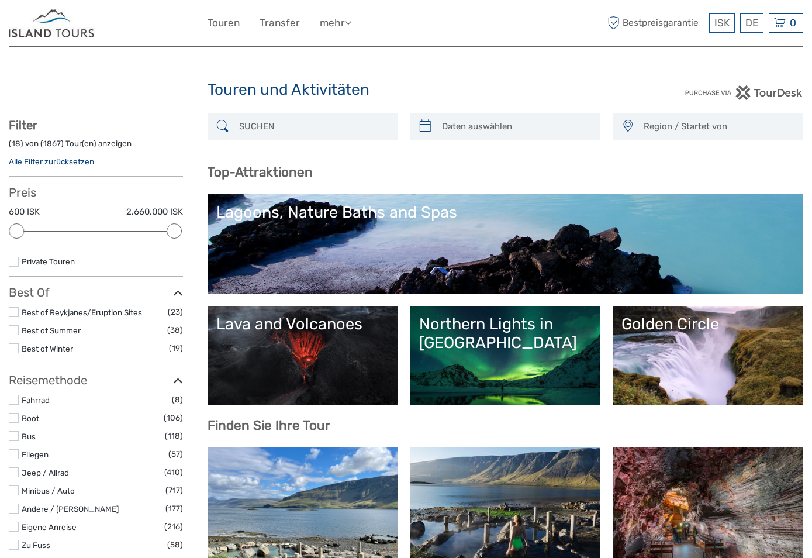
click at [734, 130] on span "Region / Startet von" at bounding box center [718, 126] width 159 height 19
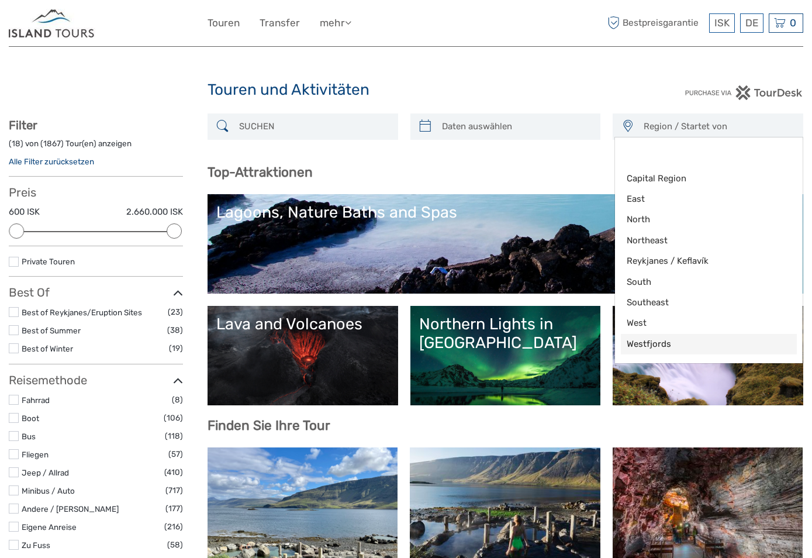
click at [663, 339] on span "Westfjords" at bounding box center [699, 344] width 144 height 12
select select "Westfjords"
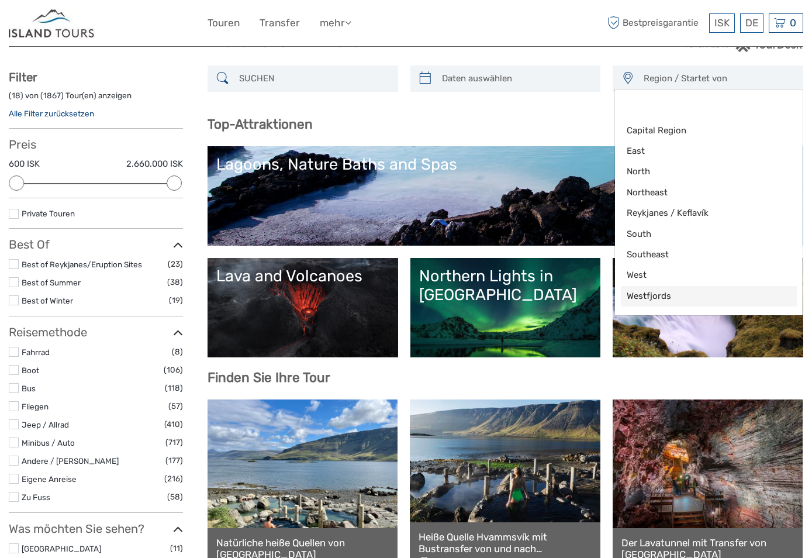
scroll to position [81, 0]
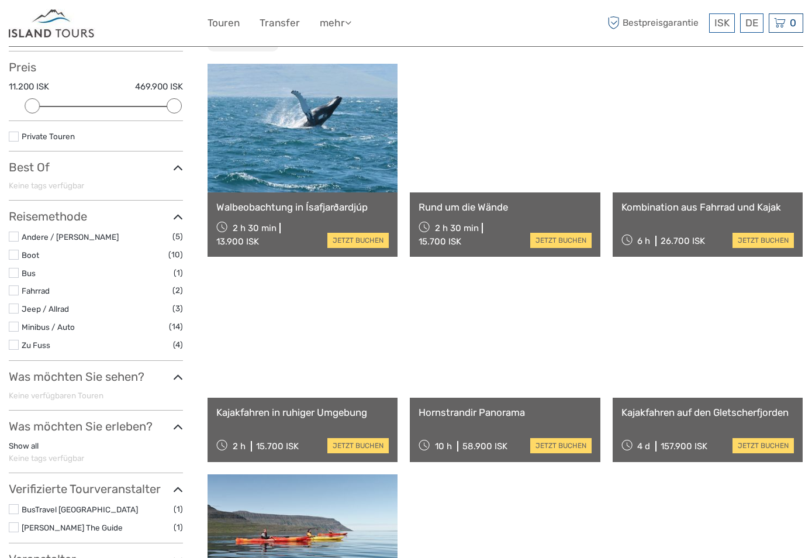
scroll to position [242, 0]
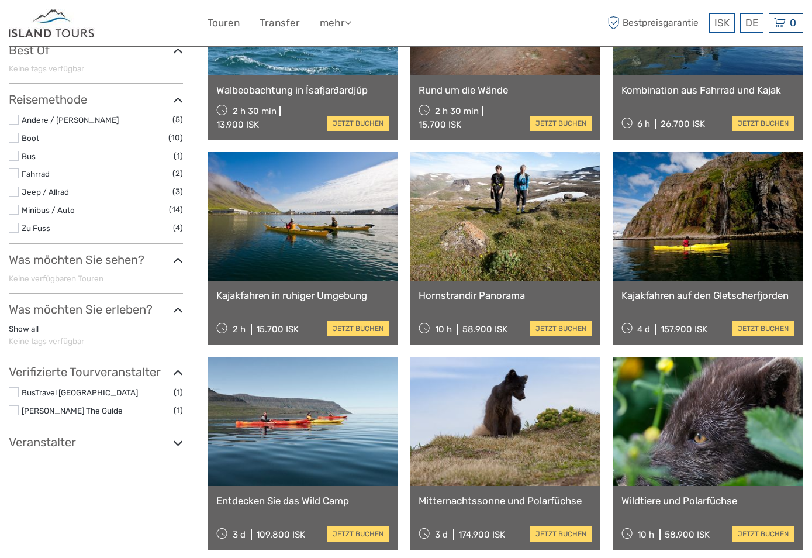
click at [113, 451] on div "Veranstalter Borea Adventures (15) Hornstrandaferdir (1) Láki Tours (1) Soleil …" at bounding box center [96, 449] width 174 height 29
click at [118, 440] on h3 "Veranstalter" at bounding box center [96, 442] width 174 height 14
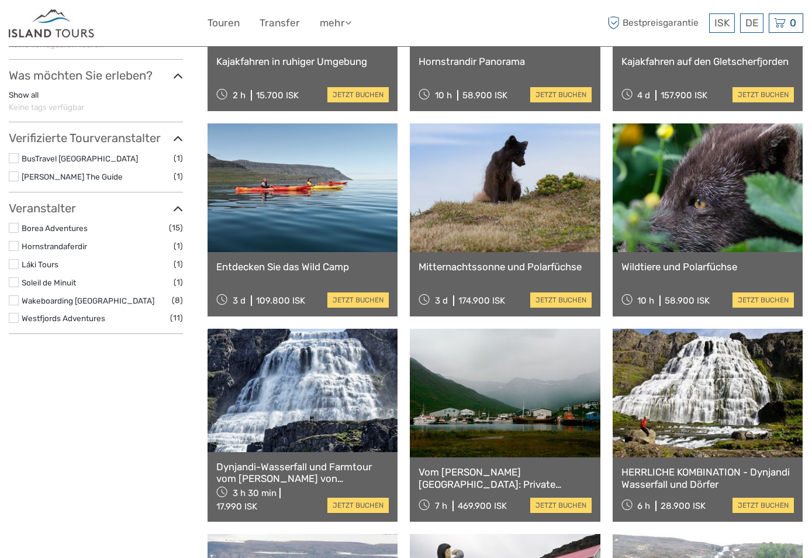
scroll to position [301, 0]
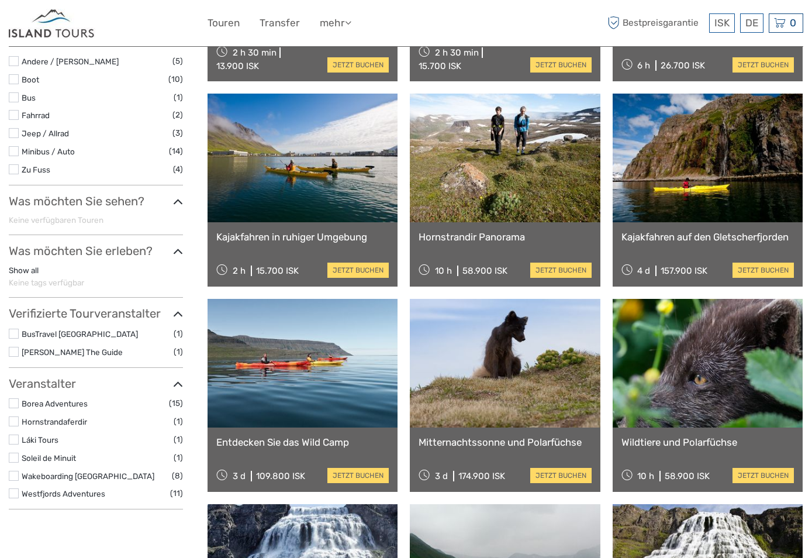
click at [104, 379] on h3 "Veranstalter" at bounding box center [96, 384] width 174 height 14
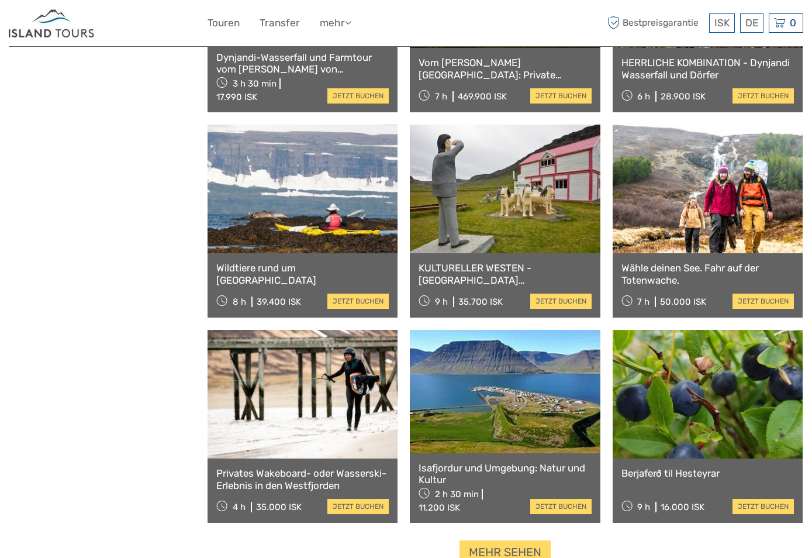
scroll to position [944, 0]
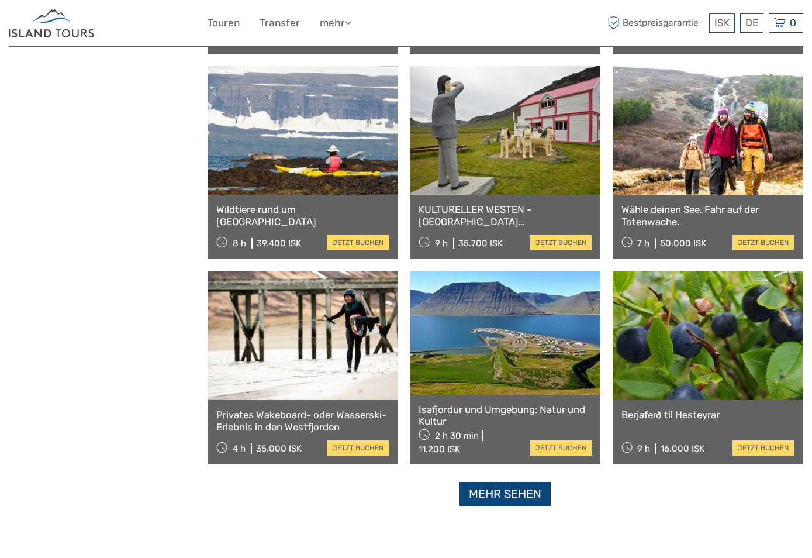
click at [543, 494] on link "Mehr sehen" at bounding box center [505, 494] width 91 height 24
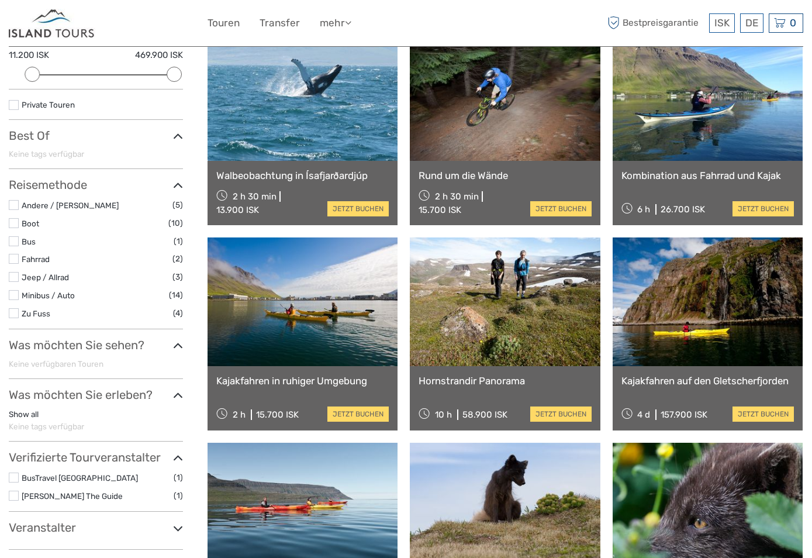
scroll to position [0, 0]
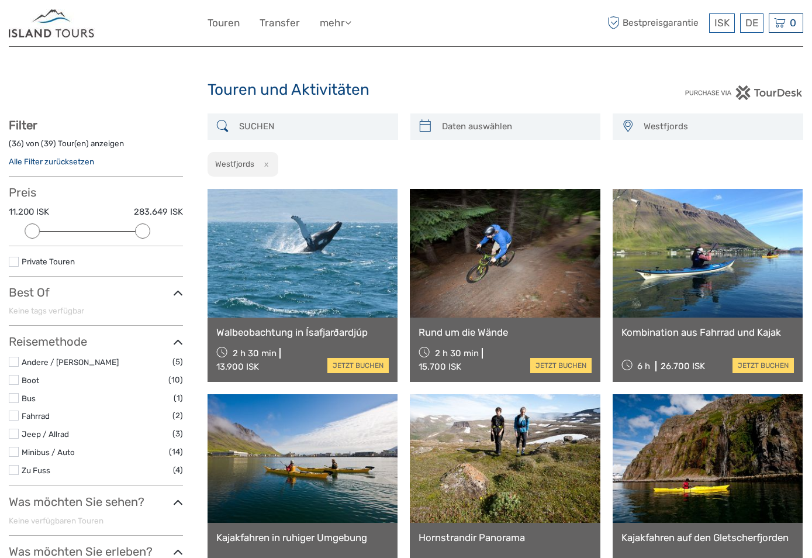
drag, startPoint x: 174, startPoint y: 231, endPoint x: 137, endPoint y: 231, distance: 36.3
click at [137, 231] on div at bounding box center [142, 230] width 15 height 15
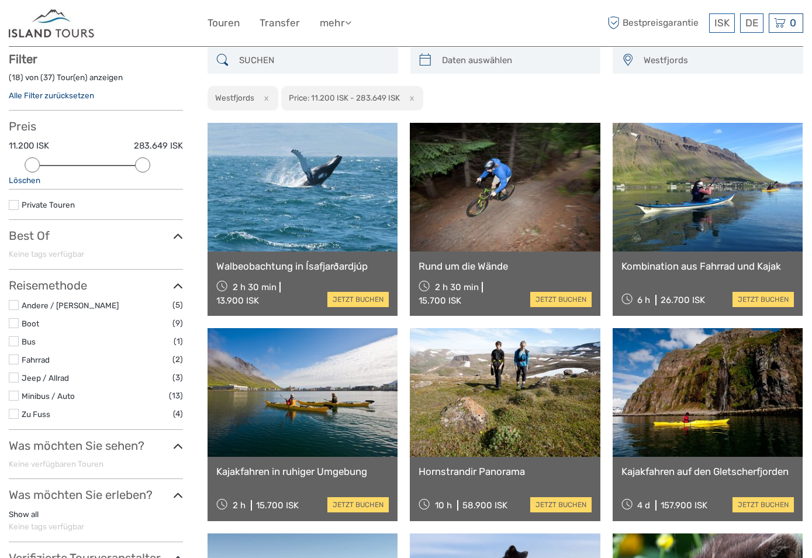
scroll to position [67, 0]
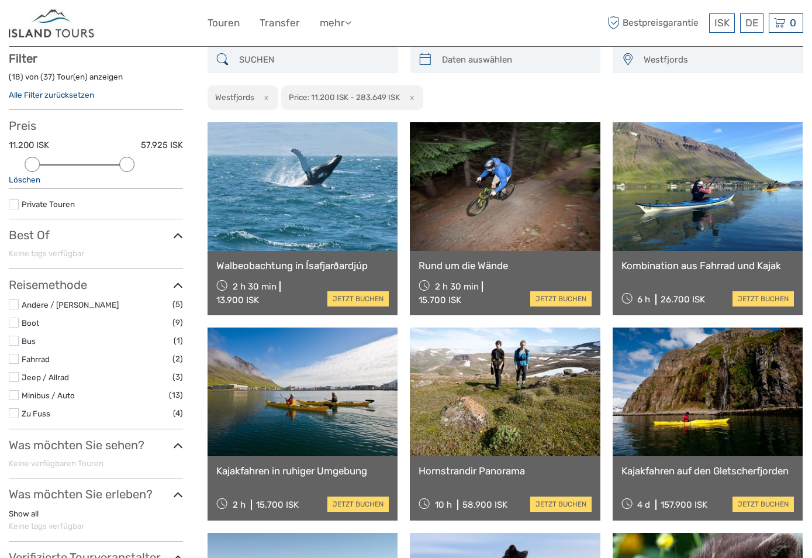
drag, startPoint x: 143, startPoint y: 168, endPoint x: 124, endPoint y: 166, distance: 19.4
click at [124, 166] on div at bounding box center [126, 164] width 15 height 15
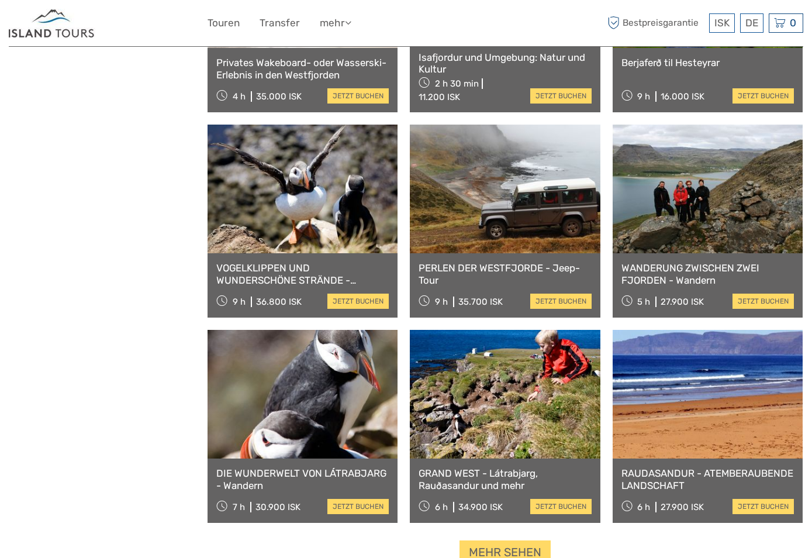
scroll to position [944, 0]
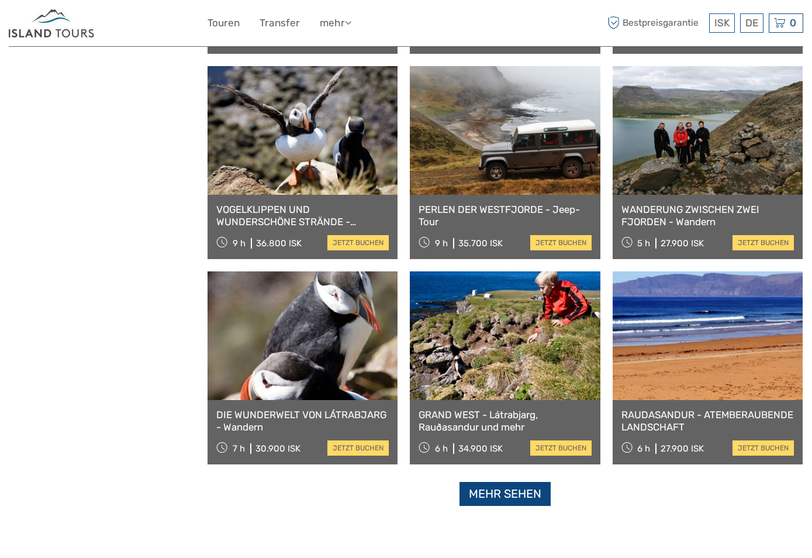
click at [520, 491] on link "Mehr sehen" at bounding box center [505, 494] width 91 height 24
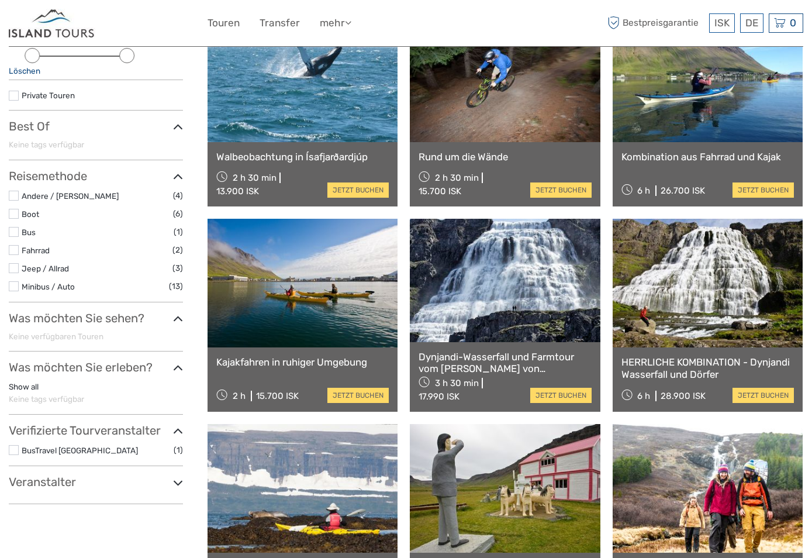
scroll to position [234, 0]
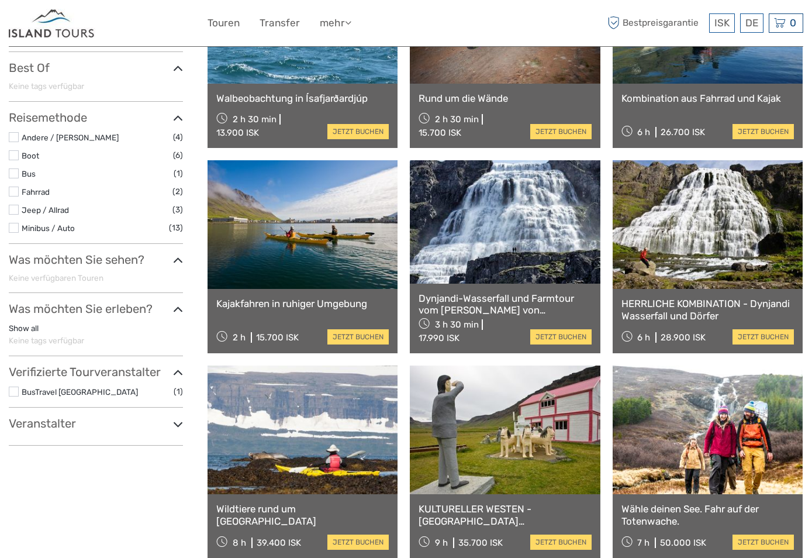
click at [165, 437] on div "Veranstalter Borea Adventures (6) Hornstrandaferdir (1) Láki Tours (1) Soleil d…" at bounding box center [96, 430] width 174 height 29
click at [170, 429] on h3 "Veranstalter" at bounding box center [96, 423] width 174 height 14
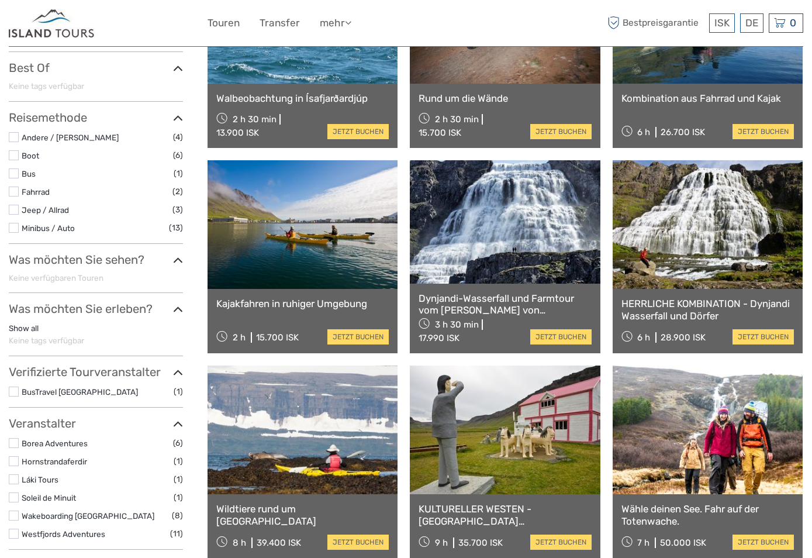
click at [171, 423] on h3 "Veranstalter" at bounding box center [96, 423] width 174 height 14
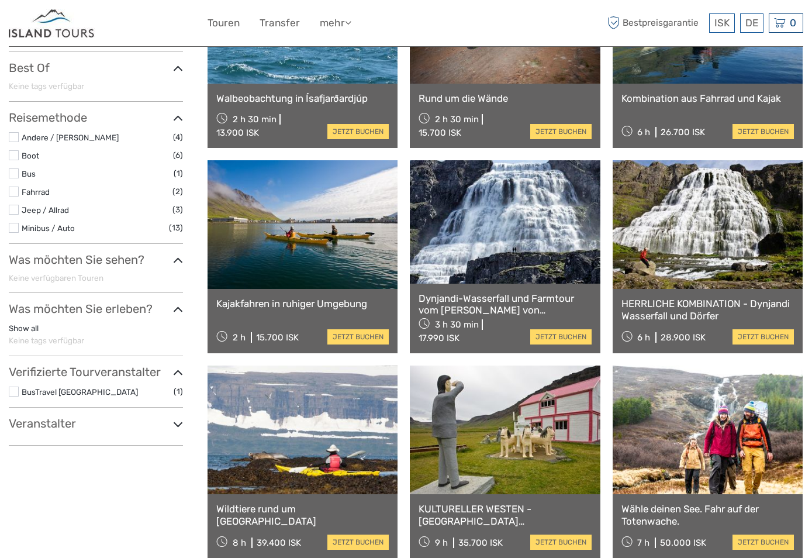
scroll to position [175, 0]
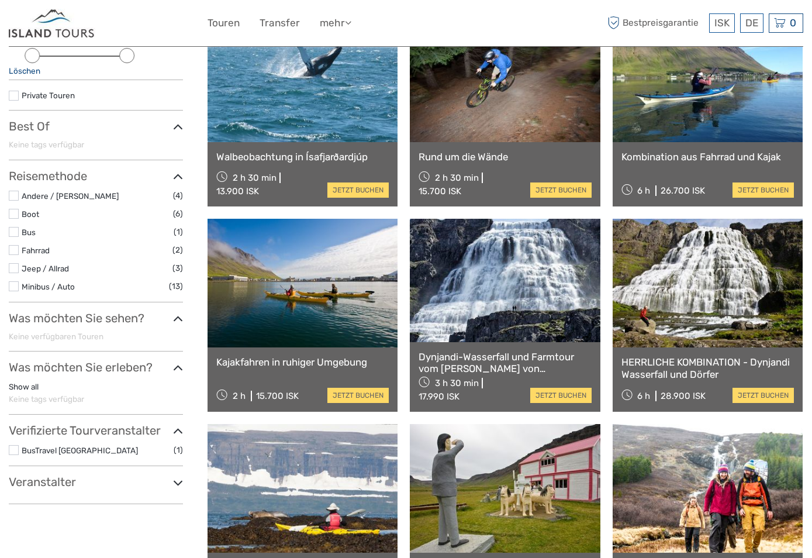
click at [184, 23] on div at bounding box center [108, 23] width 199 height 29
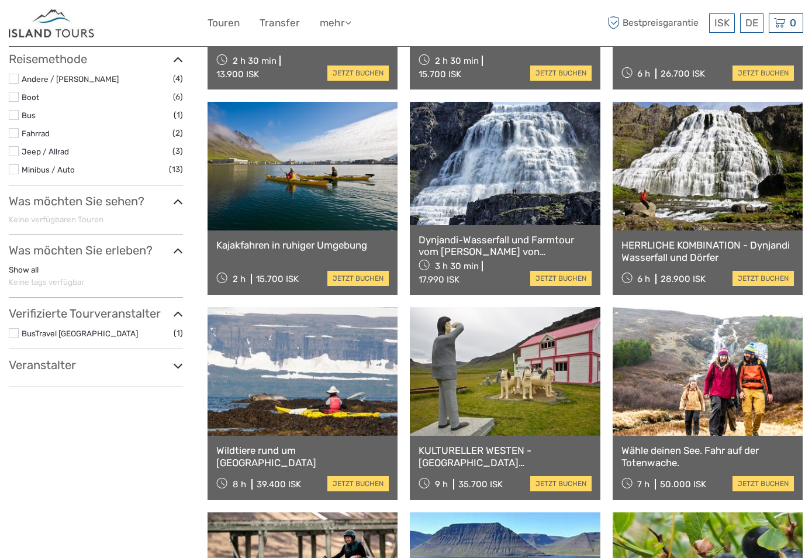
scroll to position [0, 0]
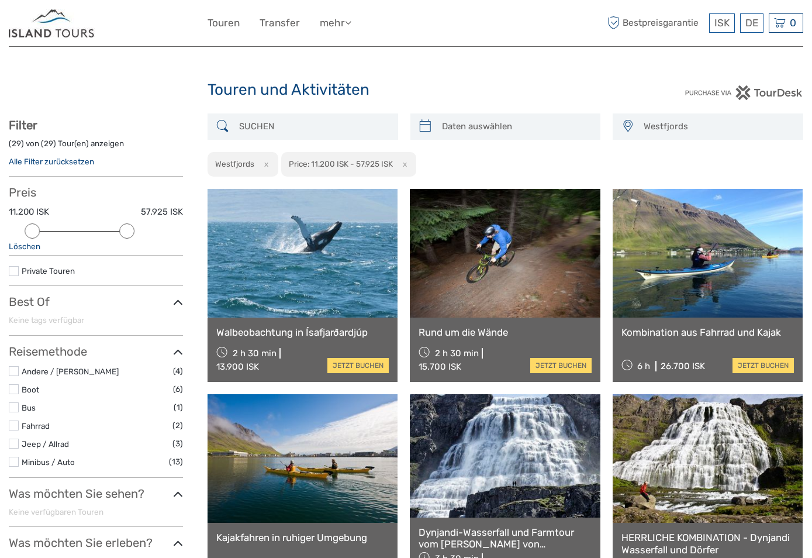
drag, startPoint x: 286, startPoint y: 120, endPoint x: 172, endPoint y: 120, distance: 114.0
click at [303, 127] on input "search" at bounding box center [313, 126] width 158 height 20
click at [74, 25] on img at bounding box center [52, 23] width 87 height 29
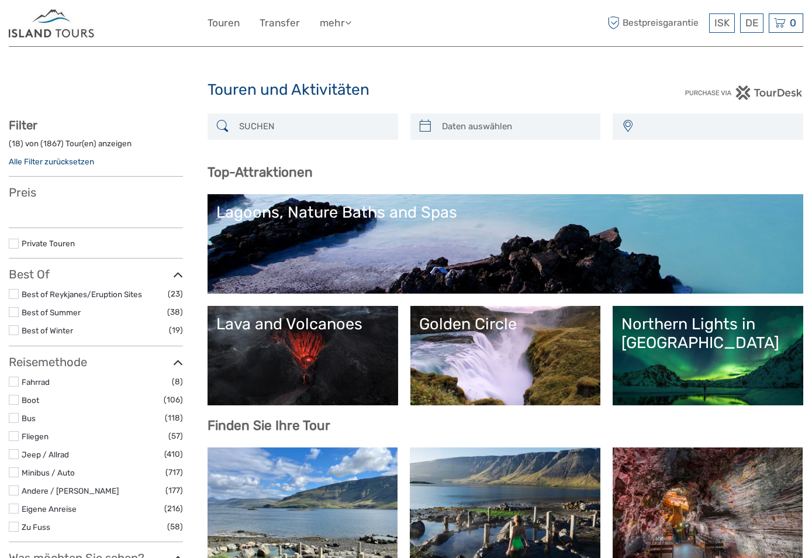
select select
click at [263, 126] on input "search" at bounding box center [313, 126] width 158 height 20
select select
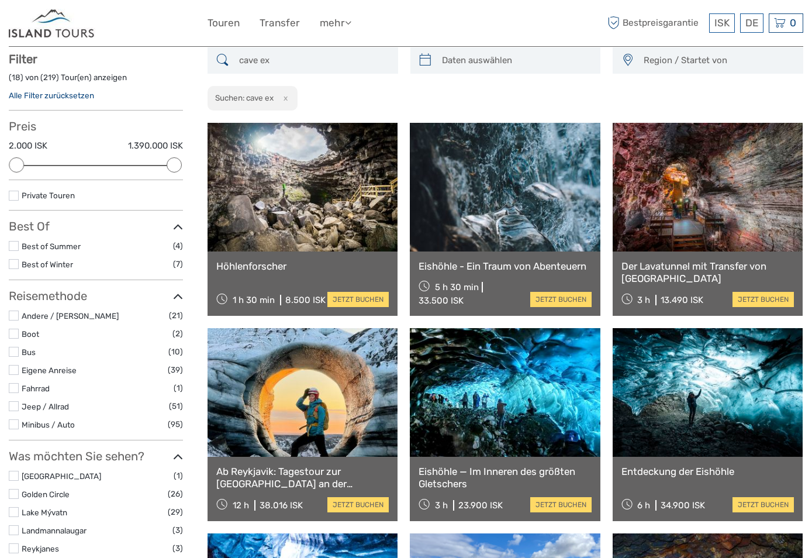
scroll to position [67, 0]
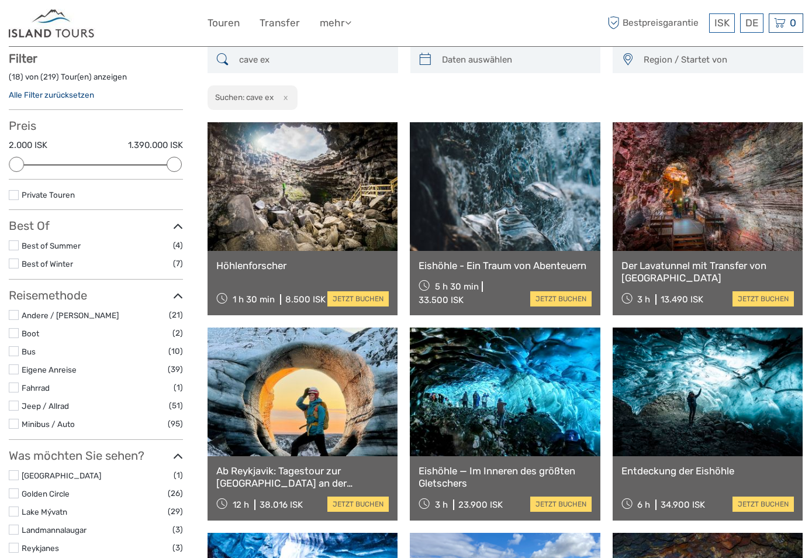
type input "cave ex"
click at [327, 195] on link at bounding box center [303, 186] width 190 height 129
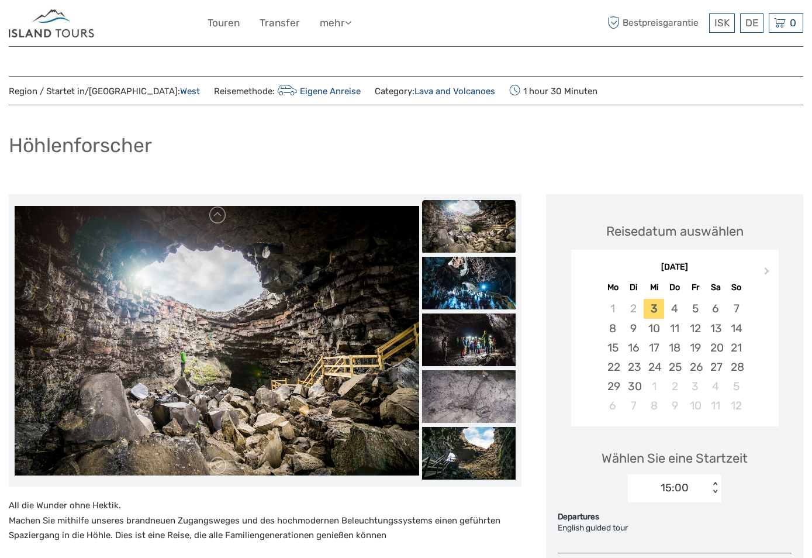
click at [41, 27] on img at bounding box center [52, 23] width 87 height 29
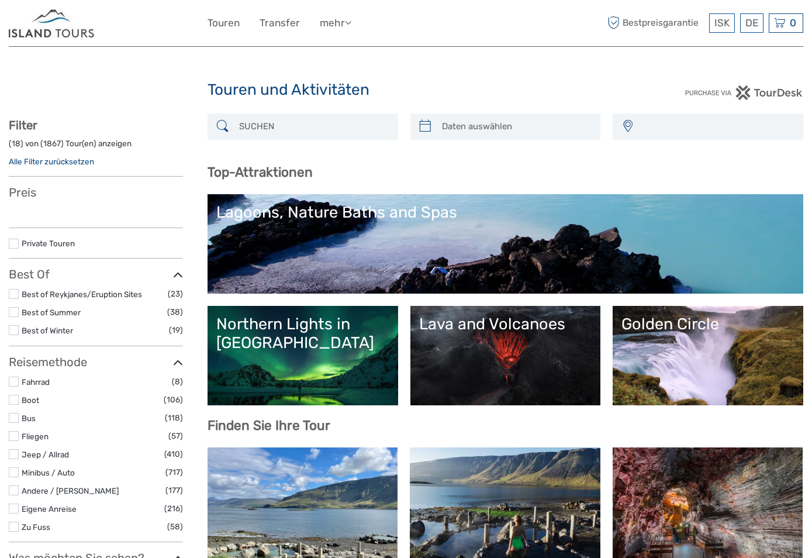
select select
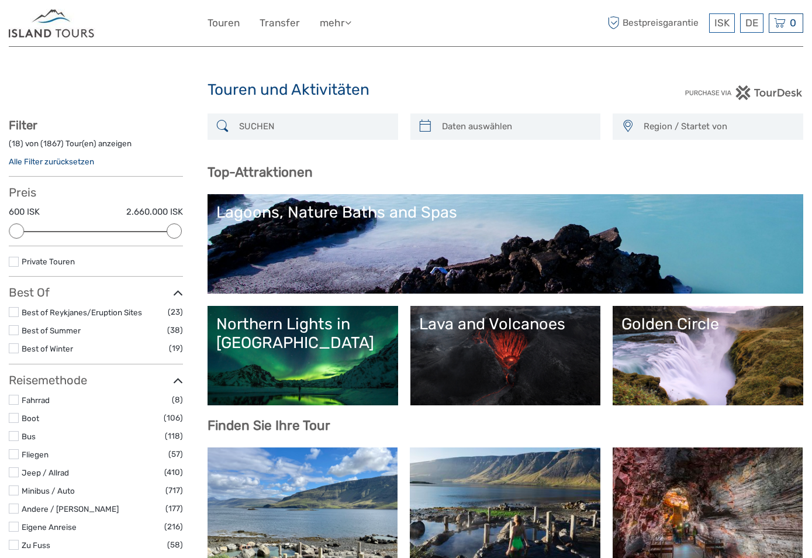
click at [318, 121] on input "search" at bounding box center [313, 126] width 158 height 20
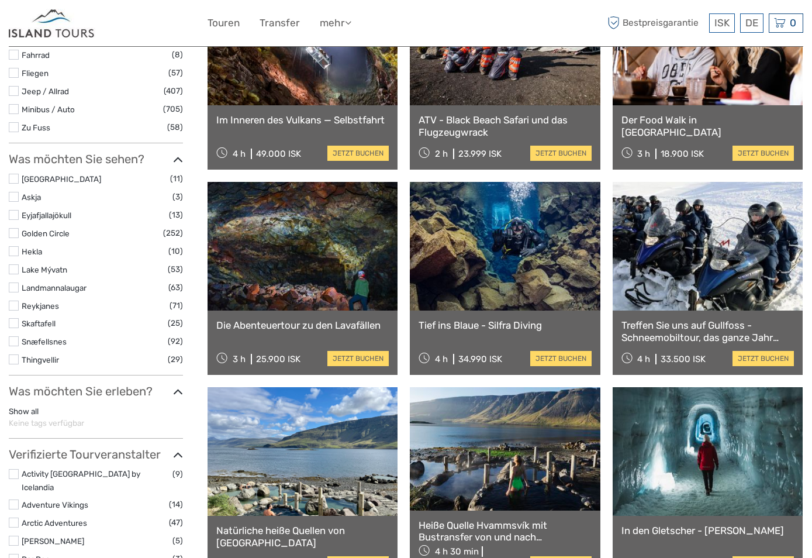
scroll to position [184, 0]
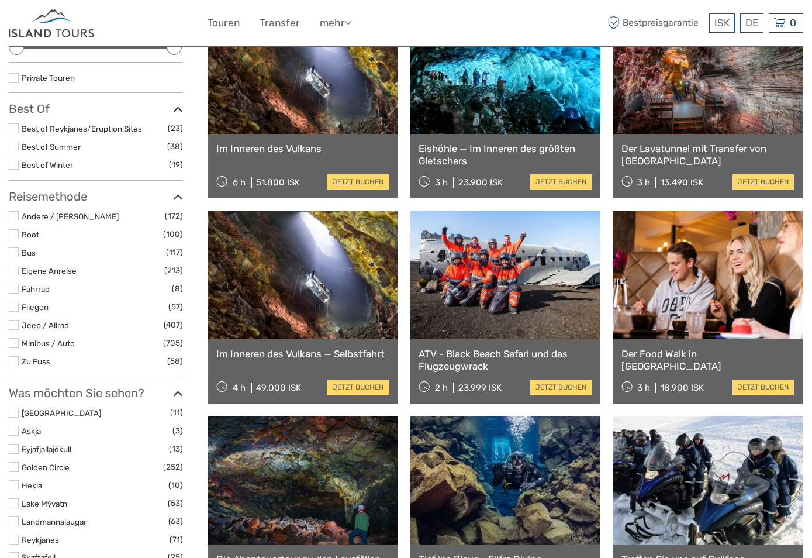
type input "inside the vol"
click at [316, 125] on link at bounding box center [303, 69] width 190 height 129
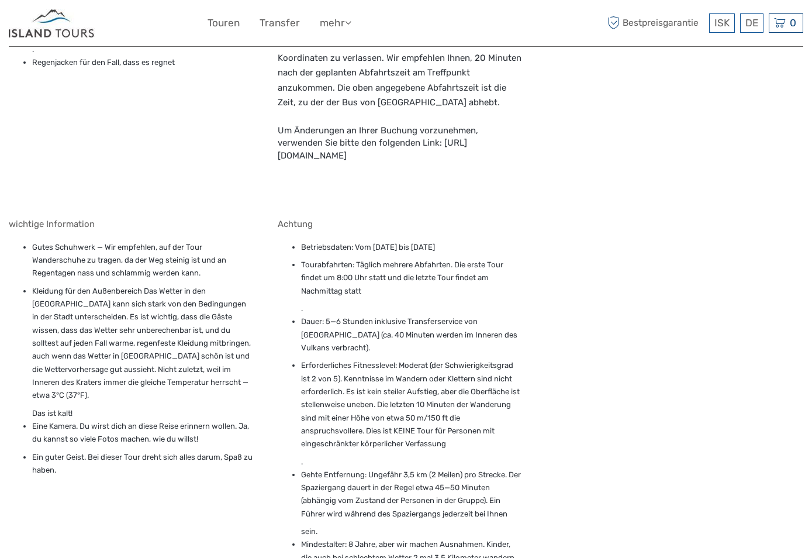
scroll to position [716, 0]
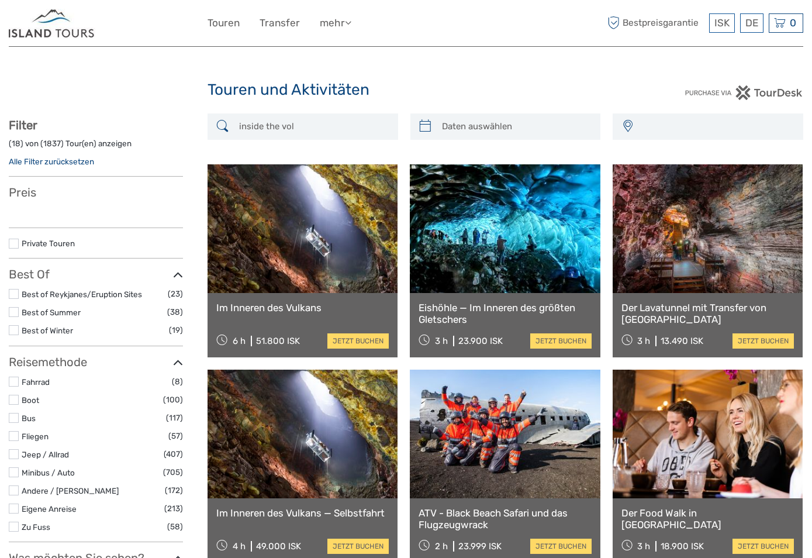
select select
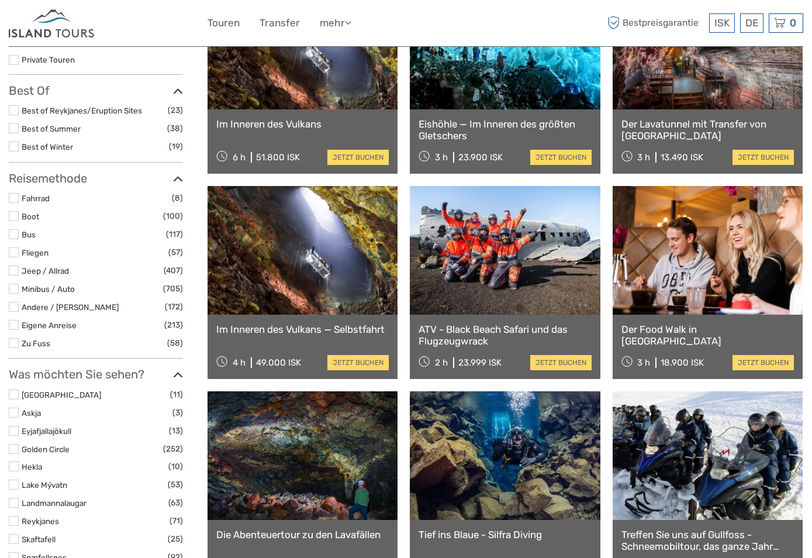
select select
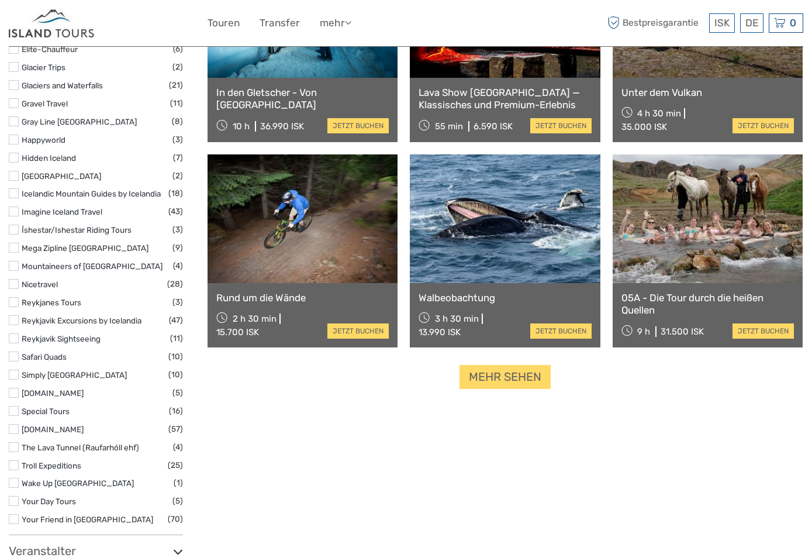
scroll to position [1409, 0]
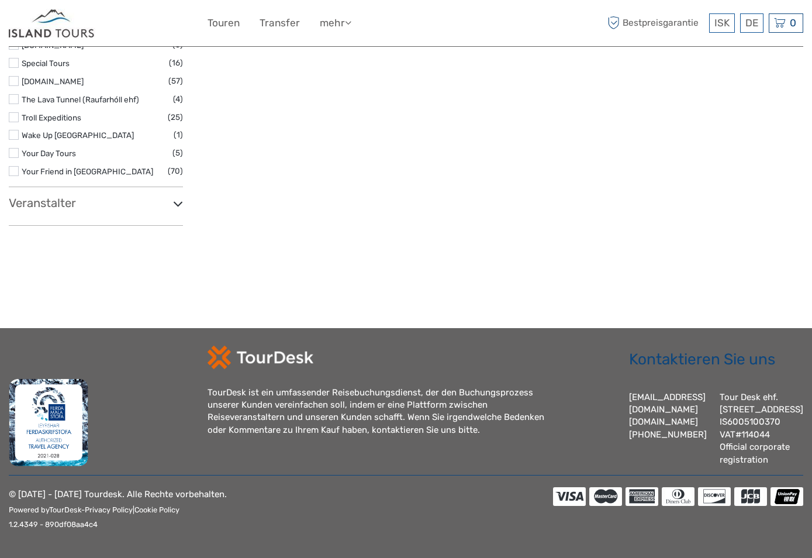
click at [143, 196] on h3 "Veranstalter" at bounding box center [96, 203] width 174 height 14
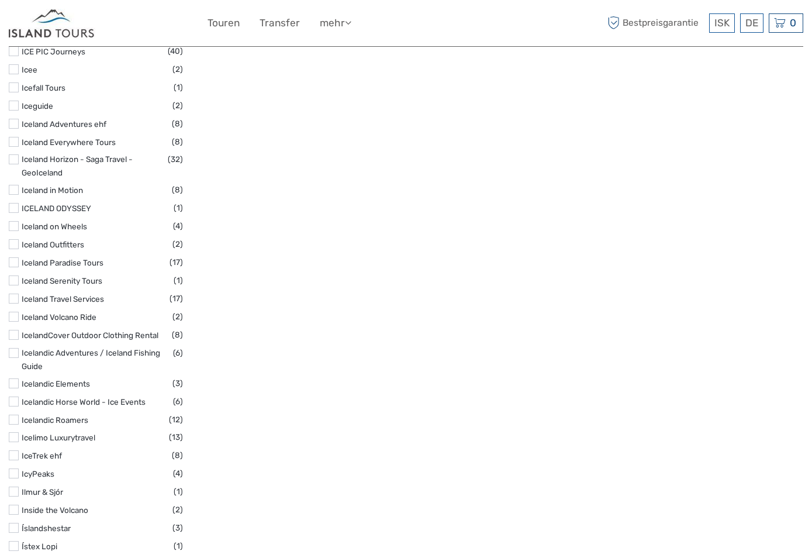
scroll to position [3280, 0]
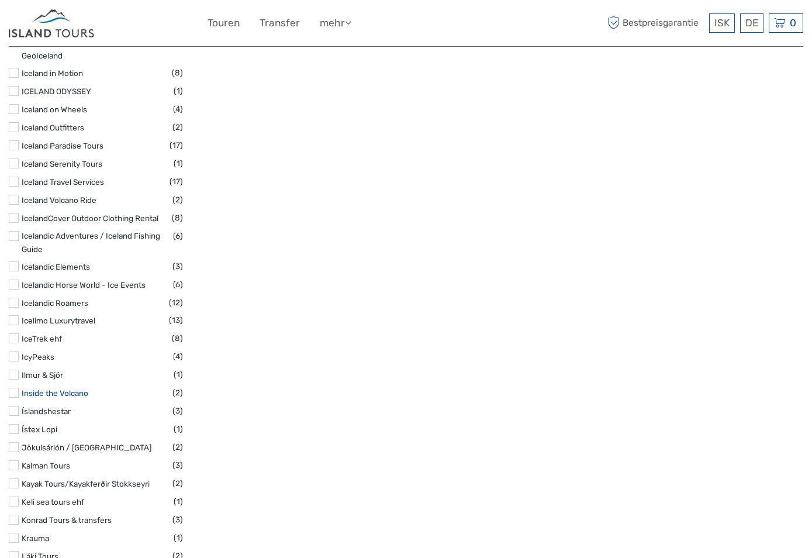
click at [47, 388] on link "Inside the Volcano" at bounding box center [55, 392] width 67 height 9
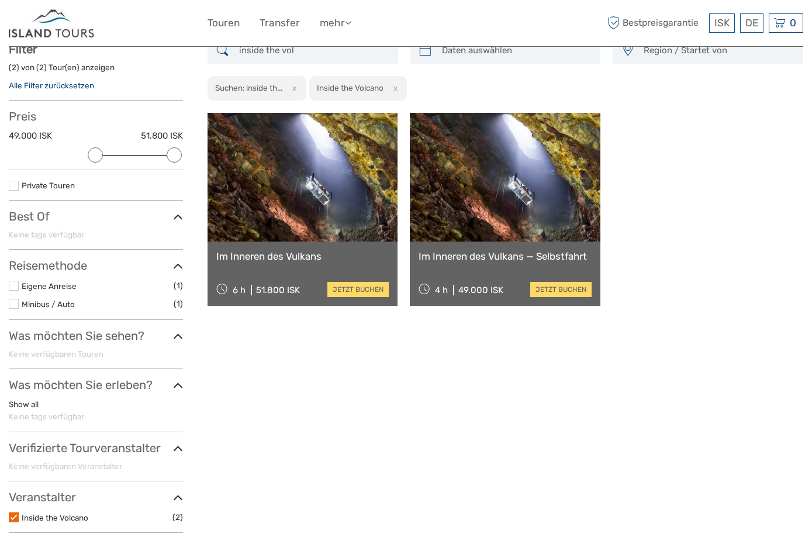
scroll to position [67, 0]
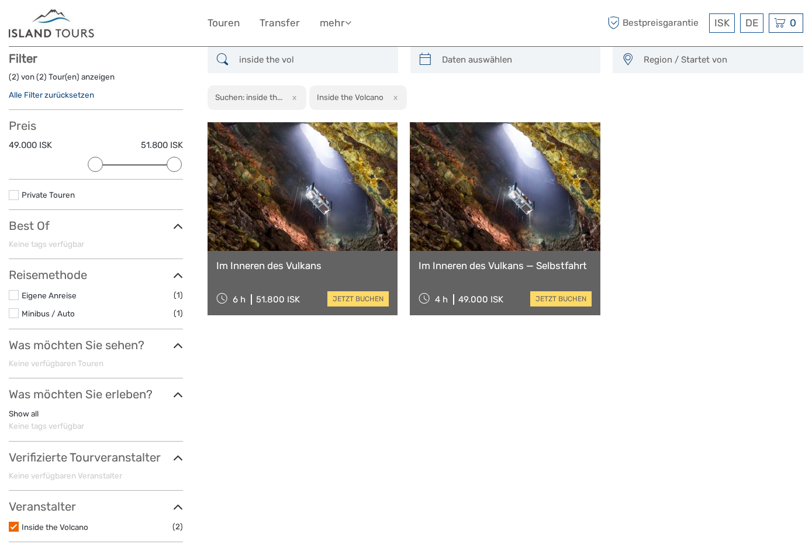
click at [353, 363] on div "inside the vol Region / Startet von [GEOGRAPHIC_DATA] East North Northeast [GEO…" at bounding box center [506, 299] width 596 height 505
drag, startPoint x: 304, startPoint y: 57, endPoint x: 243, endPoint y: 44, distance: 62.0
click at [274, 51] on input "inside the vol" at bounding box center [313, 60] width 158 height 20
click at [60, 31] on img at bounding box center [52, 23] width 87 height 29
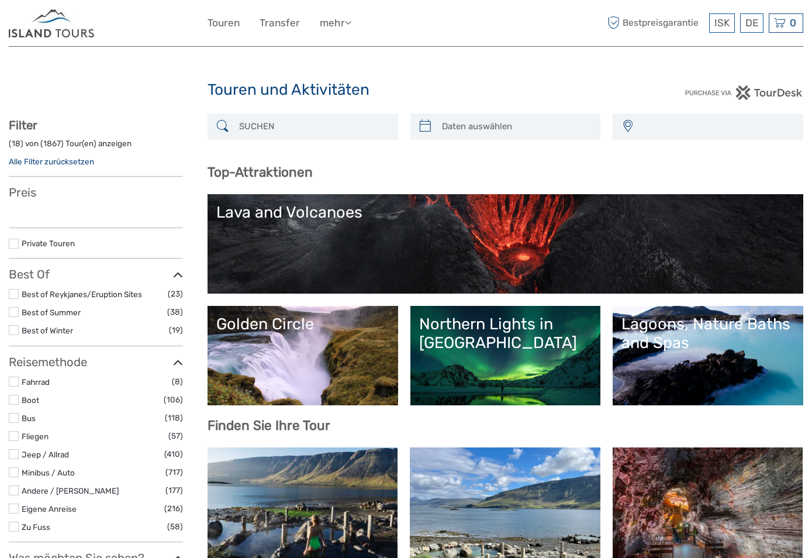
select select
click at [279, 135] on input "search" at bounding box center [313, 126] width 158 height 20
select select
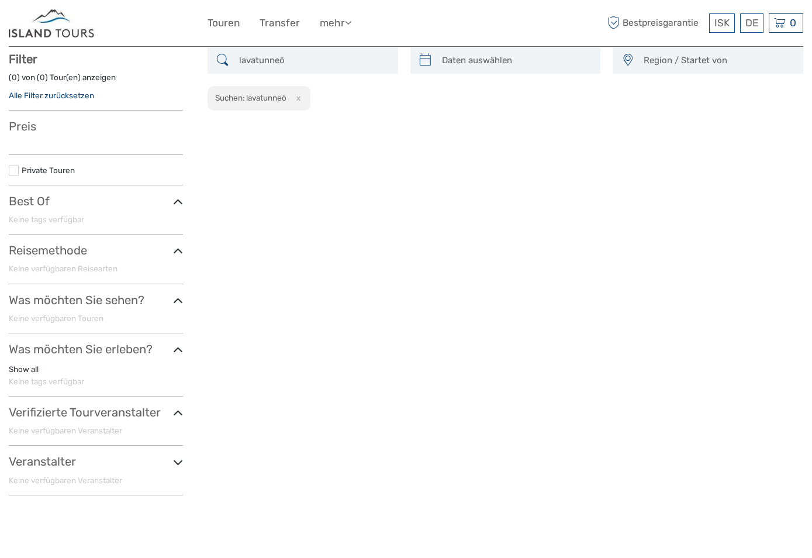
scroll to position [67, 0]
drag, startPoint x: 308, startPoint y: 60, endPoint x: 171, endPoint y: 57, distance: 136.9
click at [171, 57] on div "Region / Startet von [GEOGRAPHIC_DATA] East North Northeast [GEOGRAPHIC_DATA] /…" at bounding box center [406, 275] width 795 height 457
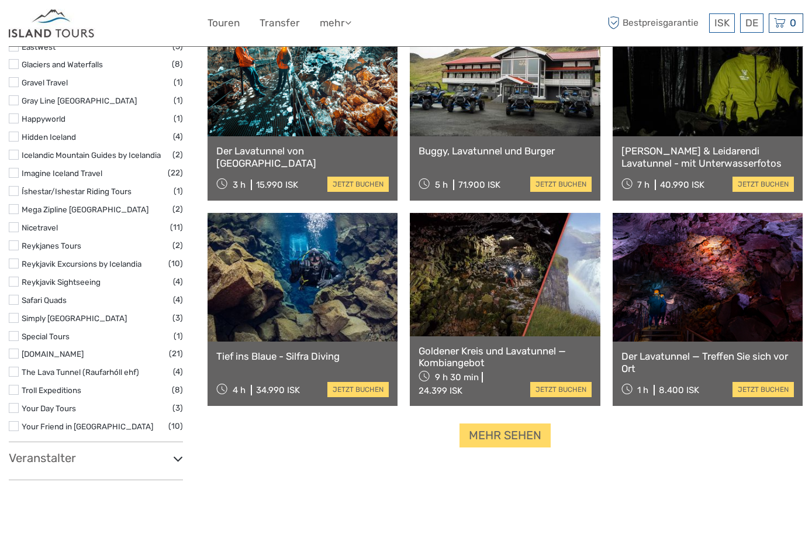
scroll to position [1061, 0]
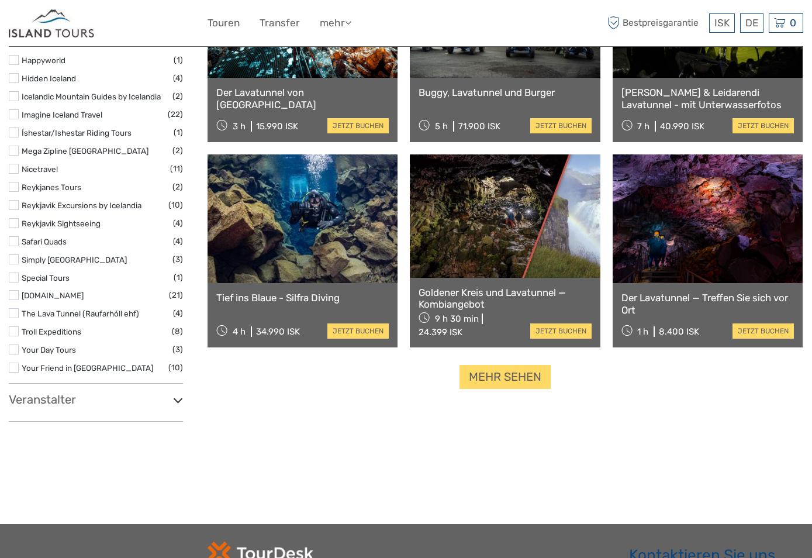
click at [82, 392] on h3 "Veranstalter" at bounding box center [96, 399] width 174 height 14
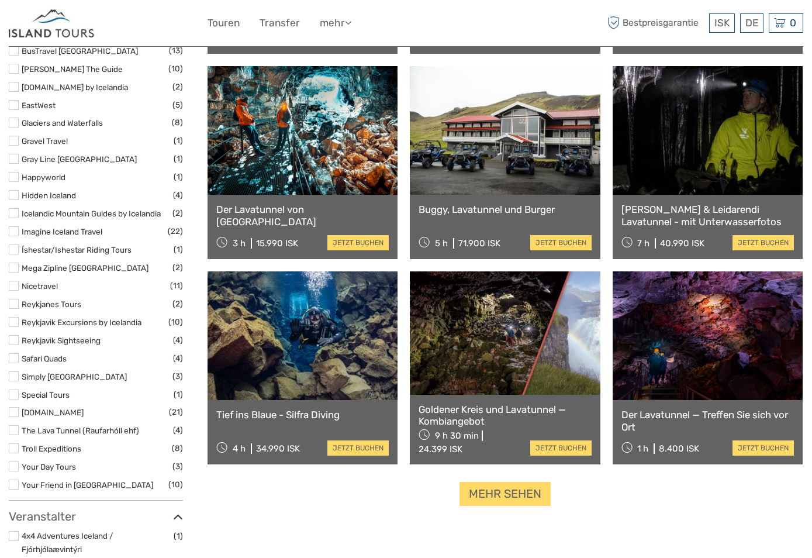
scroll to position [1119, 0]
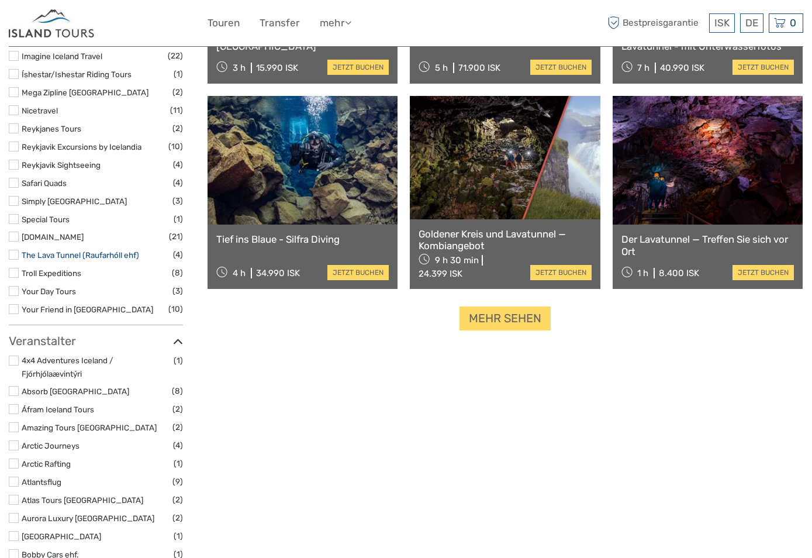
click at [64, 250] on link "The Lava Tunnel (Raufarhóll ehf)" at bounding box center [81, 254] width 118 height 9
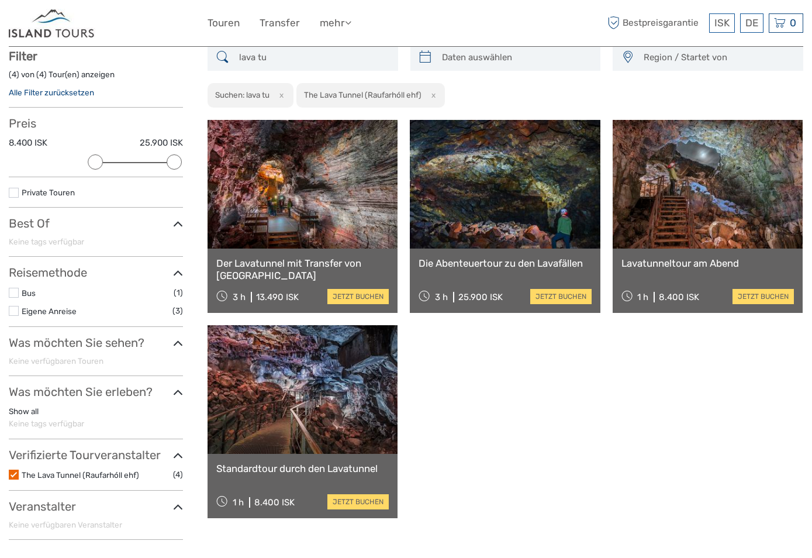
scroll to position [67, 0]
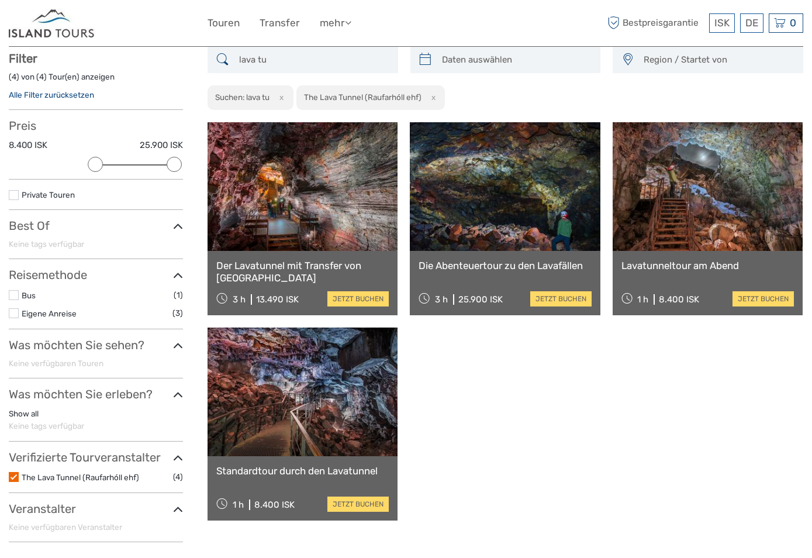
click at [296, 66] on input "lava tu" at bounding box center [313, 60] width 158 height 20
click at [294, 63] on input "lava tu" at bounding box center [313, 60] width 158 height 20
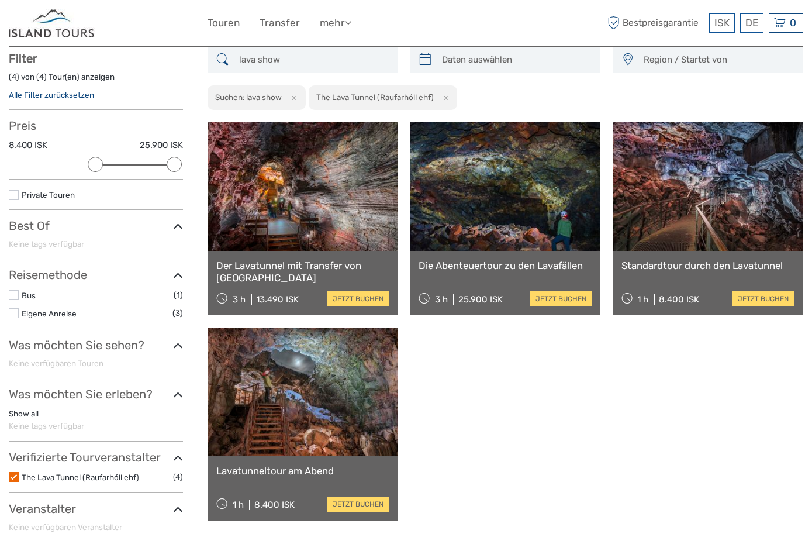
type input "lava show"
click at [51, 92] on link "Alle Filter zurücksetzen" at bounding box center [51, 94] width 85 height 9
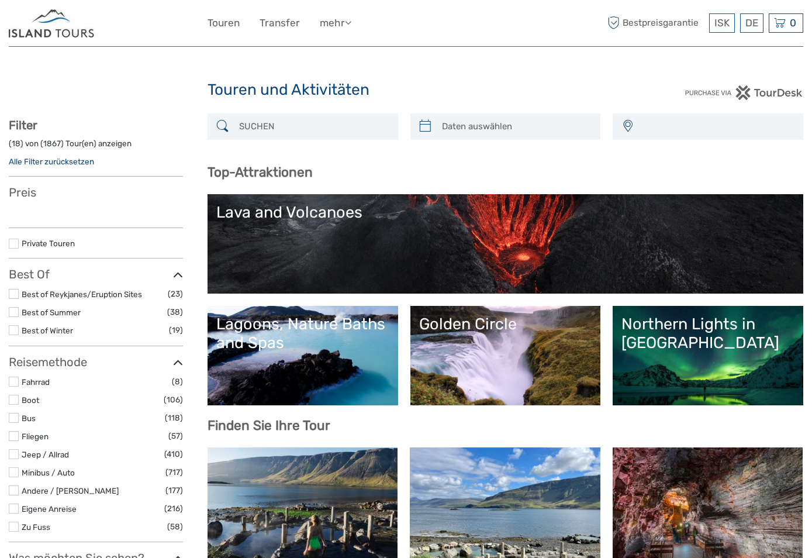
select select
click at [297, 126] on input "search" at bounding box center [313, 126] width 158 height 20
select select
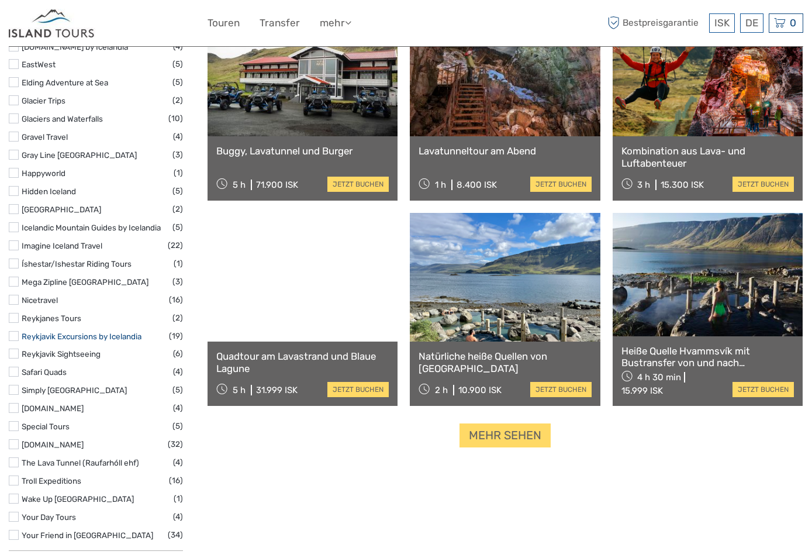
scroll to position [1061, 0]
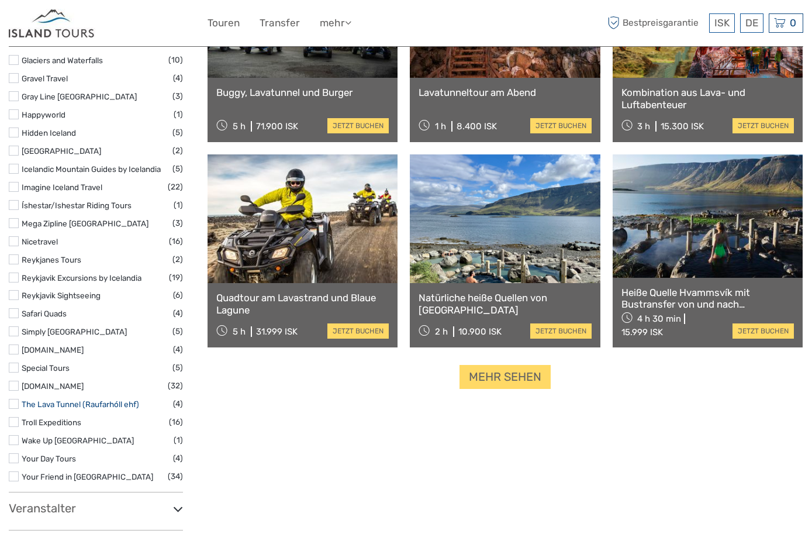
type input "lava show"
click at [112, 399] on link "The Lava Tunnel (Raufarhóll ehf)" at bounding box center [81, 403] width 118 height 9
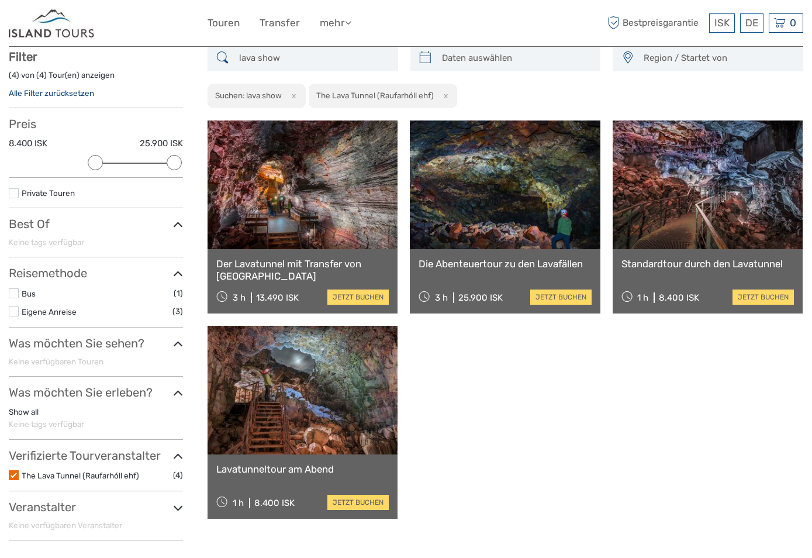
scroll to position [67, 0]
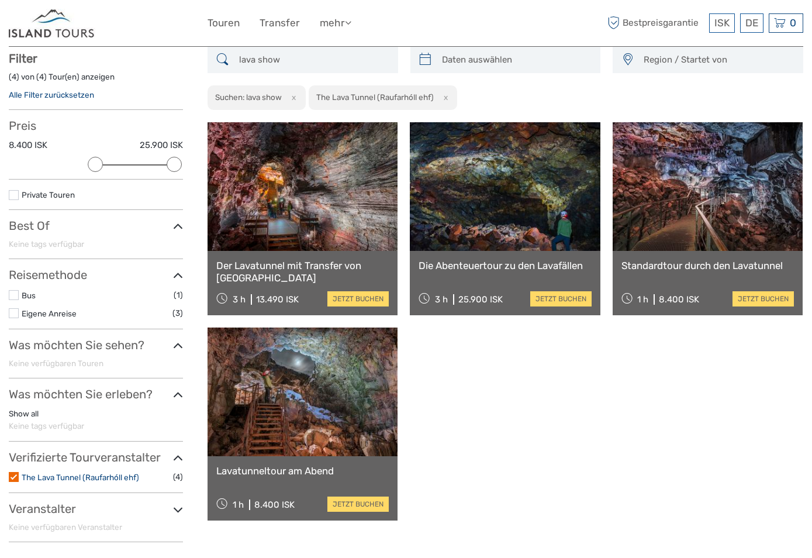
click at [74, 474] on link "The Lava Tunnel (Raufarhóll ehf)" at bounding box center [81, 476] width 118 height 9
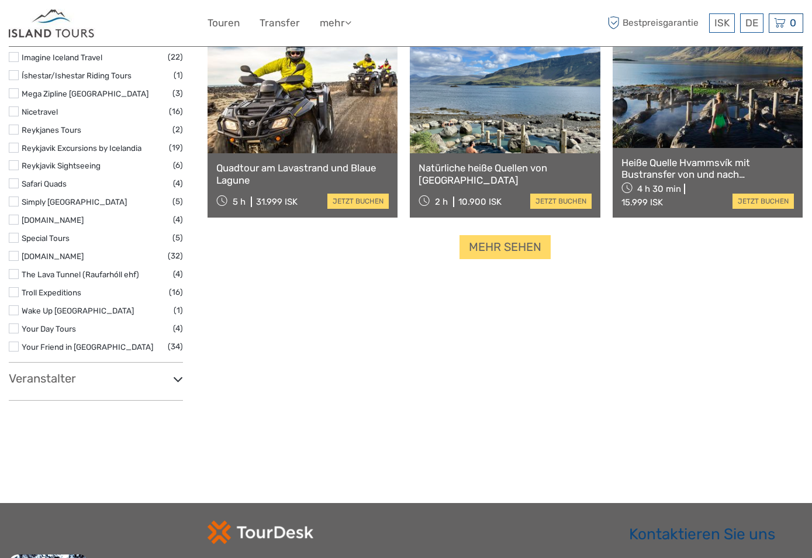
scroll to position [1132, 0]
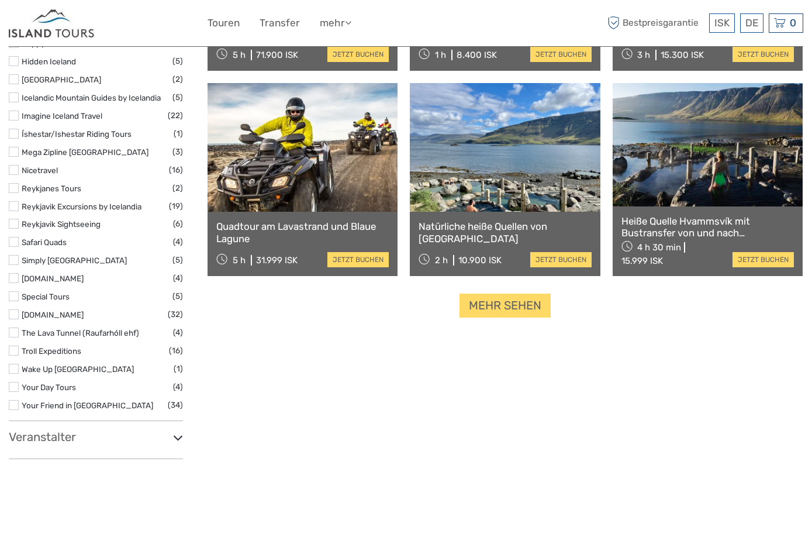
click at [94, 430] on h3 "Veranstalter" at bounding box center [96, 437] width 174 height 14
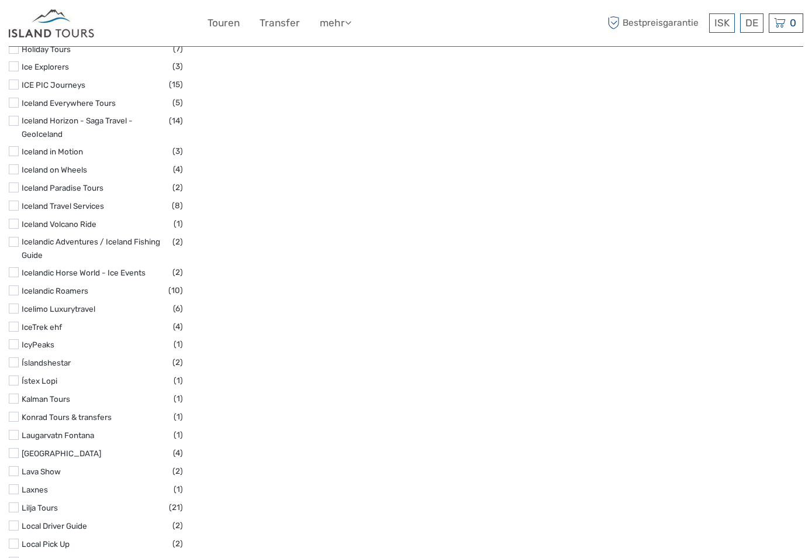
scroll to position [2652, 0]
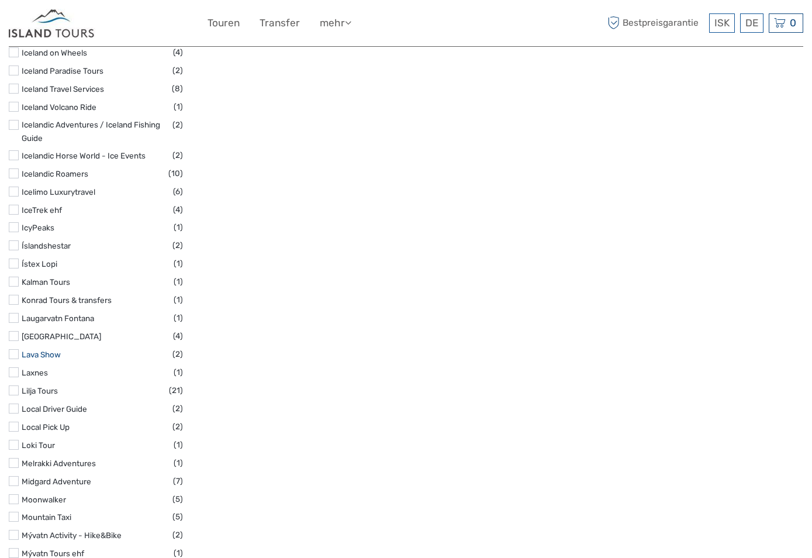
click at [55, 350] on link "Lava Show" at bounding box center [41, 354] width 39 height 9
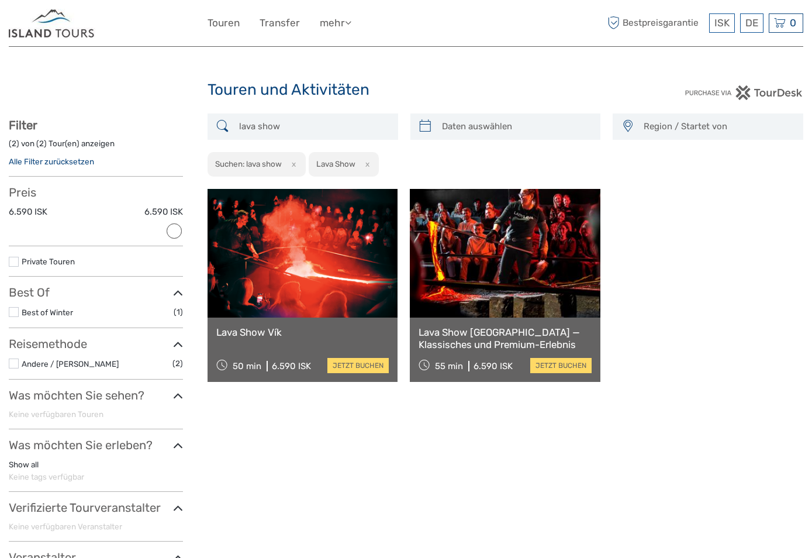
click at [73, 29] on img at bounding box center [52, 23] width 87 height 29
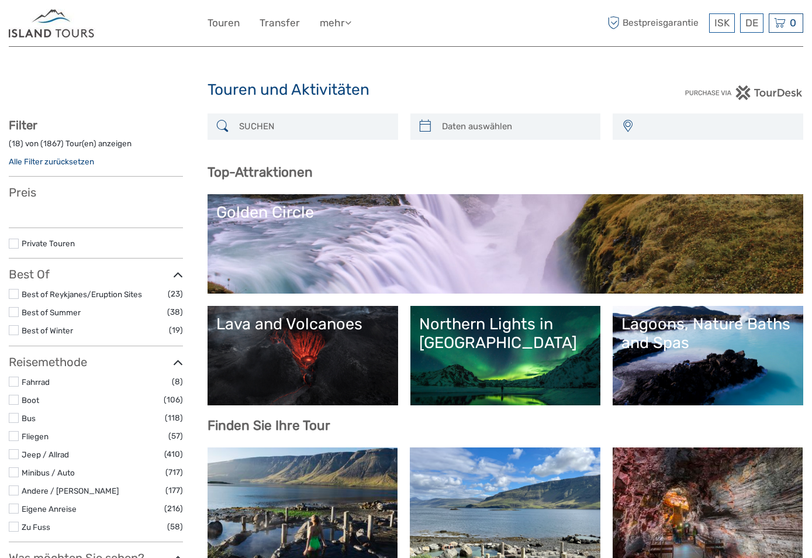
select select
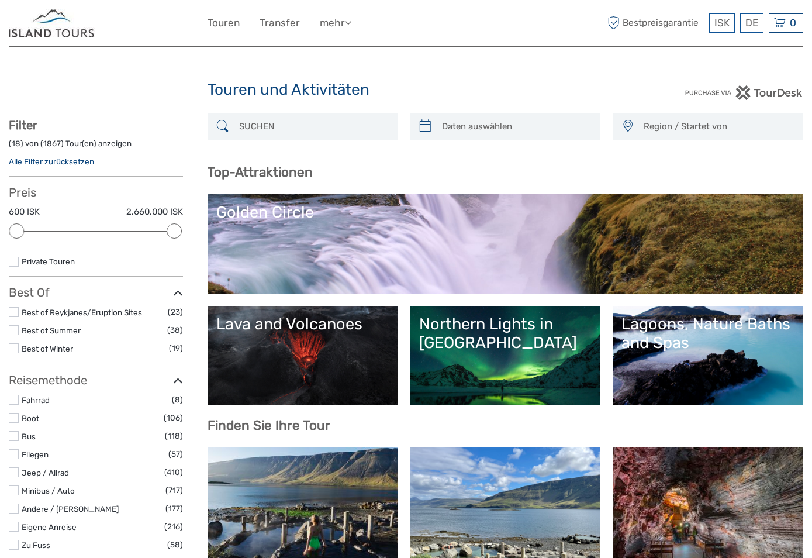
click at [265, 125] on input "search" at bounding box center [313, 126] width 158 height 20
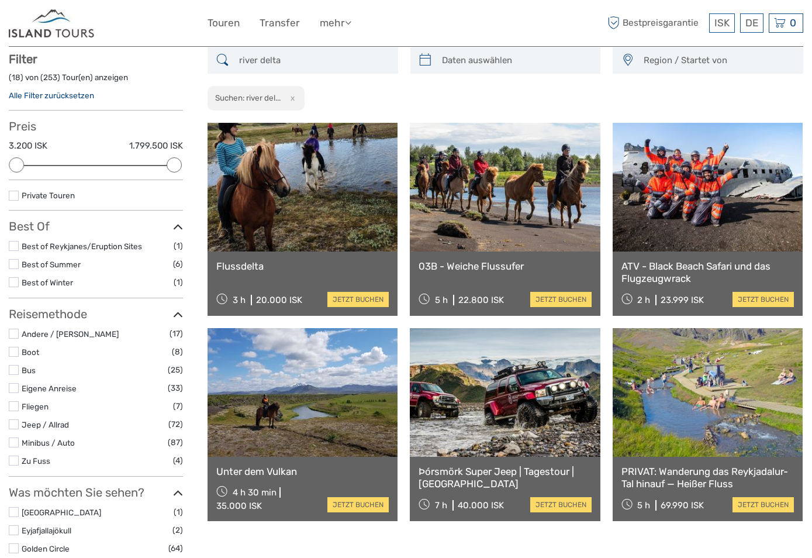
scroll to position [67, 0]
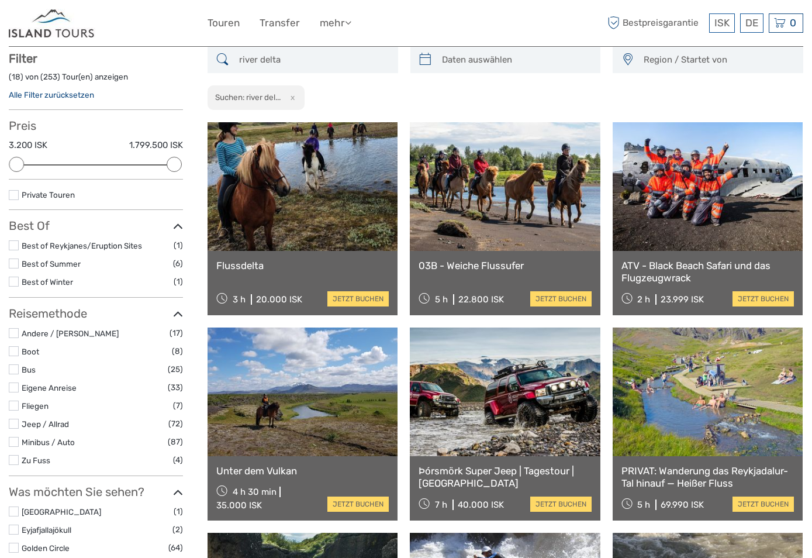
drag, startPoint x: 276, startPoint y: 56, endPoint x: 156, endPoint y: 32, distance: 122.9
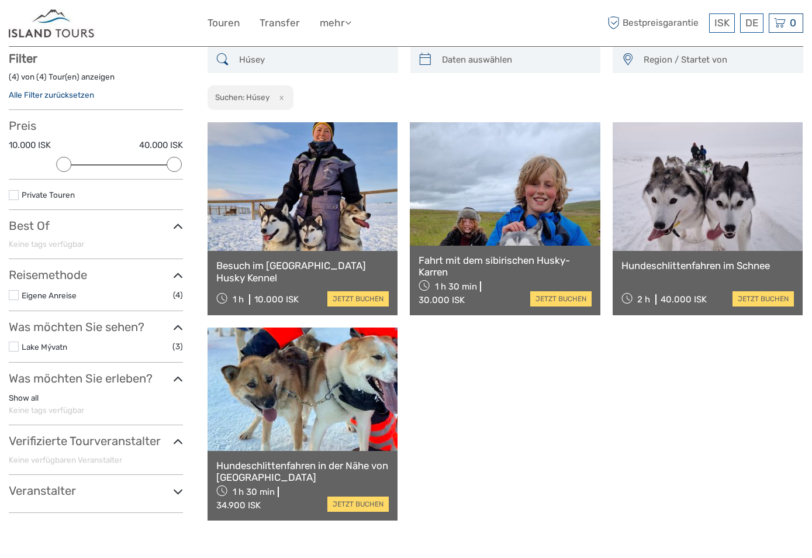
click at [269, 60] on input "Húsey" at bounding box center [313, 60] width 158 height 20
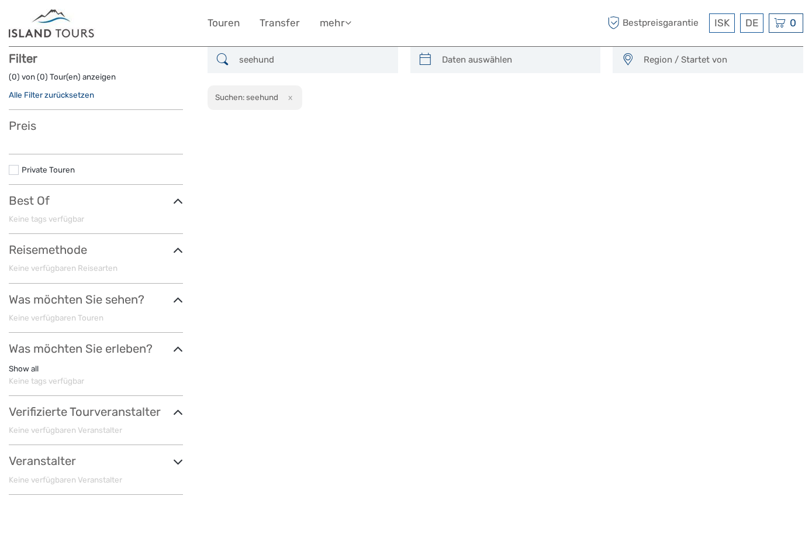
drag, startPoint x: 283, startPoint y: 57, endPoint x: 74, endPoint y: 58, distance: 209.4
click at [75, 58] on div "Region / Startet von [GEOGRAPHIC_DATA] East North Northeast [GEOGRAPHIC_DATA] /…" at bounding box center [406, 275] width 795 height 457
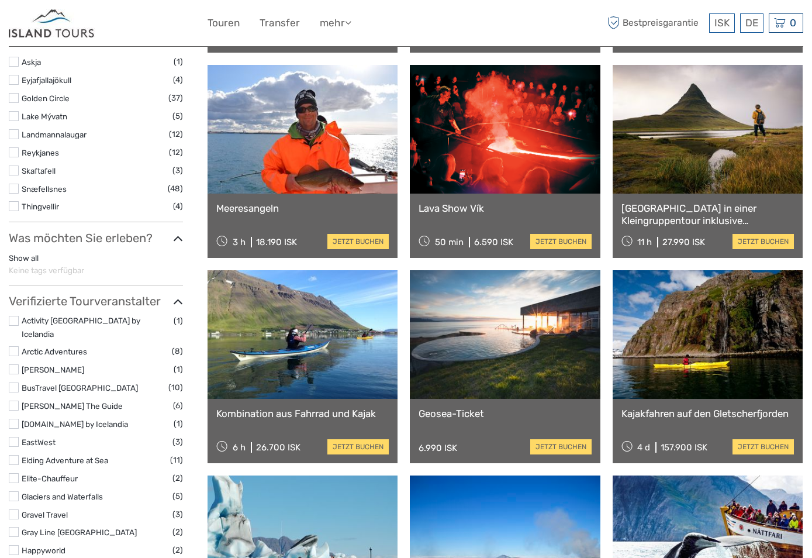
scroll to position [301, 0]
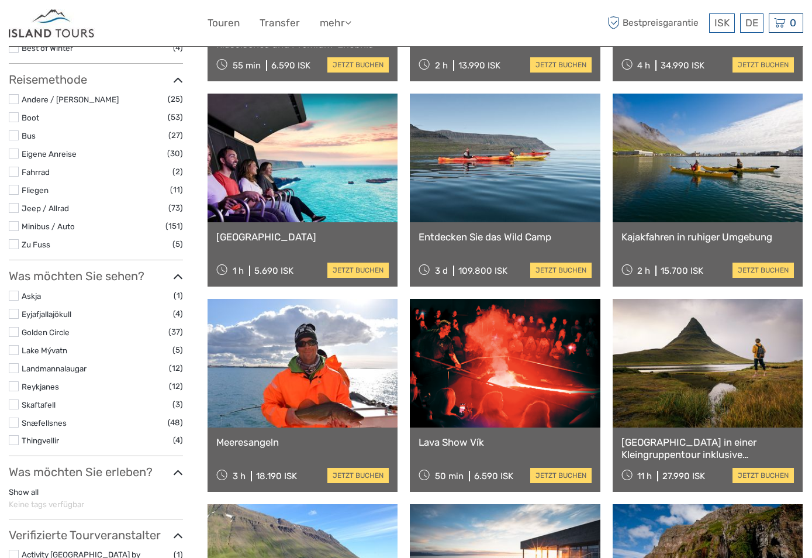
type input "seal"
click at [51, 39] on div "ISK ISK € $ £ DE English Español Deutsch [GEOGRAPHIC_DATA] Transfer mehr Essen …" at bounding box center [406, 23] width 795 height 46
click at [57, 24] on img at bounding box center [52, 23] width 87 height 29
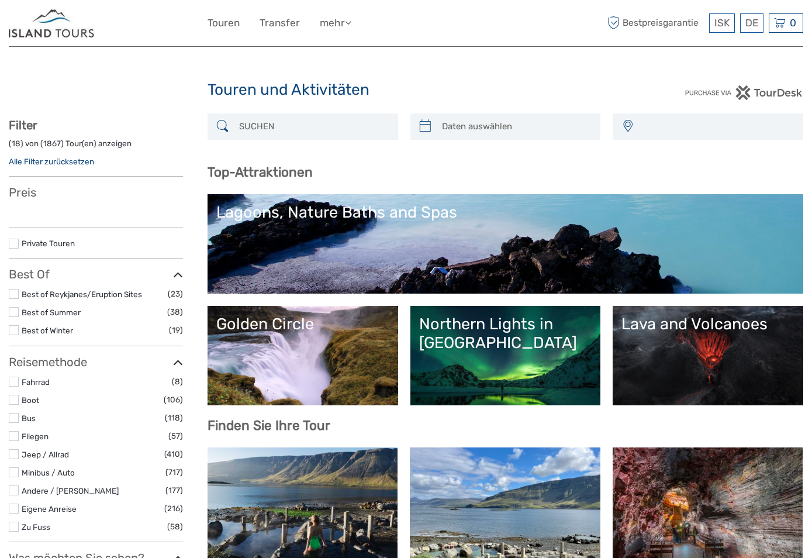
select select
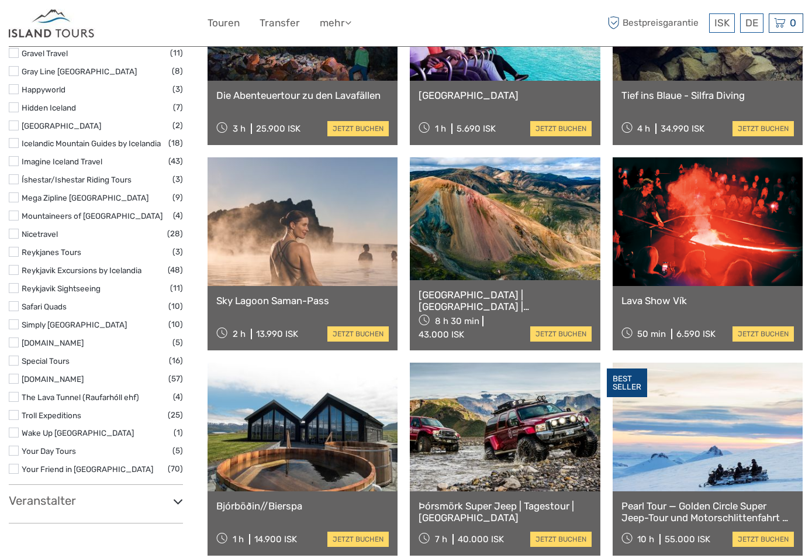
scroll to position [1286, 0]
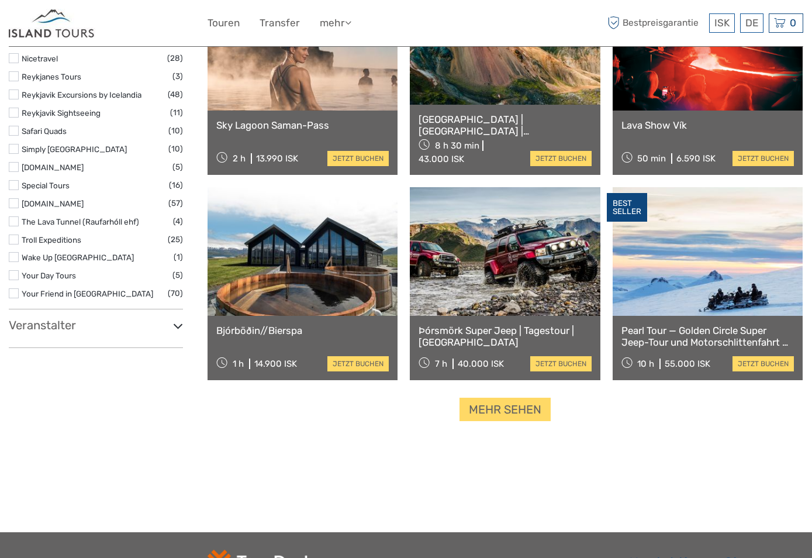
click at [53, 318] on h3 "Veranstalter" at bounding box center [96, 325] width 174 height 14
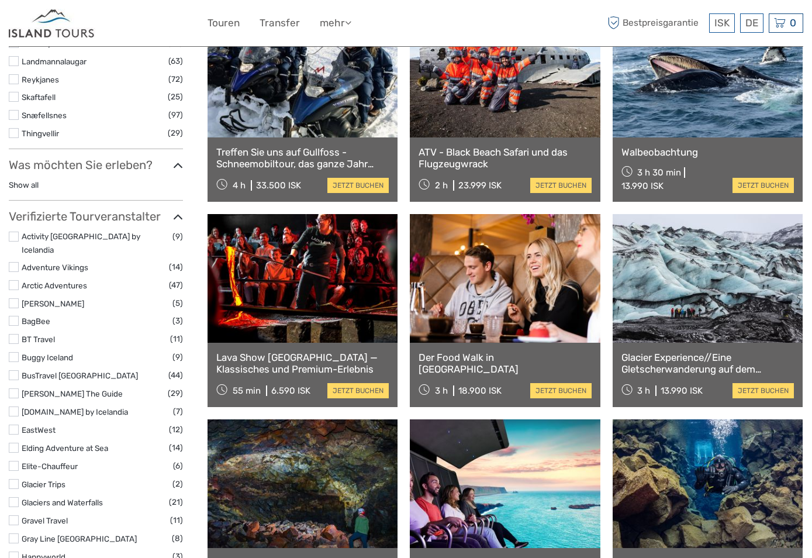
scroll to position [0, 0]
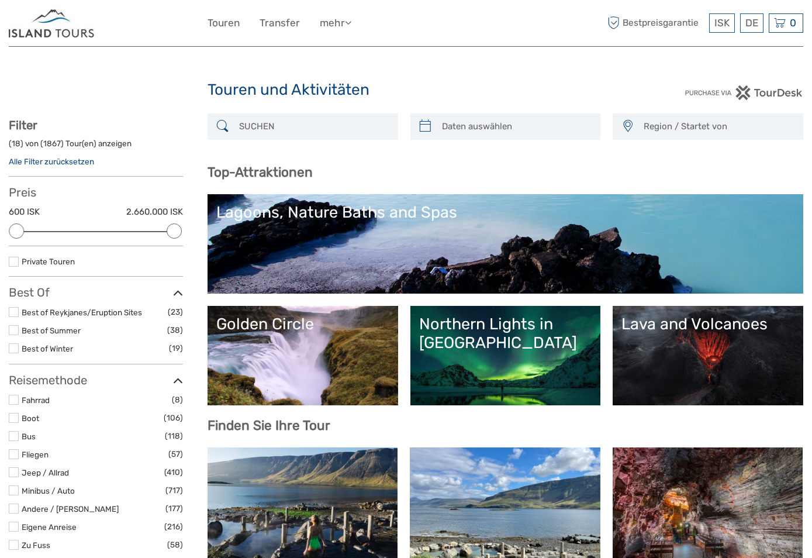
click at [68, 35] on img at bounding box center [52, 23] width 87 height 29
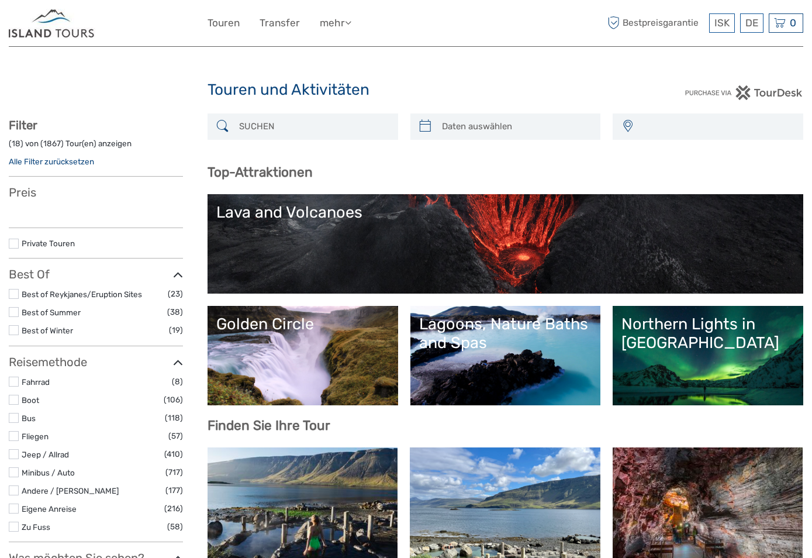
select select
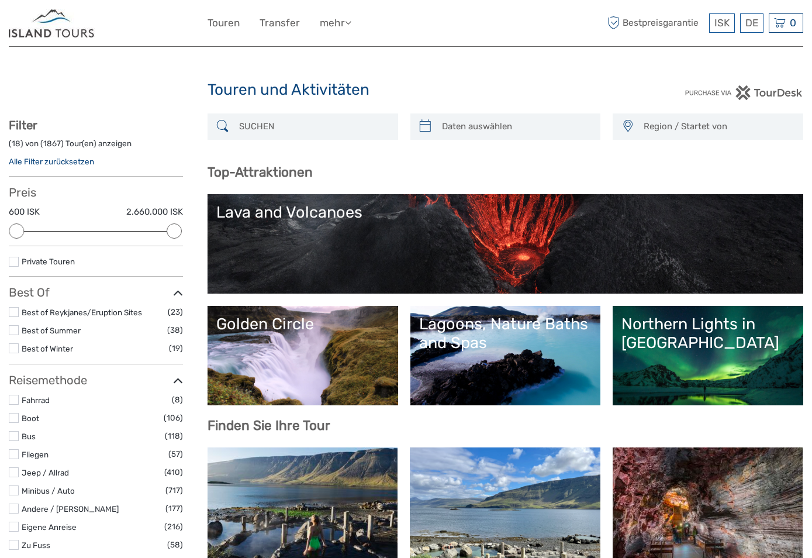
click at [265, 123] on input "search" at bounding box center [313, 126] width 158 height 20
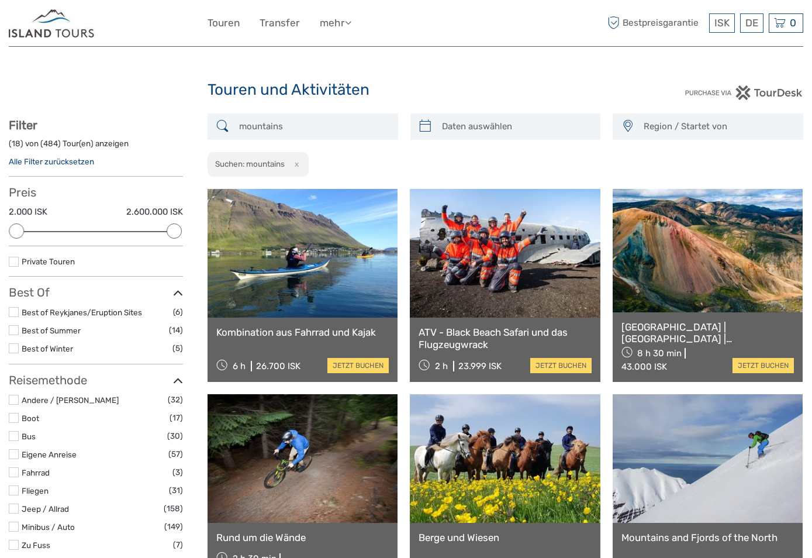
drag, startPoint x: 301, startPoint y: 131, endPoint x: 75, endPoint y: 84, distance: 229.9
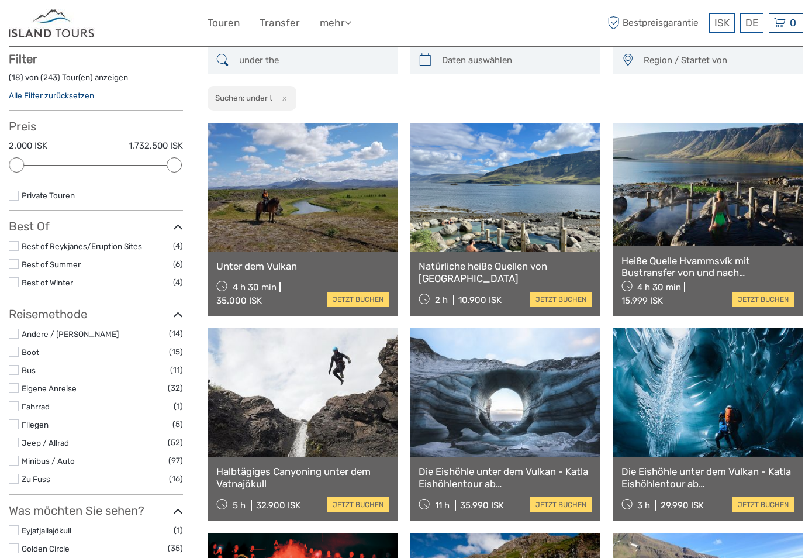
scroll to position [67, 0]
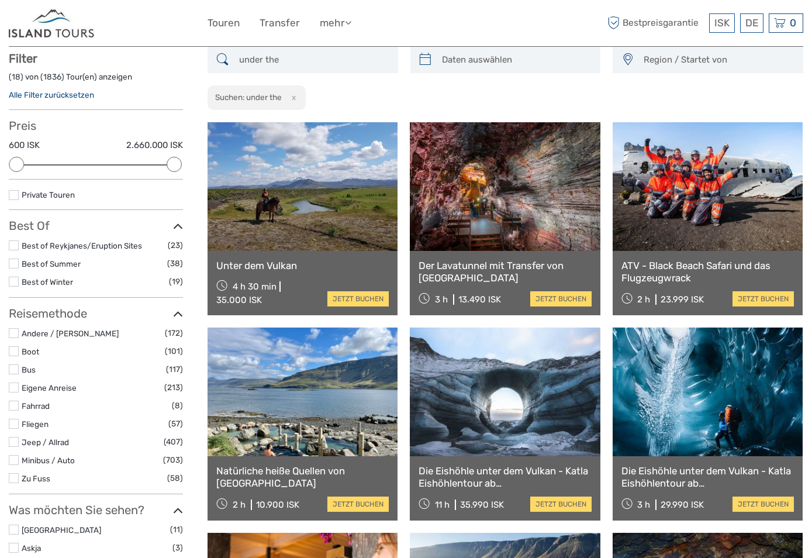
type input "under the"
click at [343, 66] on input "under the" at bounding box center [313, 60] width 158 height 20
click at [334, 64] on input "under the" at bounding box center [313, 60] width 158 height 20
drag, startPoint x: 330, startPoint y: 65, endPoint x: 2, endPoint y: 52, distance: 328.3
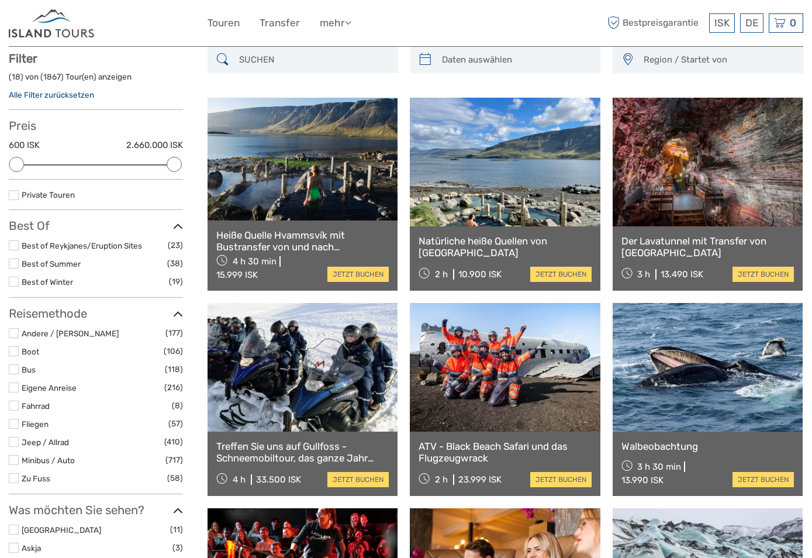
click at [290, 63] on input "search" at bounding box center [313, 60] width 158 height 20
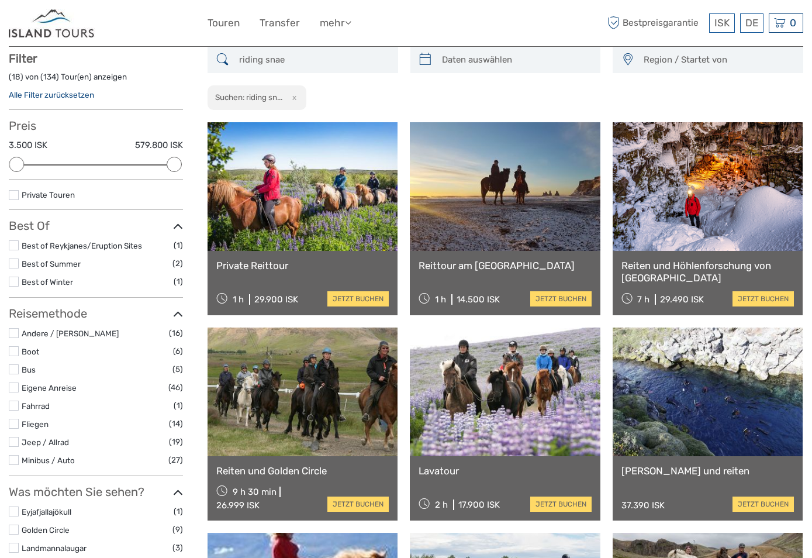
type input "riding snae"
click at [474, 206] on link at bounding box center [505, 186] width 190 height 129
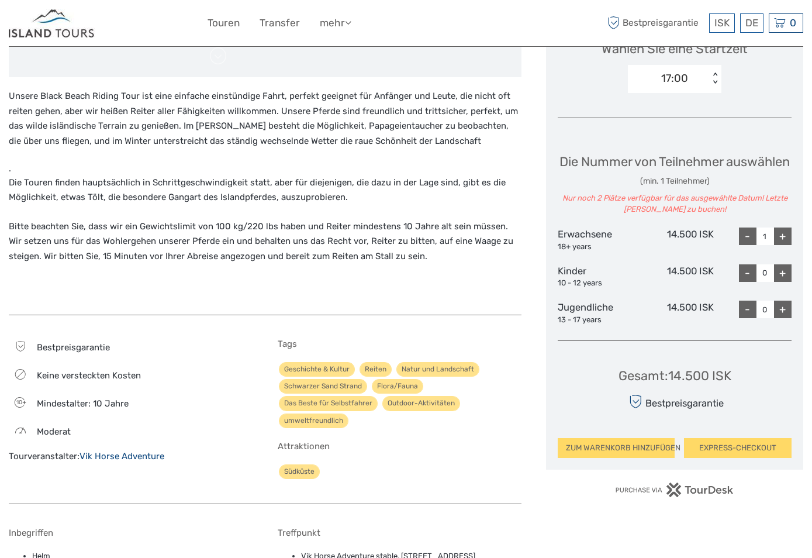
scroll to position [468, 0]
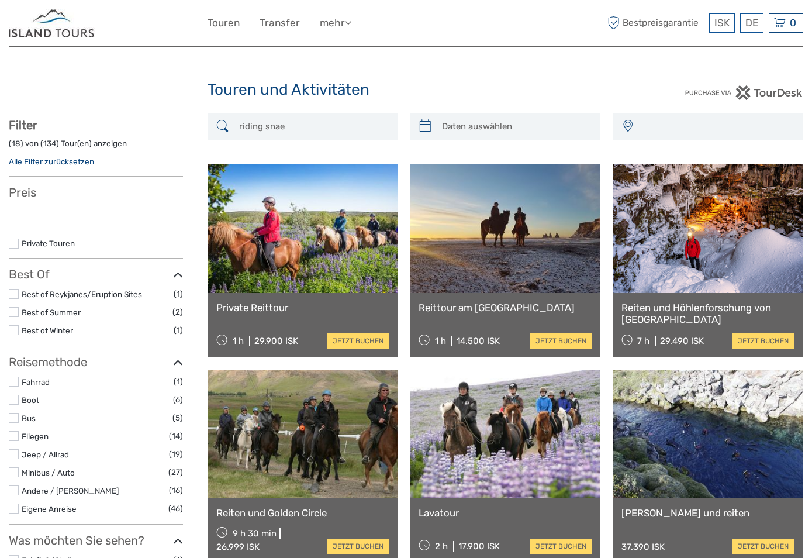
select select
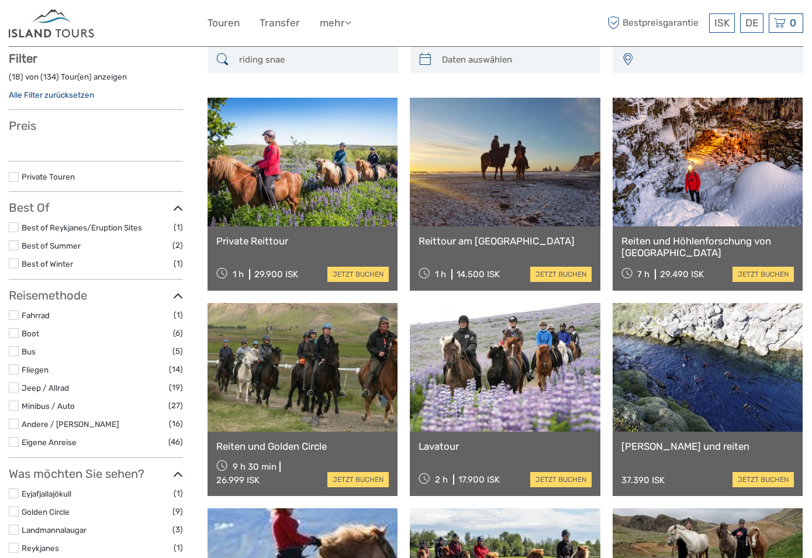
select select
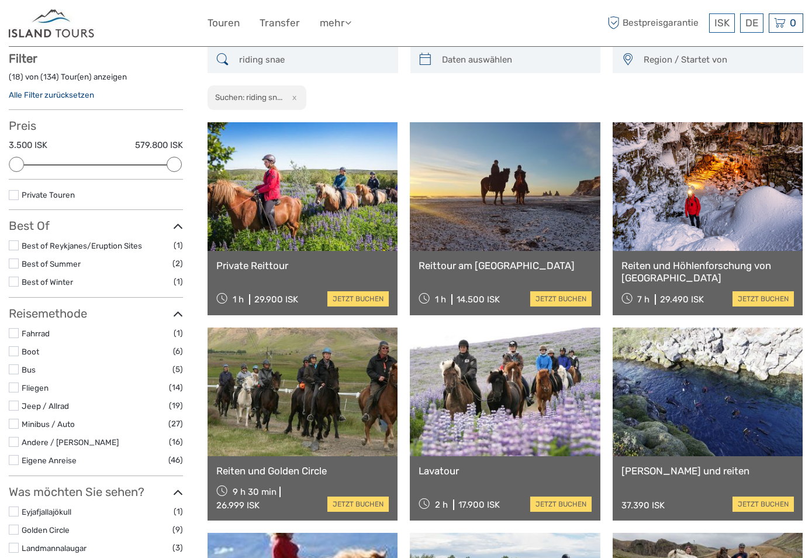
scroll to position [0, 0]
click at [261, 40] on div "ISK ISK € $ £ DE English Español Deutsch Touren Transfer mehr Essen & Trinken R…" at bounding box center [406, 23] width 795 height 46
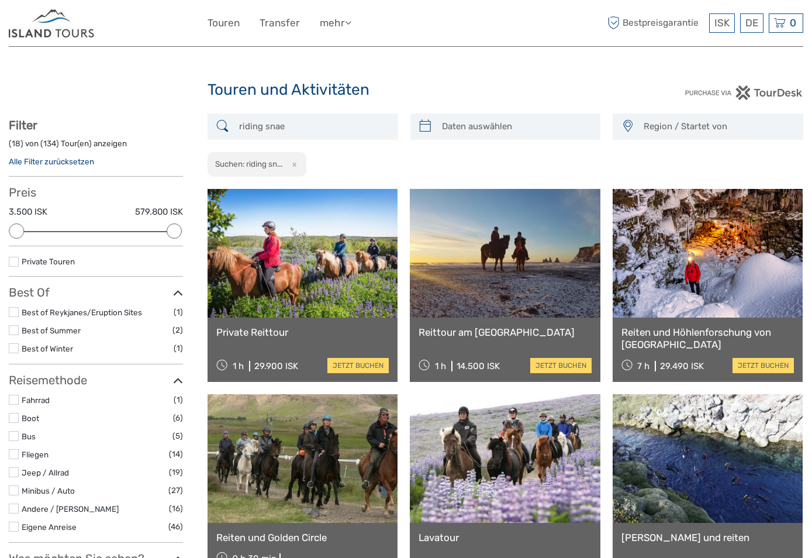
click at [323, 124] on input "riding snae" at bounding box center [313, 126] width 158 height 20
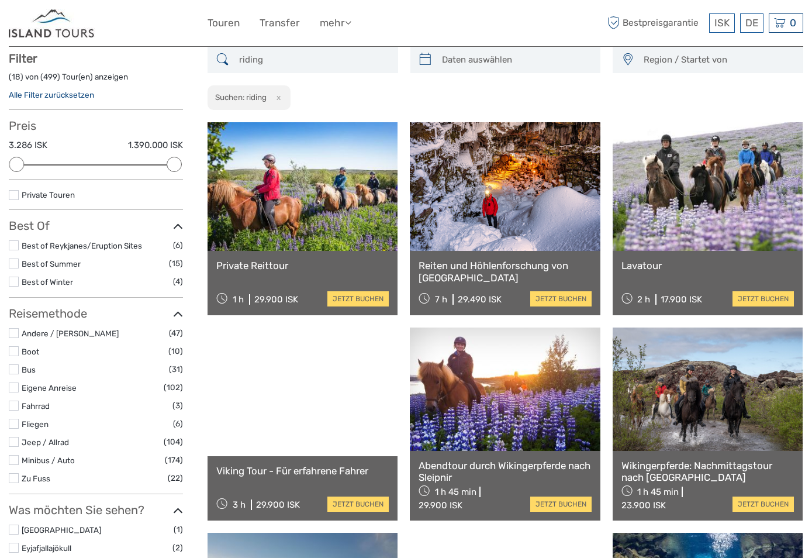
scroll to position [8, 0]
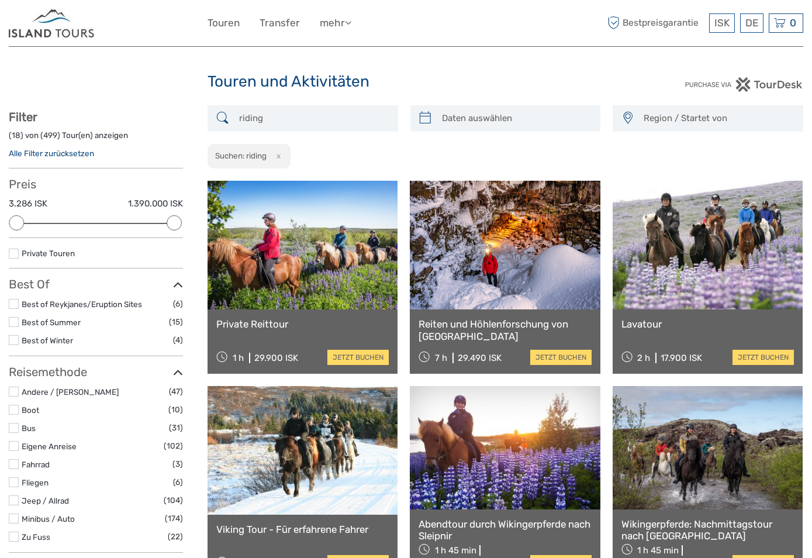
type input "riding"
click at [669, 105] on div "Region / Startet von Capital Region East North Northeast Reykjanes / Keflavík S…" at bounding box center [708, 118] width 191 height 26
click at [666, 115] on span "Region / Startet von" at bounding box center [718, 118] width 159 height 19
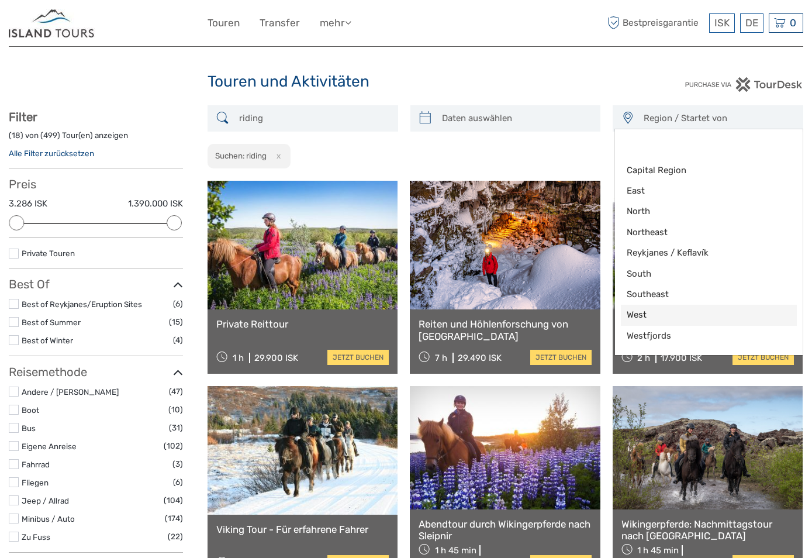
click at [644, 309] on span "West" at bounding box center [699, 315] width 144 height 12
select select "West"
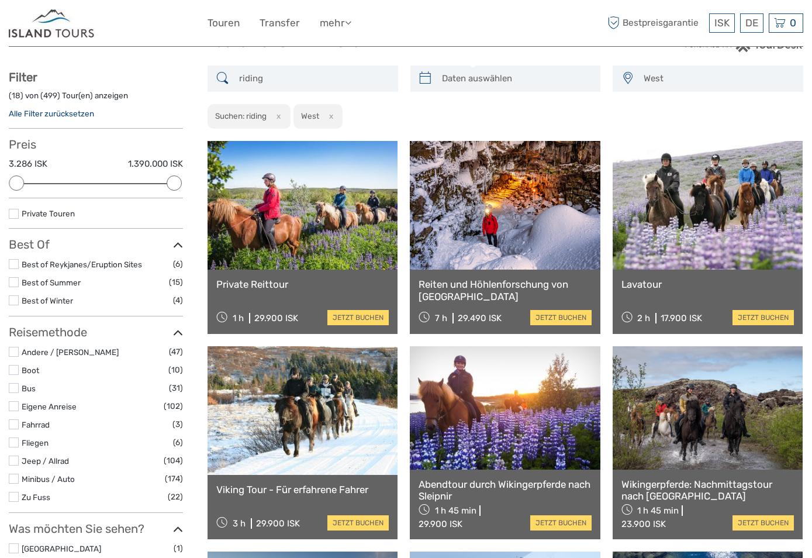
scroll to position [70, 0]
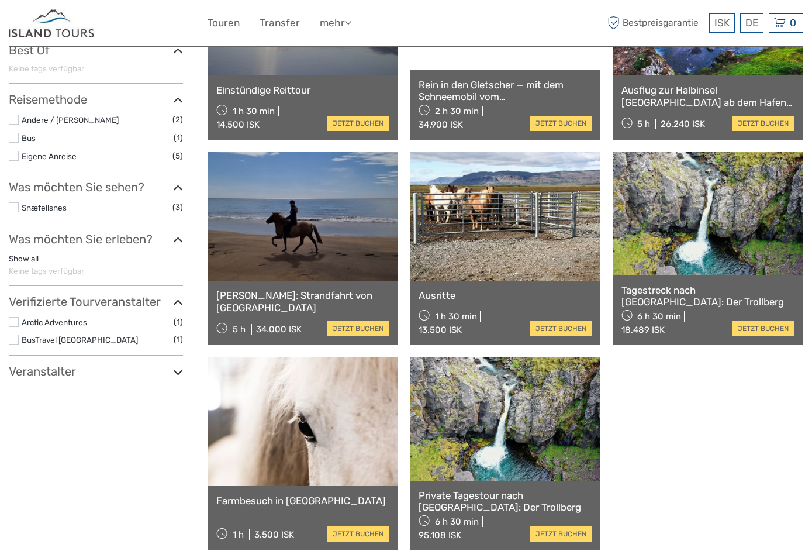
scroll to position [301, 0]
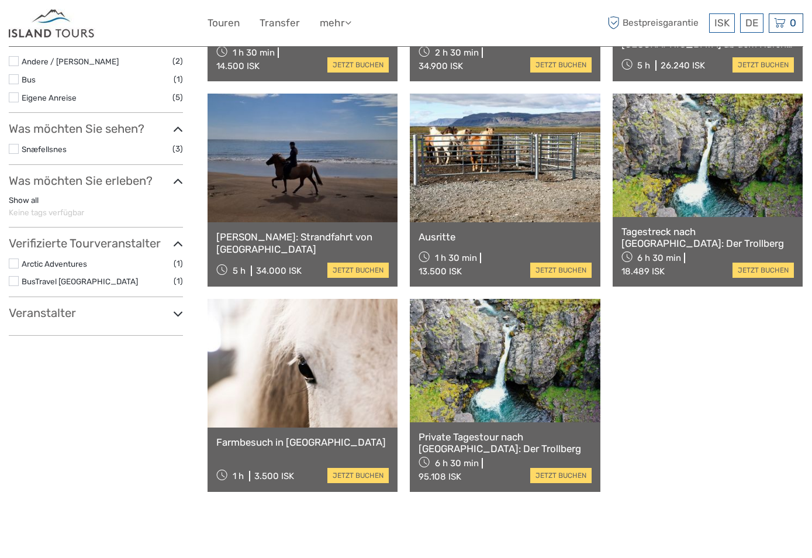
click at [304, 160] on link at bounding box center [303, 158] width 190 height 129
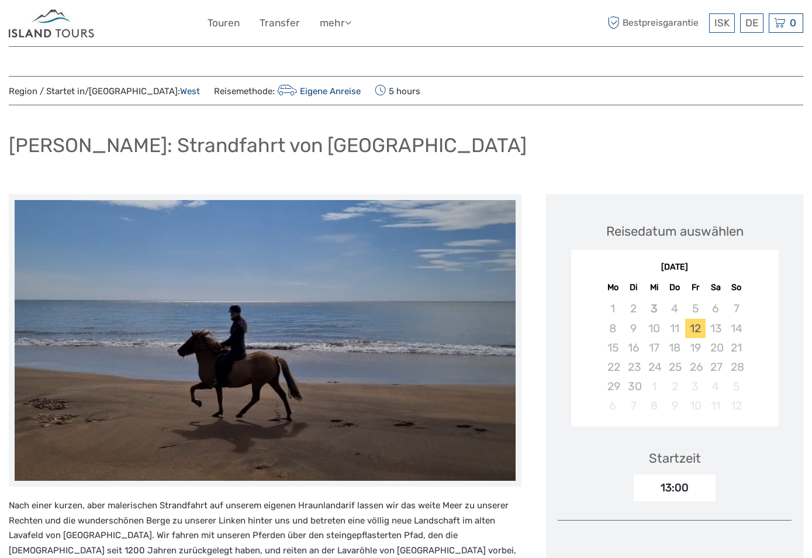
click at [70, 23] on img at bounding box center [52, 23] width 87 height 29
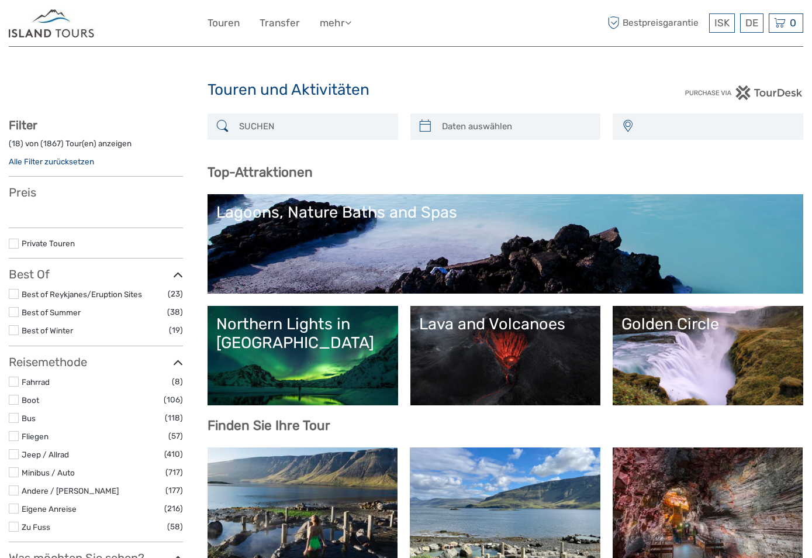
select select
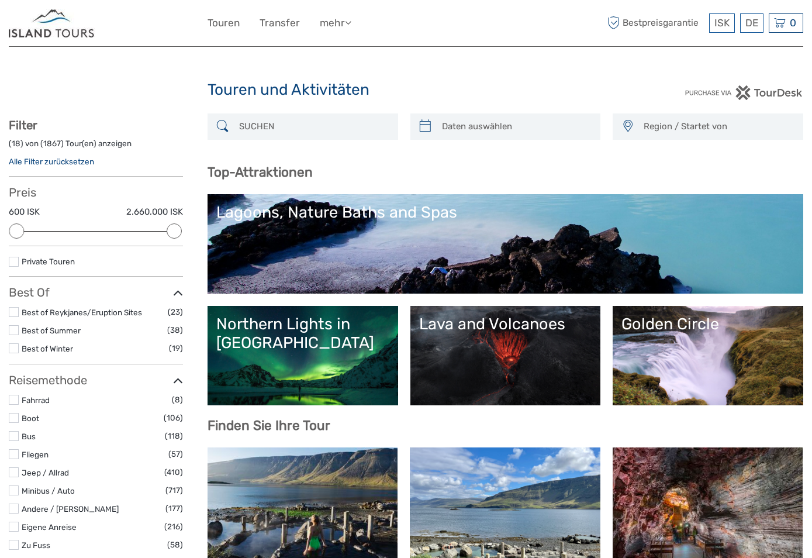
click at [744, 123] on span "Region / Startet von" at bounding box center [718, 126] width 159 height 19
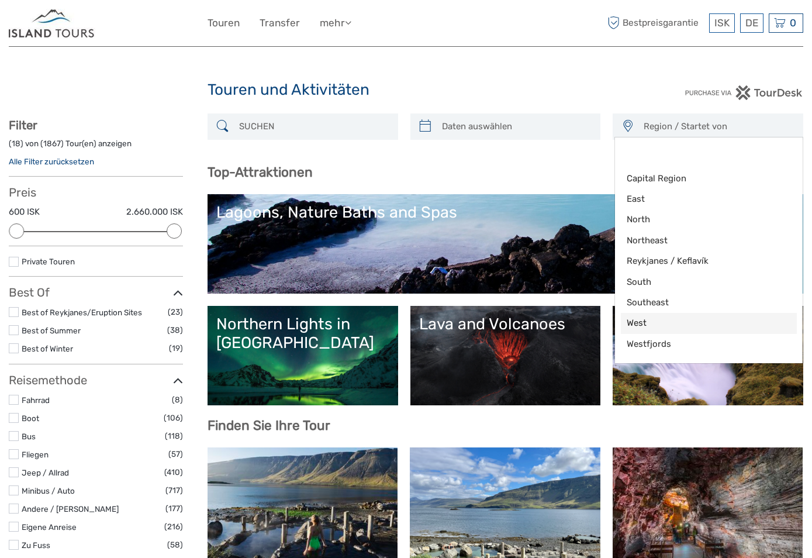
click at [653, 322] on span "West" at bounding box center [699, 323] width 144 height 12
select select "West"
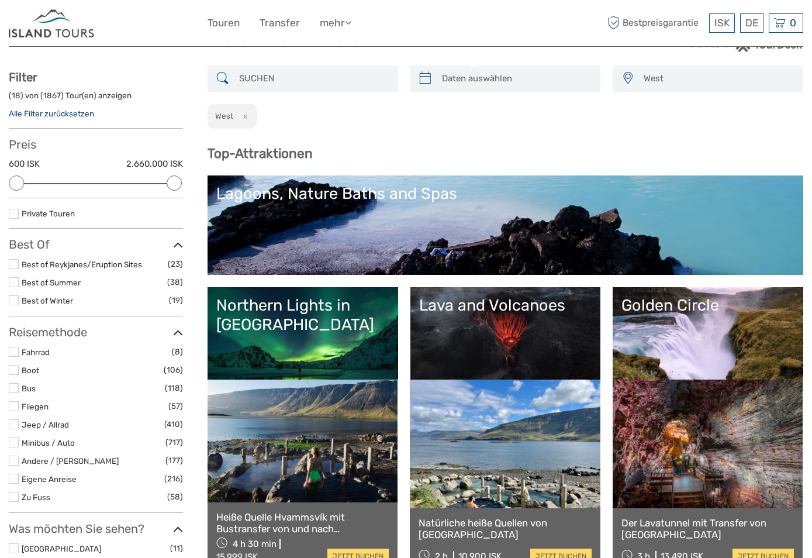
scroll to position [70, 0]
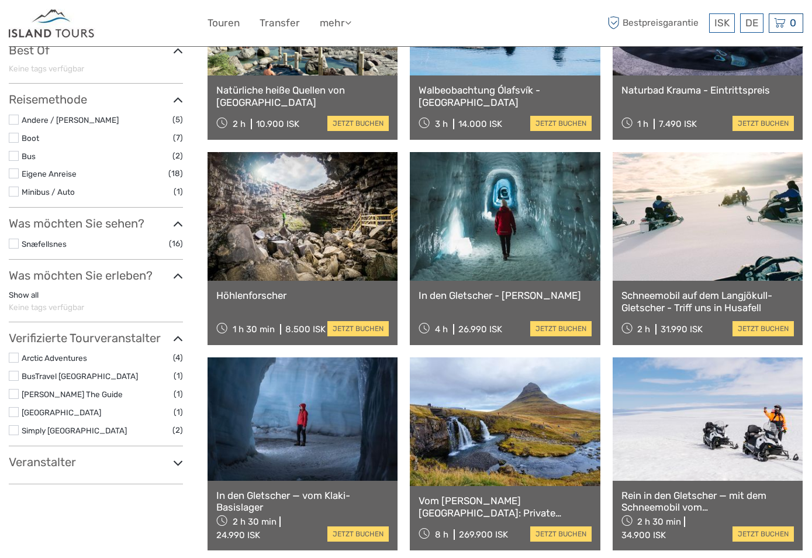
scroll to position [301, 0]
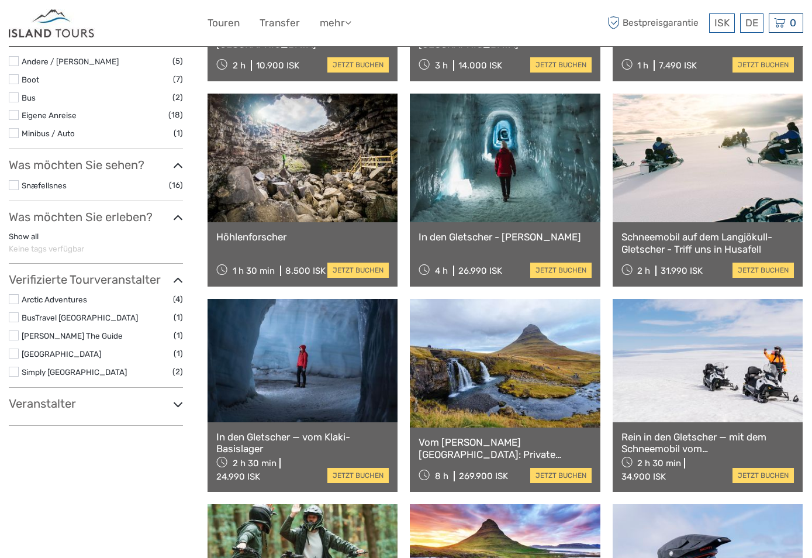
click at [99, 405] on h3 "Veranstalter" at bounding box center [96, 403] width 174 height 14
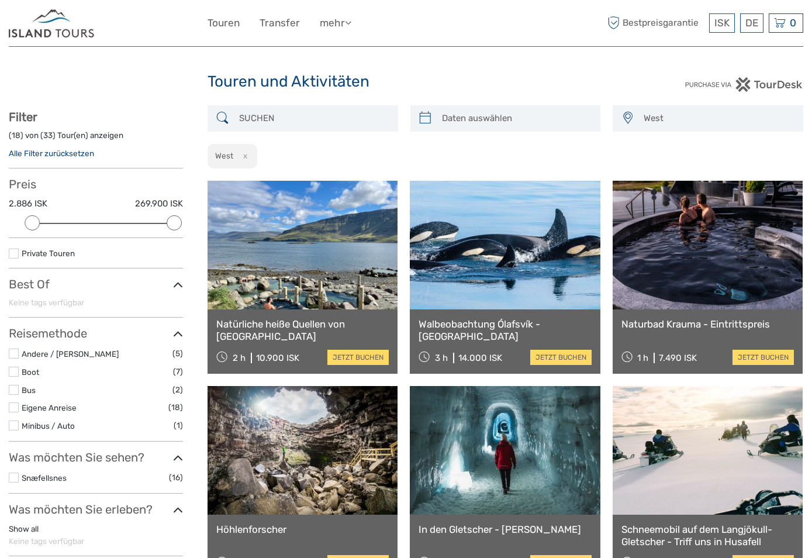
scroll to position [0, 0]
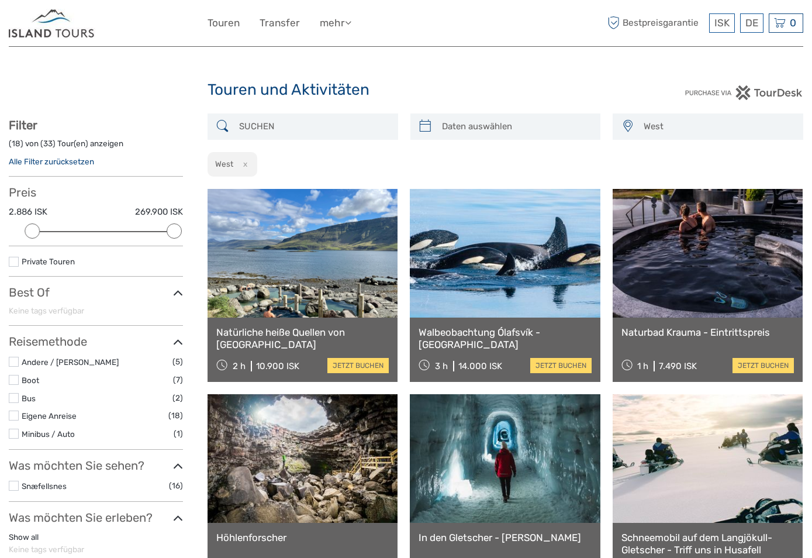
drag, startPoint x: 316, startPoint y: 124, endPoint x: 160, endPoint y: 105, distance: 157.3
click at [74, 28] on img at bounding box center [52, 23] width 87 height 29
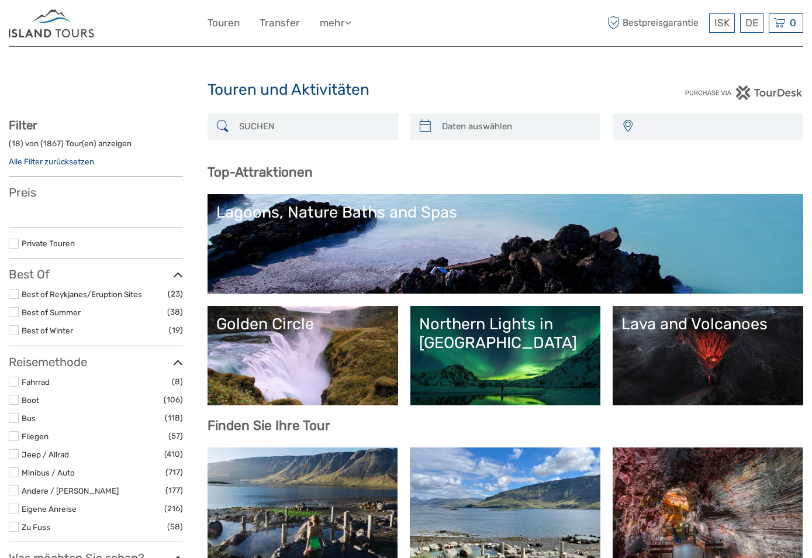
select select
click at [248, 132] on input "search" at bounding box center [313, 126] width 158 height 20
select select
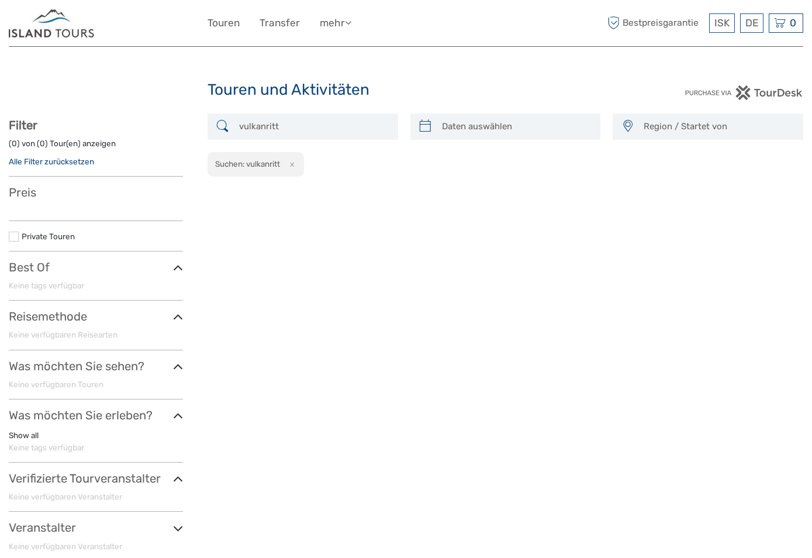
drag, startPoint x: 294, startPoint y: 129, endPoint x: 171, endPoint y: 119, distance: 122.6
click at [171, 119] on div "Region / Startet von Capital Region East North Northeast Reykjanes / Keflavík S…" at bounding box center [406, 341] width 795 height 457
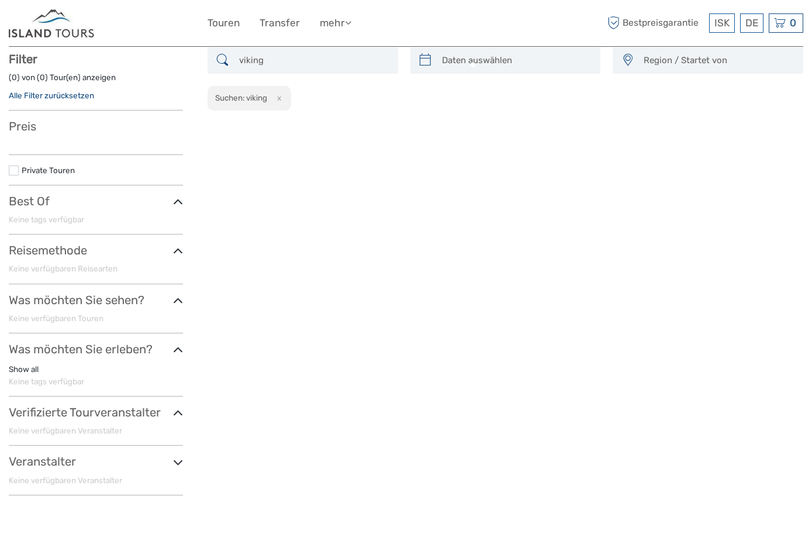
scroll to position [67, 0]
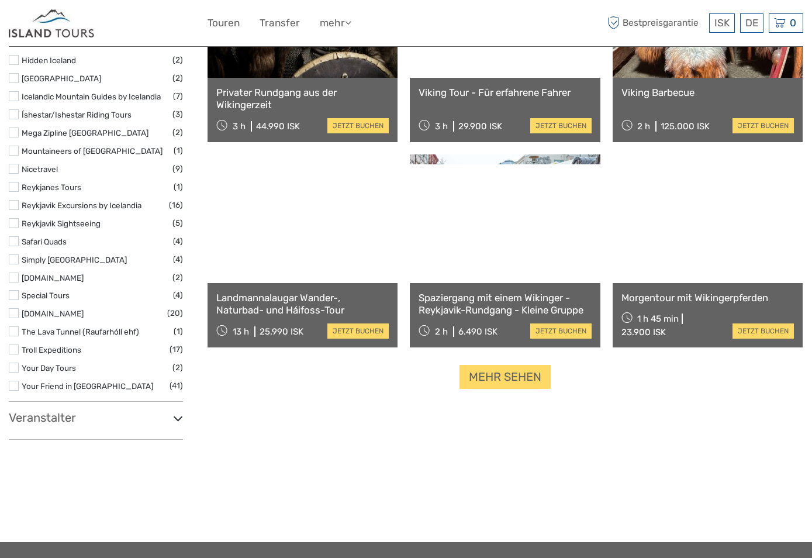
scroll to position [1119, 0]
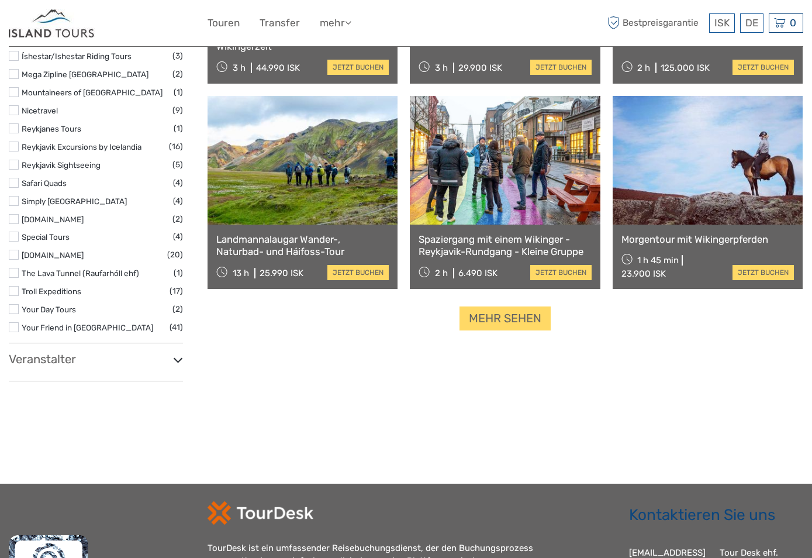
type input "viking"
click at [96, 352] on h3 "Veranstalter" at bounding box center [96, 359] width 174 height 14
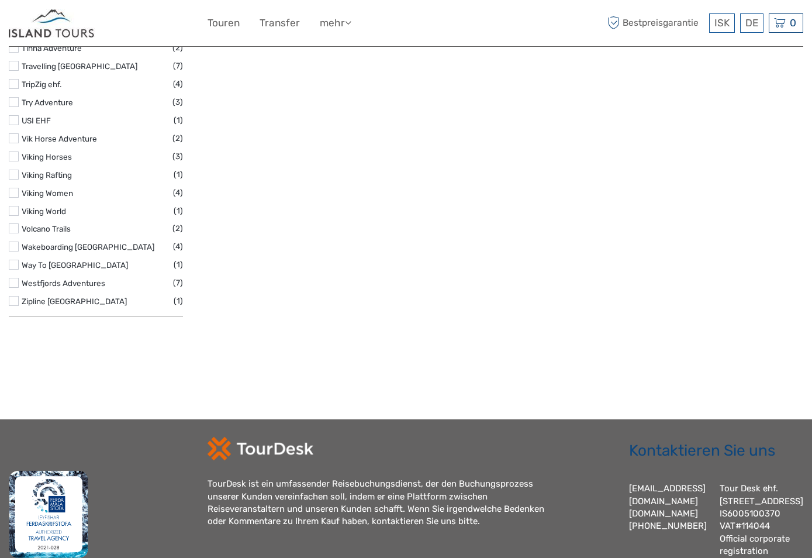
scroll to position [3107, 0]
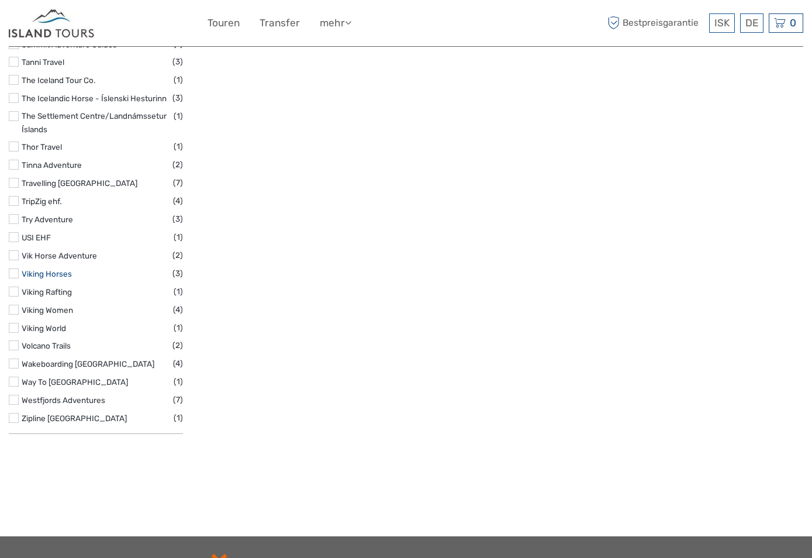
click at [51, 269] on link "Viking Horses" at bounding box center [47, 273] width 50 height 9
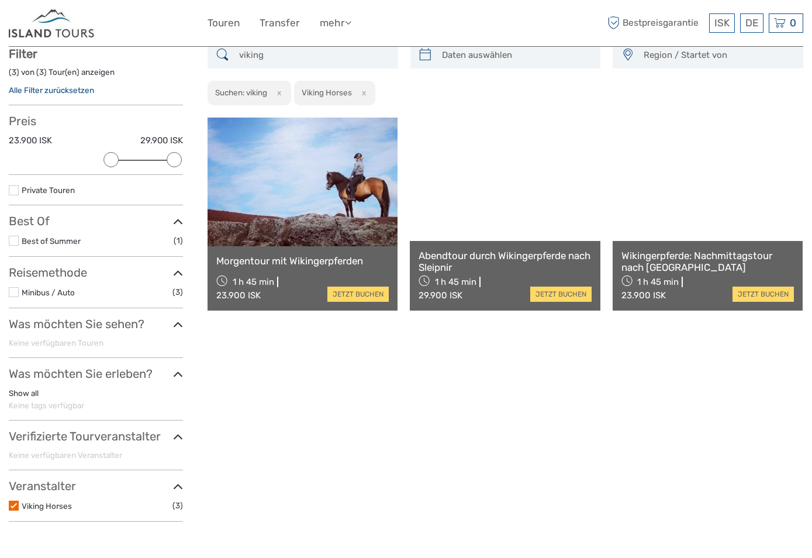
scroll to position [67, 0]
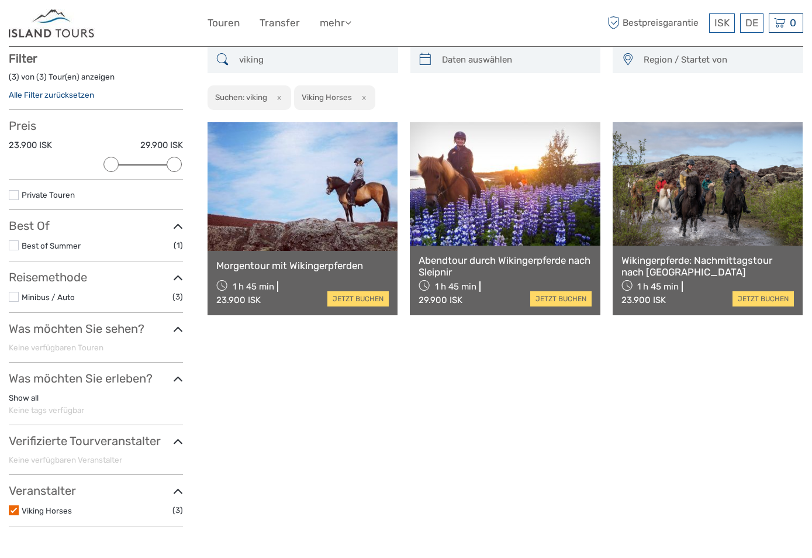
click at [300, 268] on link "Morgentour mit Wikingerpferden" at bounding box center [302, 266] width 173 height 12
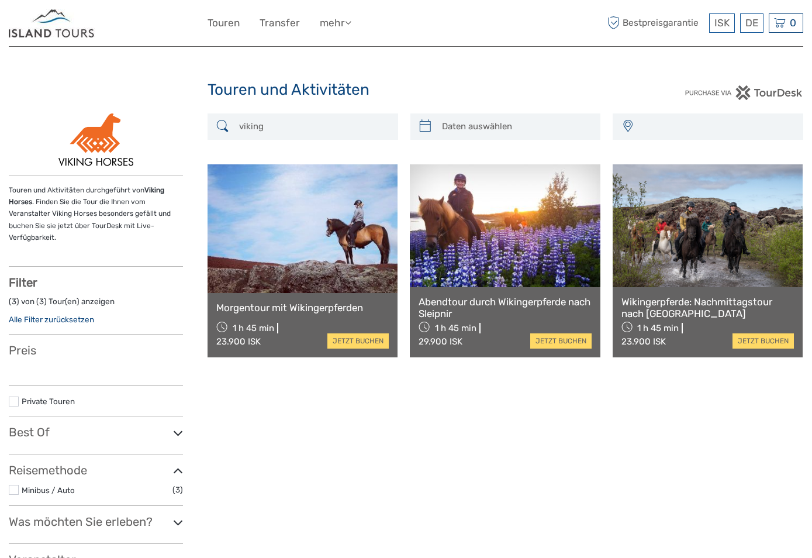
select select
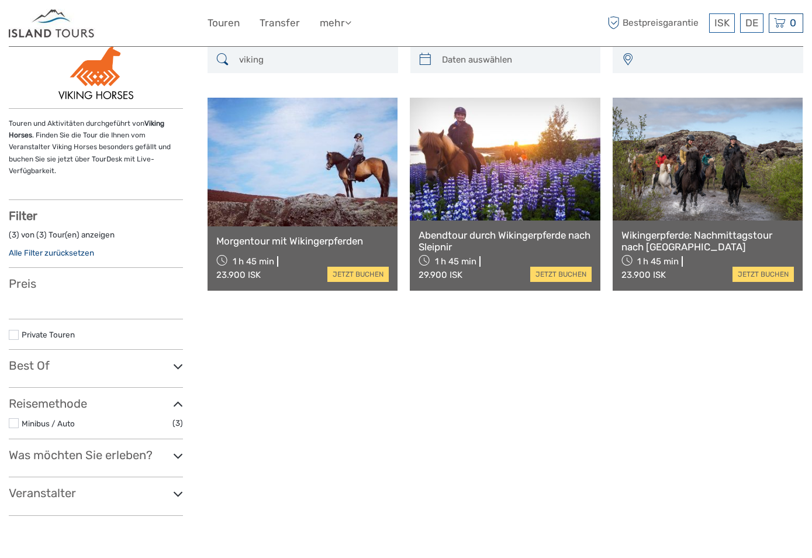
select select
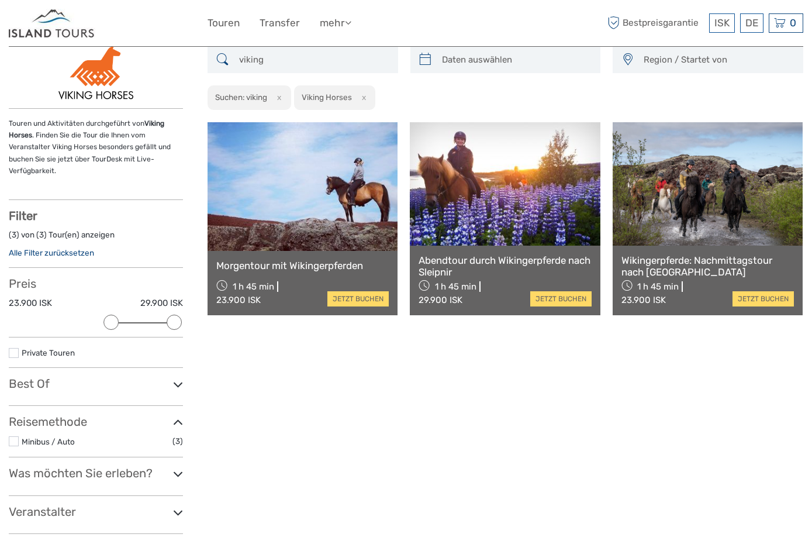
scroll to position [0, 0]
click at [66, 30] on img at bounding box center [52, 23] width 87 height 29
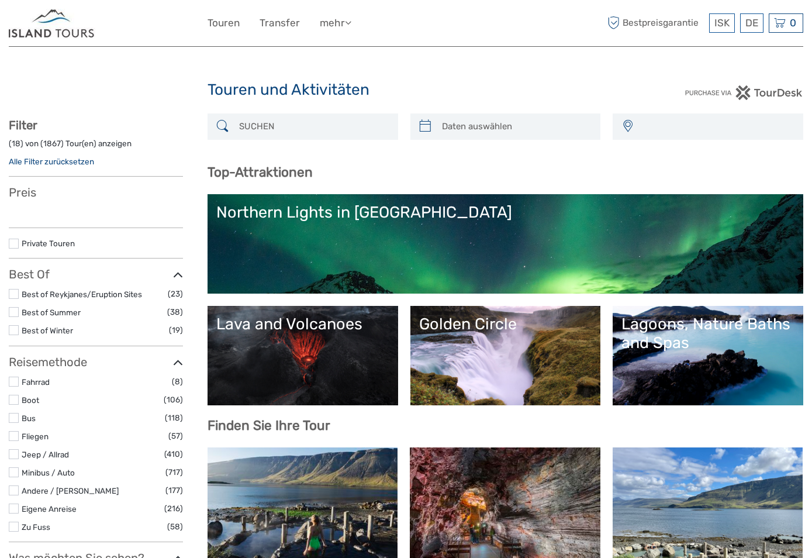
select select
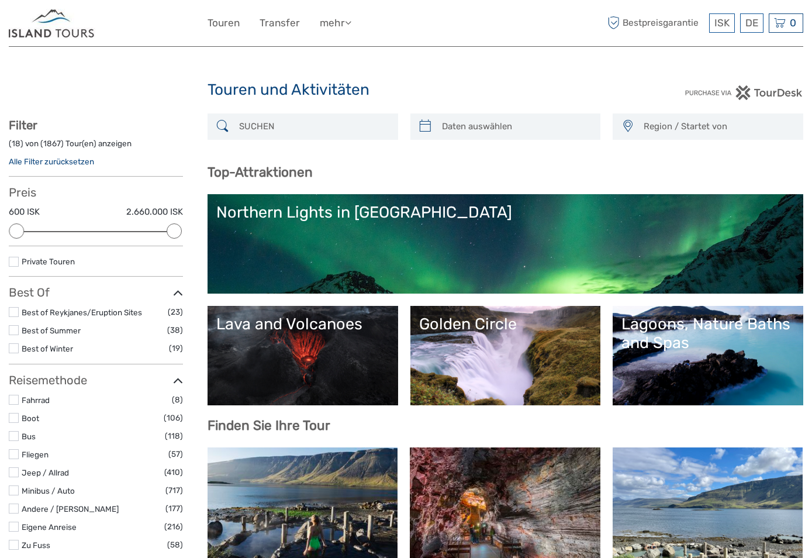
click at [309, 126] on input "search" at bounding box center [313, 126] width 158 height 20
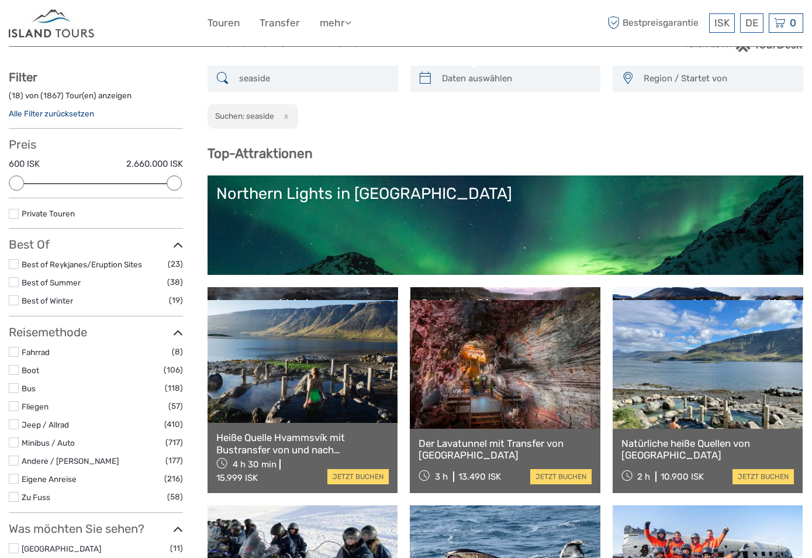
scroll to position [61, 0]
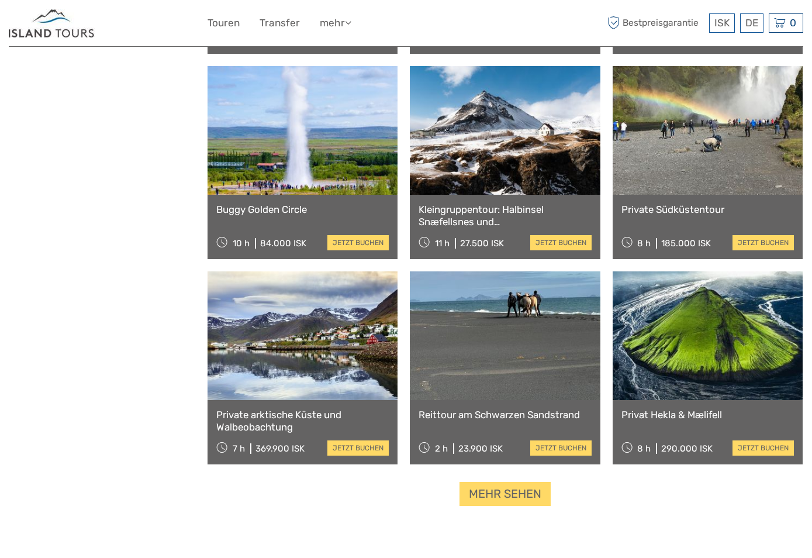
scroll to position [1002, 0]
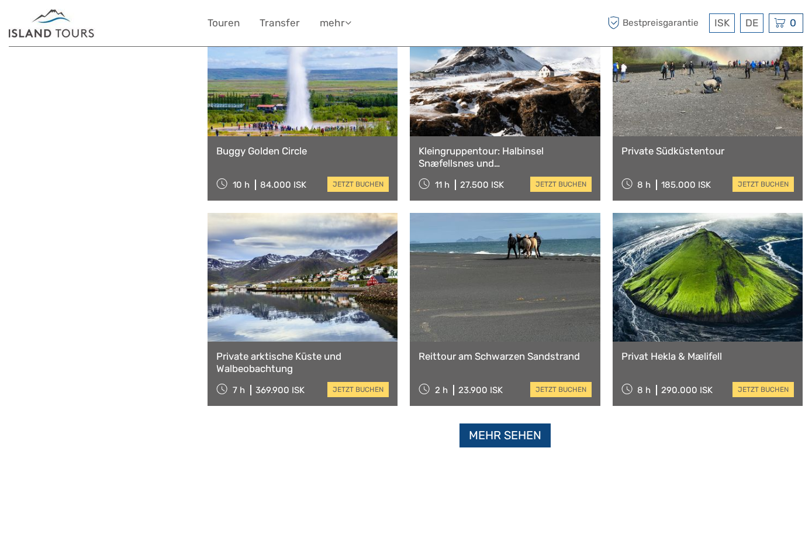
type input "seaside"
click at [495, 439] on link "Mehr sehen" at bounding box center [505, 435] width 91 height 24
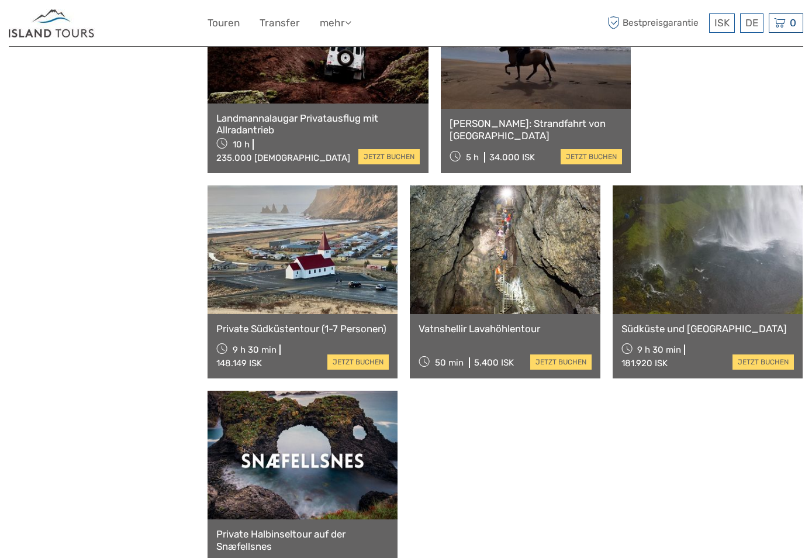
scroll to position [1704, 0]
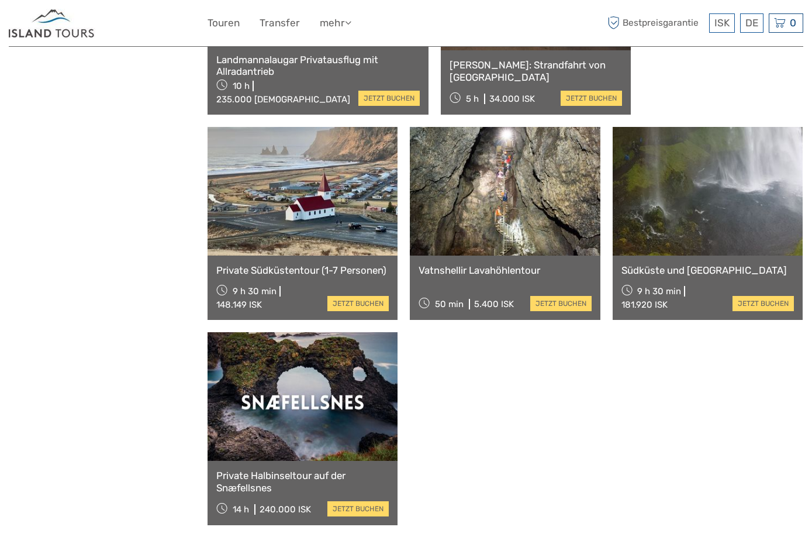
click at [49, 30] on img at bounding box center [52, 23] width 87 height 29
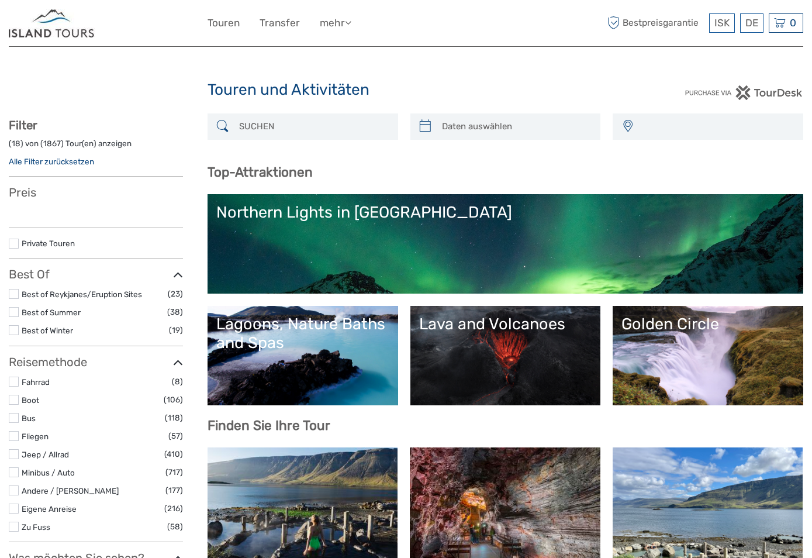
select select
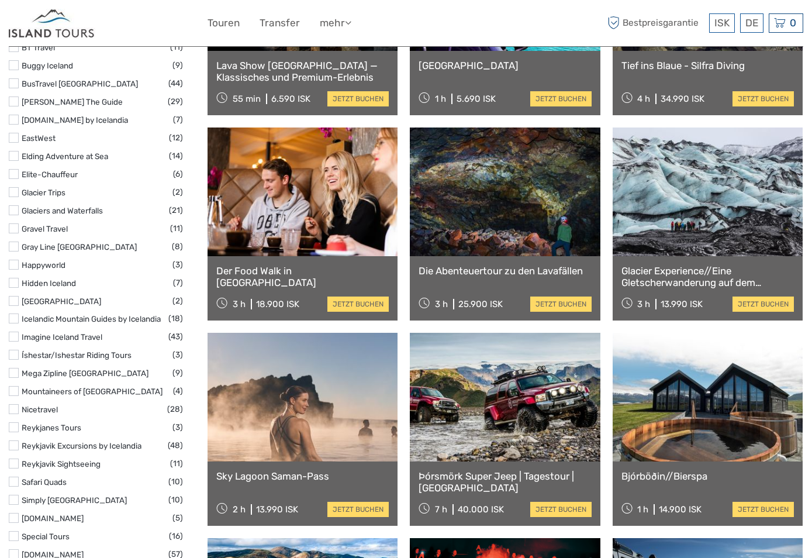
scroll to position [1286, 0]
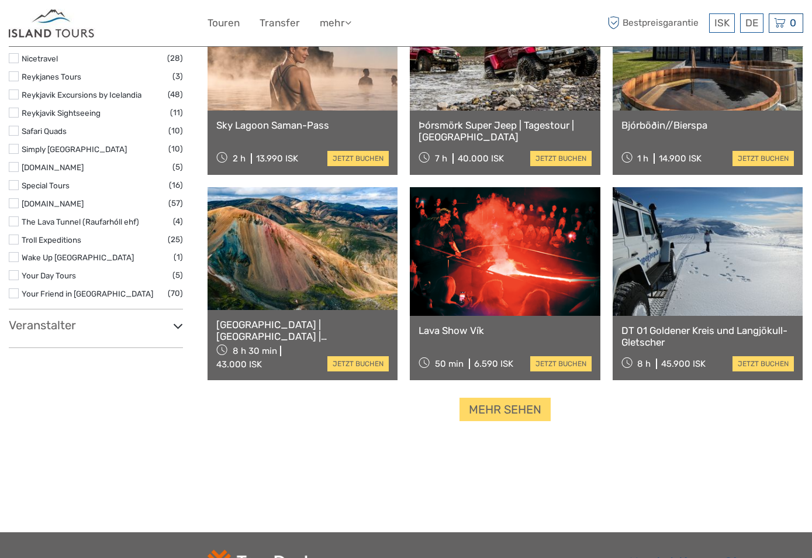
click at [64, 318] on h3 "Veranstalter" at bounding box center [96, 325] width 174 height 14
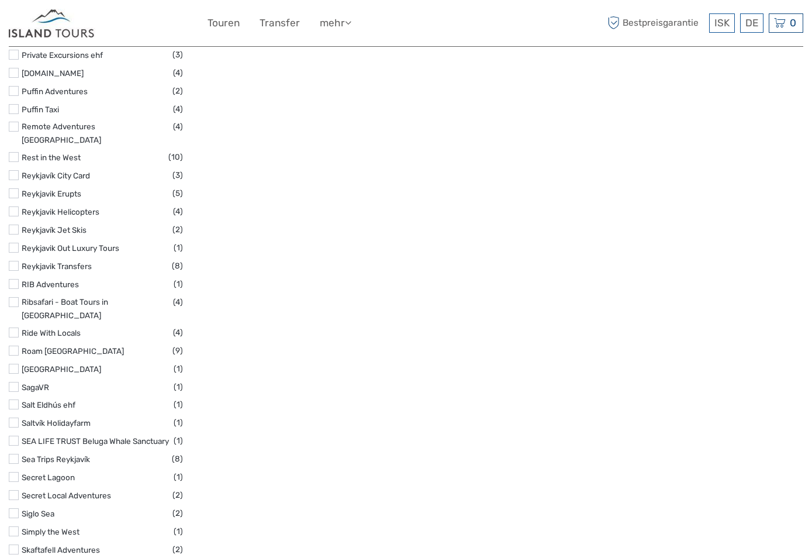
scroll to position [4912, 0]
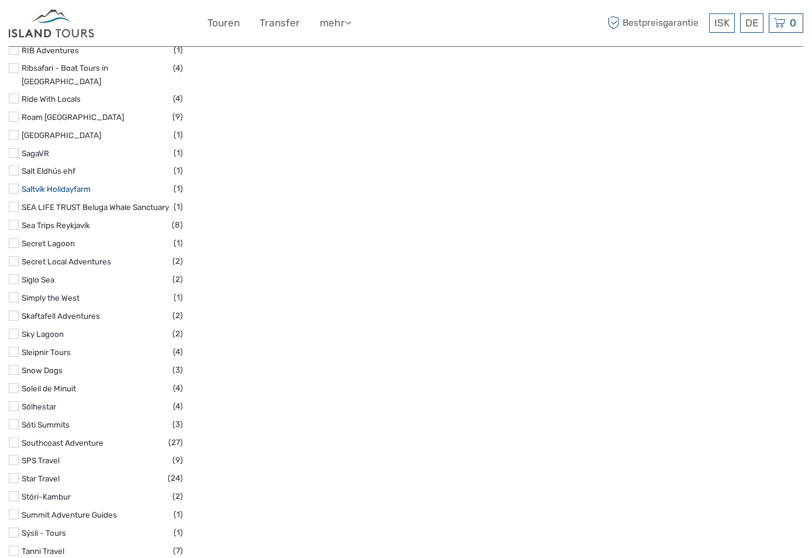
click at [37, 184] on link "Saltvík Holidayfarm" at bounding box center [56, 188] width 69 height 9
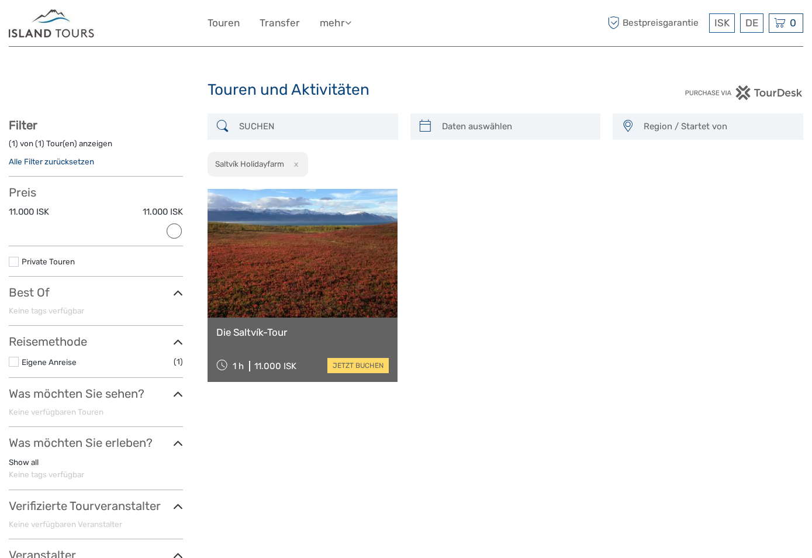
click at [255, 329] on link "Die Saltvík-Tour" at bounding box center [302, 332] width 173 height 12
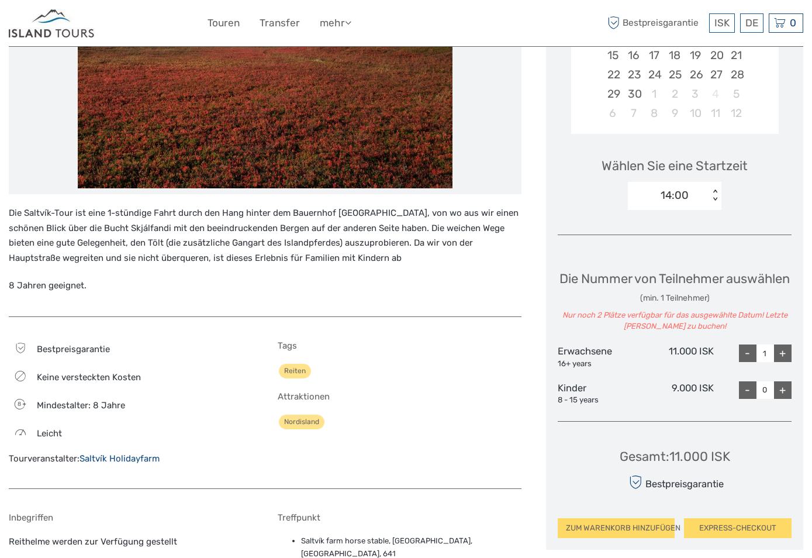
scroll to position [409, 0]
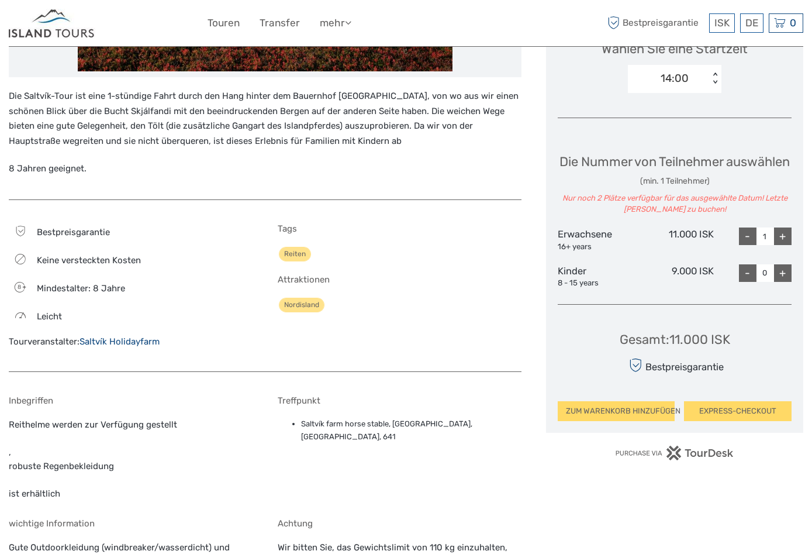
click at [139, 343] on link "Saltvík Holidayfarm" at bounding box center [120, 341] width 80 height 11
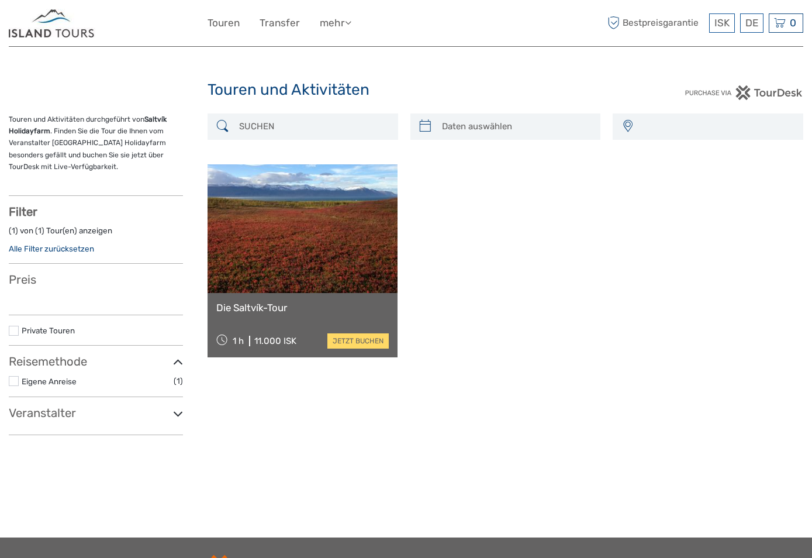
select select
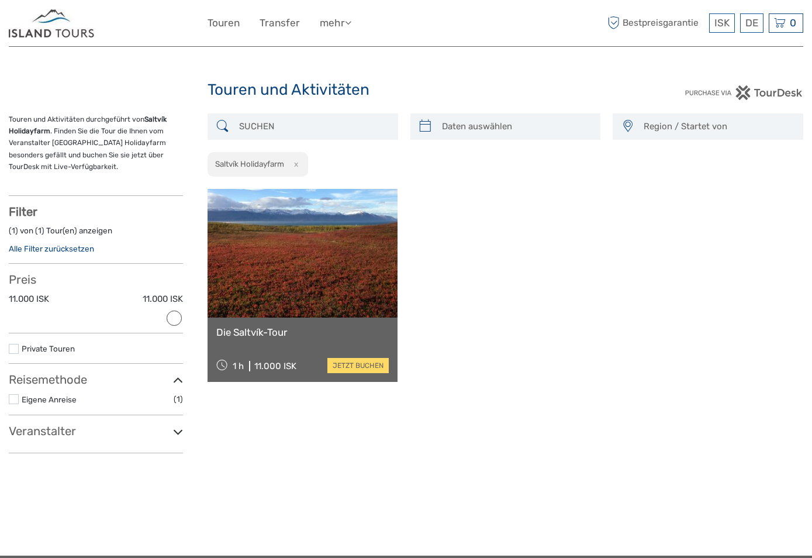
click at [262, 331] on link "Die Saltvík-Tour" at bounding box center [302, 332] width 173 height 12
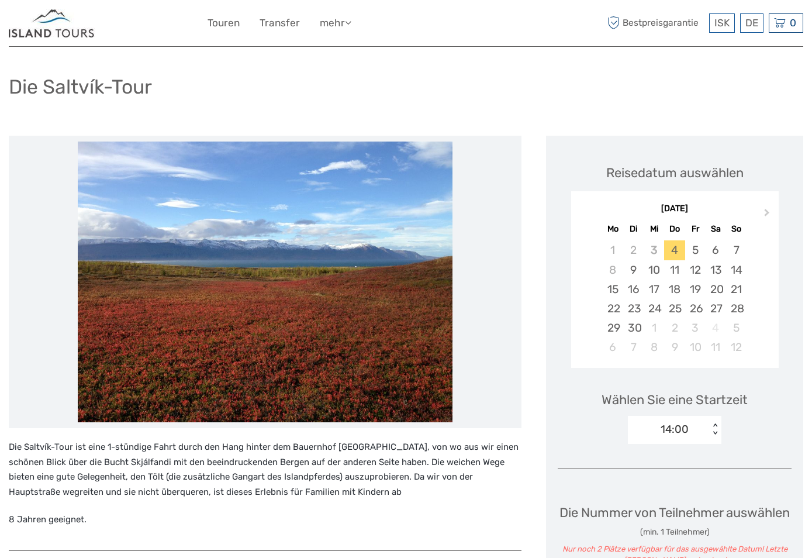
scroll to position [117, 0]
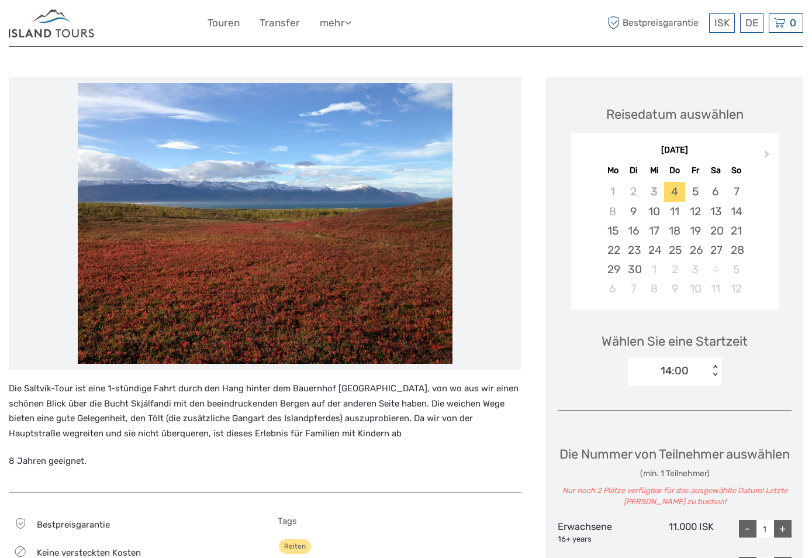
click at [35, 34] on img at bounding box center [52, 23] width 87 height 29
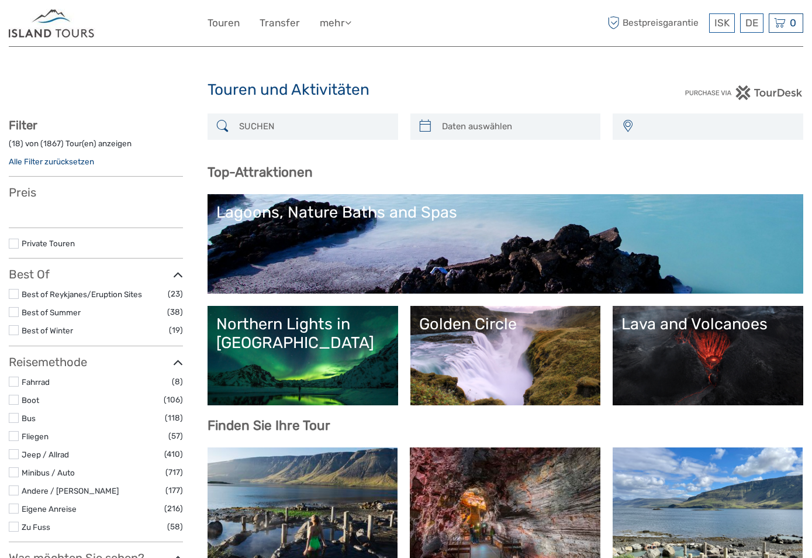
select select
click at [283, 122] on input "search" at bounding box center [313, 126] width 158 height 20
select select
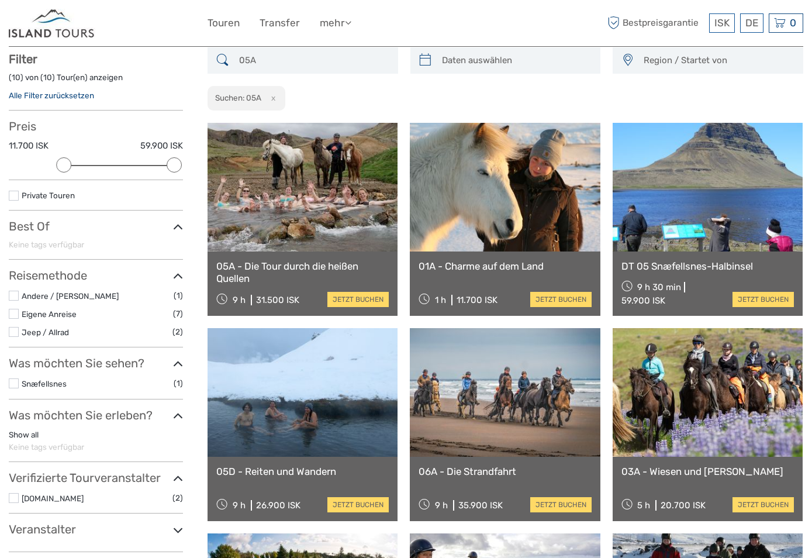
scroll to position [67, 0]
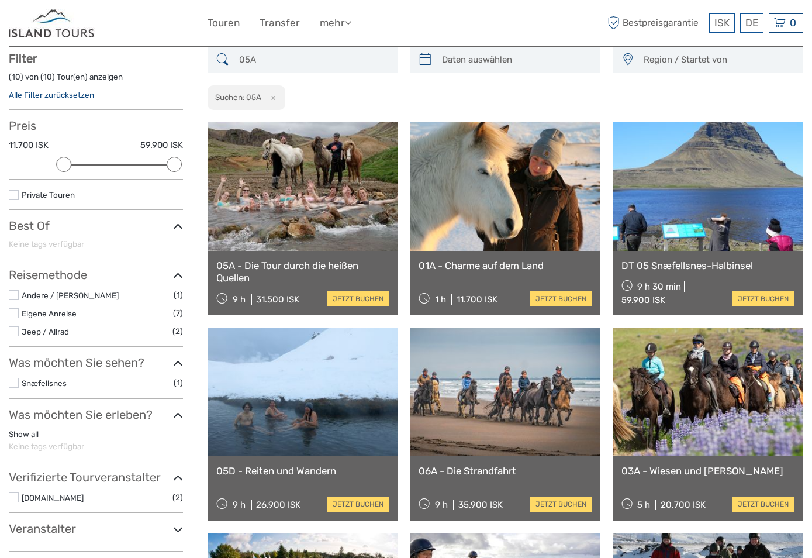
drag, startPoint x: 277, startPoint y: 60, endPoint x: 161, endPoint y: 58, distance: 115.8
click at [162, 58] on div "Region / Startet von Capital Region East North Northeast Reykjanes / Keflavík S…" at bounding box center [406, 498] width 795 height 902
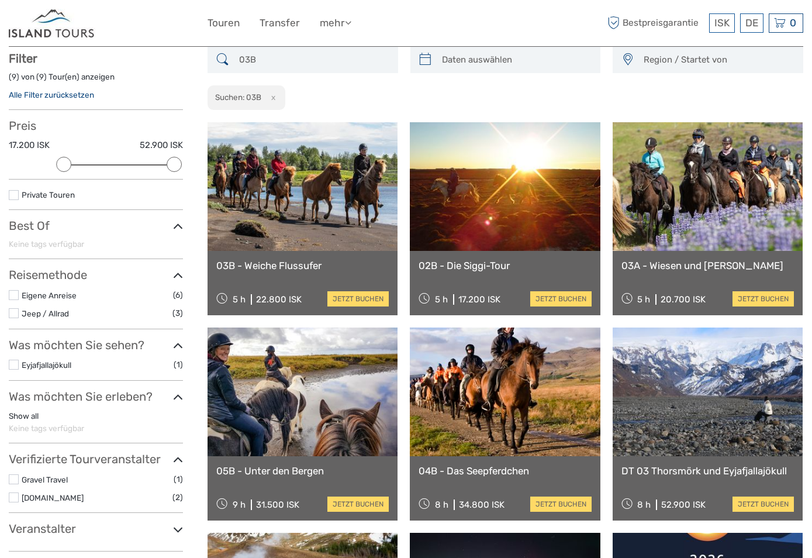
type input "03B"
